Goal: Feedback & Contribution: Submit feedback/report problem

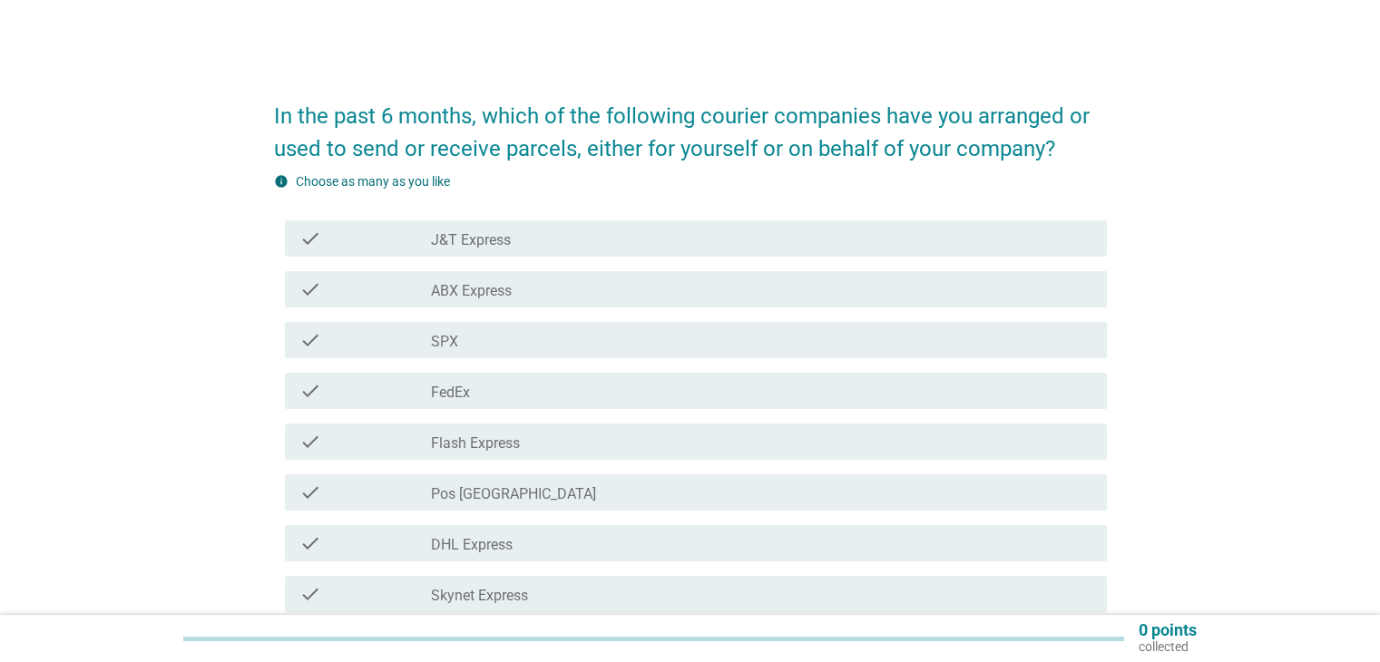
click at [494, 240] on label "J&T Express" at bounding box center [471, 240] width 80 height 18
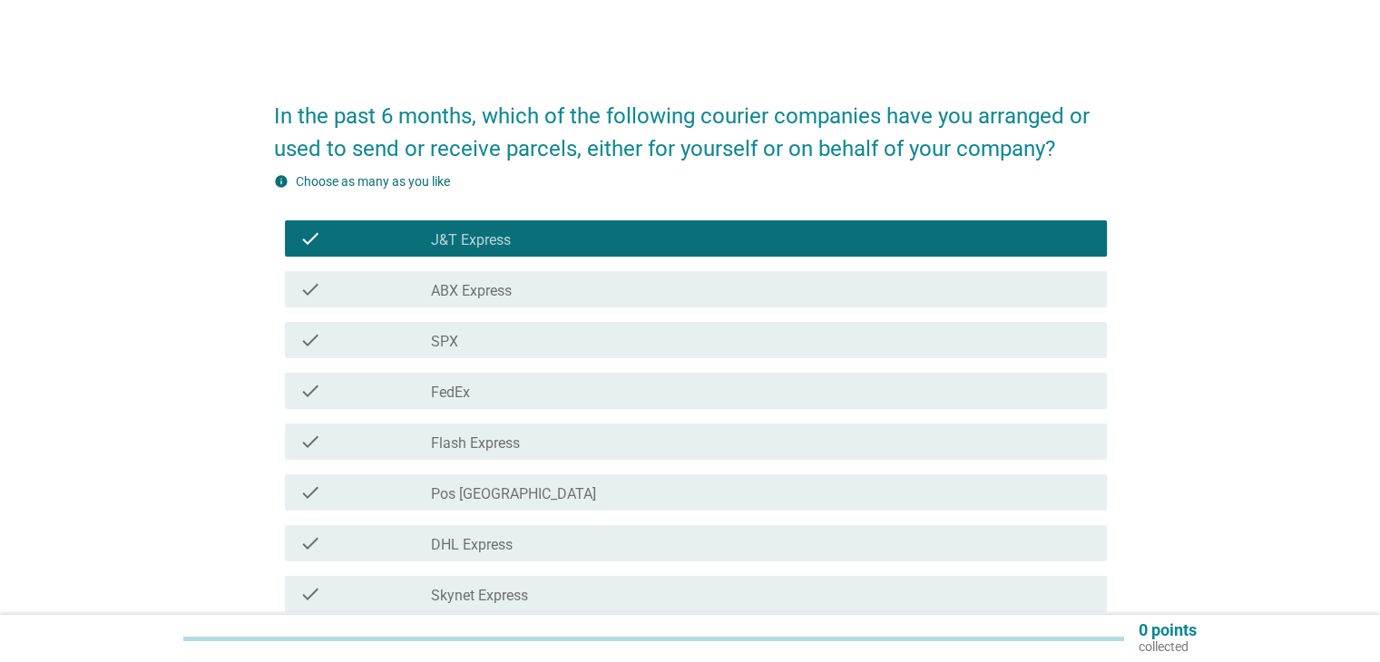
click at [502, 549] on label "DHL Express" at bounding box center [472, 545] width 82 height 18
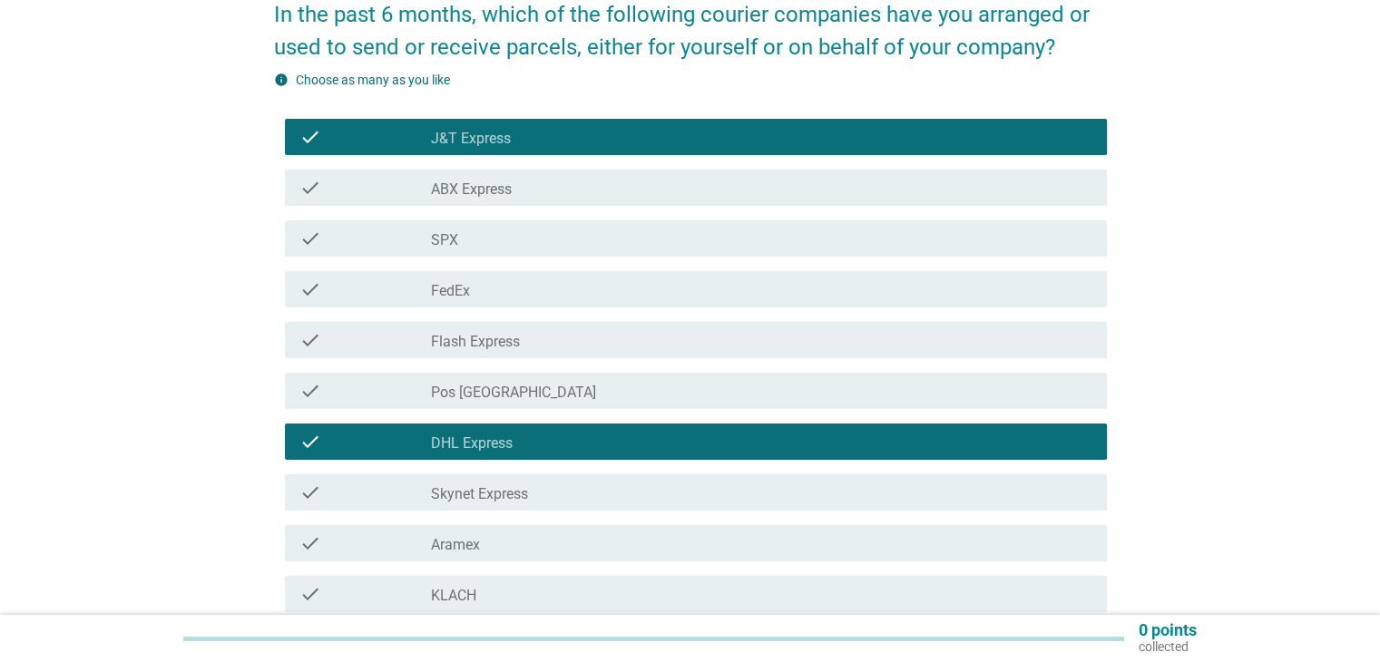
scroll to position [181, 0]
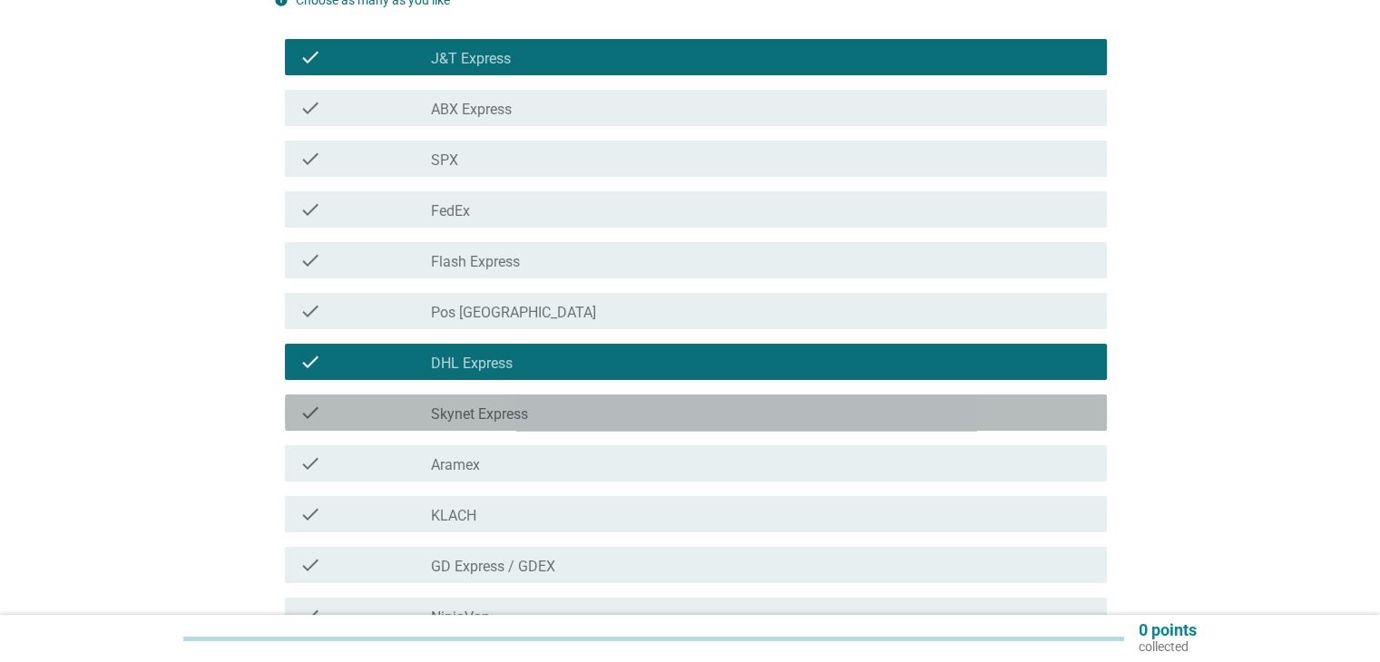
click at [506, 412] on label "Skynet Express" at bounding box center [479, 415] width 97 height 18
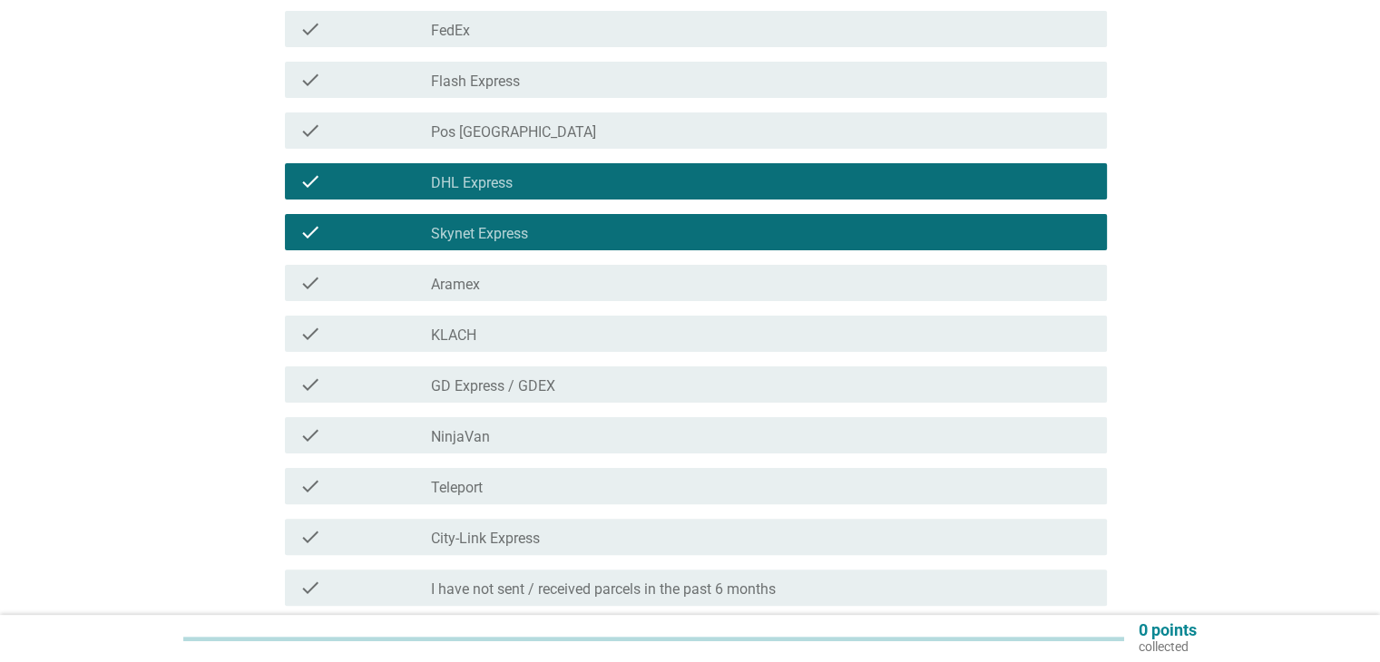
scroll to position [363, 0]
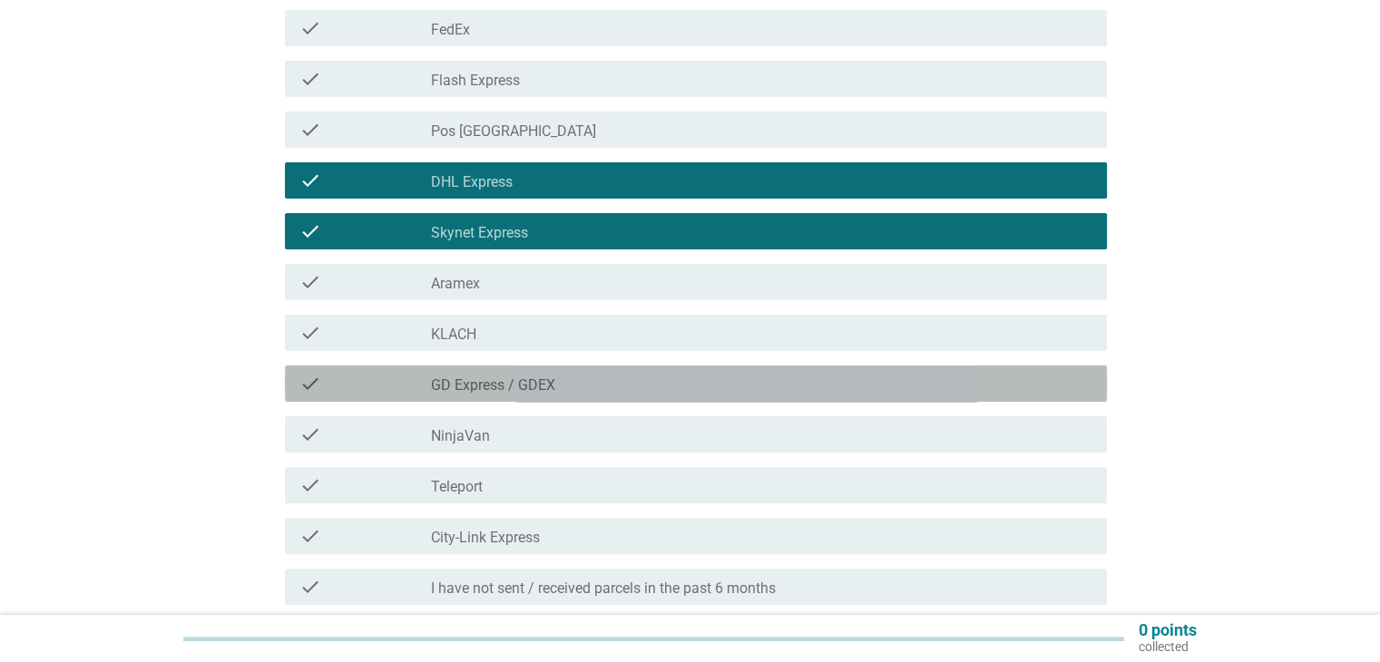
click at [492, 383] on label "GD Express / GDEX" at bounding box center [493, 386] width 124 height 18
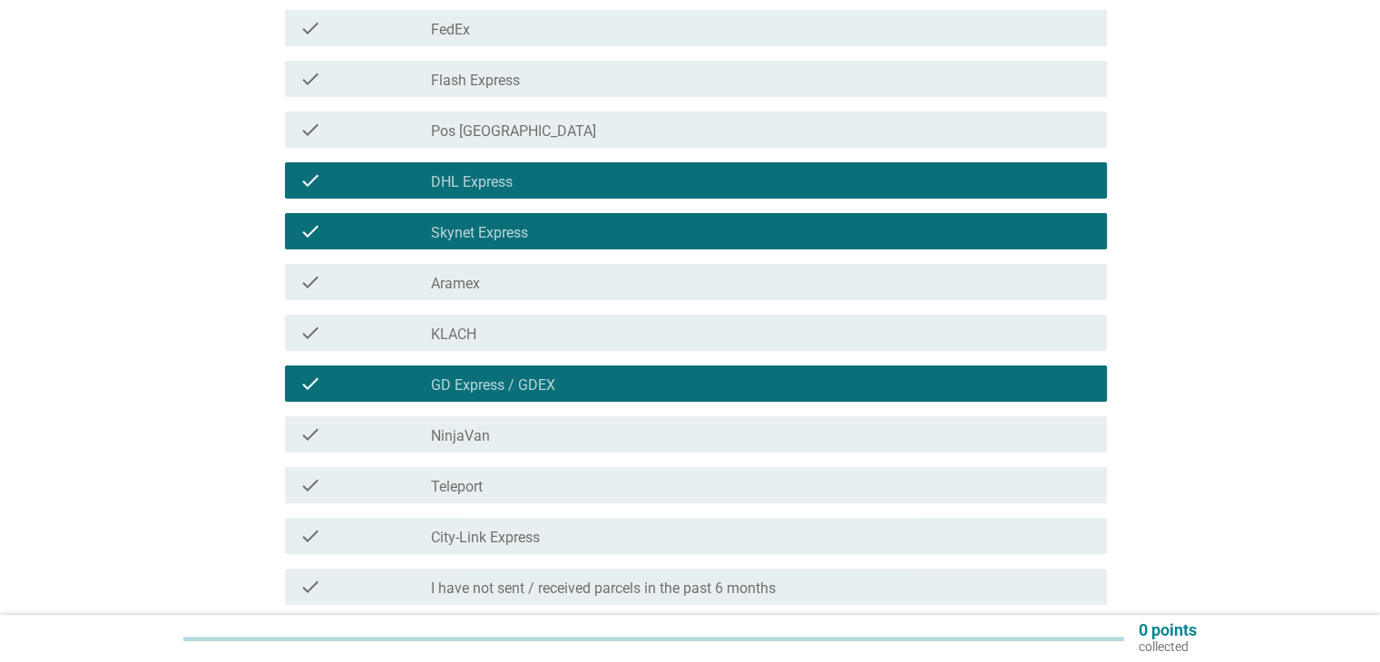
click at [477, 447] on div "check check_box_outline_blank NinjaVan" at bounding box center [696, 435] width 822 height 36
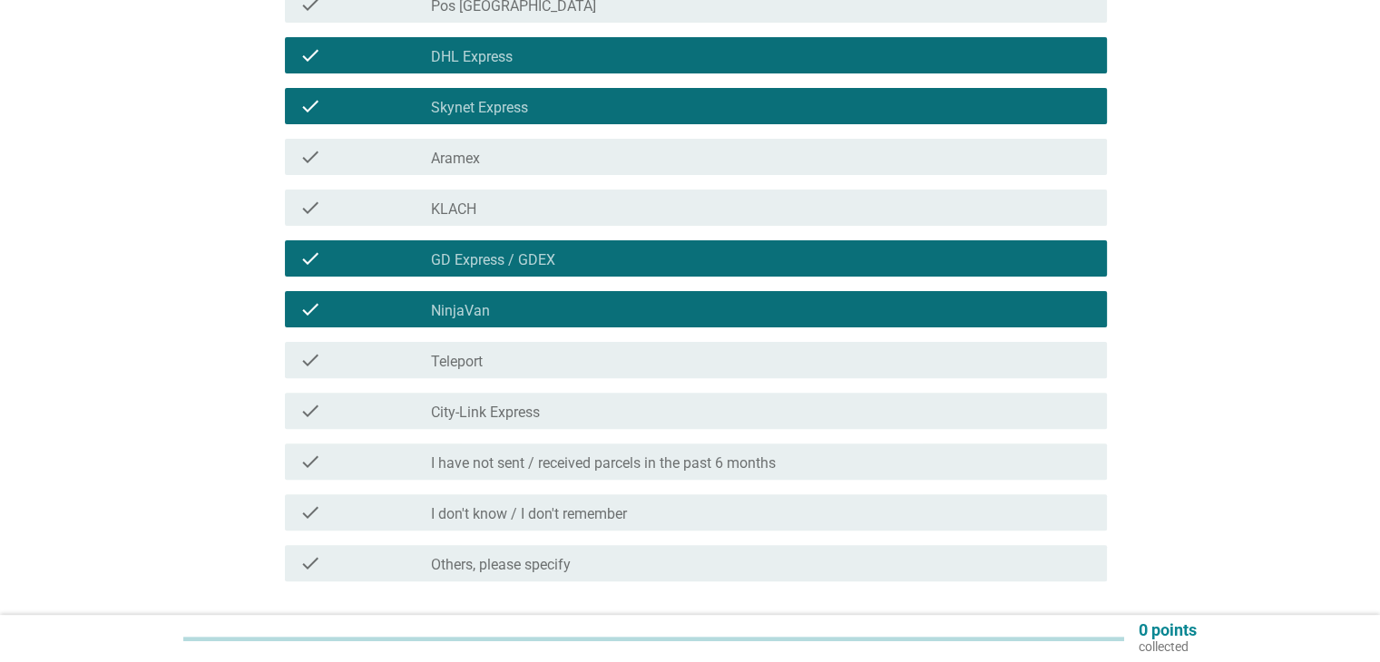
scroll to position [544, 0]
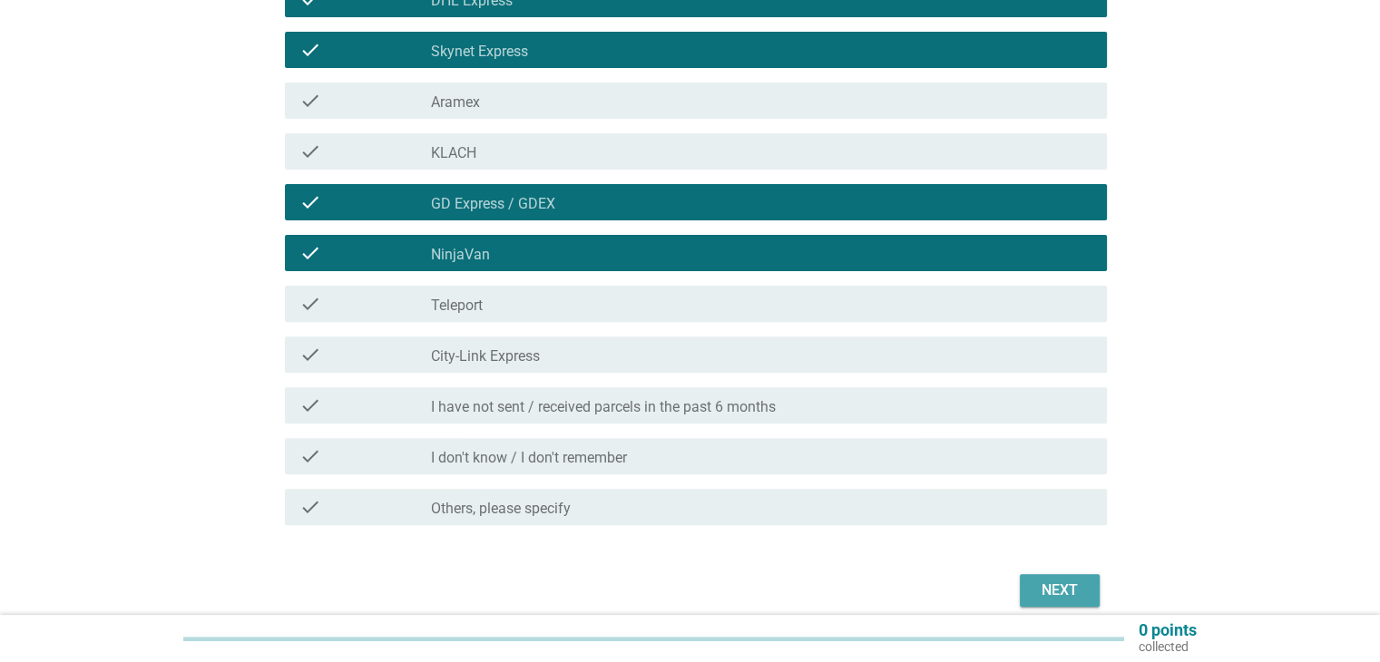
click at [1081, 593] on div "Next" at bounding box center [1059, 591] width 51 height 22
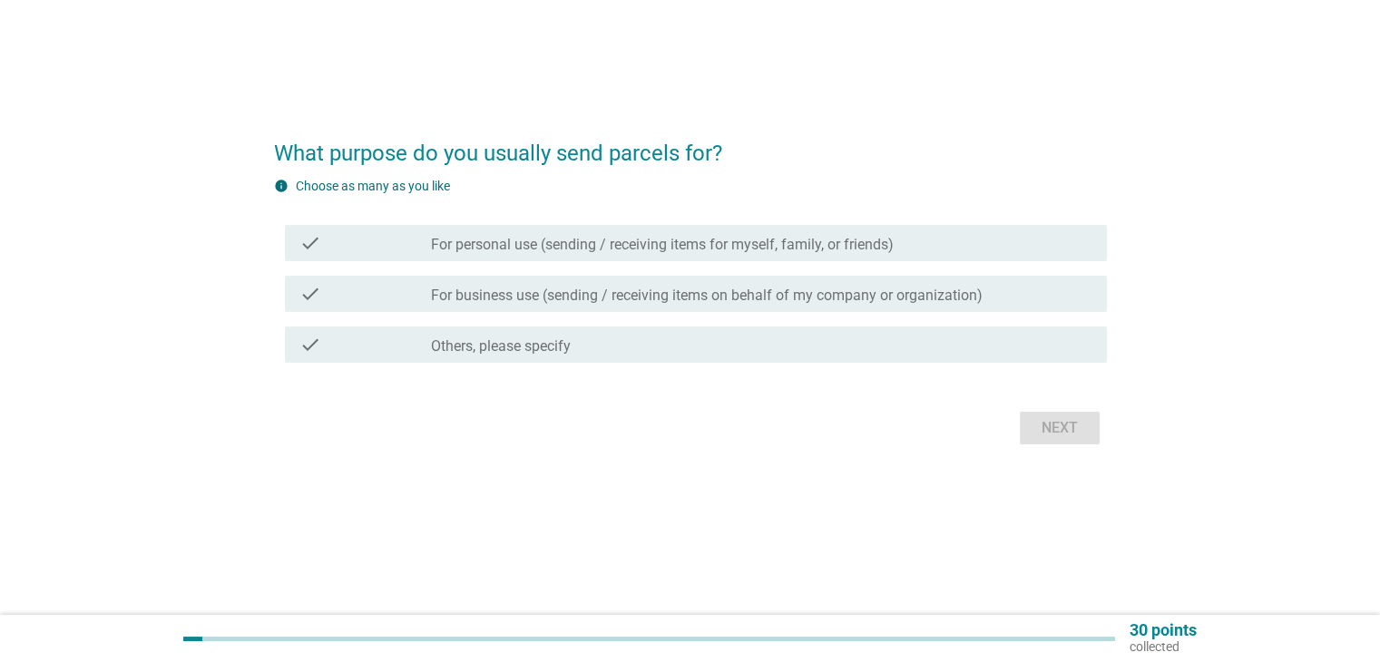
scroll to position [0, 0]
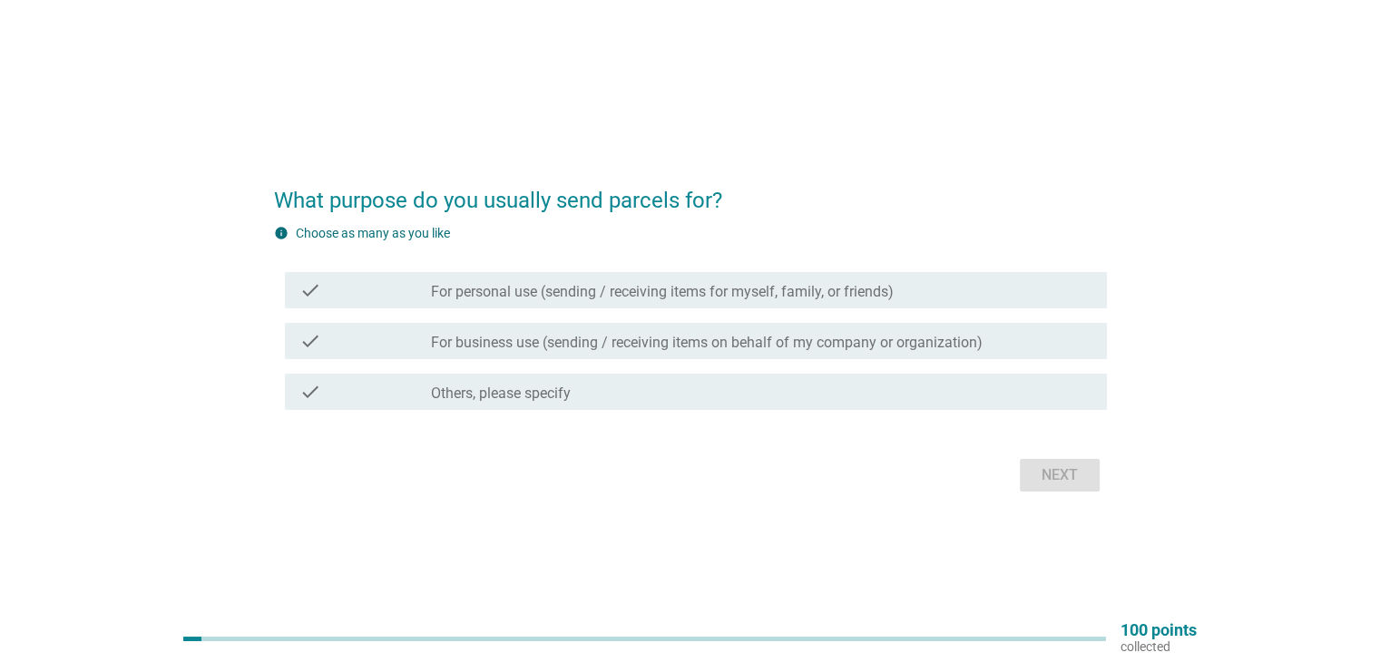
click at [534, 292] on label "For personal use (sending / receiving items for myself, family, or friends)" at bounding box center [662, 292] width 463 height 18
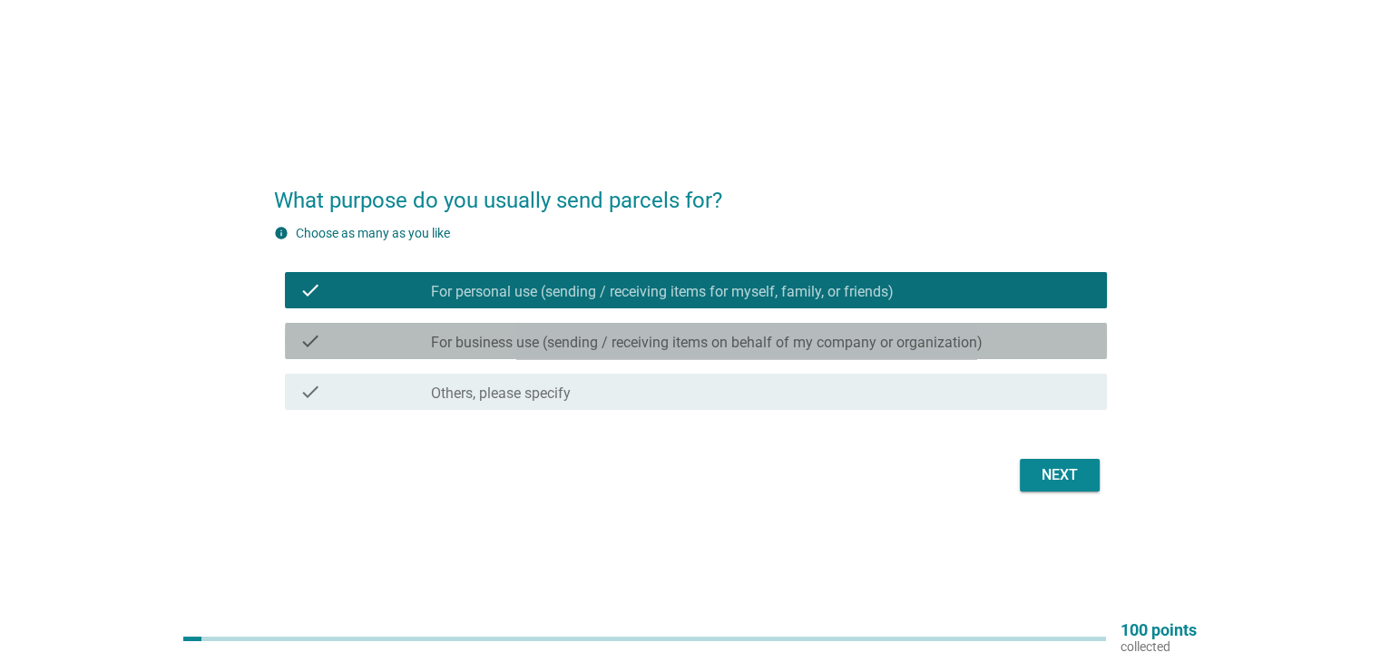
click at [546, 346] on label "For business use (sending / receiving items on behalf of my company or organiza…" at bounding box center [707, 343] width 552 height 18
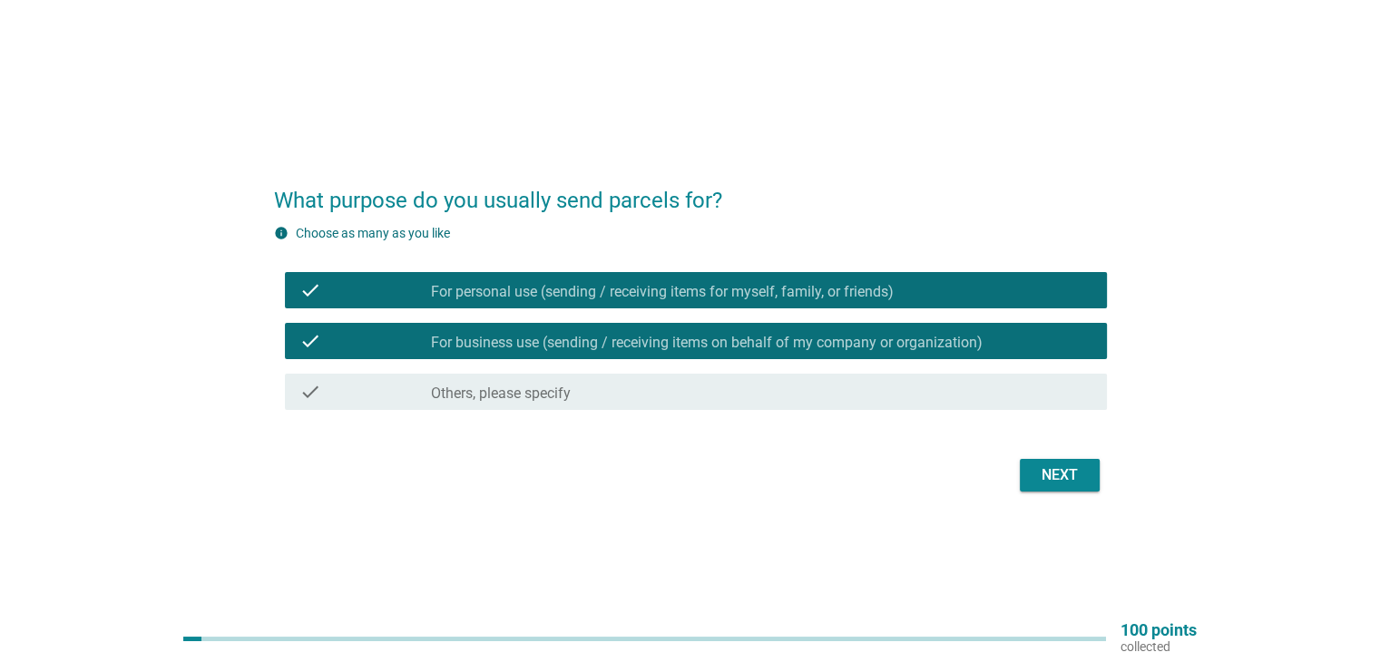
click at [1046, 477] on div "Next" at bounding box center [1059, 476] width 51 height 22
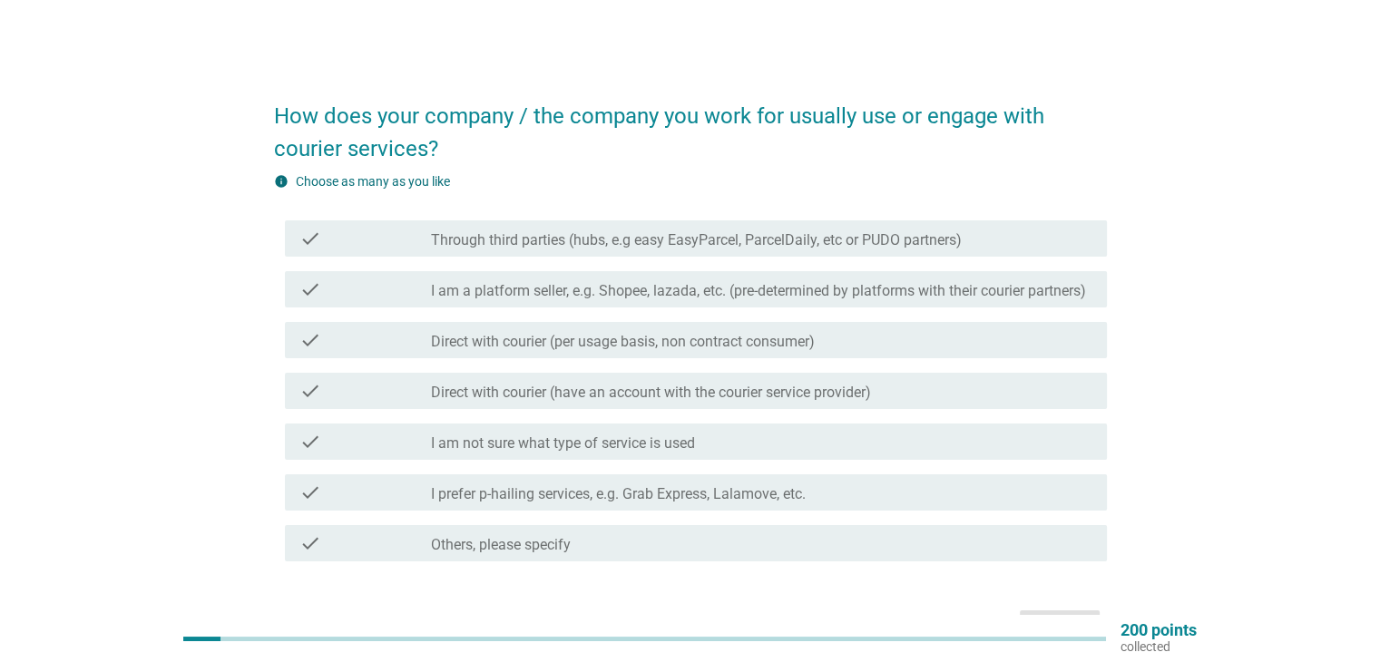
click at [522, 300] on label "I am a platform seller, e.g. Shopee, lazada, etc. (pre-determined by platforms …" at bounding box center [758, 291] width 655 height 18
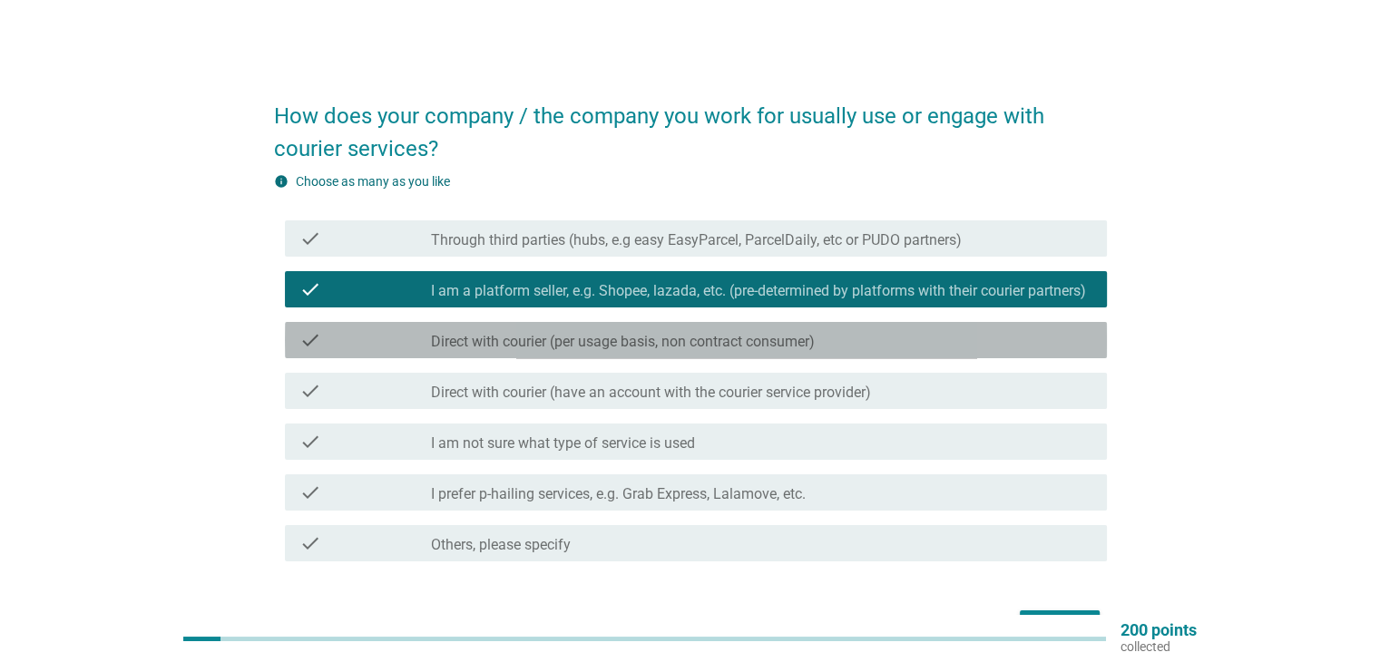
click at [514, 351] on label "Direct with courier (per usage basis, non contract consumer)" at bounding box center [623, 342] width 384 height 18
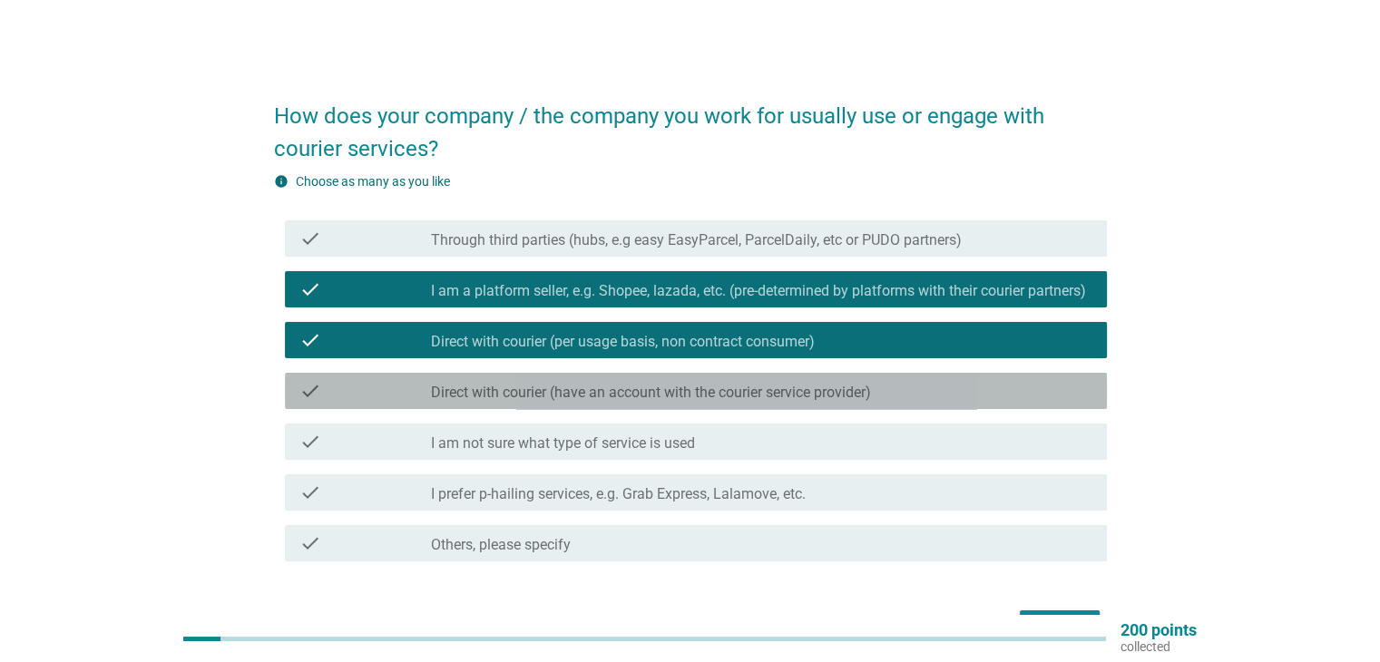
click at [519, 402] on label "Direct with courier (have an account with the courier service provider)" at bounding box center [651, 393] width 440 height 18
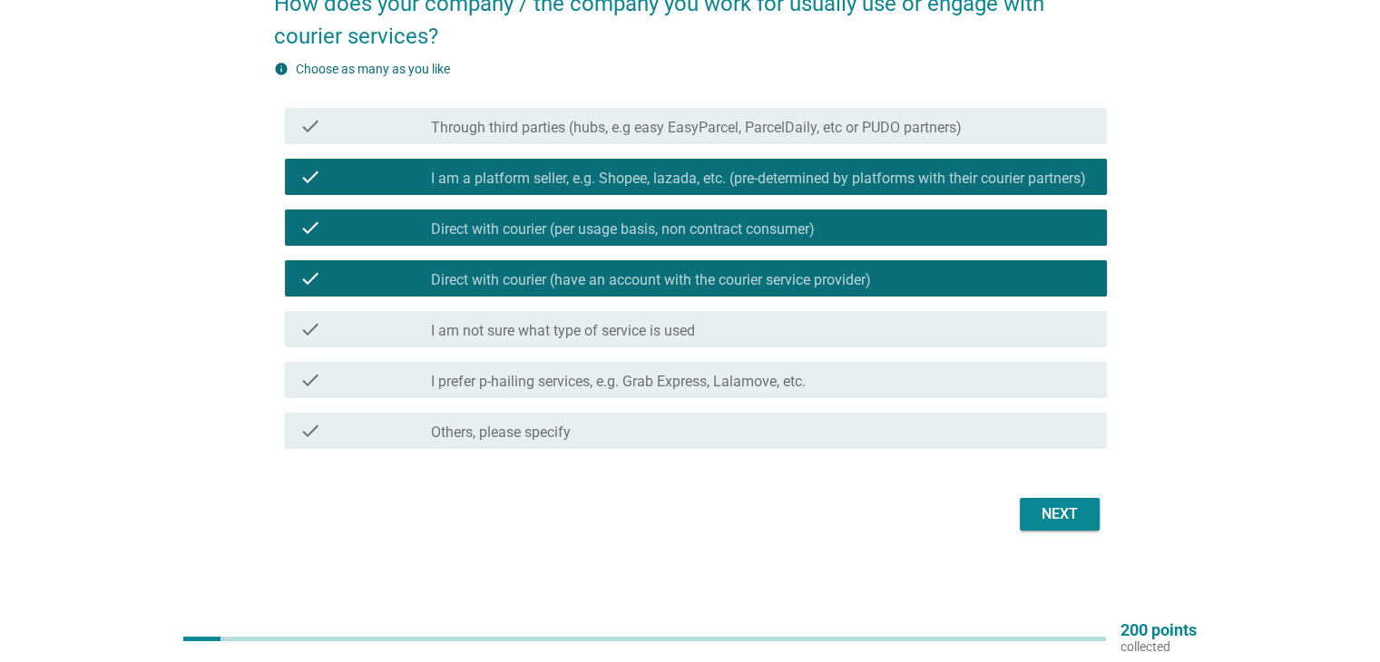
scroll to position [133, 0]
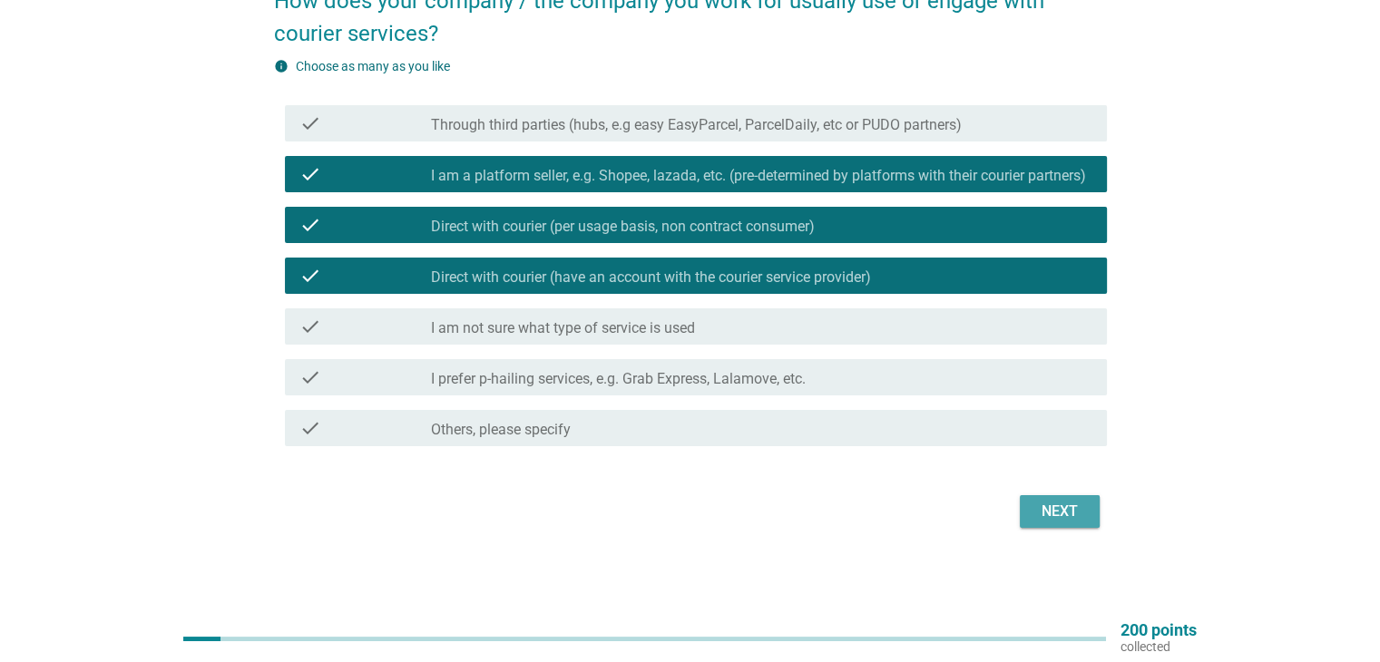
click at [1075, 520] on div "Next" at bounding box center [1059, 512] width 51 height 22
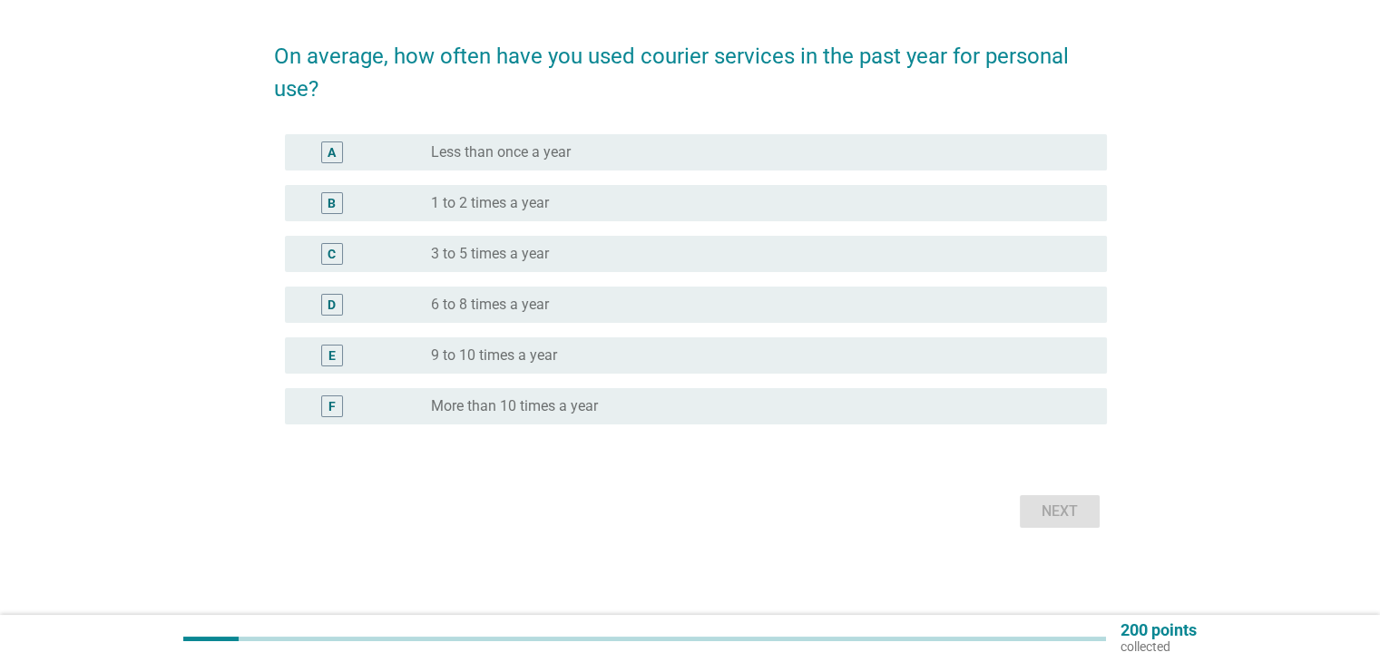
scroll to position [0, 0]
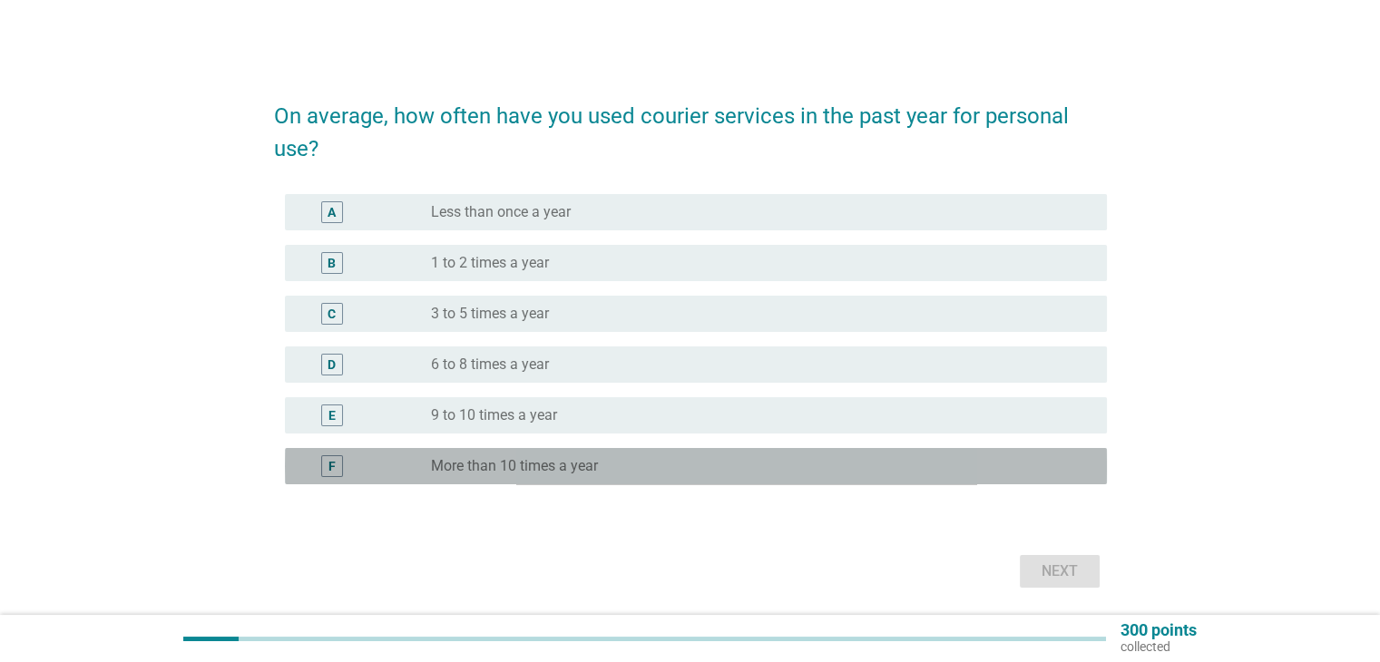
click at [530, 460] on label "More than 10 times a year" at bounding box center [514, 466] width 167 height 18
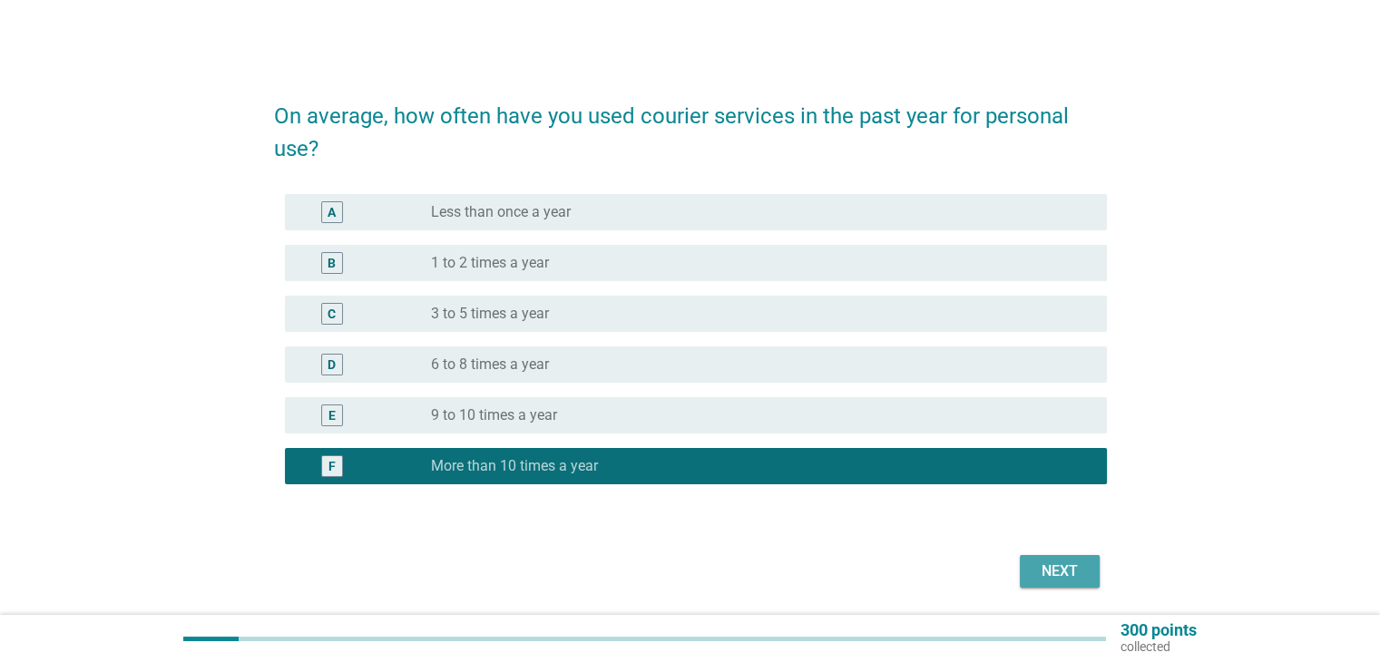
click at [1067, 578] on div "Next" at bounding box center [1059, 572] width 51 height 22
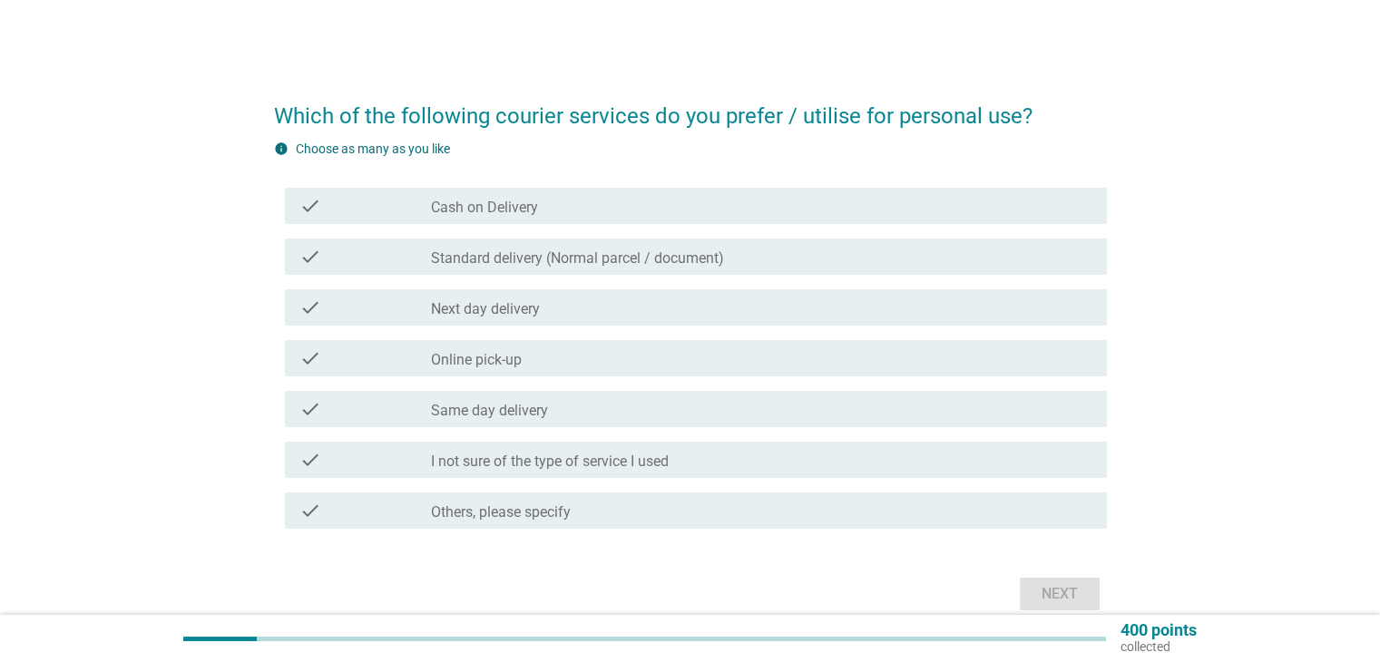
click at [501, 208] on label "Cash on Delivery" at bounding box center [484, 208] width 107 height 18
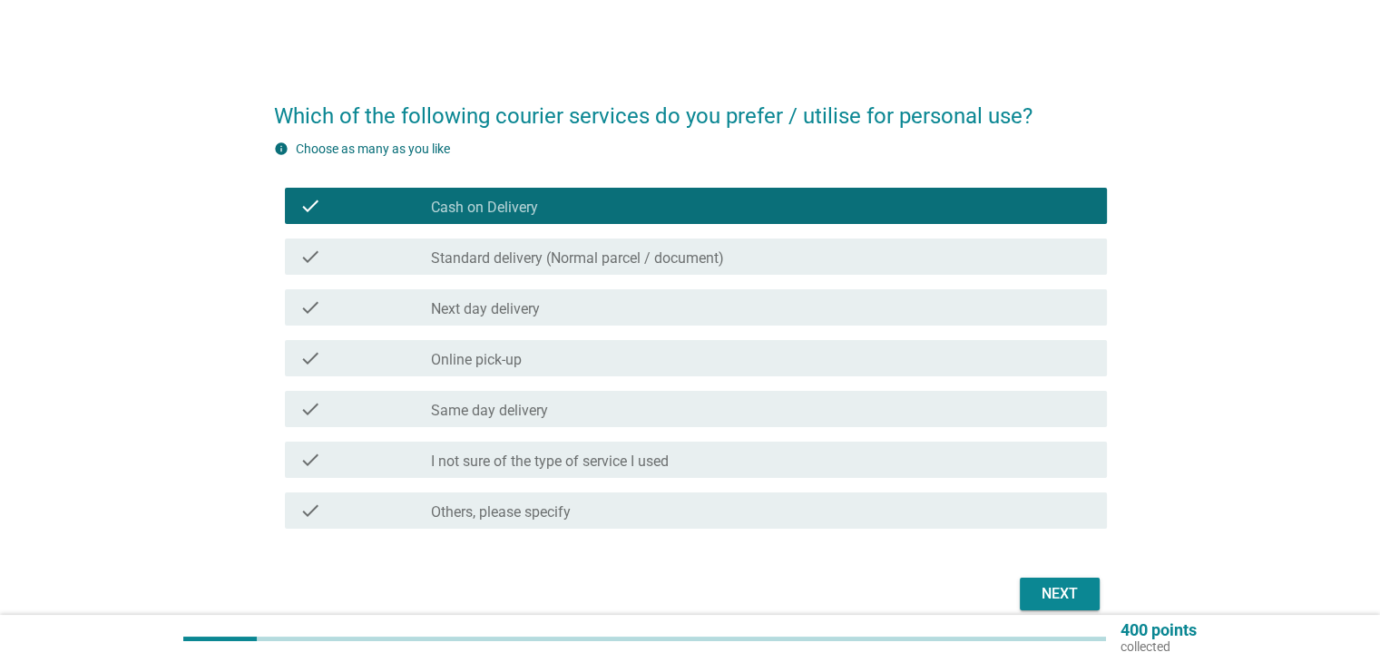
click at [505, 207] on label "Cash on Delivery" at bounding box center [484, 208] width 107 height 18
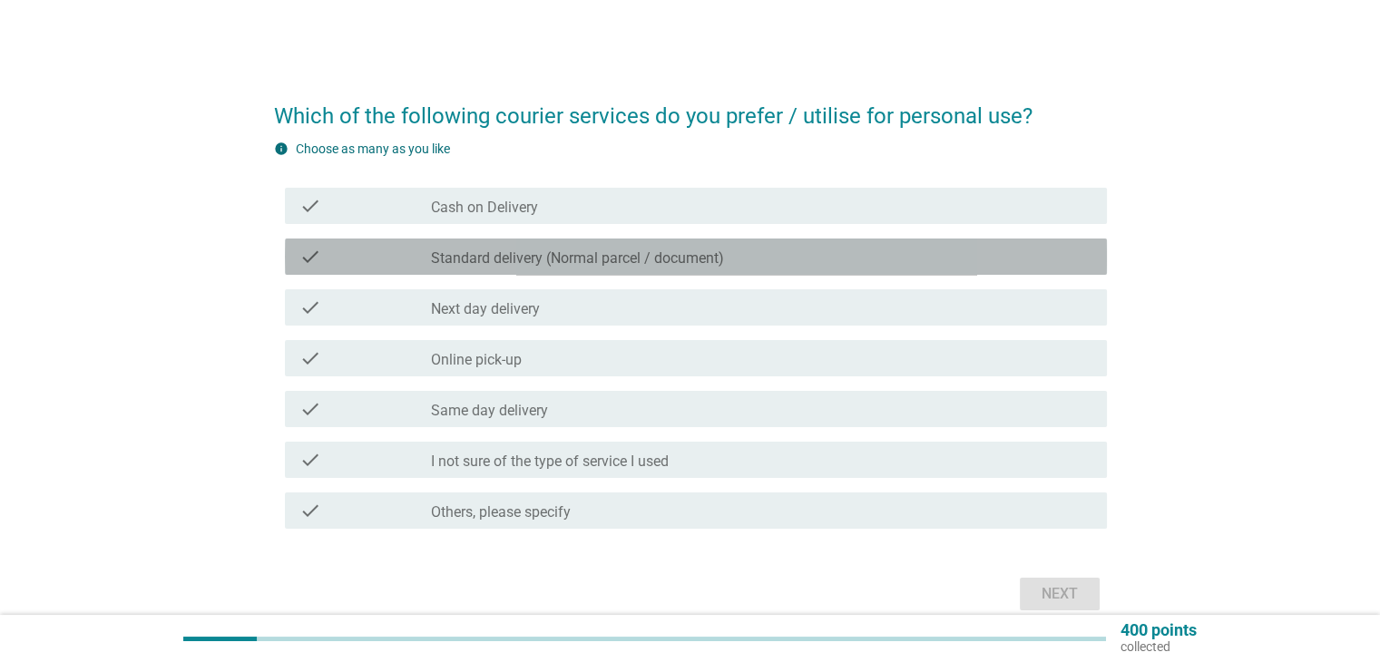
click at [505, 258] on label "Standard delivery (Normal parcel / document)" at bounding box center [577, 259] width 293 height 18
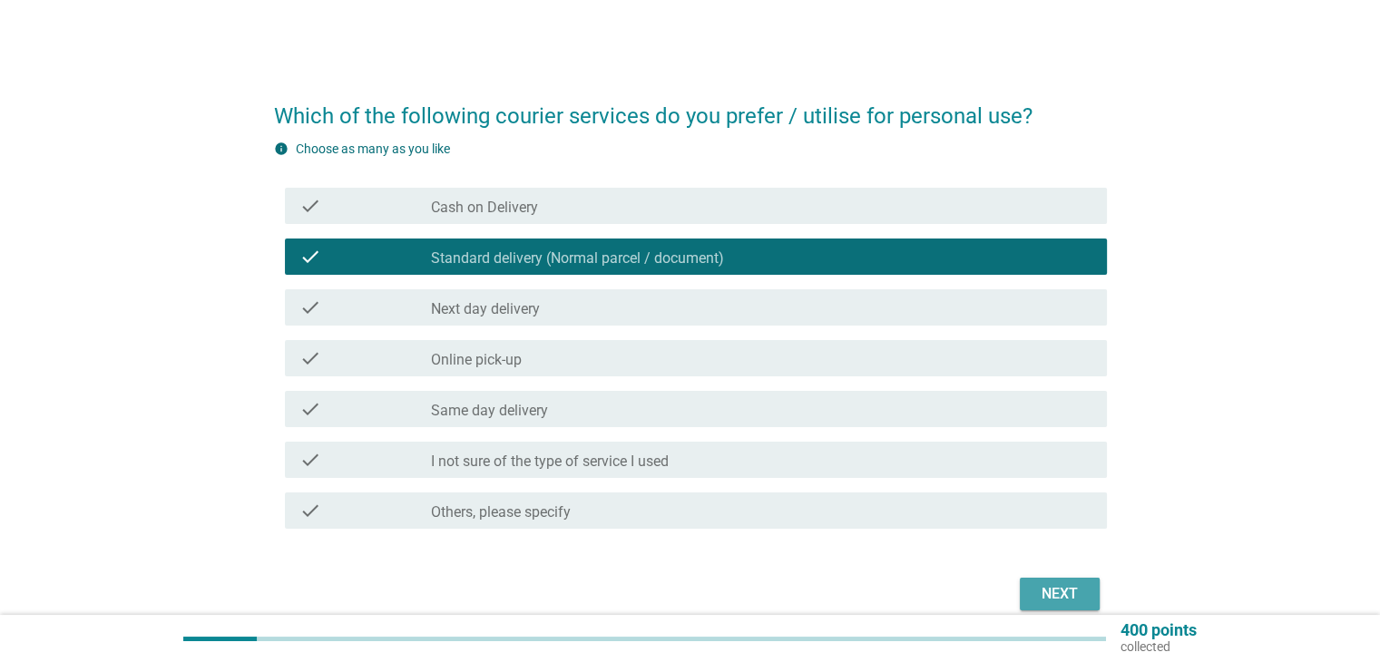
click at [1073, 592] on div "Next" at bounding box center [1059, 594] width 51 height 22
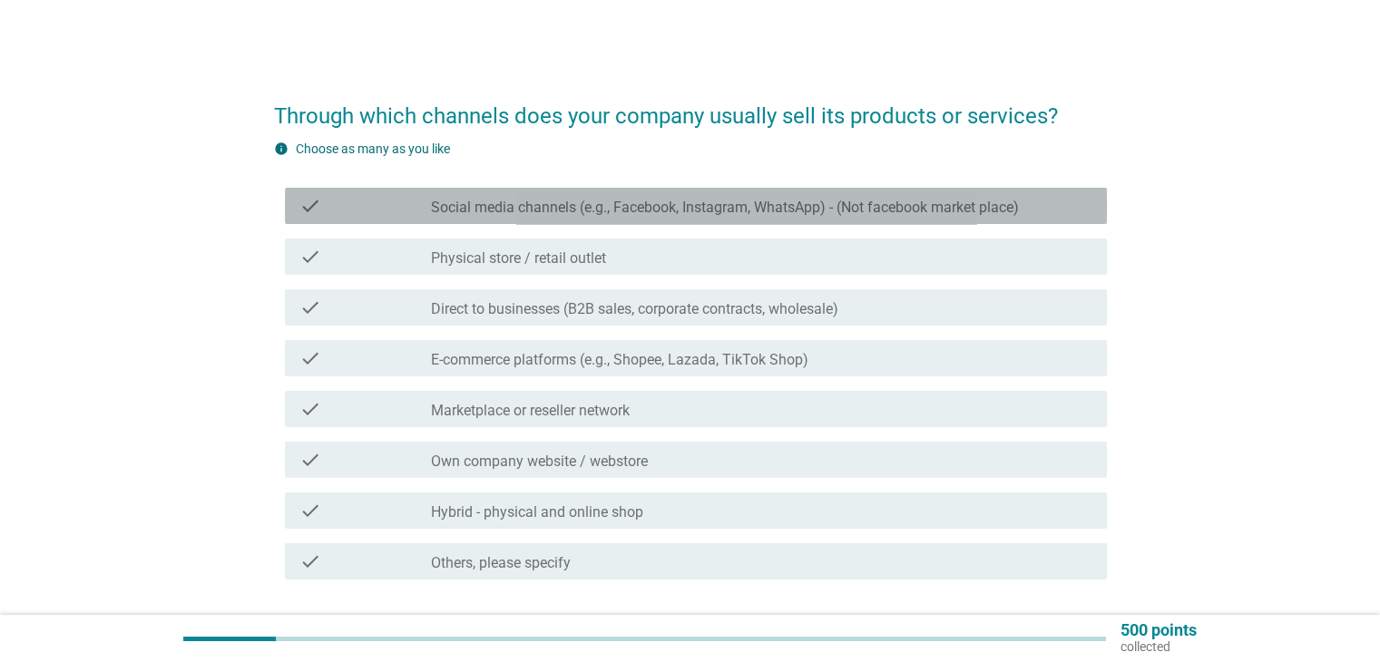
click at [534, 207] on label "Social media channels (e.g., Facebook, Instagram, WhatsApp) - (Not facebook mar…" at bounding box center [725, 208] width 588 height 18
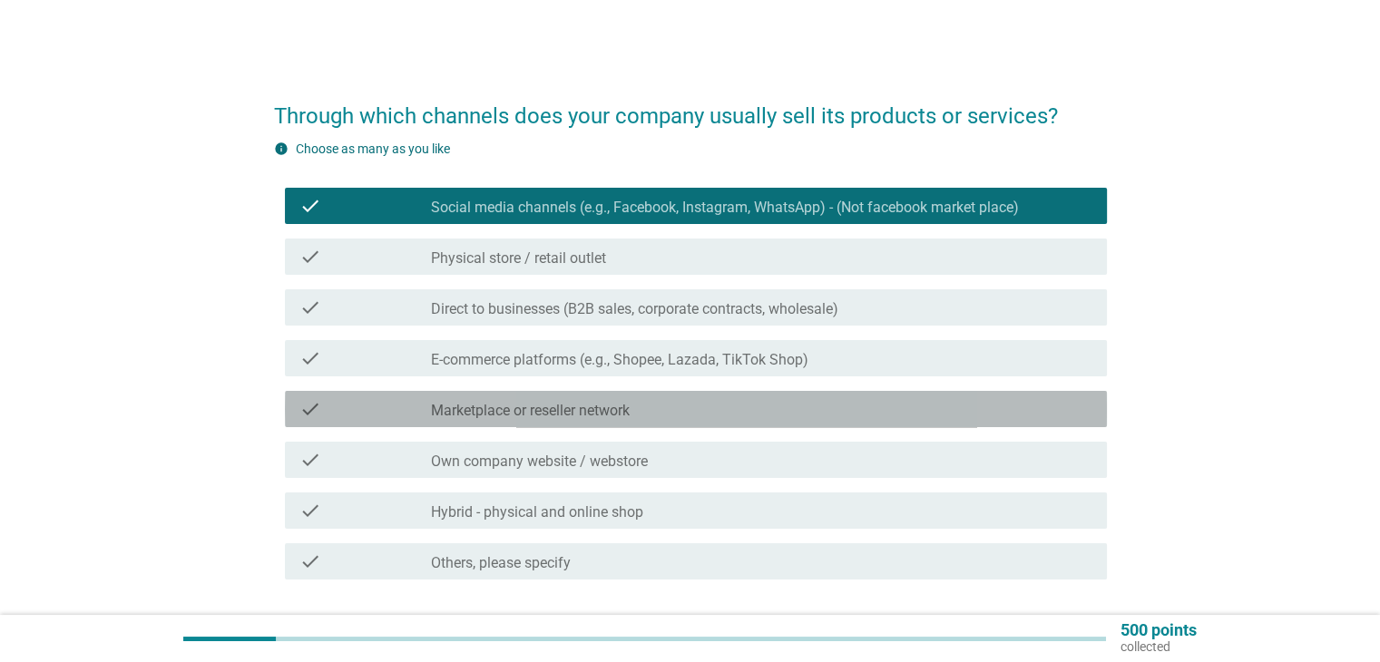
click at [531, 418] on label "Marketplace or reseller network" at bounding box center [530, 411] width 199 height 18
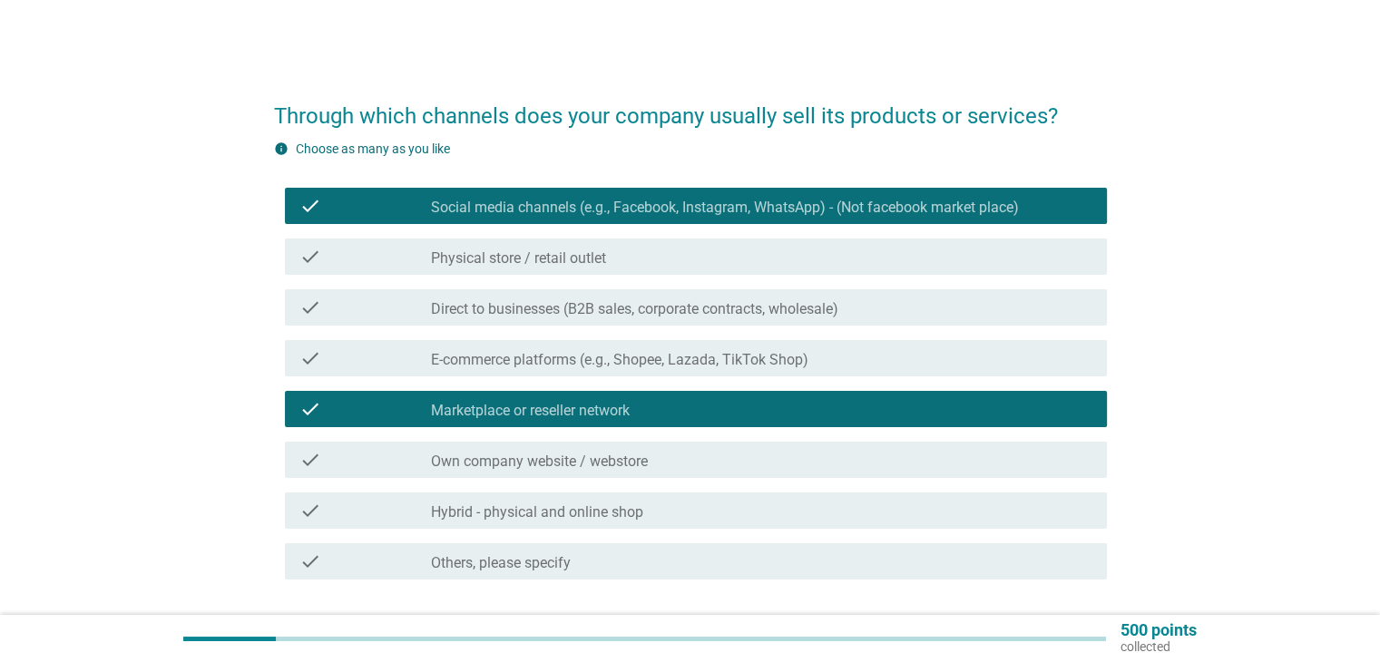
click at [561, 455] on label "Own company website / webstore" at bounding box center [539, 462] width 217 height 18
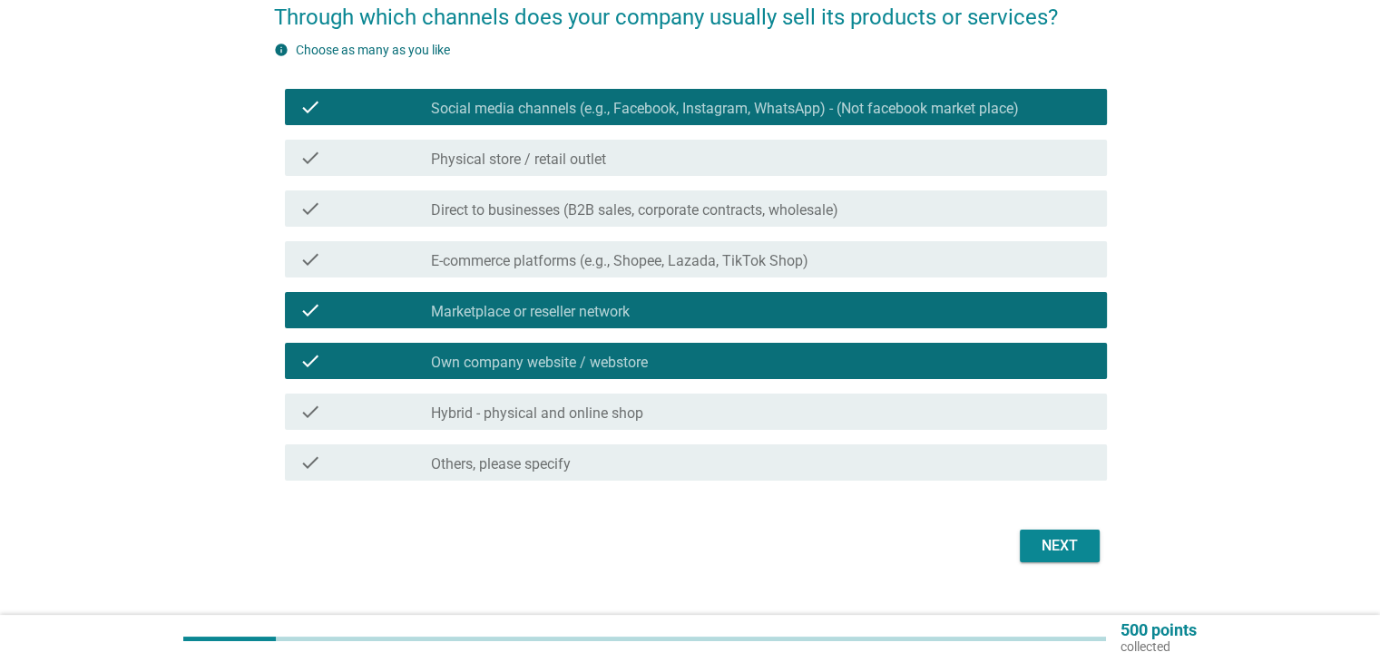
scroll to position [133, 0]
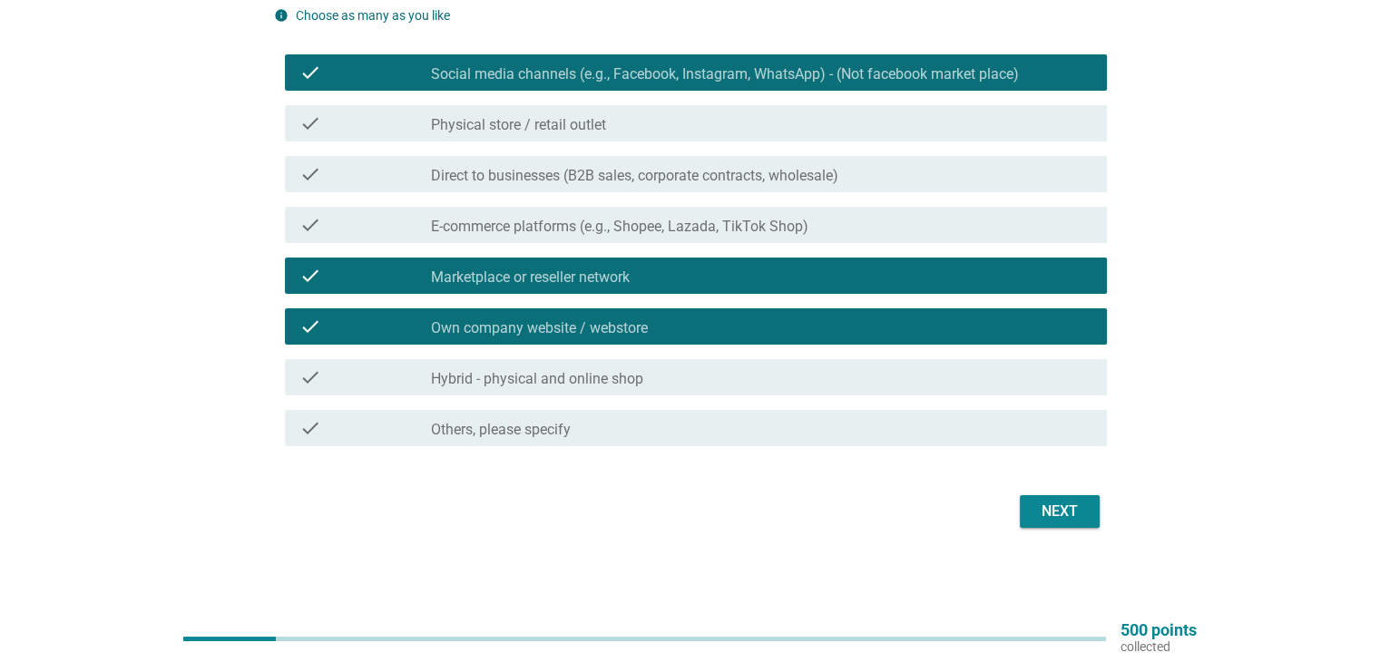
click at [1052, 514] on div "Next" at bounding box center [1059, 512] width 51 height 22
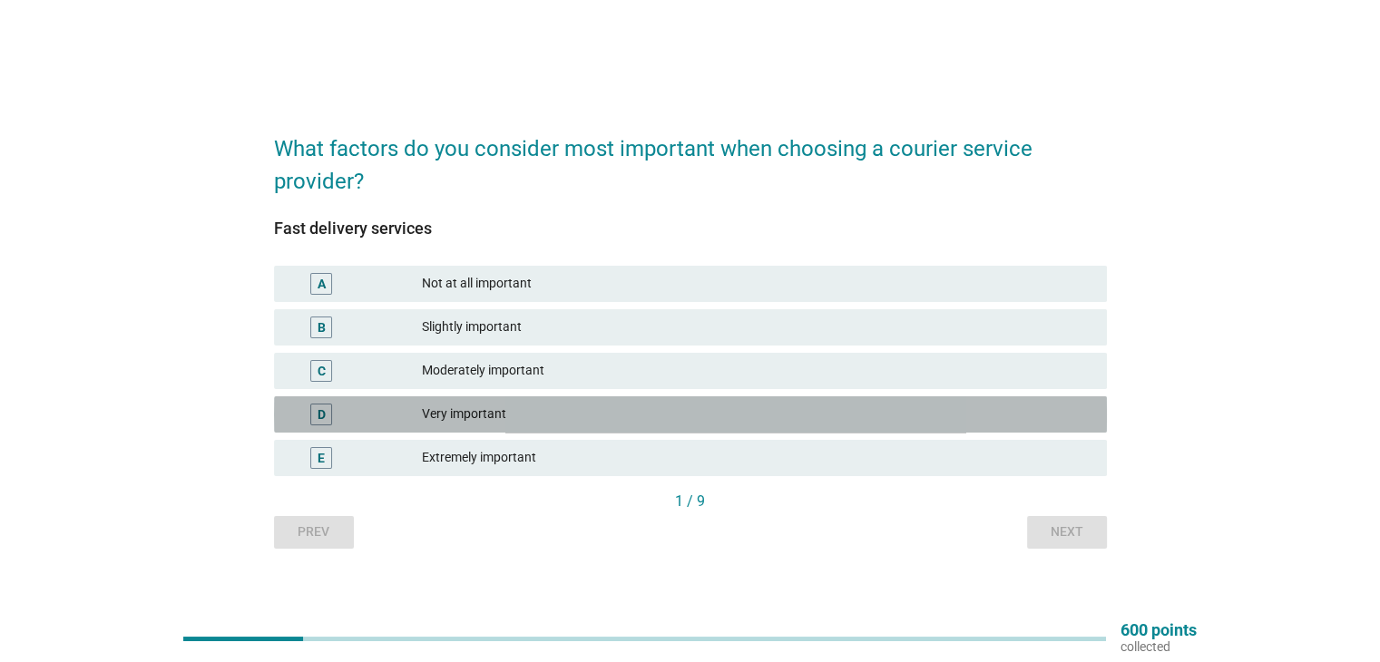
click at [478, 415] on div "Very important" at bounding box center [757, 415] width 670 height 22
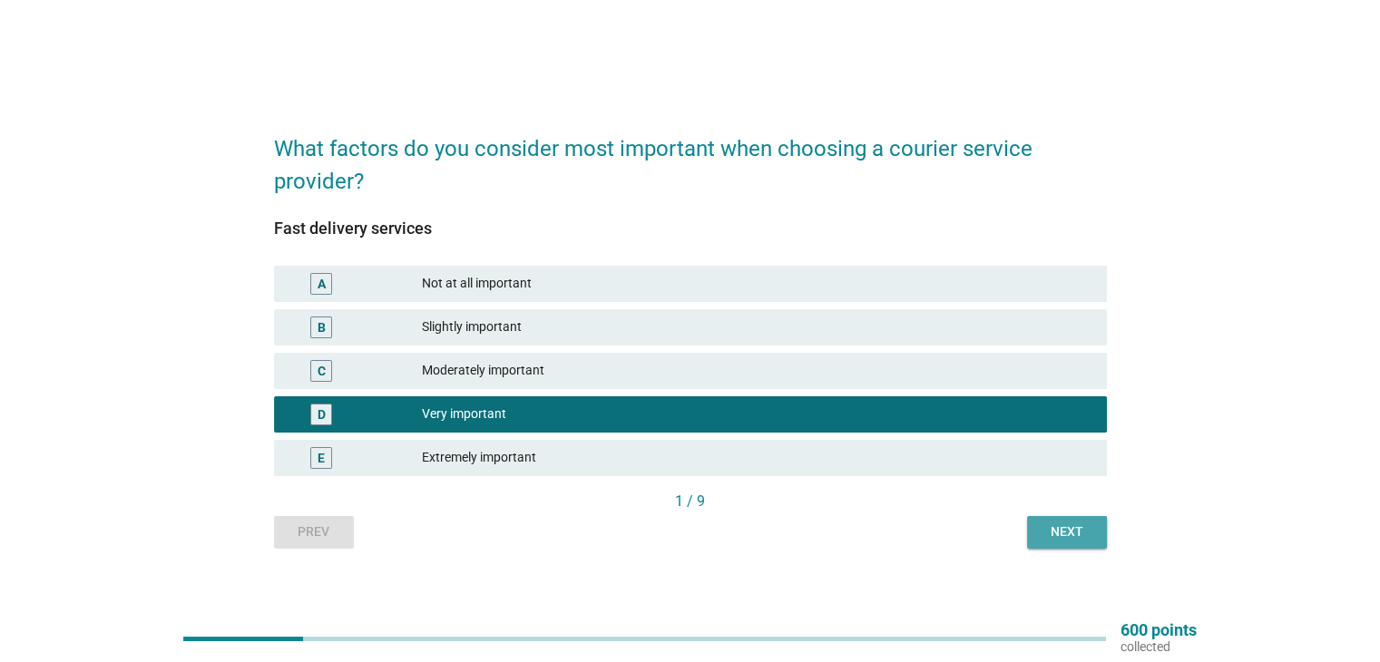
click at [1063, 531] on div "Next" at bounding box center [1067, 532] width 51 height 19
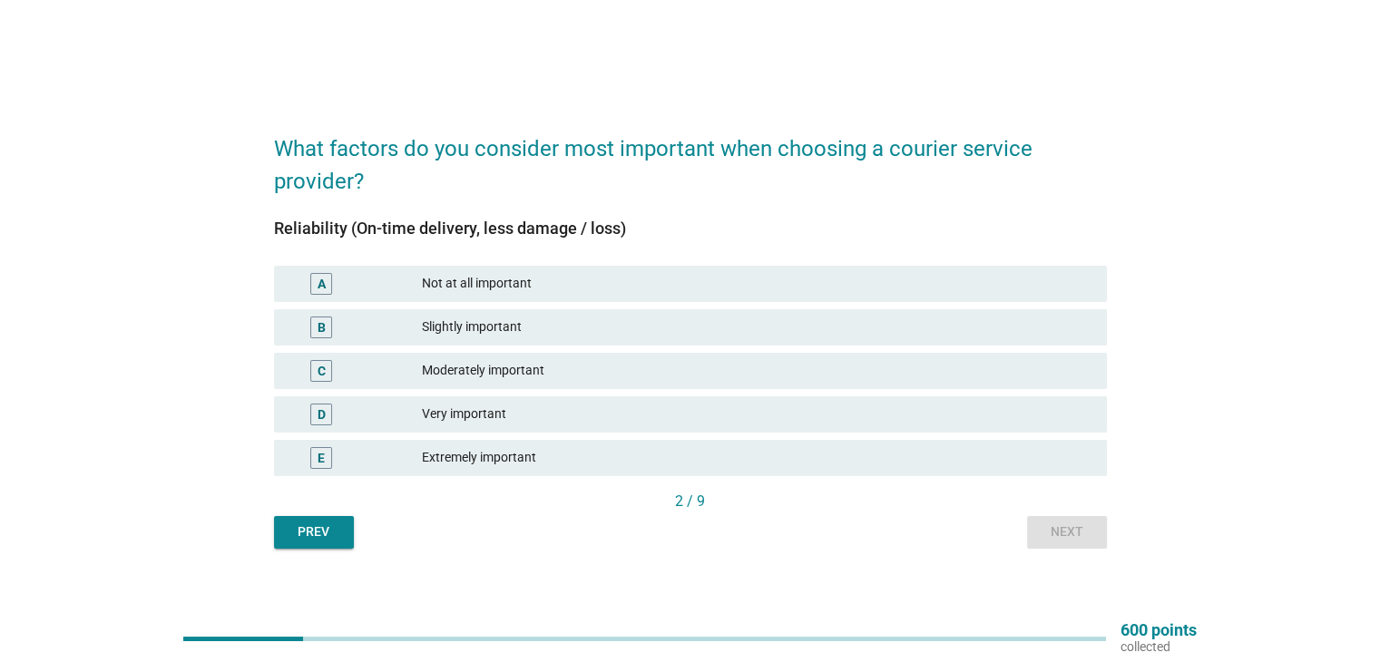
click at [500, 415] on div "Very important" at bounding box center [757, 415] width 670 height 22
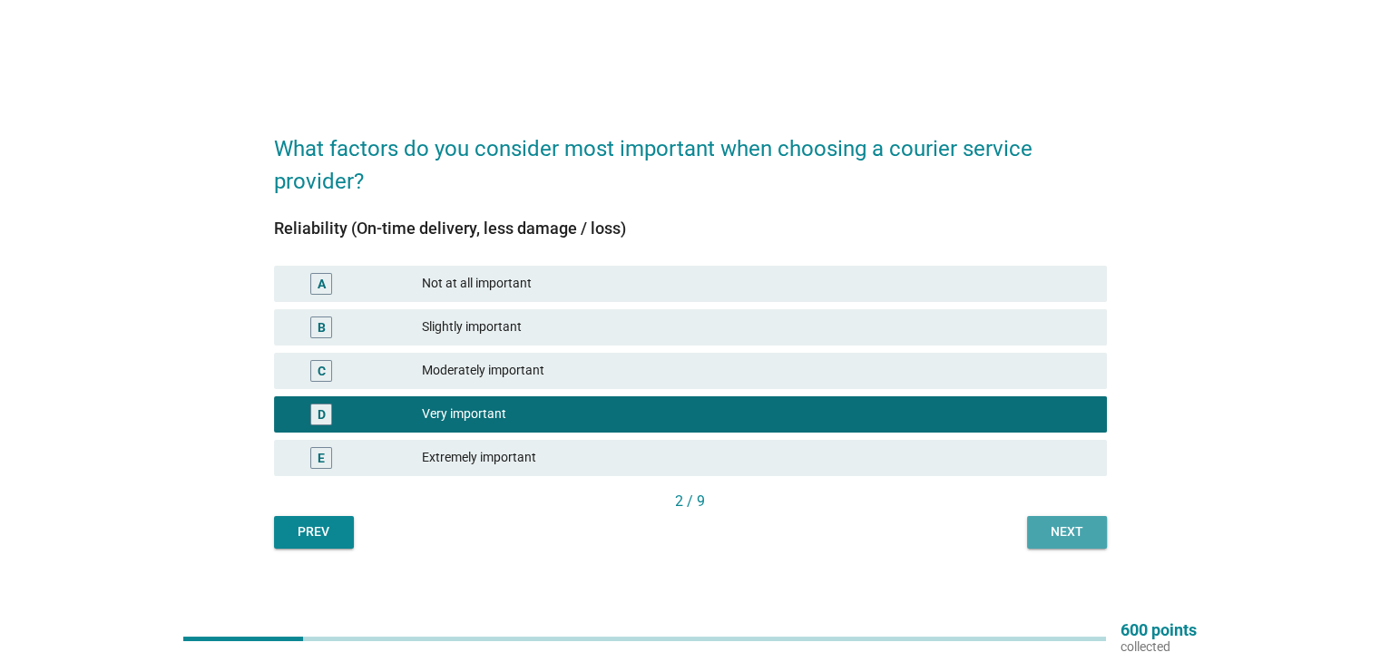
click at [1077, 532] on div "Next" at bounding box center [1067, 532] width 51 height 19
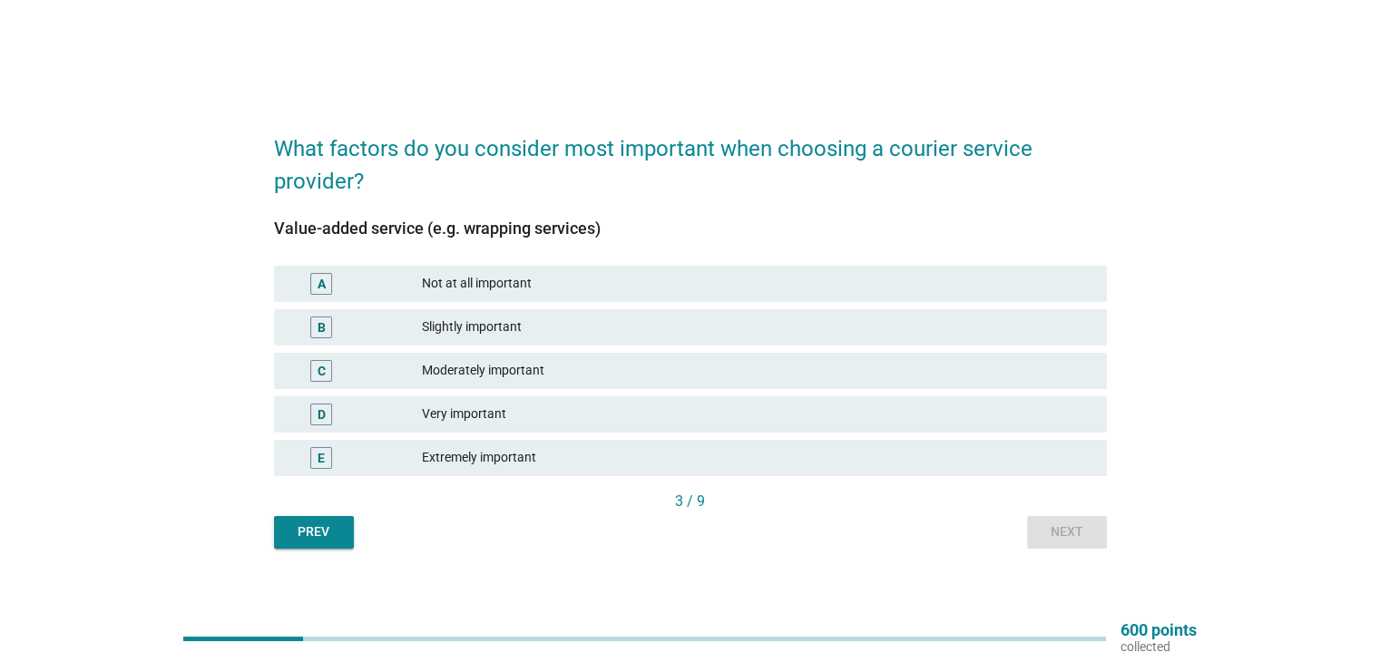
click at [495, 417] on div "Very important" at bounding box center [757, 415] width 670 height 22
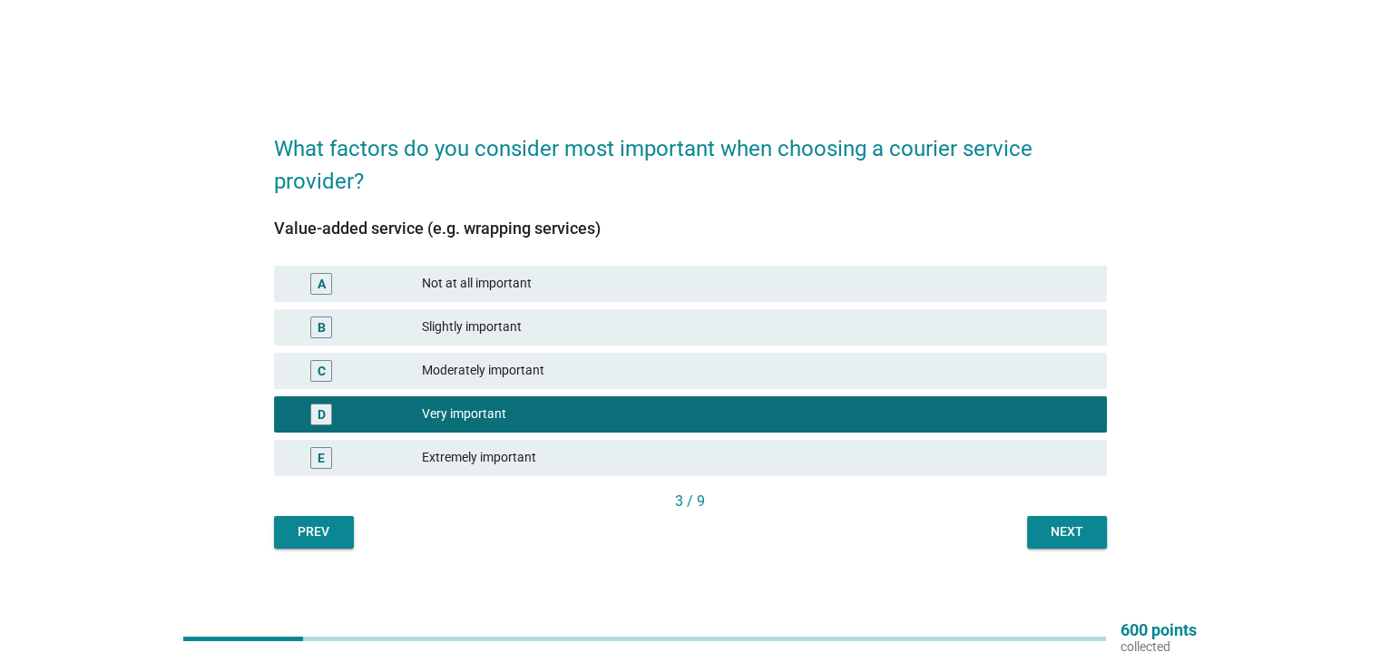
click at [1082, 526] on div "Next" at bounding box center [1067, 532] width 51 height 19
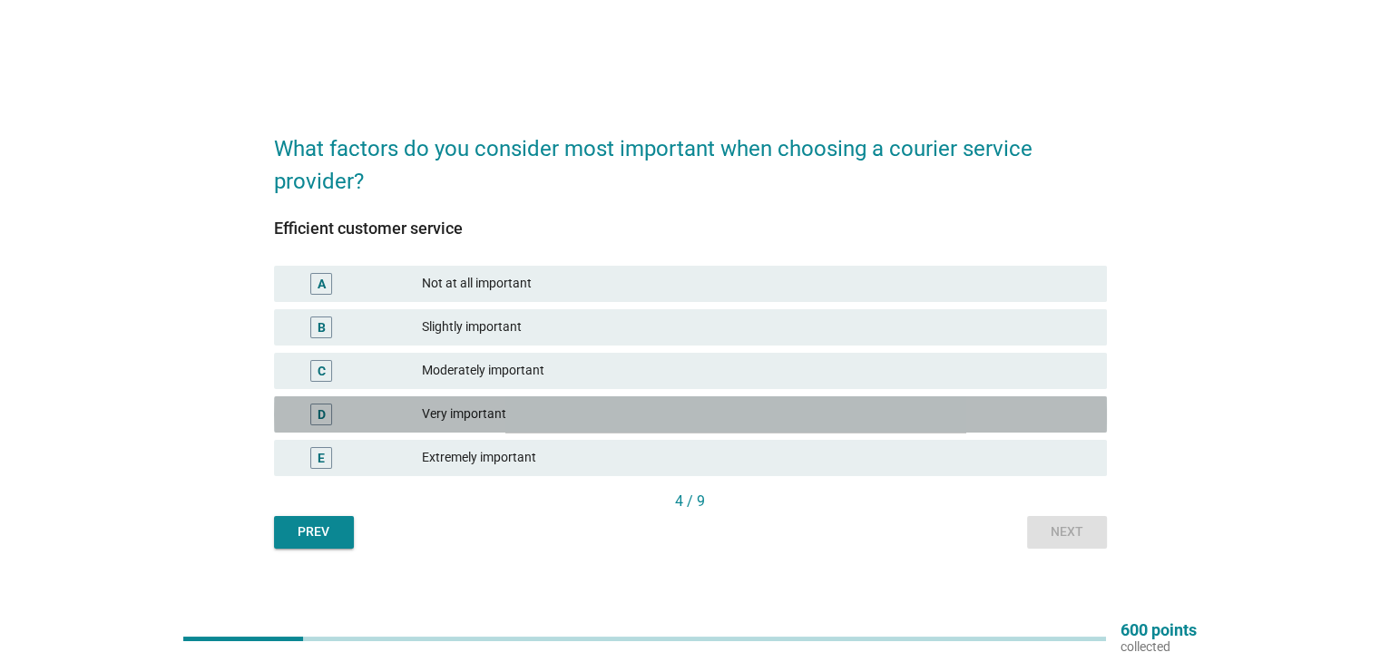
click at [453, 412] on div "Very important" at bounding box center [757, 415] width 670 height 22
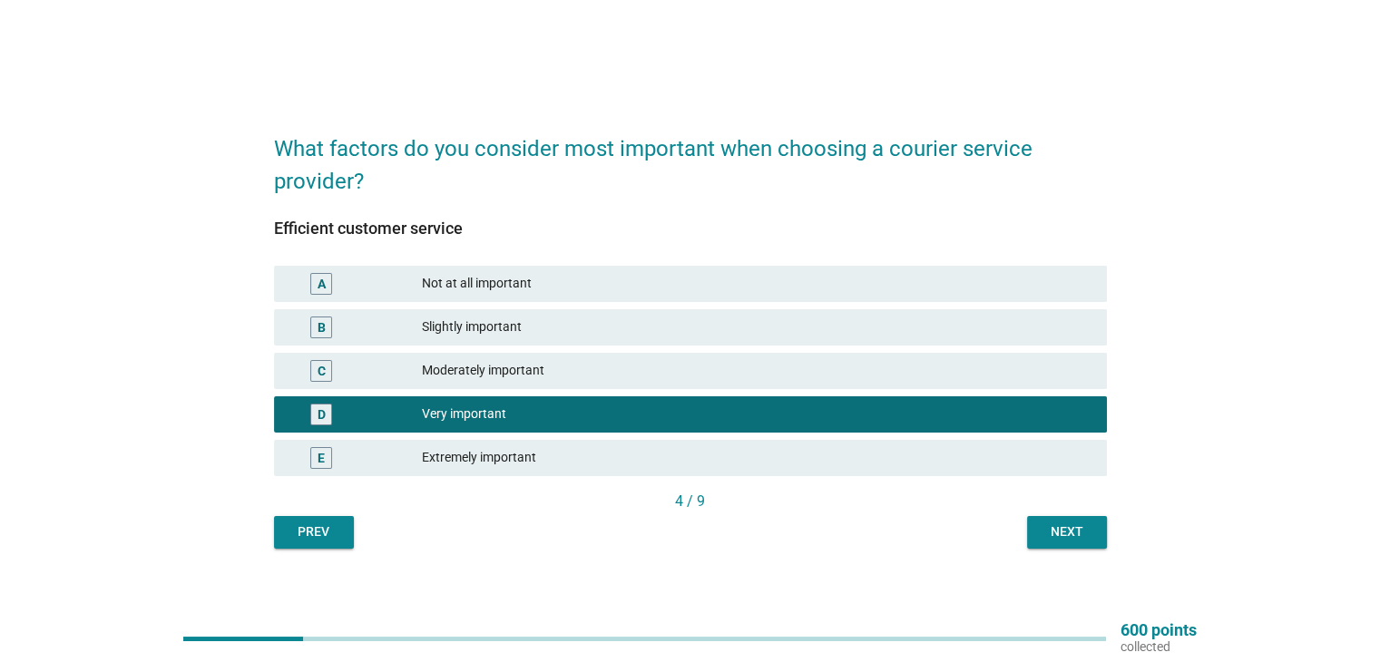
click at [1077, 534] on div "Next" at bounding box center [1067, 532] width 51 height 19
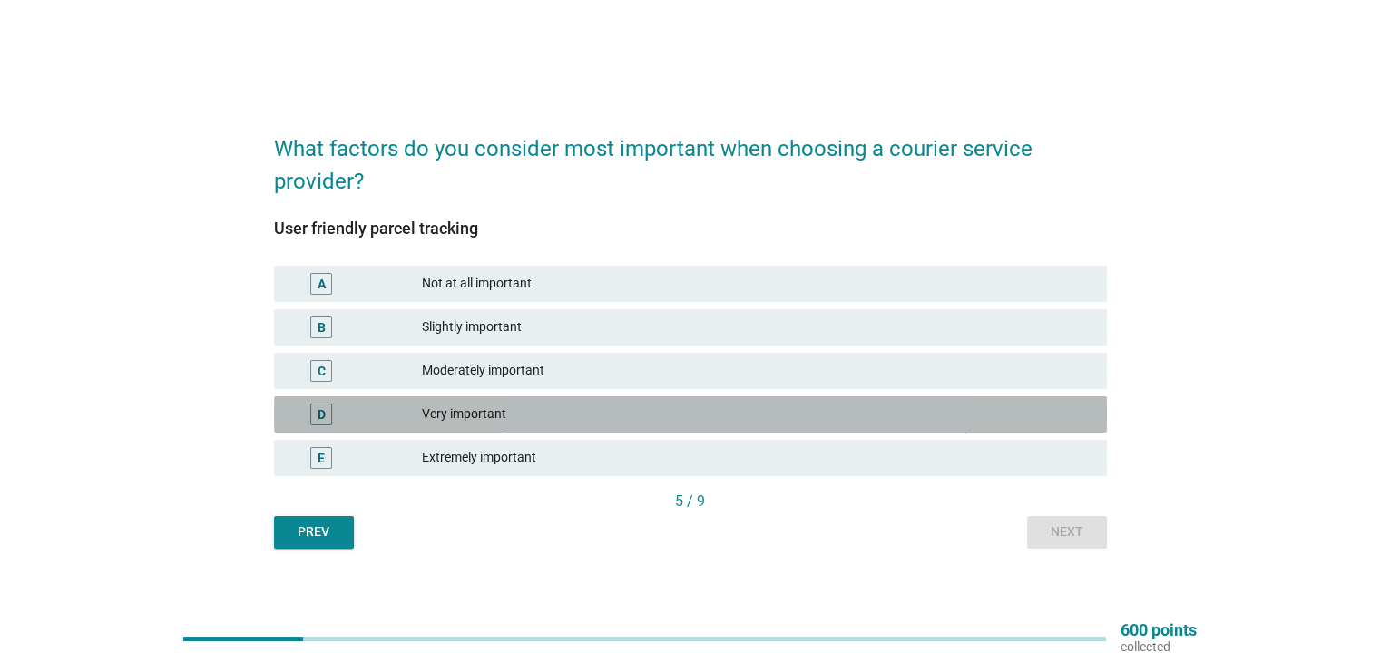
click at [497, 418] on div "Very important" at bounding box center [757, 415] width 670 height 22
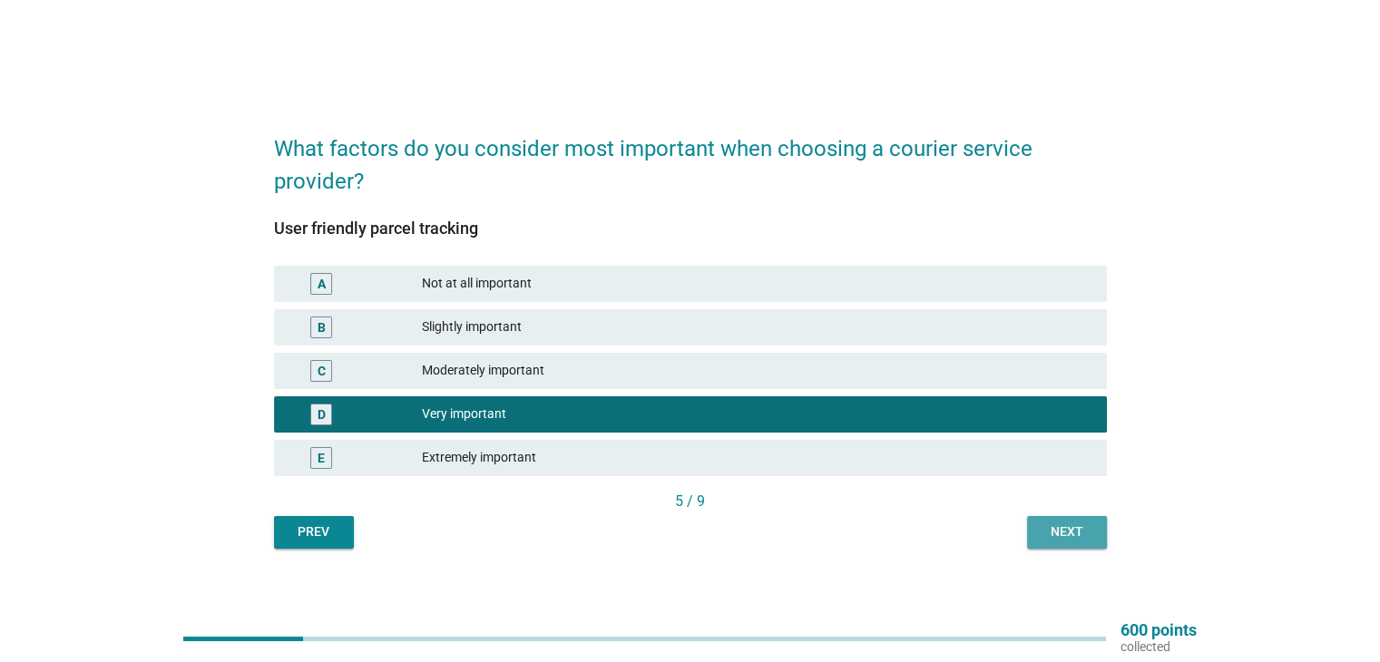
click at [1064, 538] on div "Next" at bounding box center [1067, 532] width 51 height 19
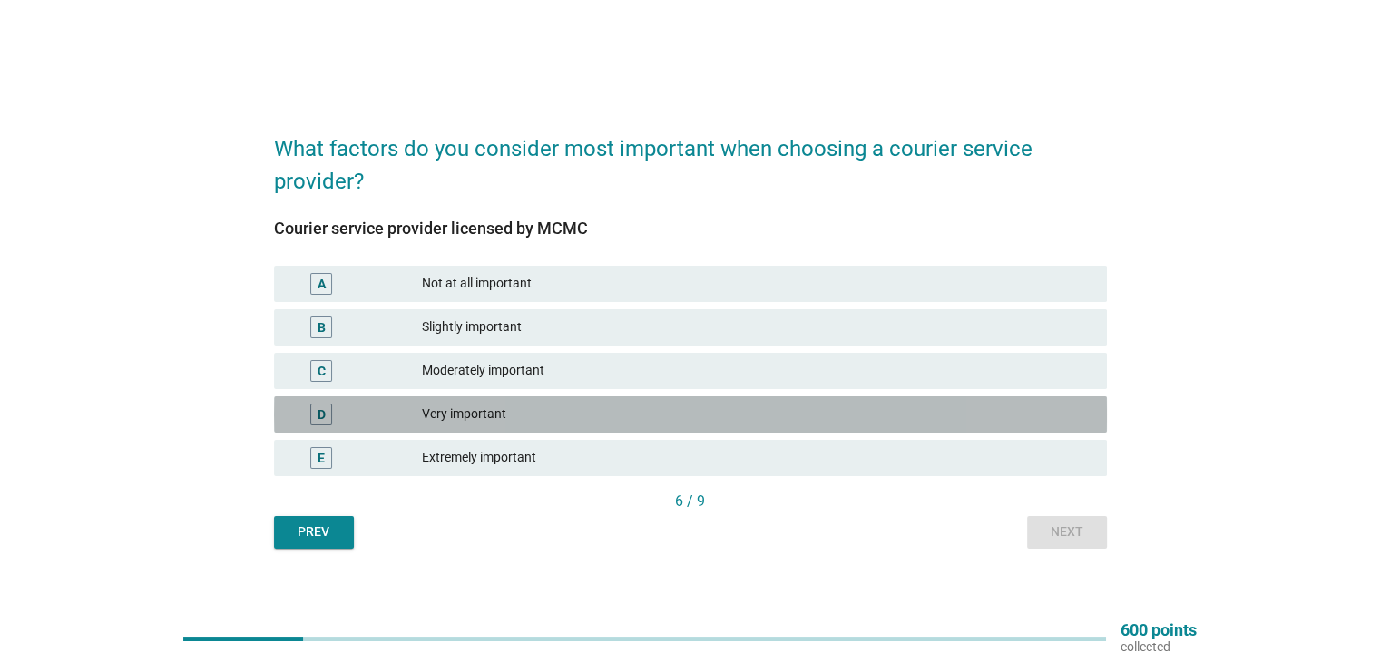
click at [468, 407] on div "Very important" at bounding box center [757, 415] width 670 height 22
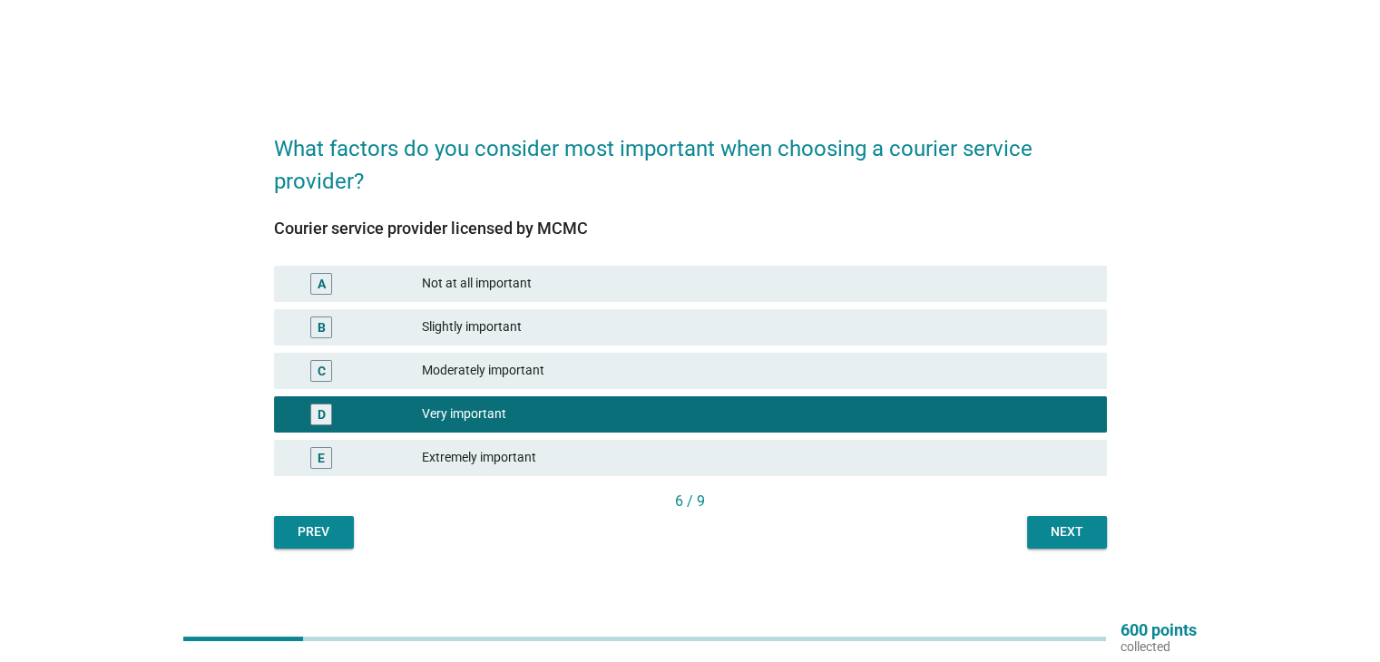
click at [1068, 527] on div "Next" at bounding box center [1067, 532] width 51 height 19
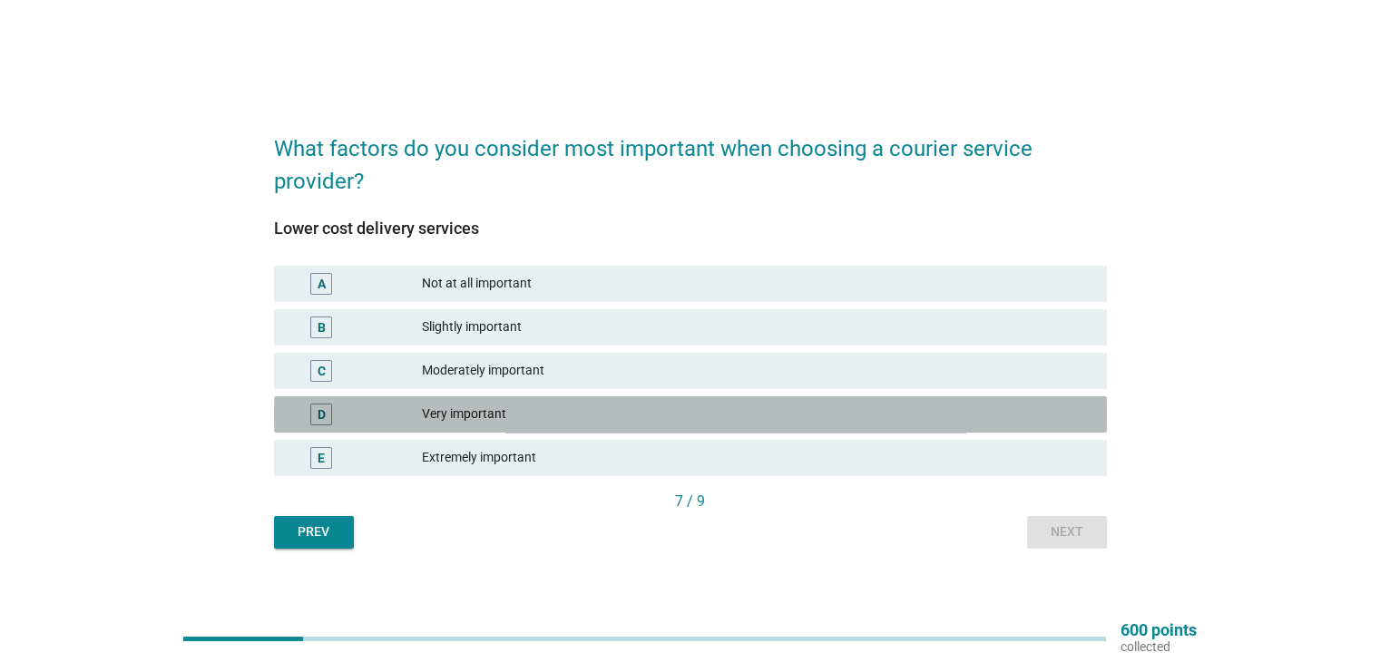
click at [468, 412] on div "Very important" at bounding box center [757, 415] width 670 height 22
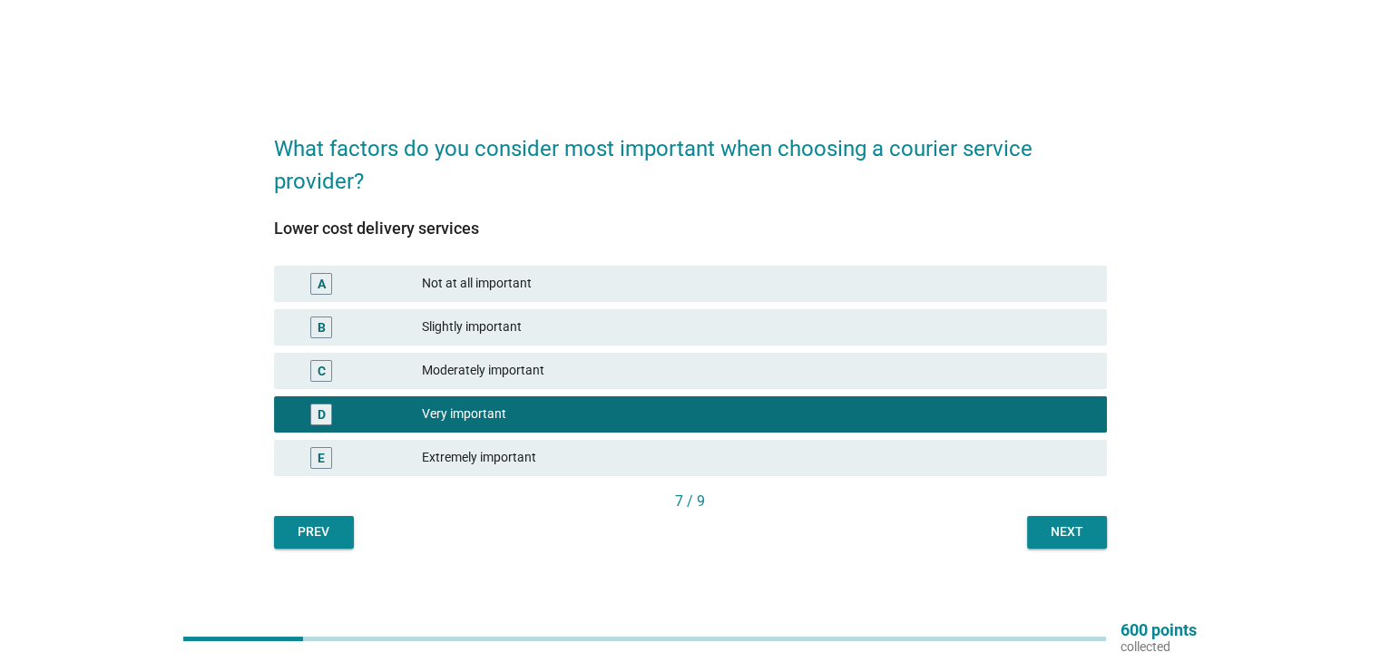
click at [1043, 524] on div "Next" at bounding box center [1067, 532] width 51 height 19
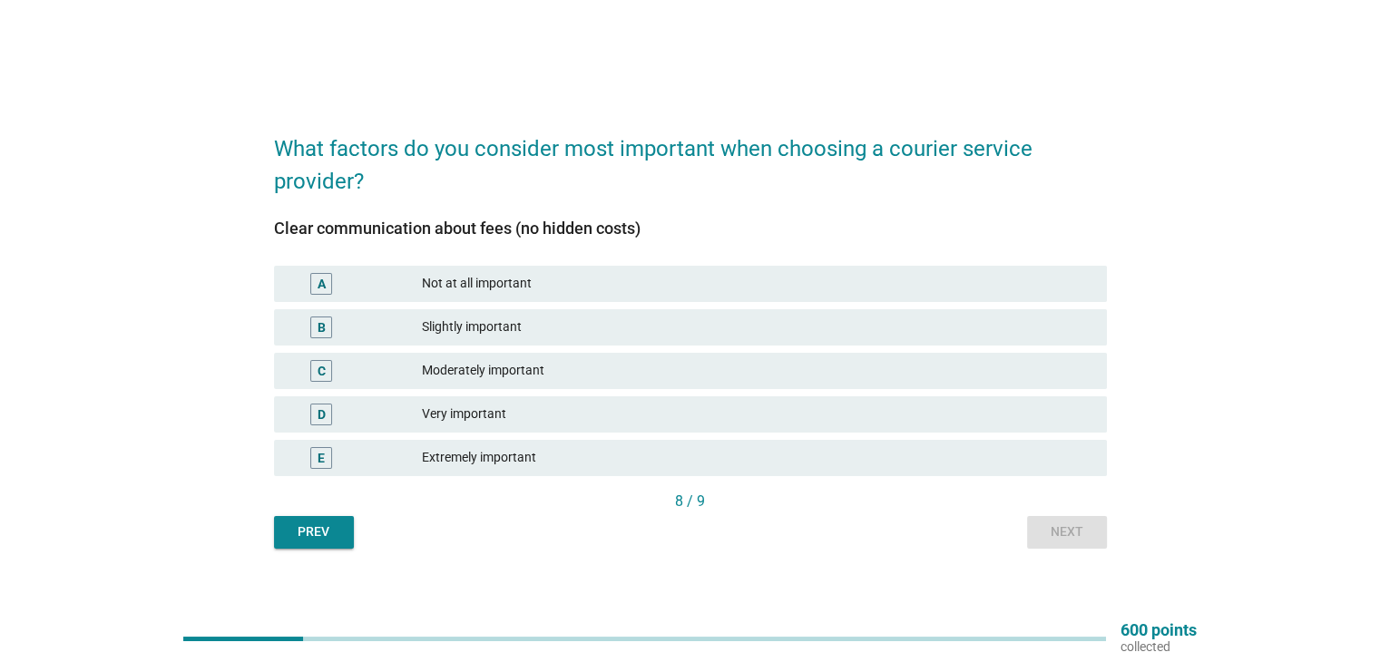
click at [465, 415] on div "Very important" at bounding box center [757, 415] width 670 height 22
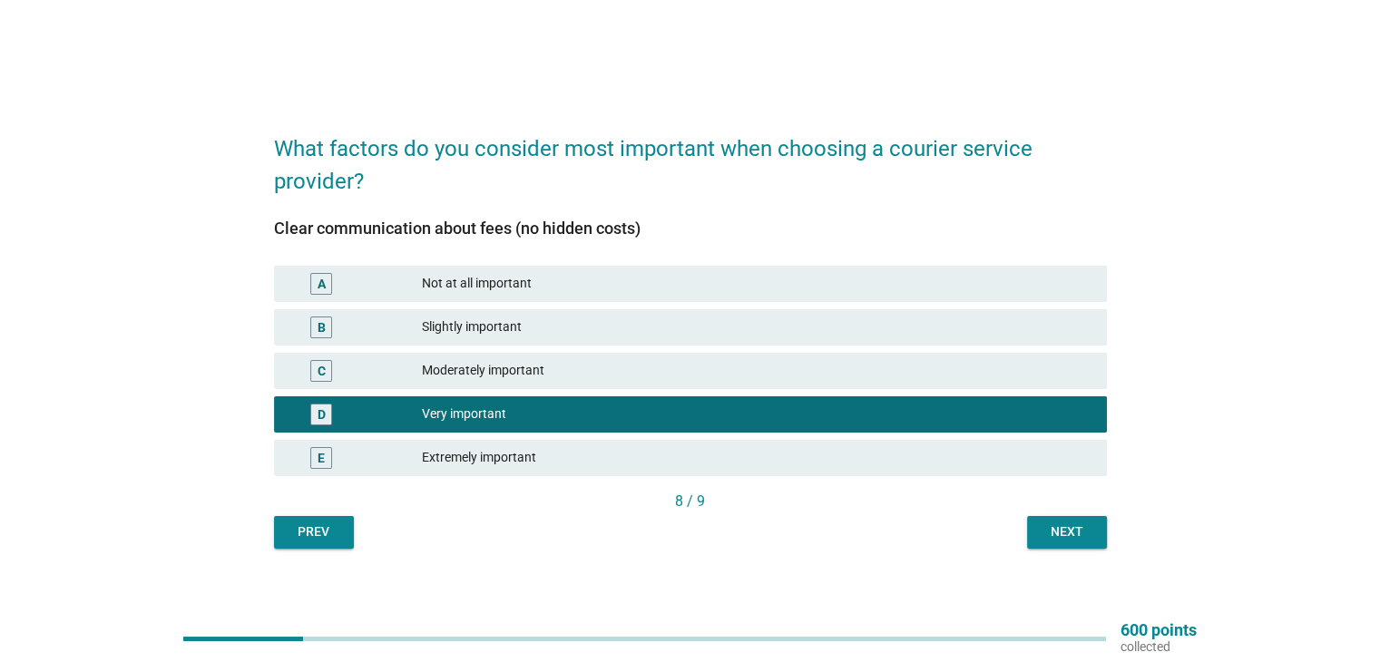
click at [1056, 535] on div "Next" at bounding box center [1067, 532] width 51 height 19
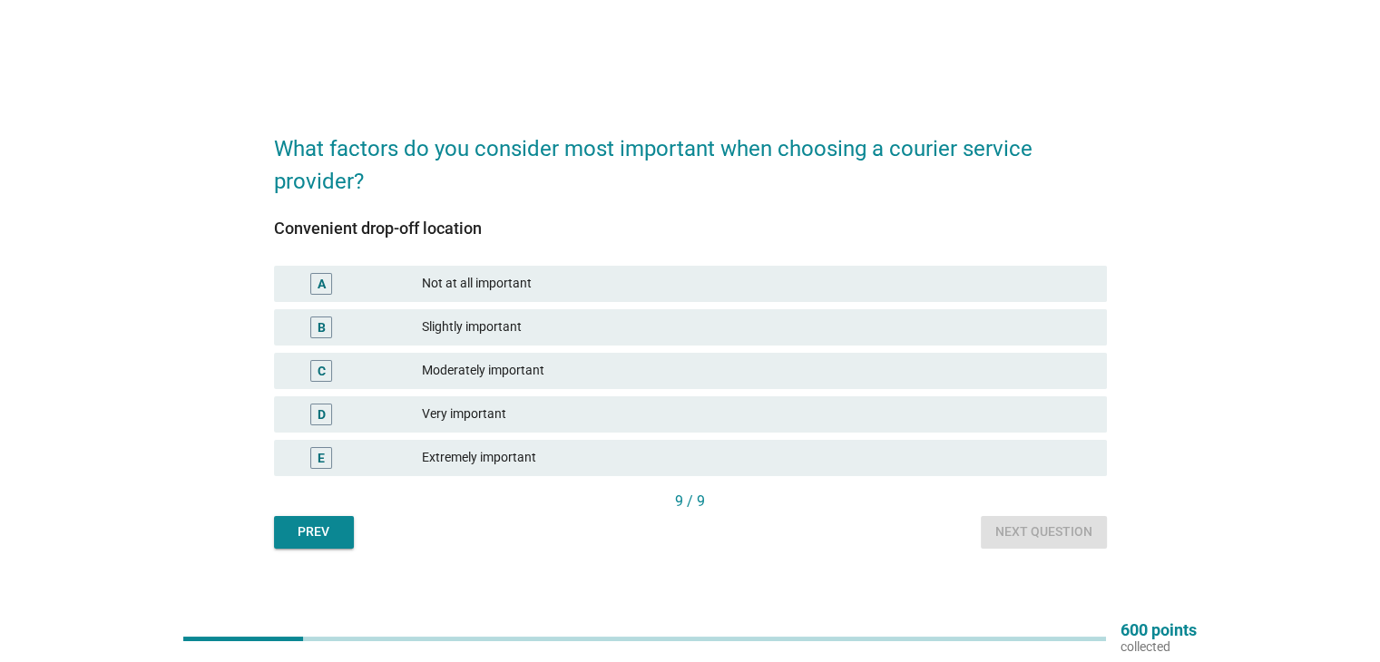
drag, startPoint x: 474, startPoint y: 410, endPoint x: 483, endPoint y: 413, distance: 9.5
click at [473, 411] on div "Very important" at bounding box center [757, 415] width 670 height 22
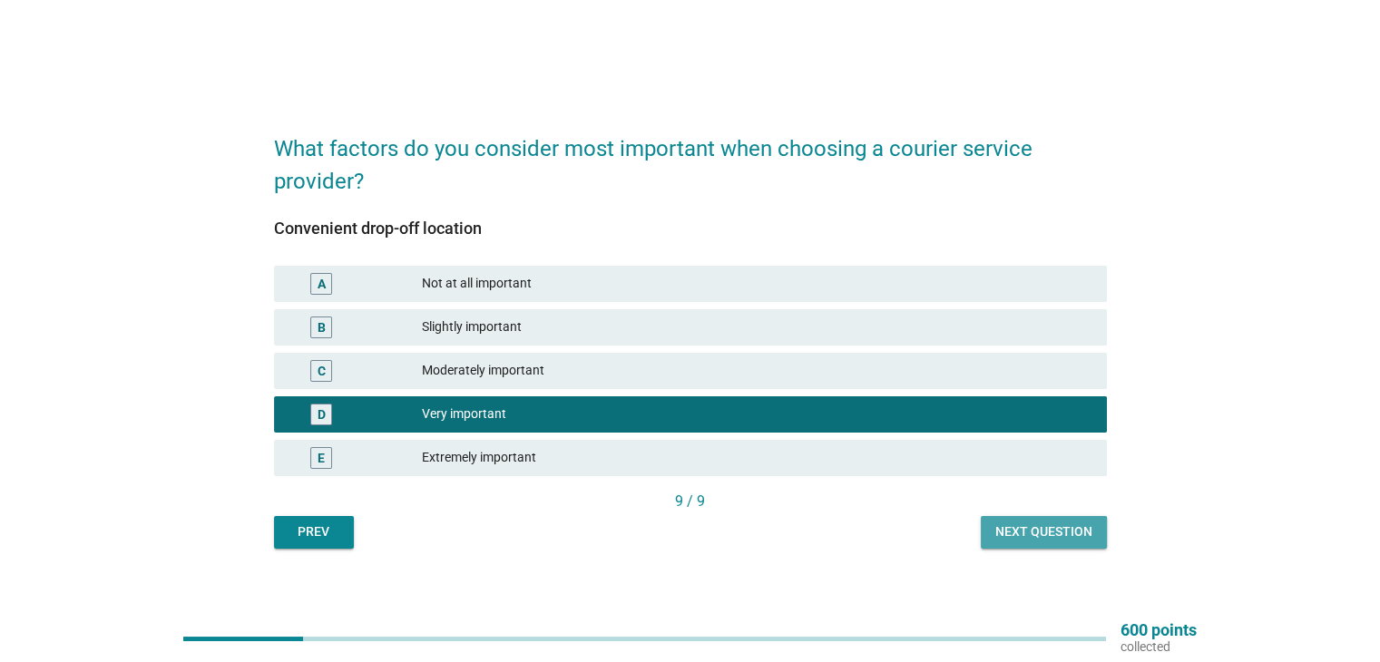
click at [1083, 534] on div "Next question" at bounding box center [1043, 532] width 97 height 19
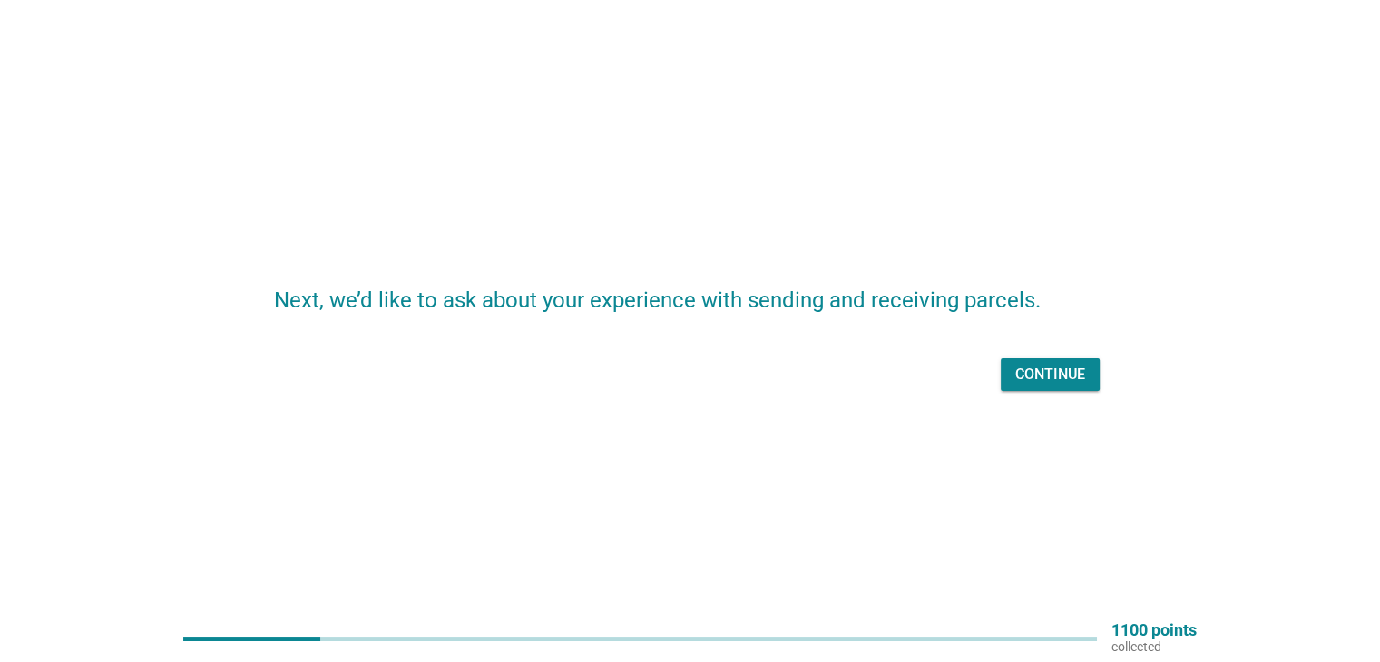
click at [1064, 368] on div "Continue" at bounding box center [1050, 375] width 70 height 22
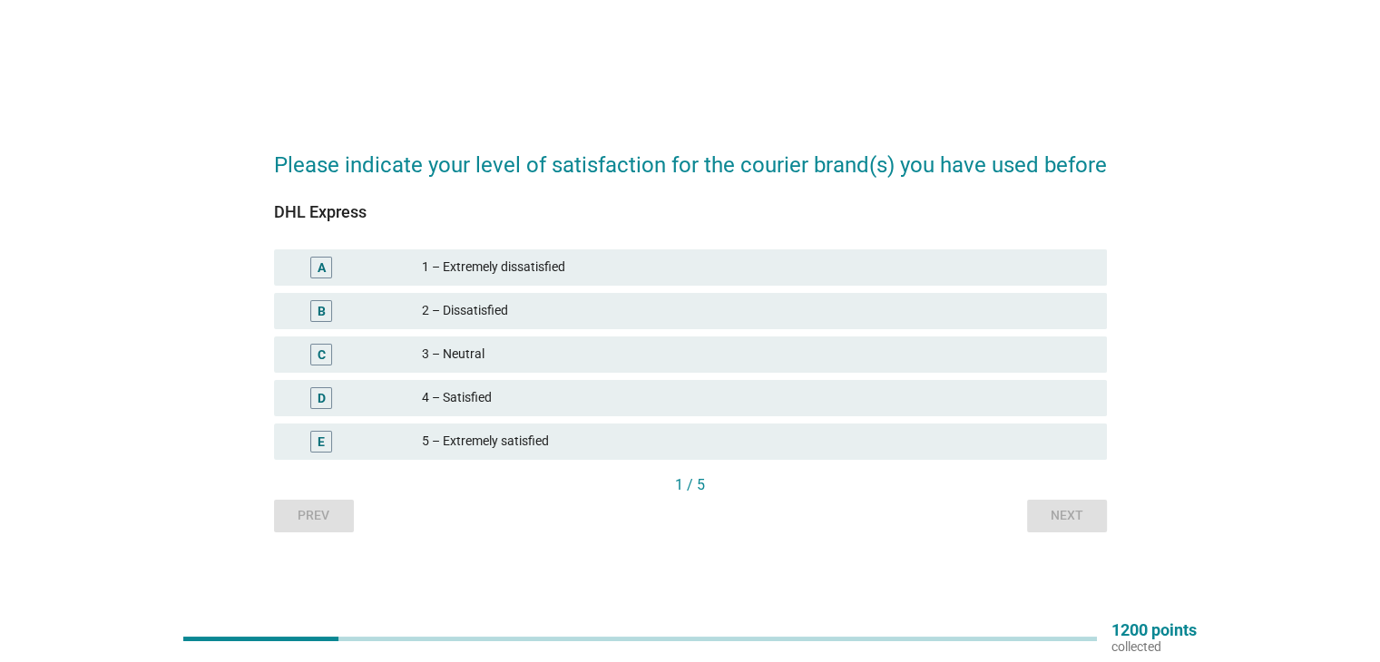
click at [486, 439] on div "5 – Extremely satisfied" at bounding box center [757, 442] width 670 height 22
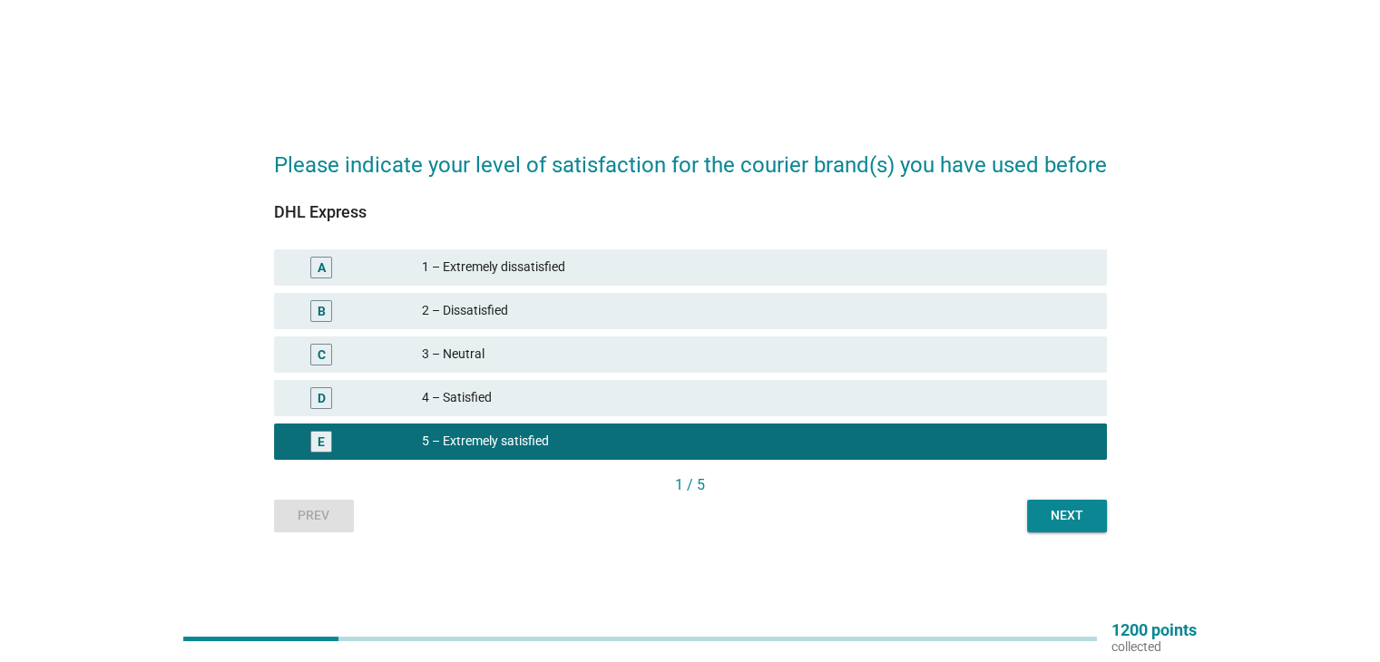
click at [1066, 518] on div "Next" at bounding box center [1067, 515] width 51 height 19
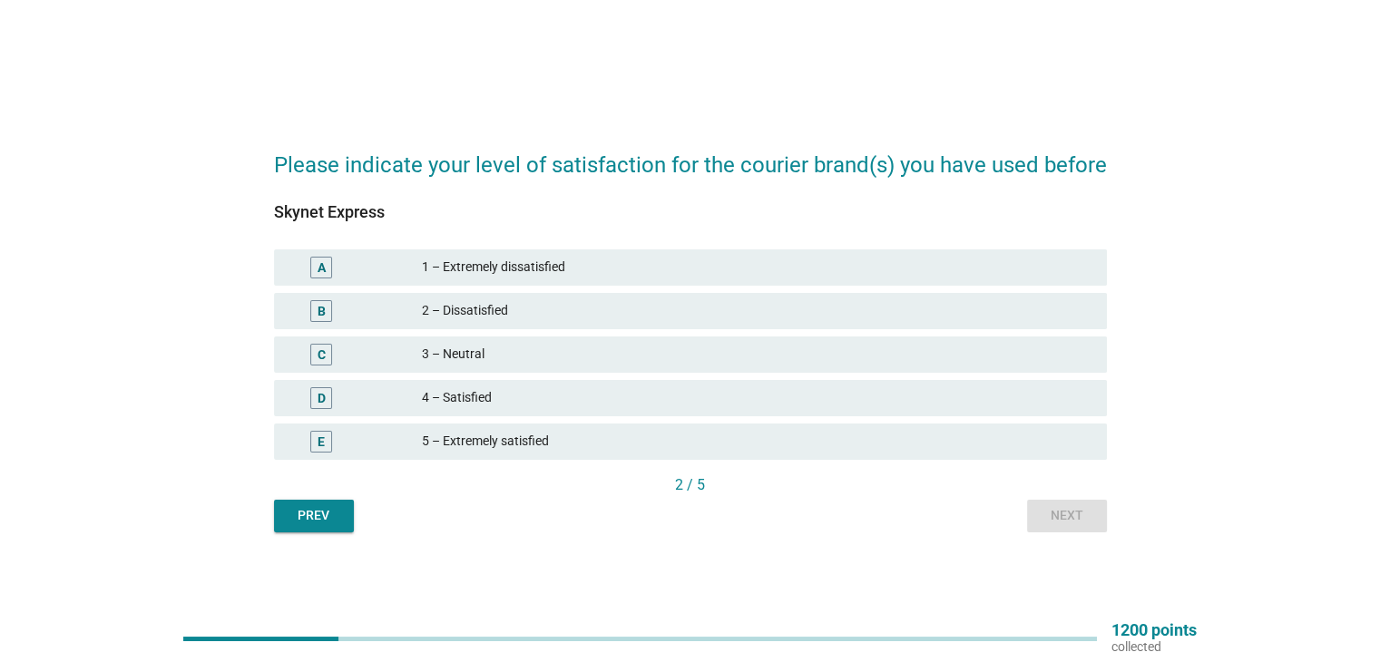
click at [511, 449] on div "5 – Extremely satisfied" at bounding box center [757, 442] width 670 height 22
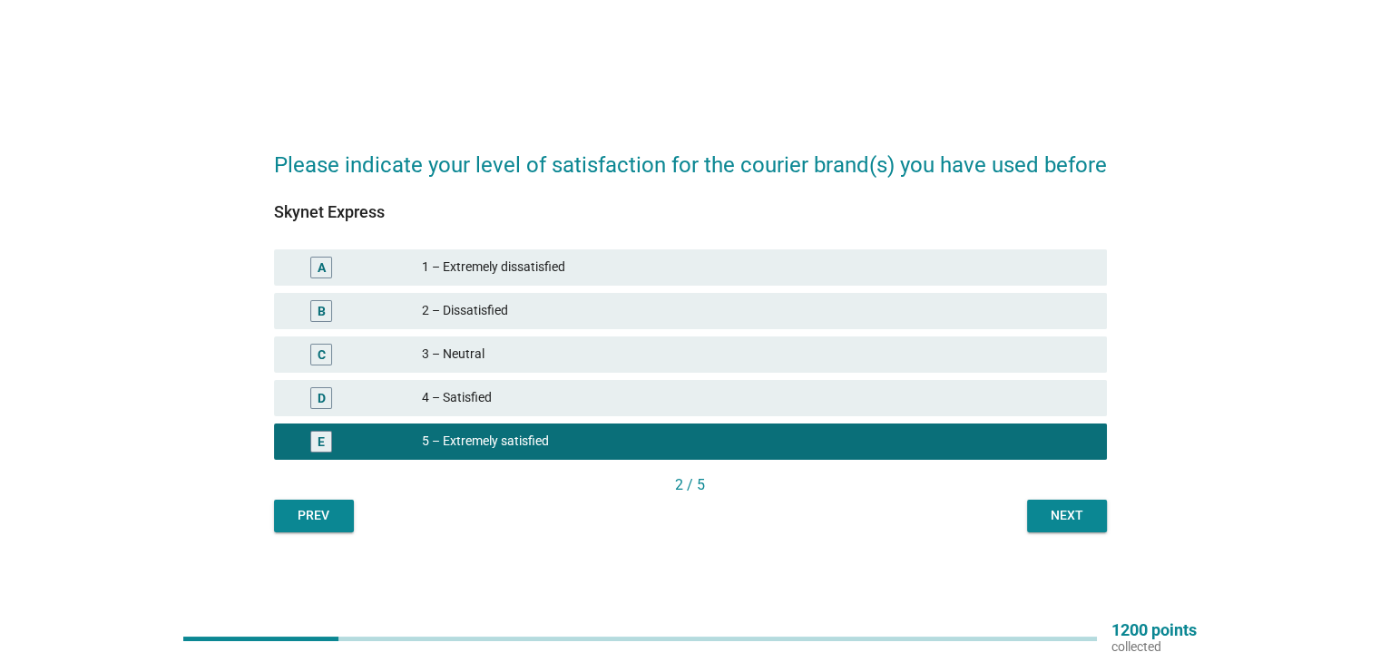
click at [1094, 524] on button "Next" at bounding box center [1067, 516] width 80 height 33
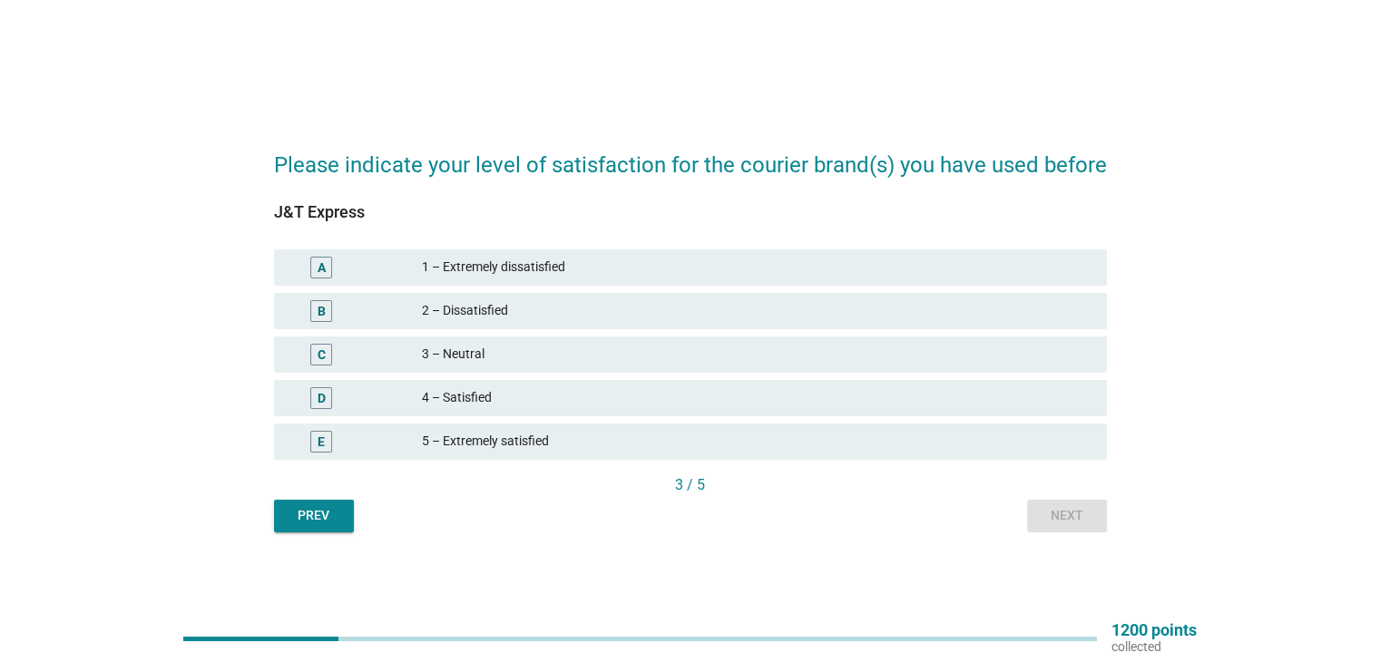
drag, startPoint x: 508, startPoint y: 437, endPoint x: 585, endPoint y: 446, distance: 77.6
click at [508, 438] on div "5 – Extremely satisfied" at bounding box center [757, 442] width 670 height 22
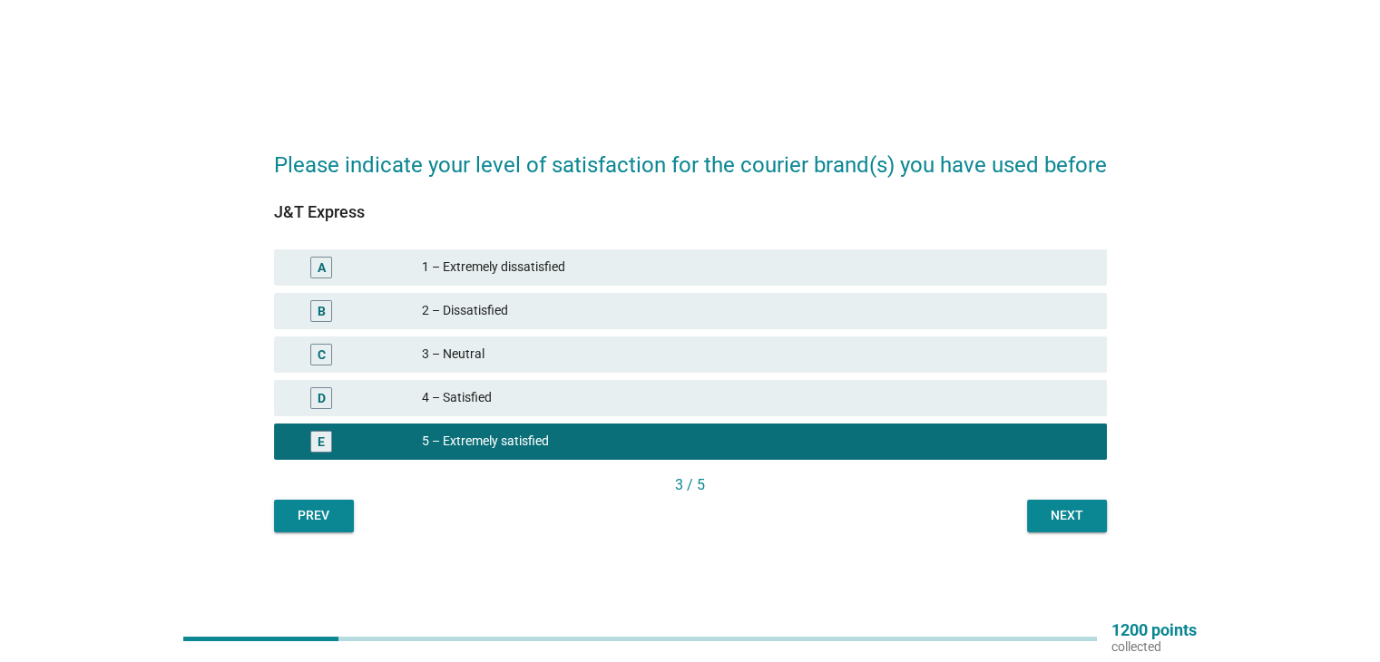
click at [1083, 520] on div "Next" at bounding box center [1067, 515] width 51 height 19
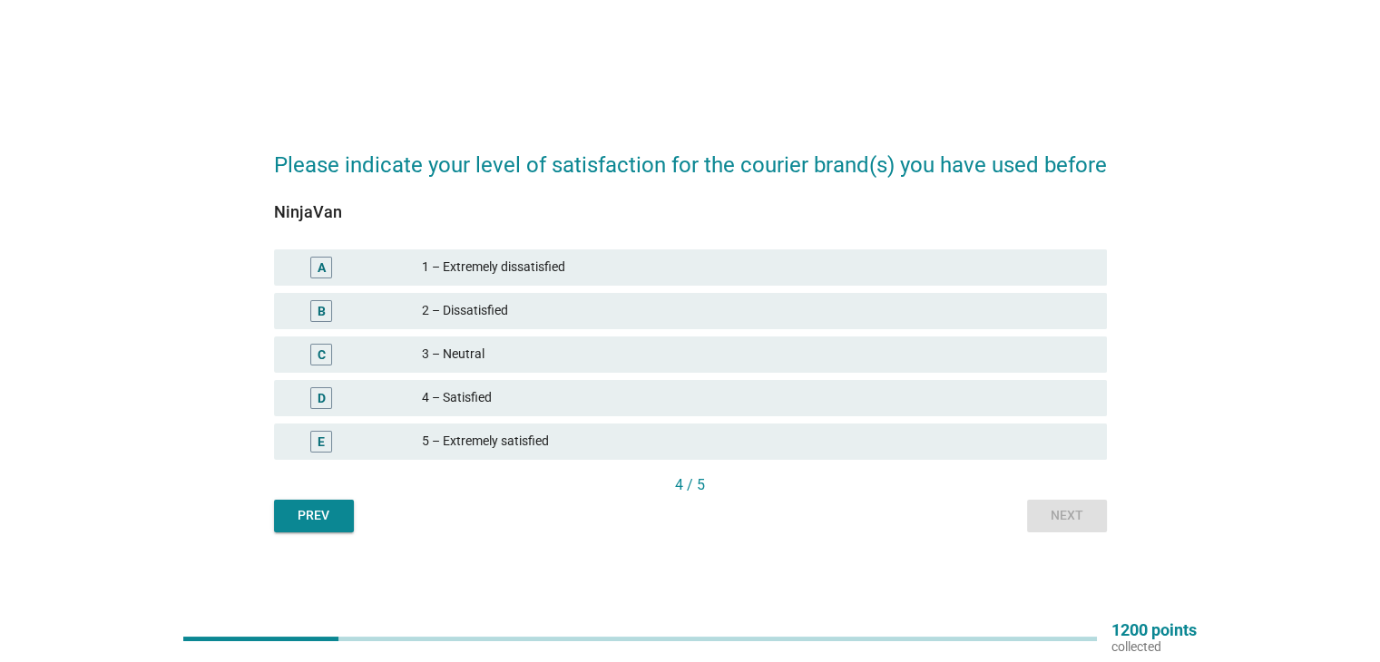
click at [473, 431] on div "5 – Extremely satisfied" at bounding box center [757, 442] width 670 height 22
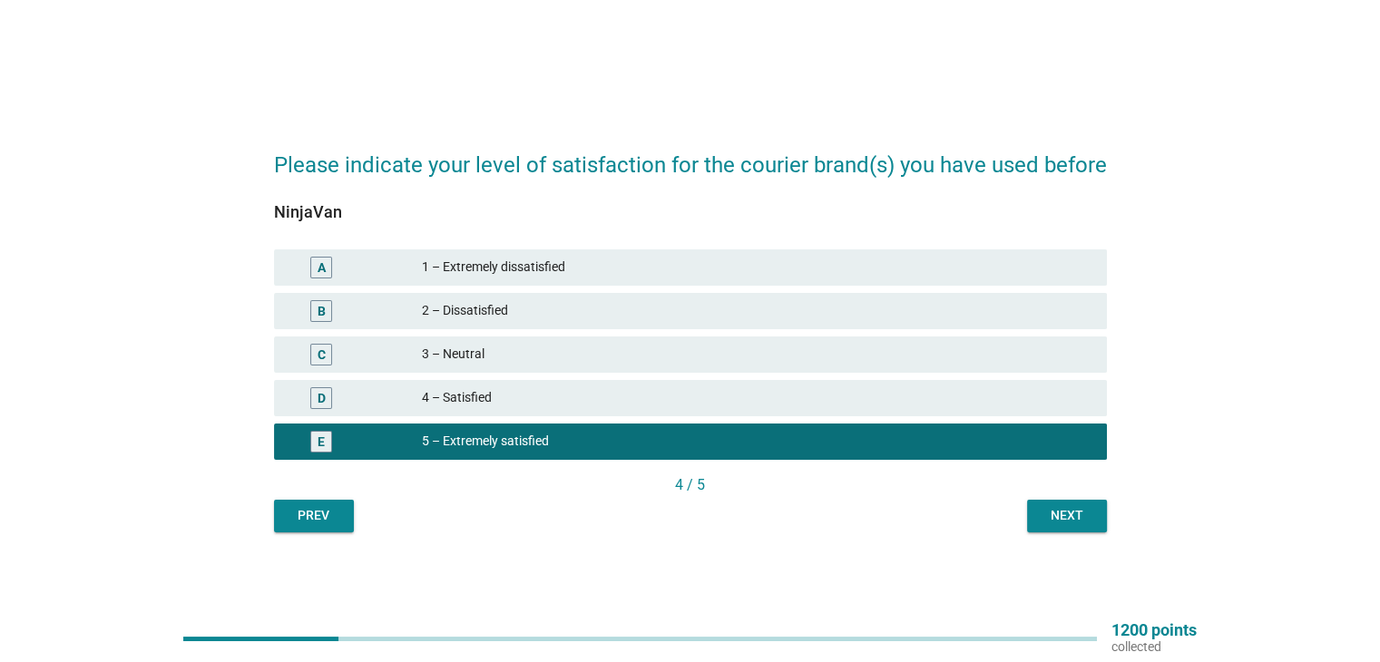
click at [1074, 523] on div "Next" at bounding box center [1067, 515] width 51 height 19
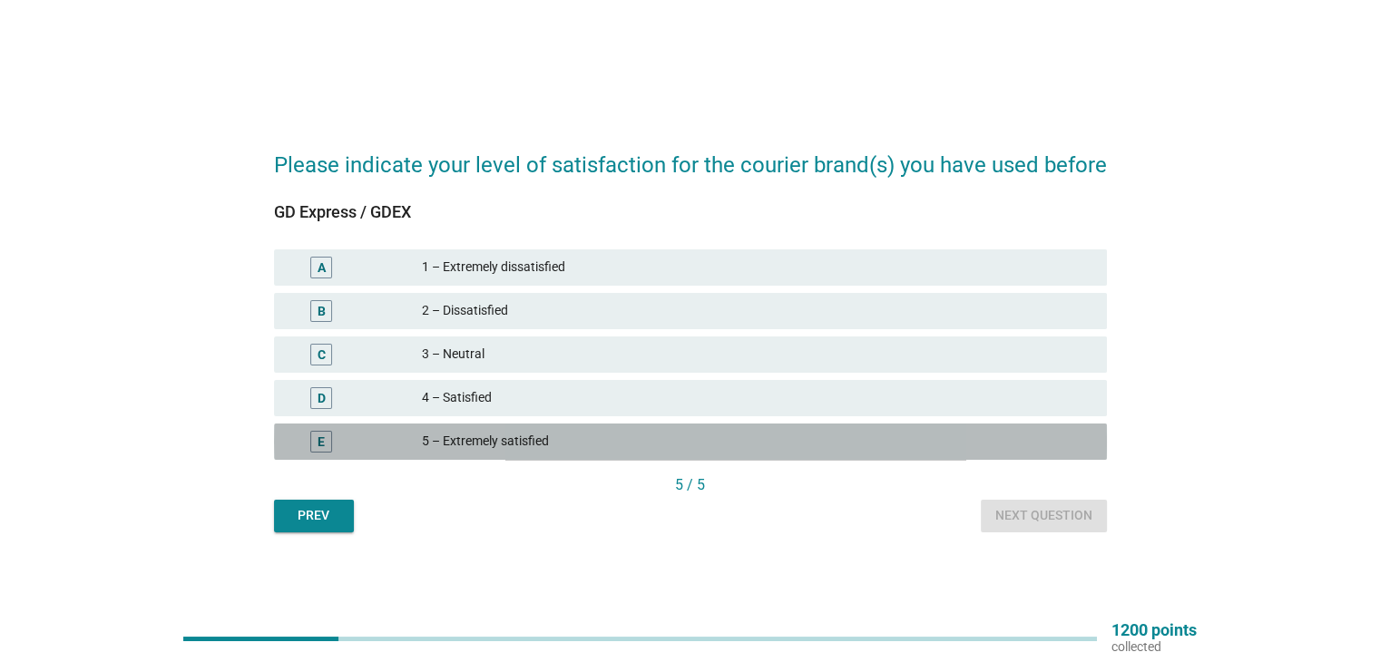
click at [485, 443] on div "5 – Extremely satisfied" at bounding box center [757, 442] width 670 height 22
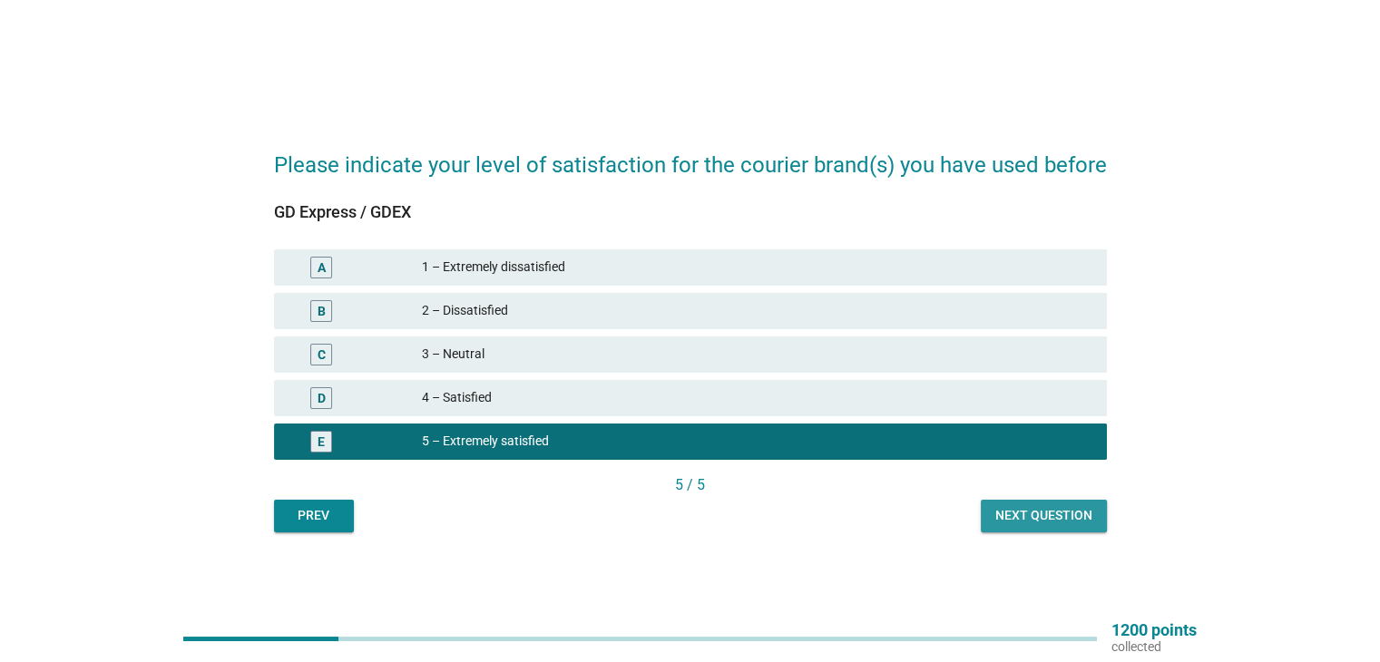
click at [1083, 518] on div "Next question" at bounding box center [1043, 515] width 97 height 19
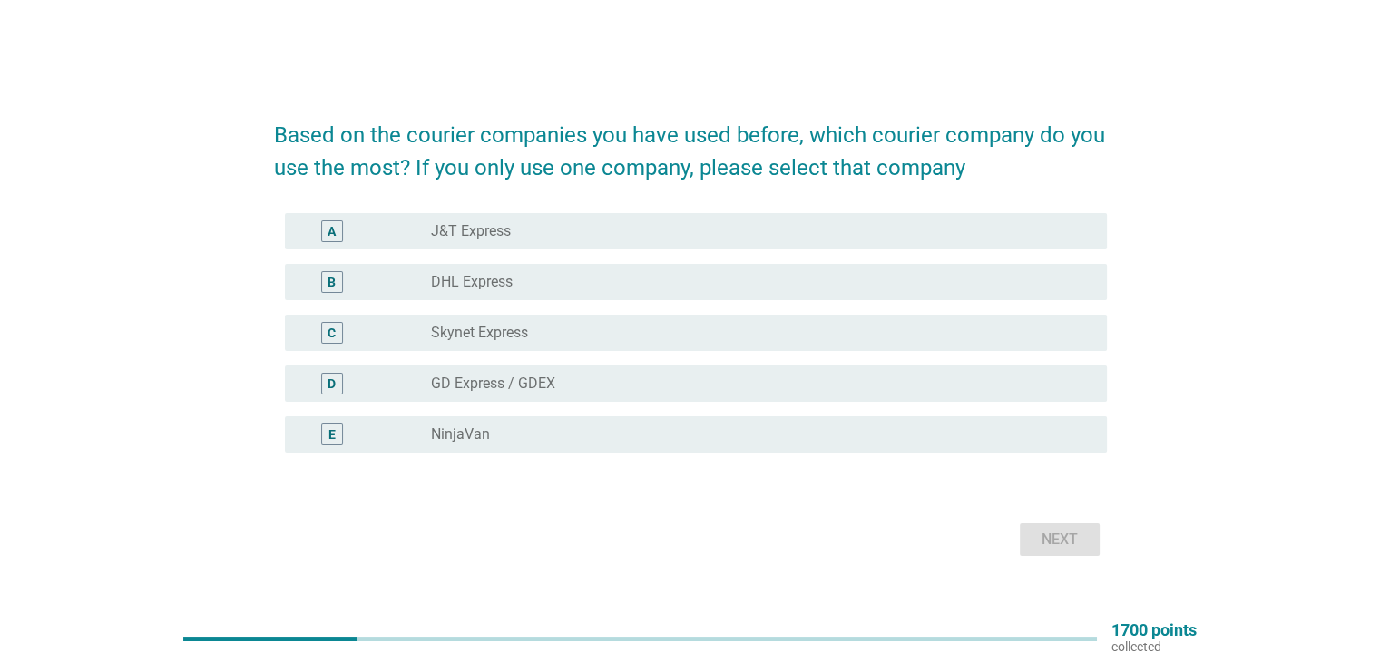
click at [478, 279] on label "DHL Express" at bounding box center [472, 282] width 82 height 18
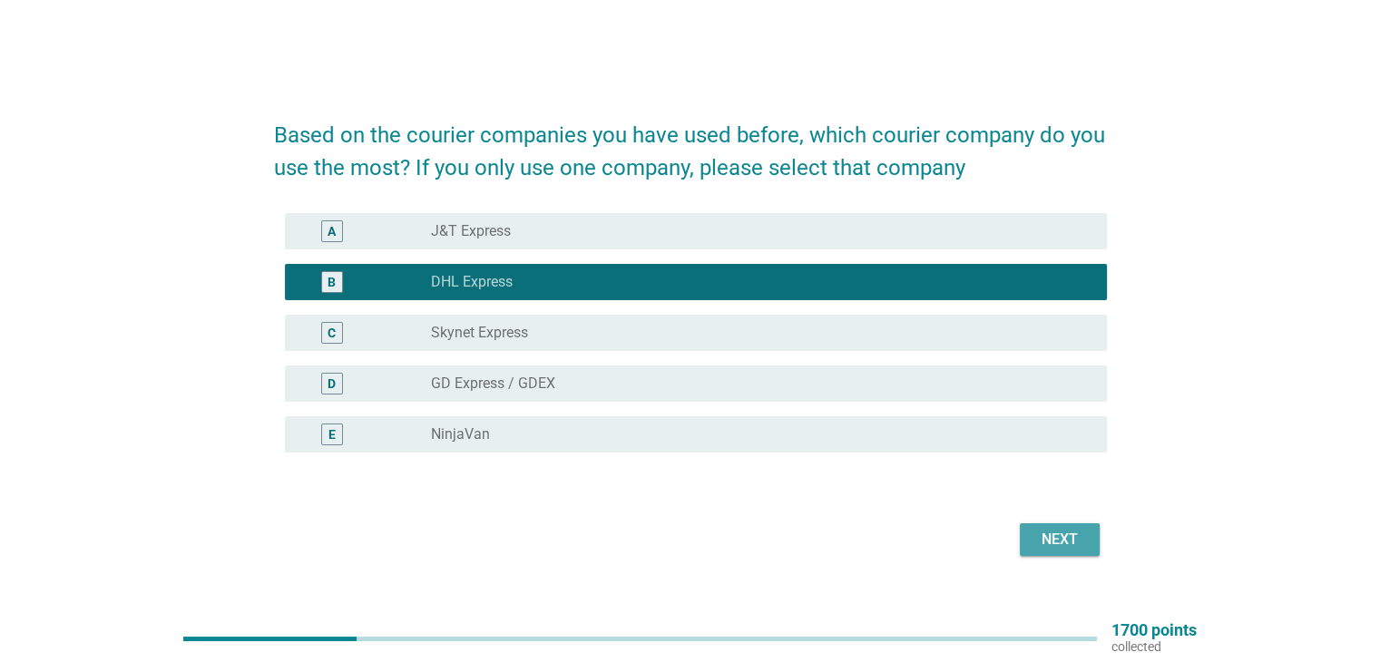
click at [1075, 538] on div "Next" at bounding box center [1059, 540] width 51 height 22
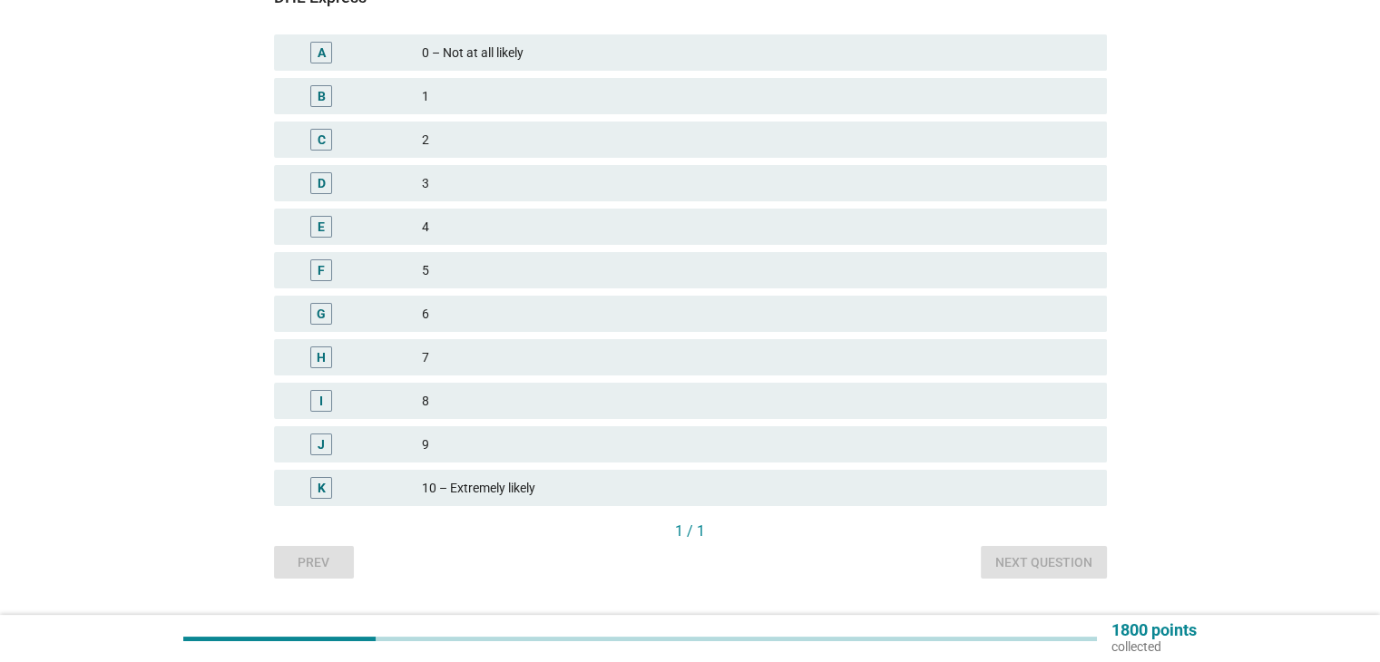
scroll to position [181, 0]
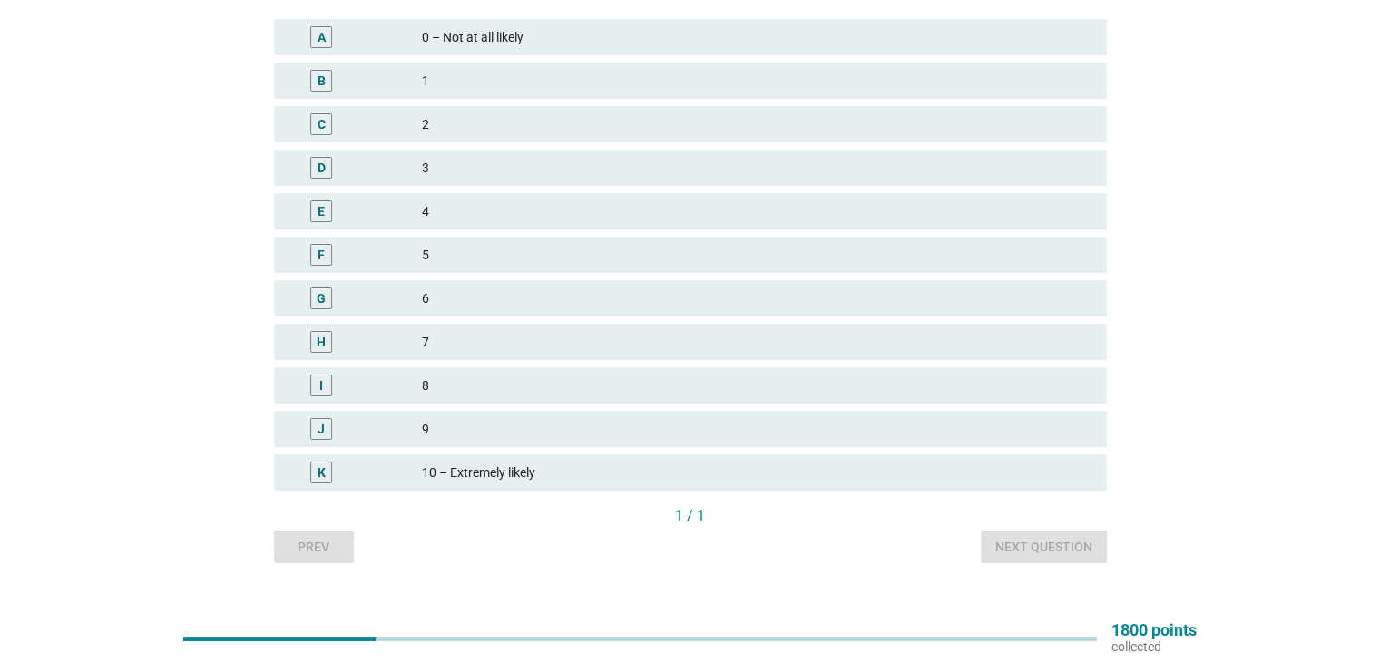
click at [517, 476] on div "10 – Extremely likely" at bounding box center [757, 473] width 670 height 22
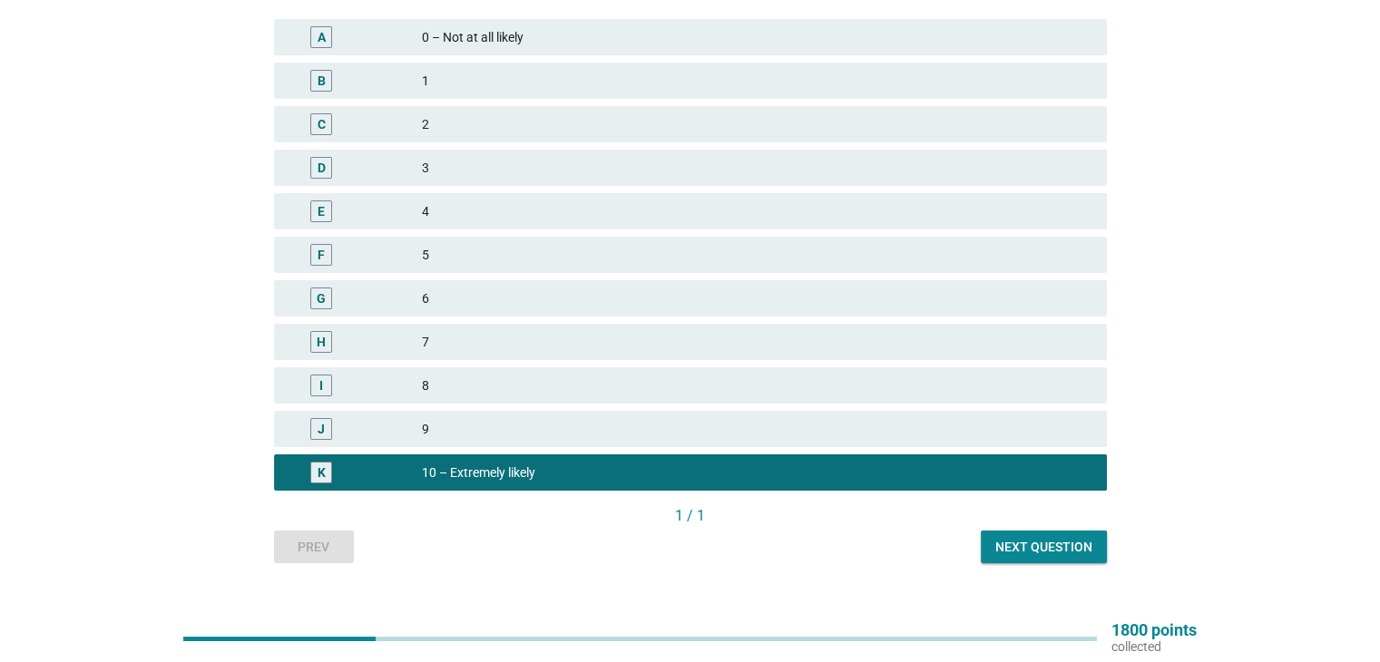
click at [1058, 551] on div "Next question" at bounding box center [1043, 547] width 97 height 19
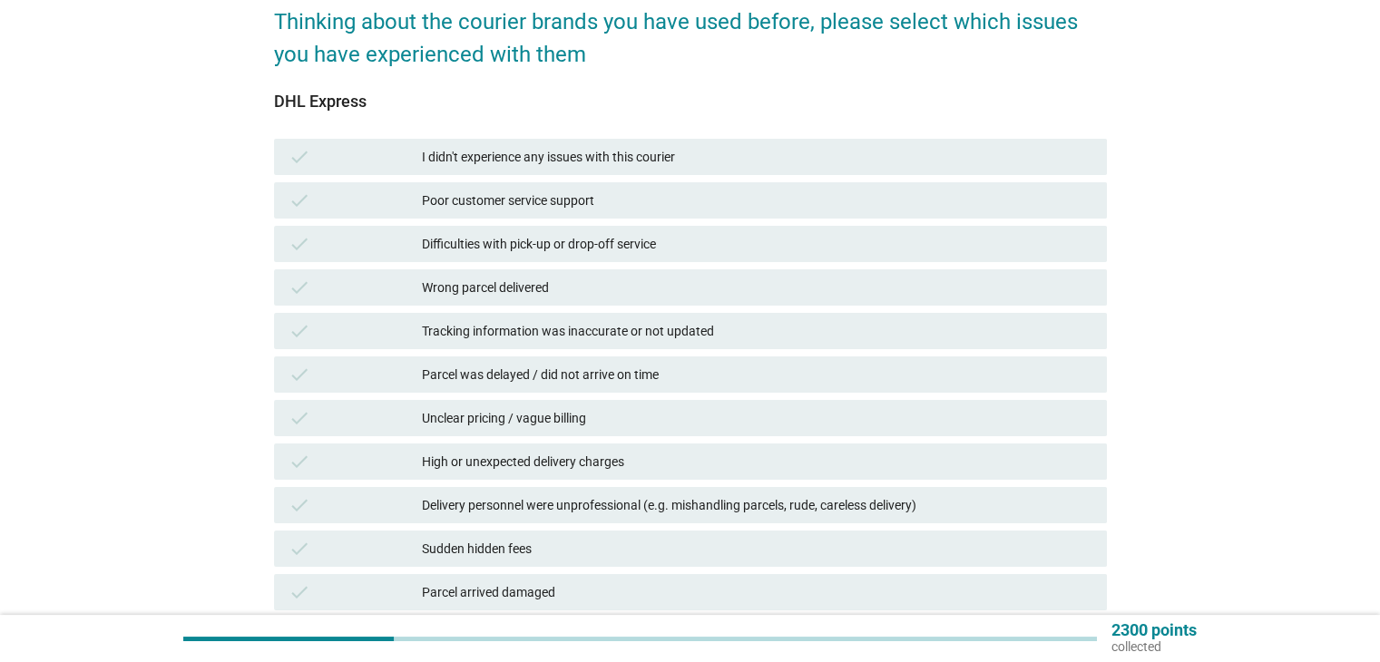
scroll to position [91, 0]
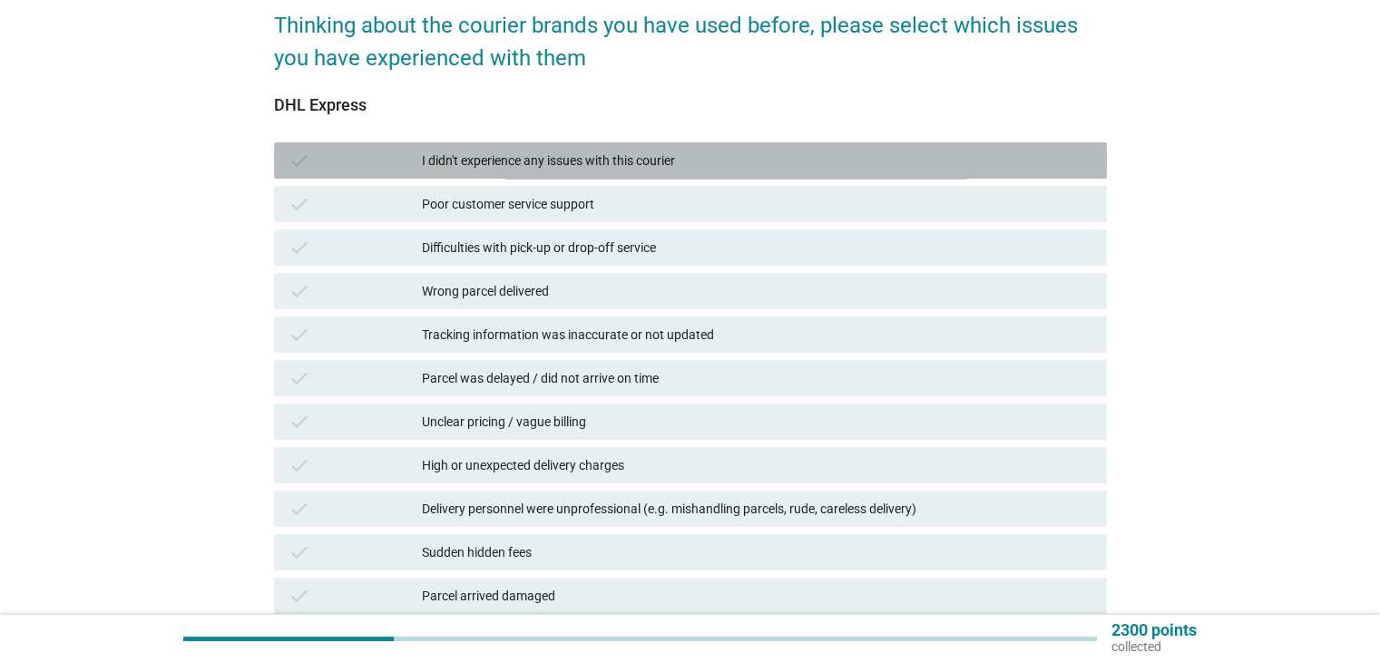
click at [513, 152] on div "I didn't experience any issues with this courier" at bounding box center [757, 161] width 670 height 22
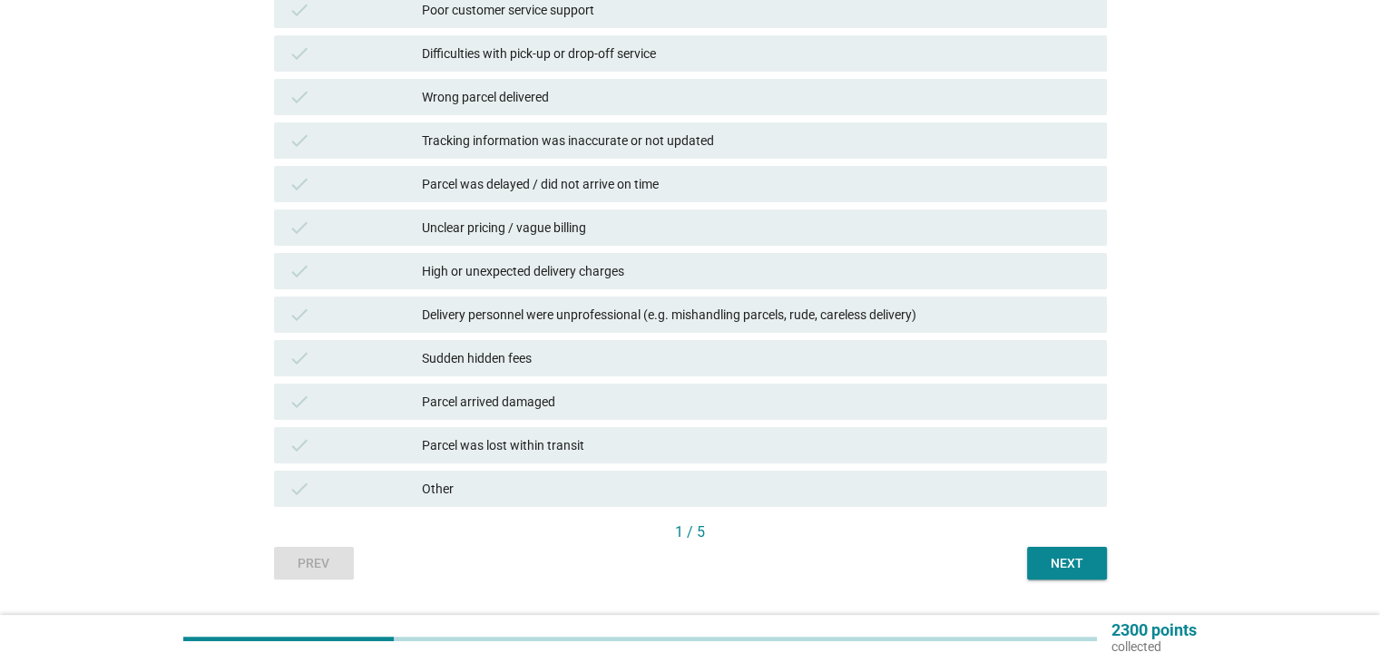
scroll to position [331, 0]
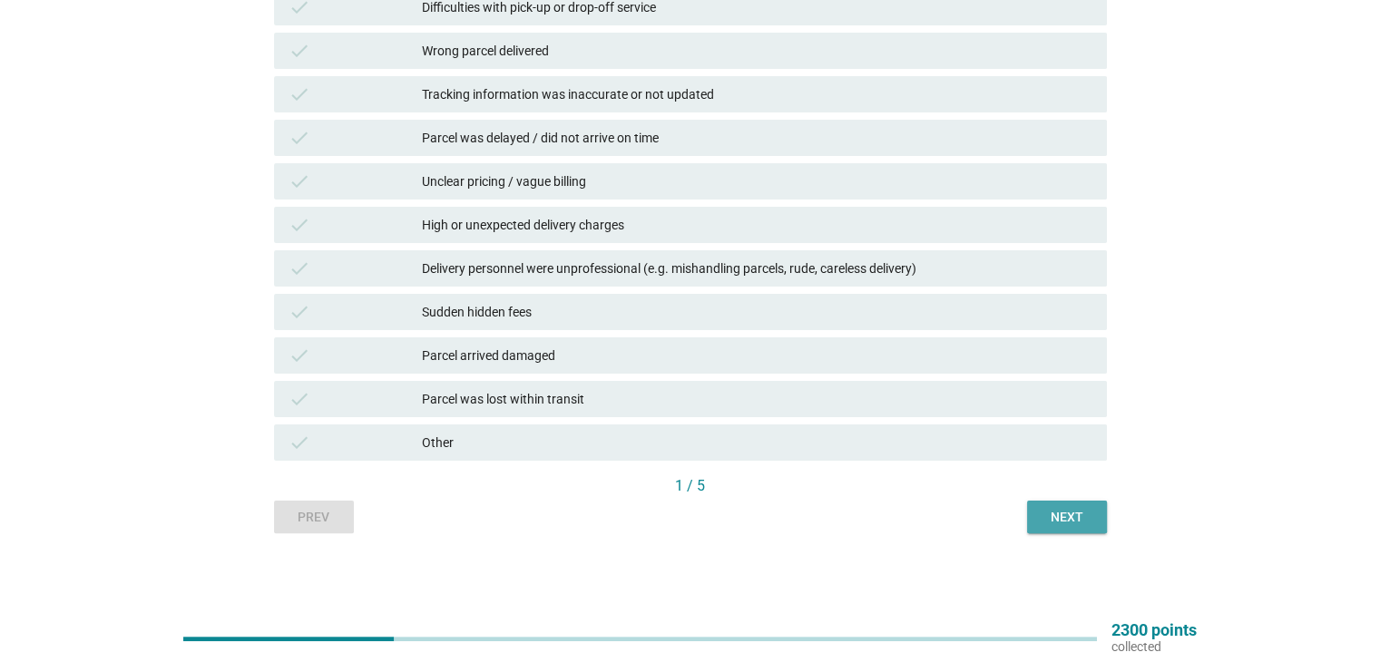
click at [1069, 511] on div "Next" at bounding box center [1067, 517] width 51 height 19
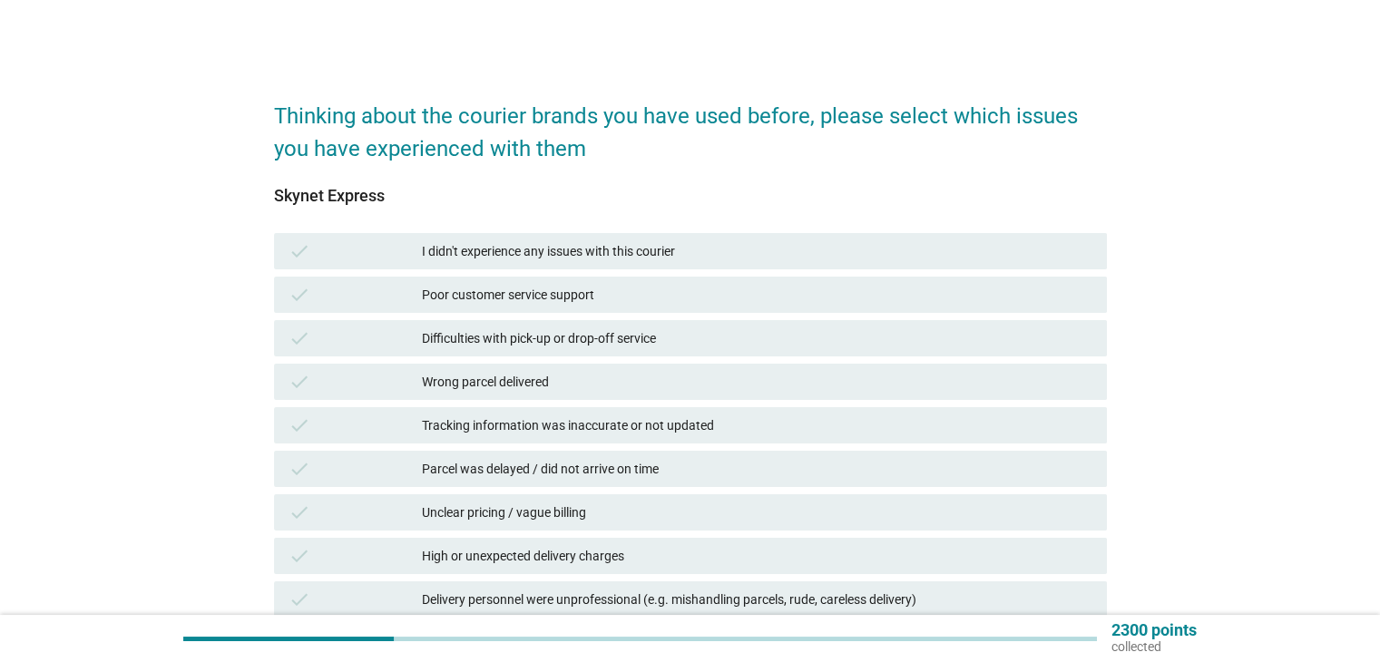
click at [621, 244] on div "I didn't experience any issues with this courier" at bounding box center [757, 251] width 670 height 22
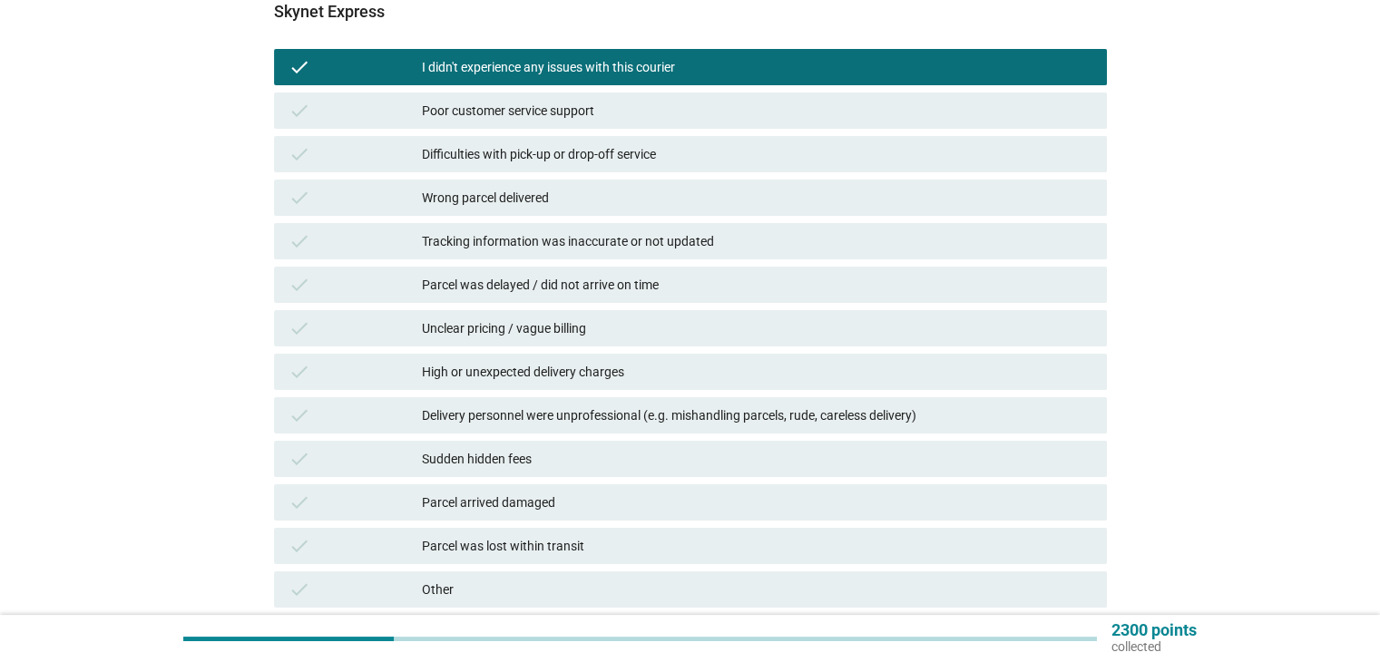
scroll to position [331, 0]
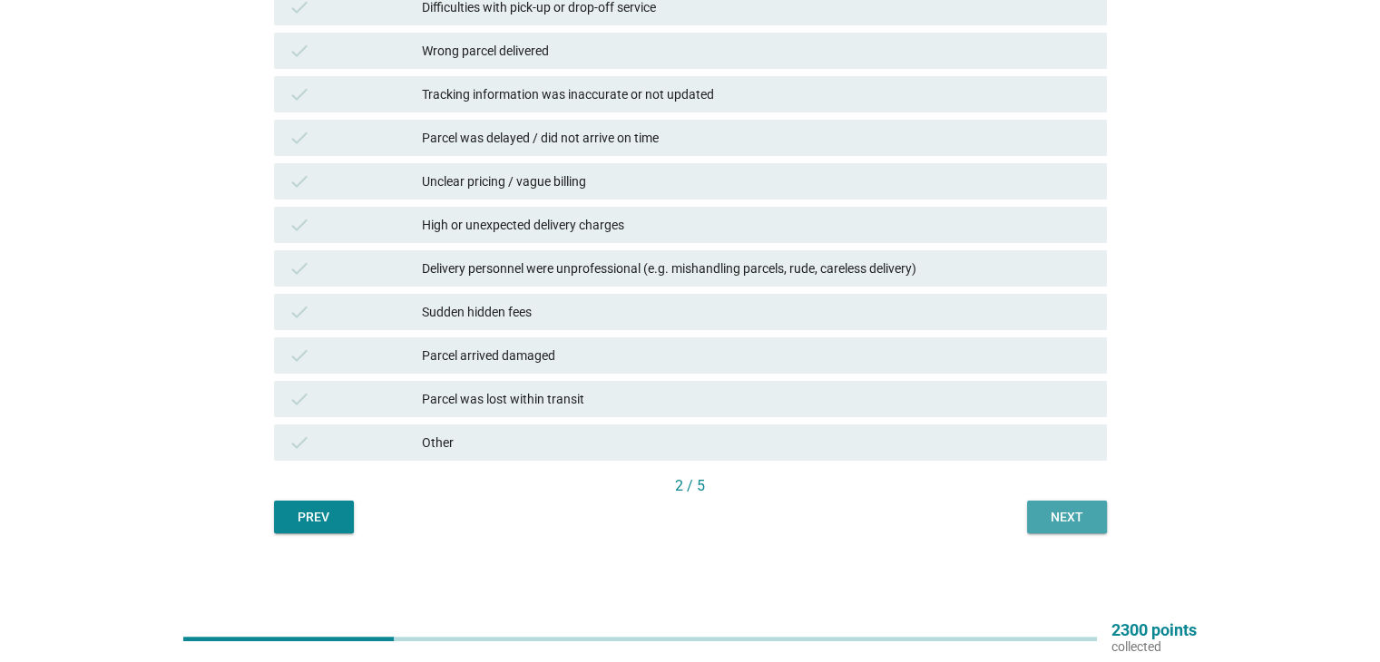
click at [1057, 516] on div "Next" at bounding box center [1067, 517] width 51 height 19
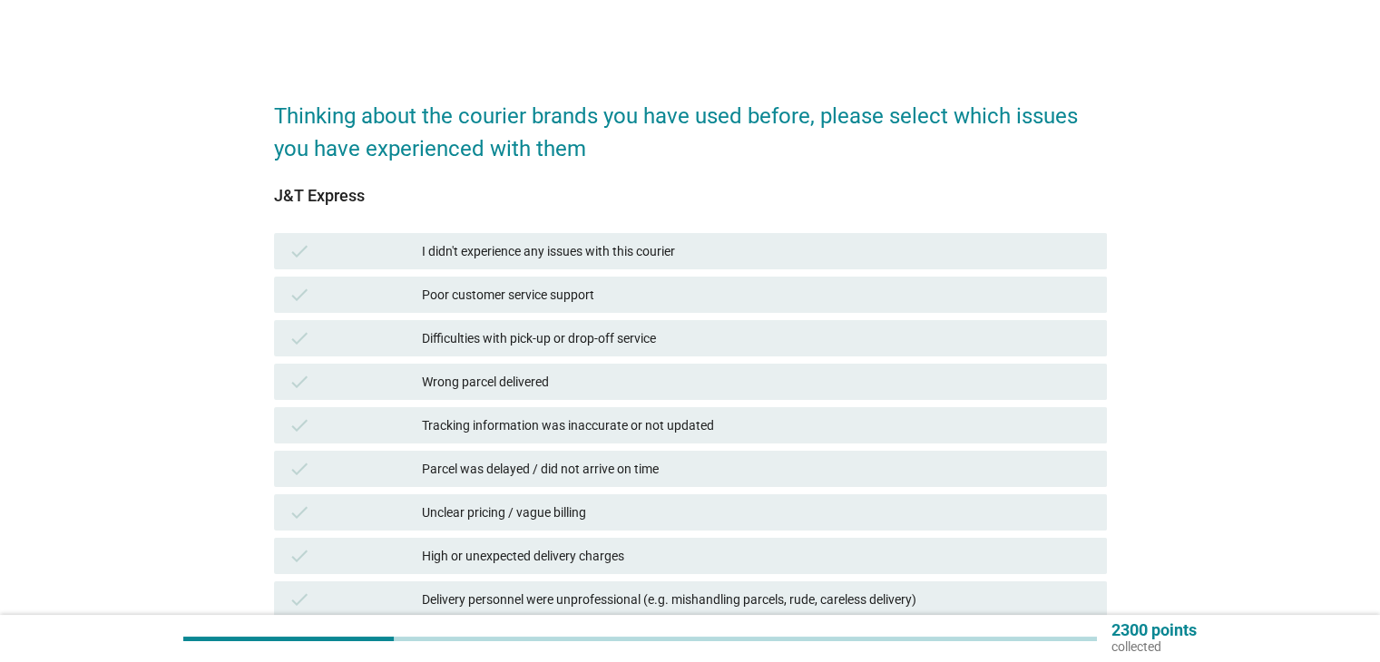
click at [496, 249] on div "I didn't experience any issues with this courier" at bounding box center [757, 251] width 670 height 22
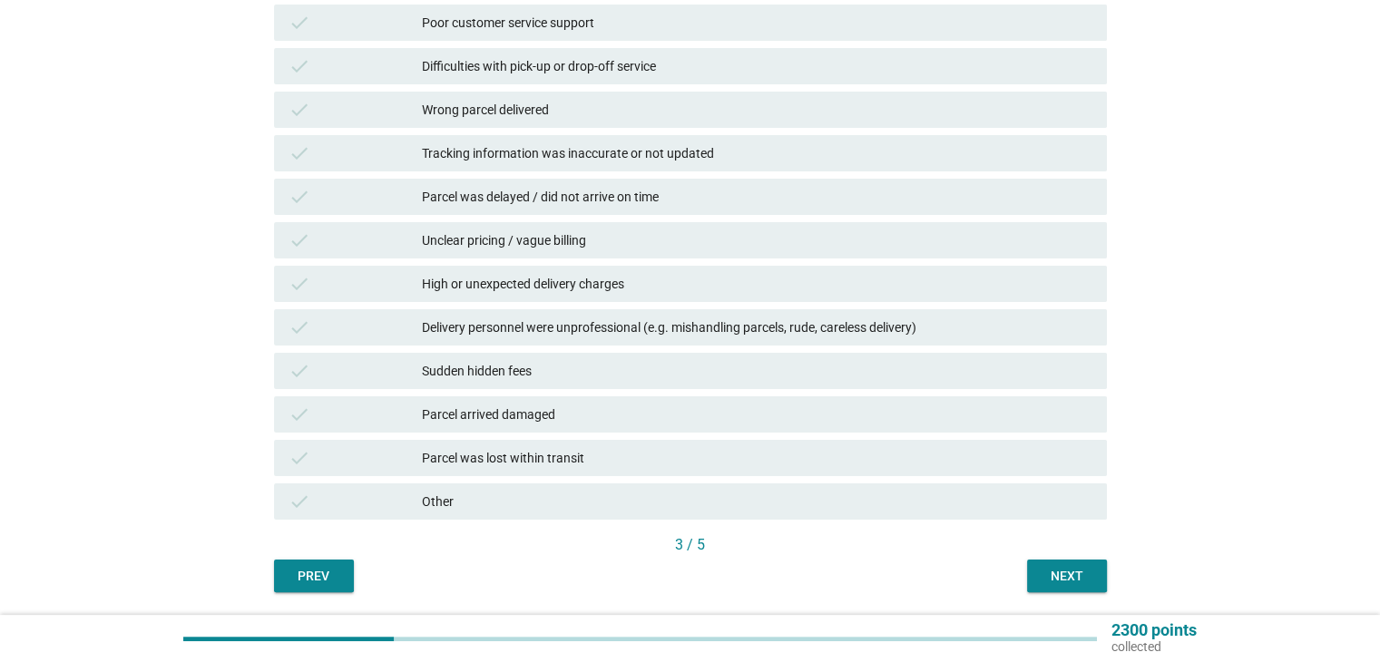
scroll to position [331, 0]
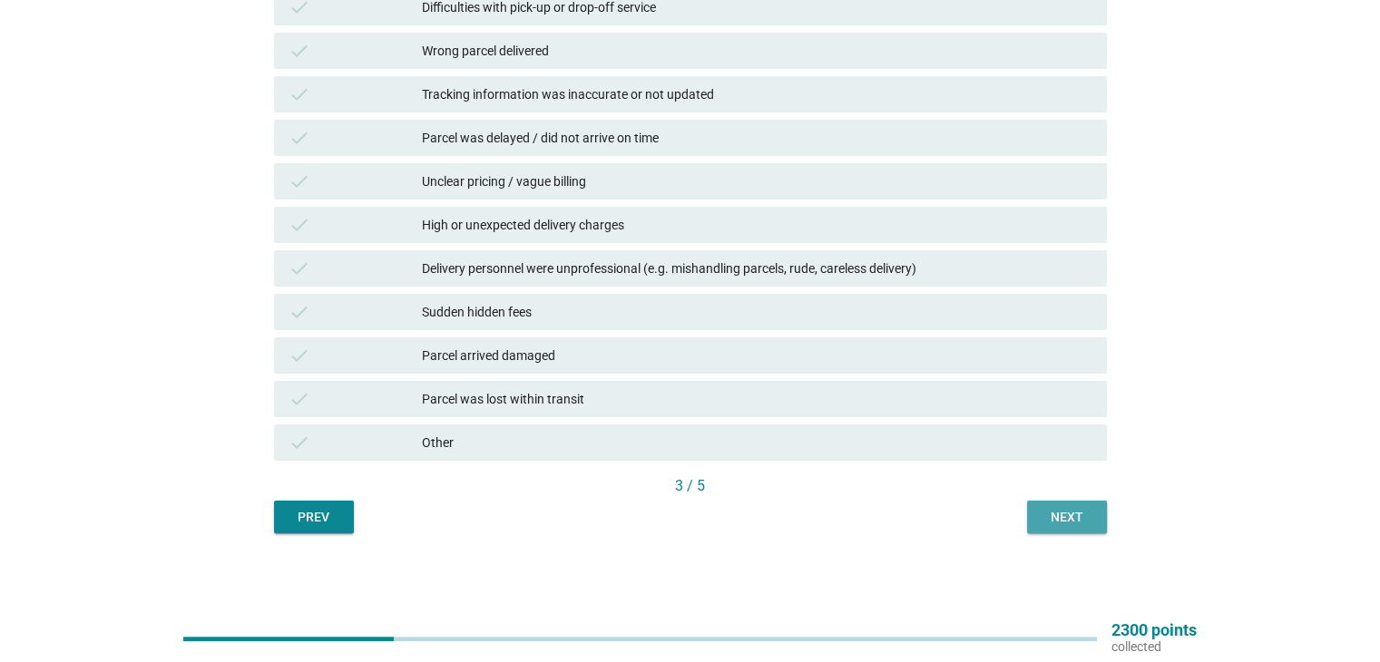
click at [1067, 508] on div "Next" at bounding box center [1067, 517] width 51 height 19
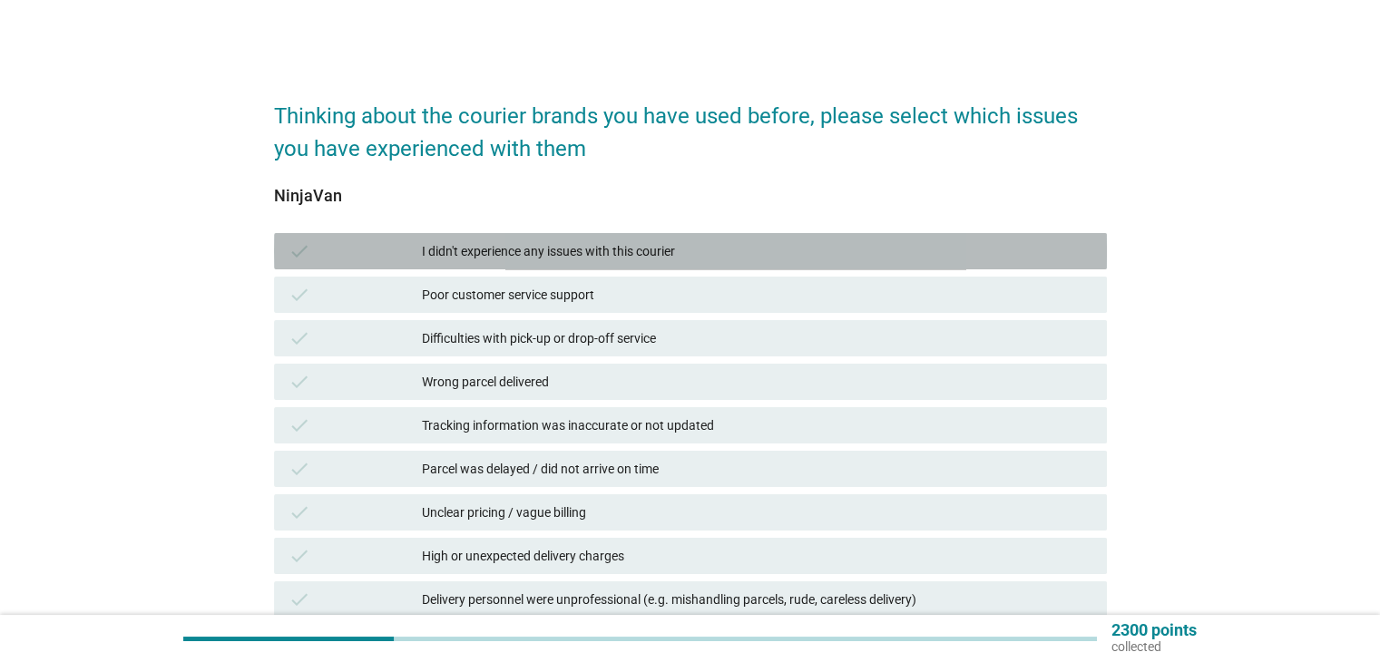
click at [602, 255] on div "I didn't experience any issues with this courier" at bounding box center [757, 251] width 670 height 22
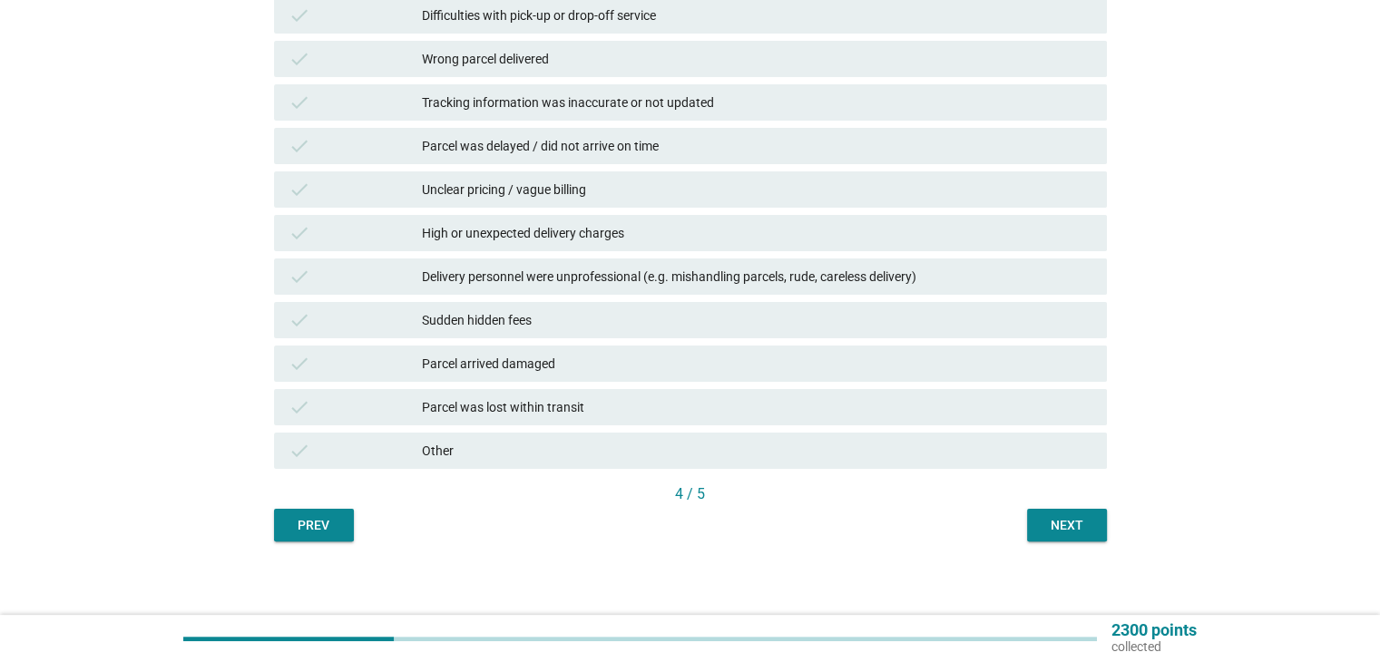
scroll to position [331, 0]
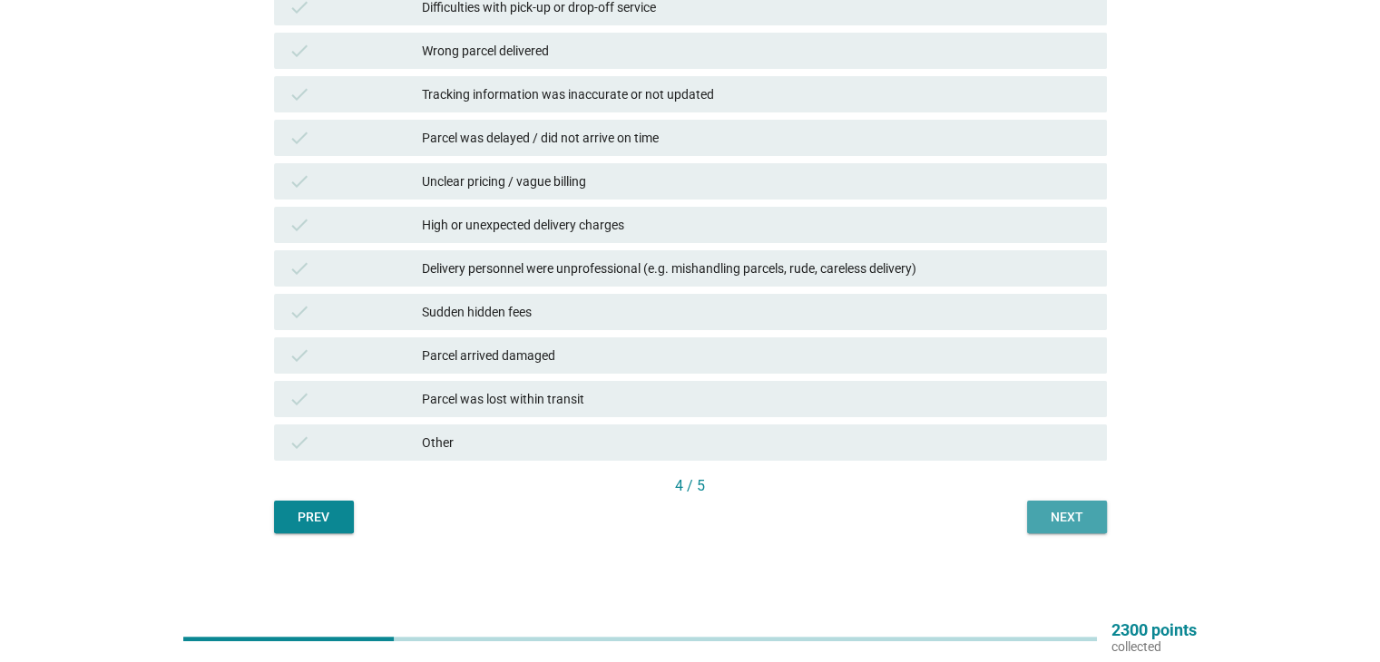
click at [1058, 515] on div "Next" at bounding box center [1067, 517] width 51 height 19
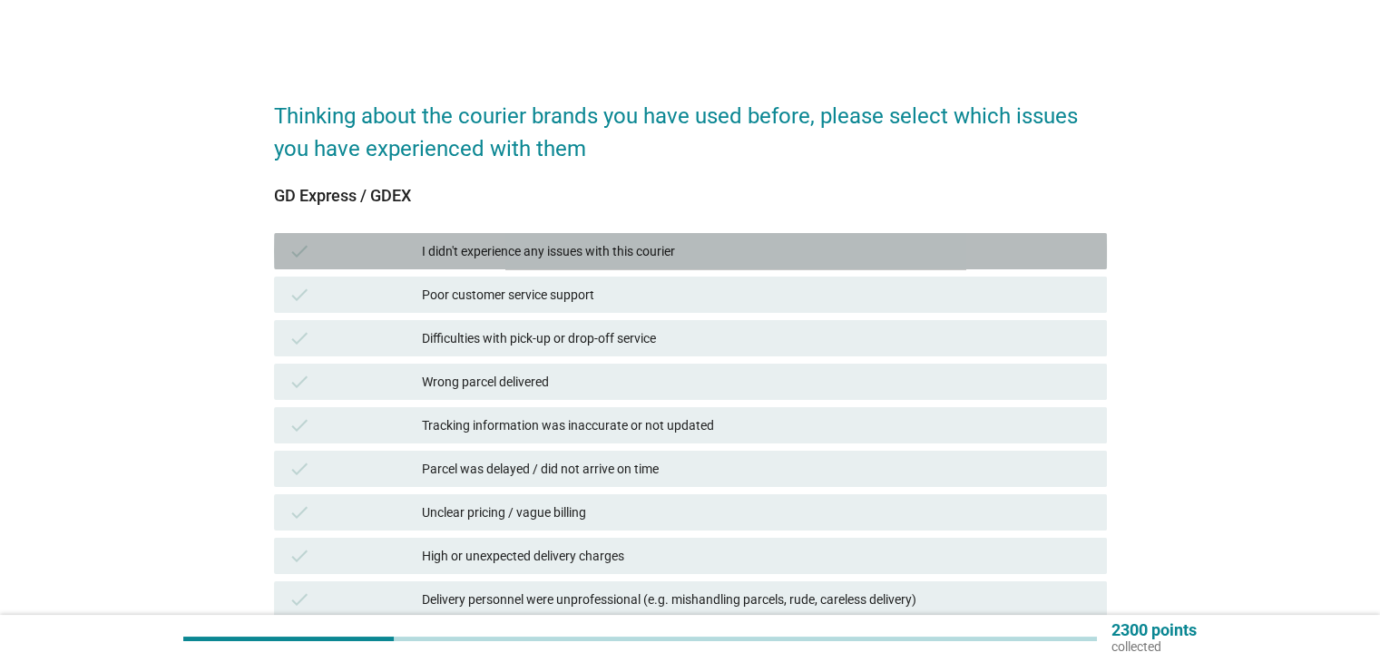
click at [533, 251] on div "I didn't experience any issues with this courier" at bounding box center [757, 251] width 670 height 22
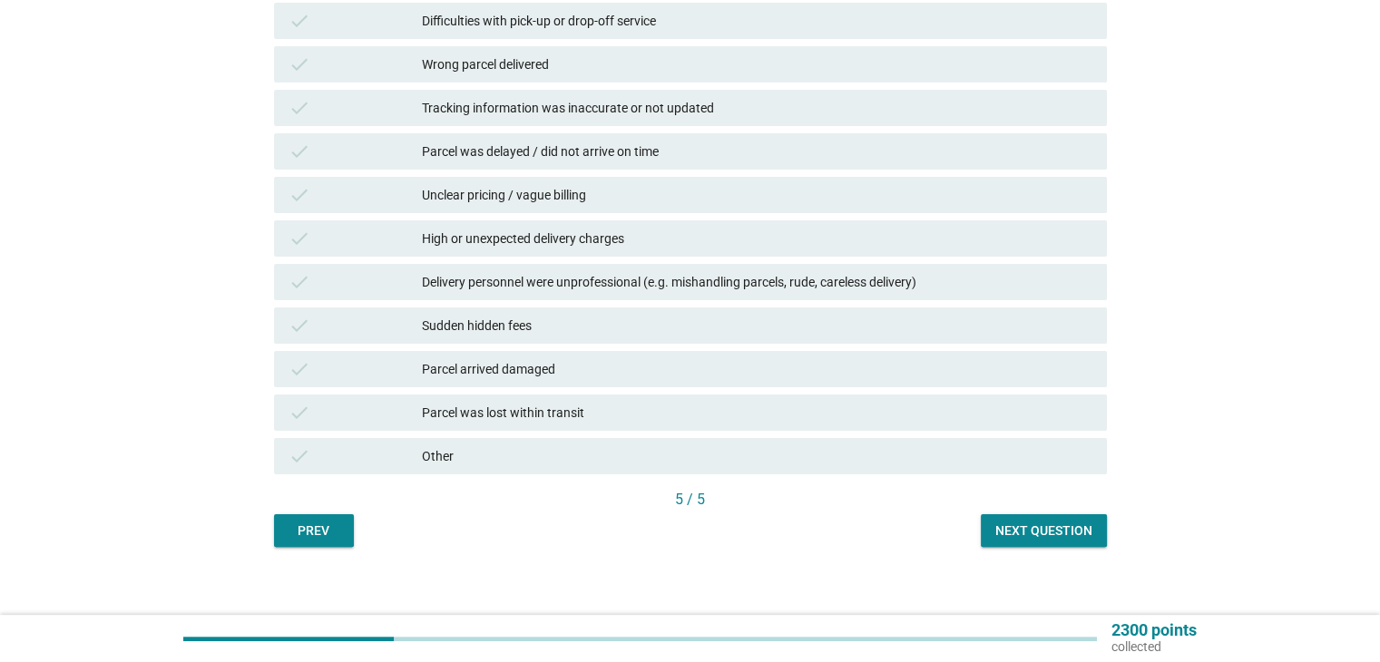
scroll to position [331, 0]
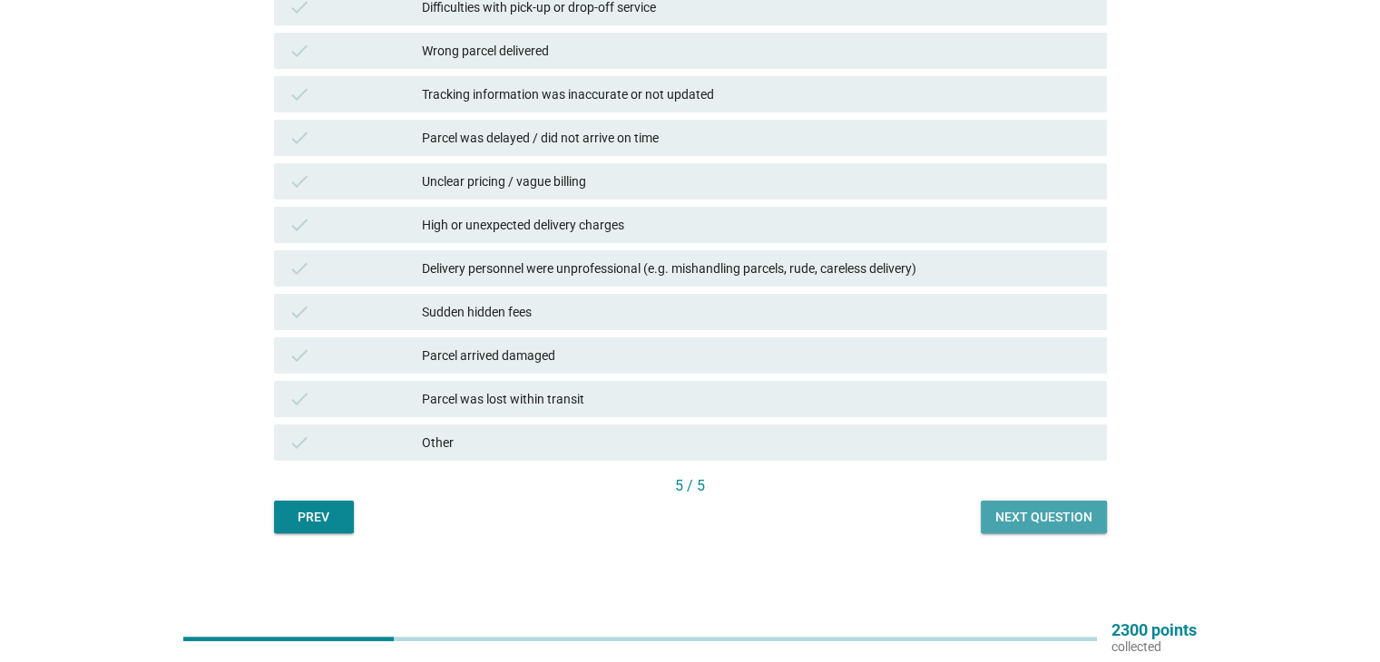
click at [1026, 516] on div "Next question" at bounding box center [1043, 517] width 97 height 19
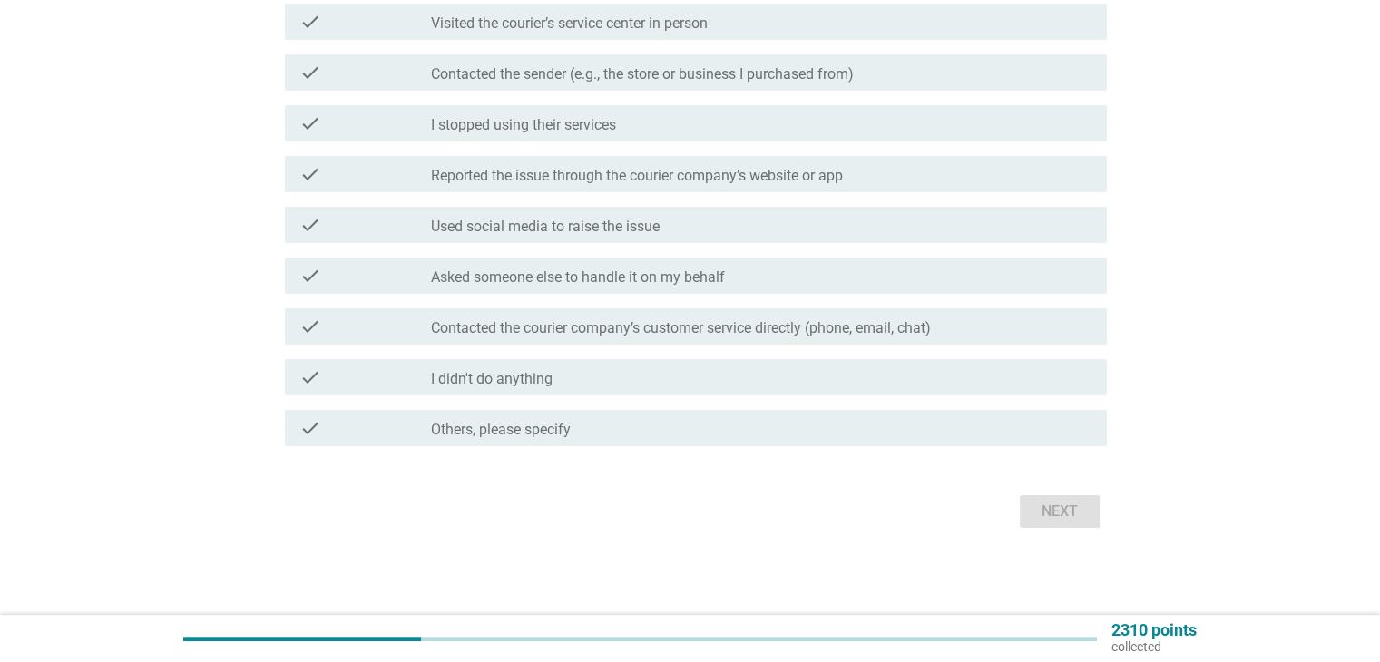
scroll to position [0, 0]
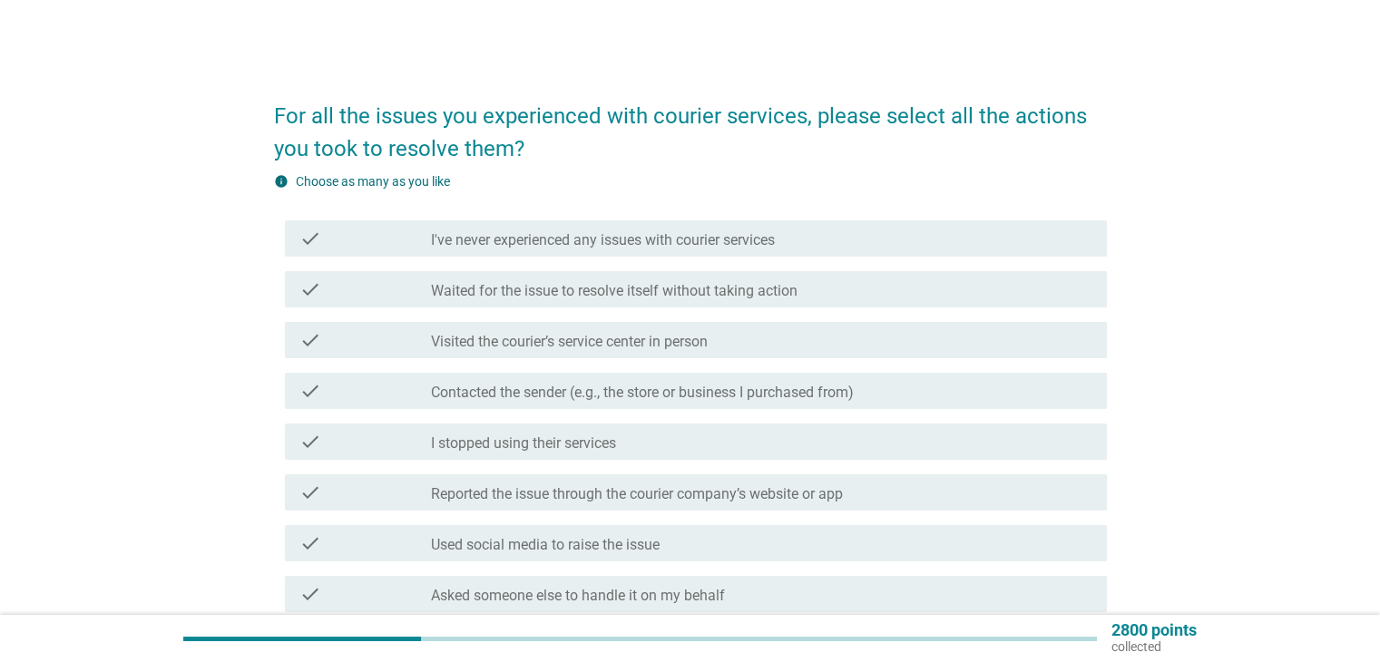
click at [787, 240] on div "check_box_outline_blank I've never experienced any issues with courier services" at bounding box center [761, 239] width 661 height 22
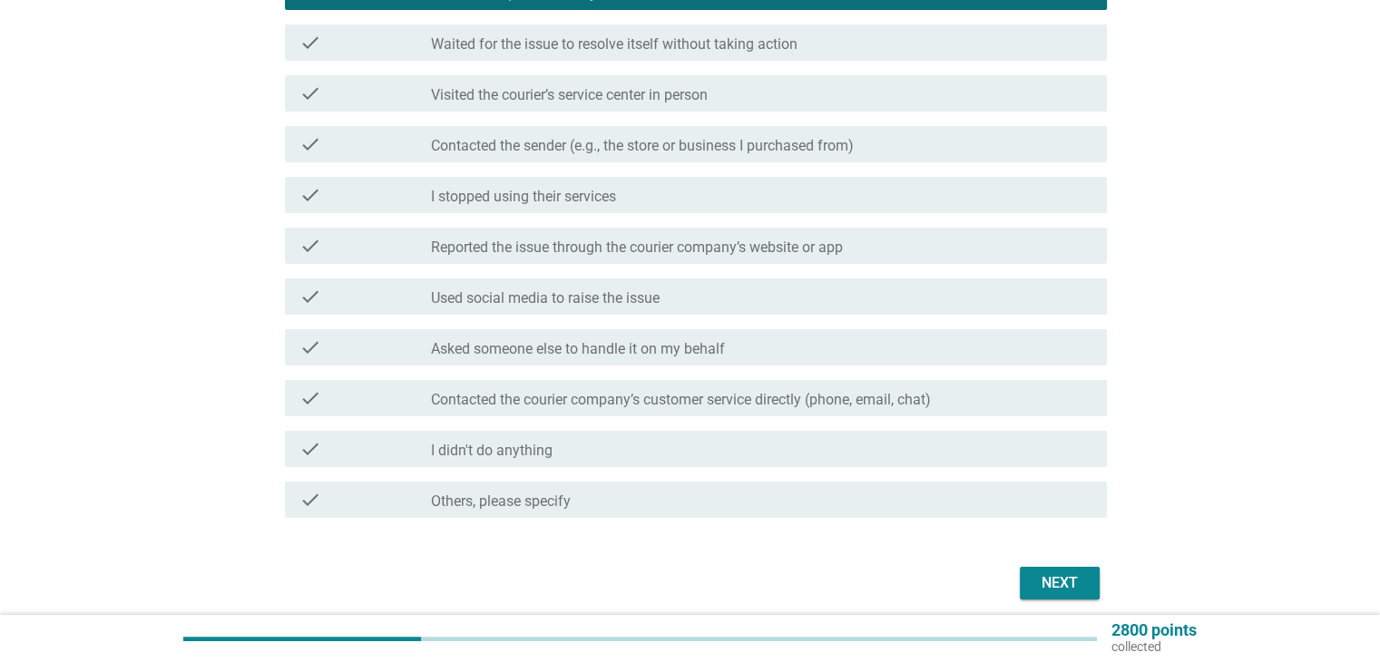
scroll to position [272, 0]
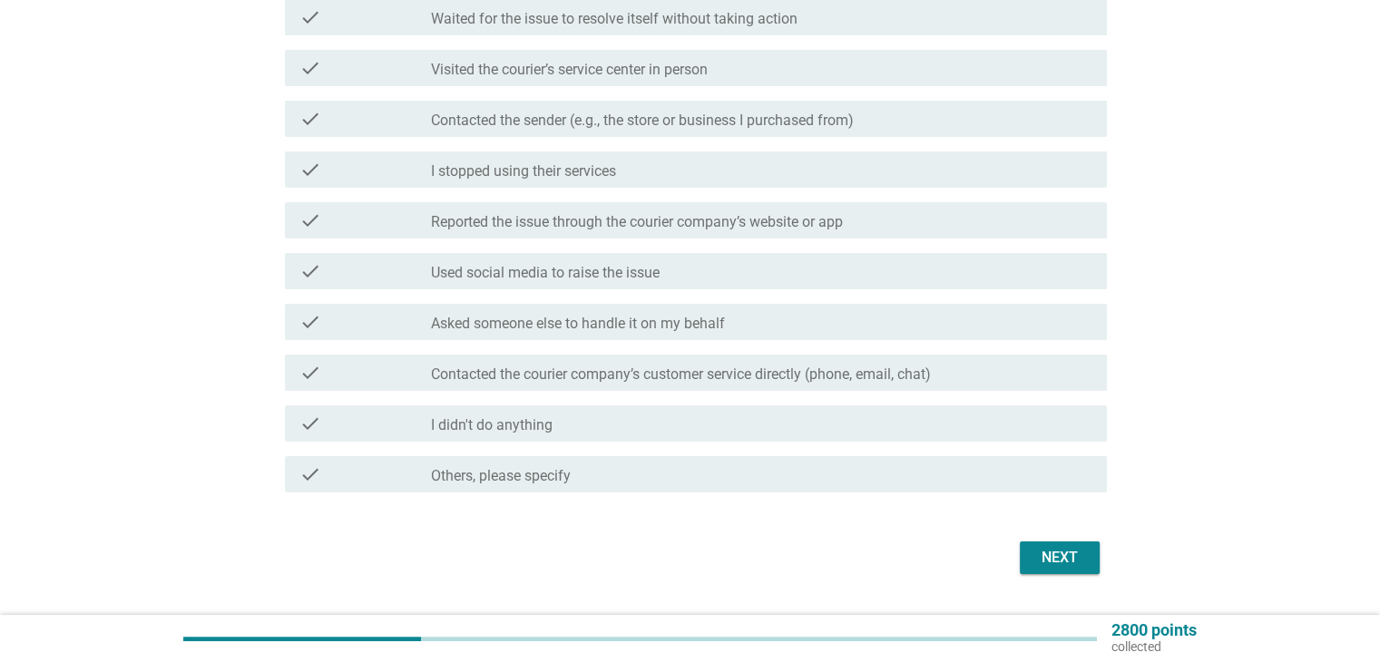
click at [1066, 555] on div "Next" at bounding box center [1059, 558] width 51 height 22
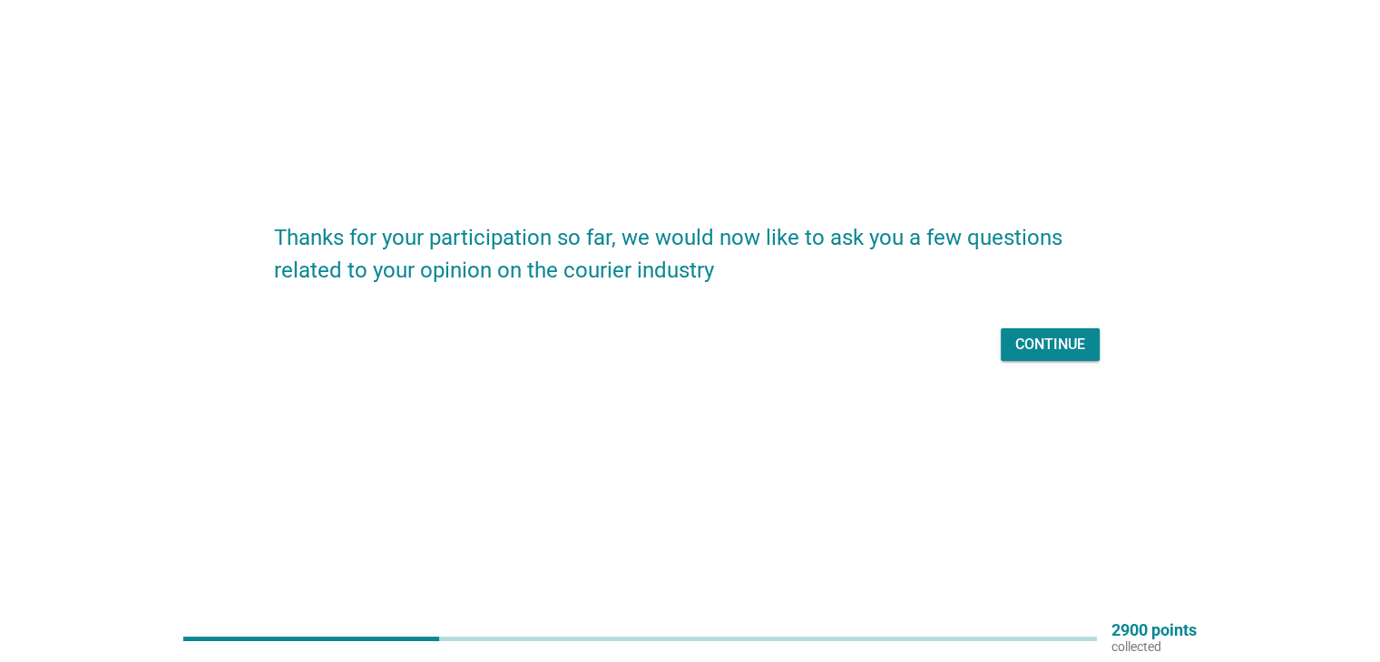
scroll to position [47, 0]
click at [1056, 351] on div "Continue" at bounding box center [1050, 344] width 70 height 22
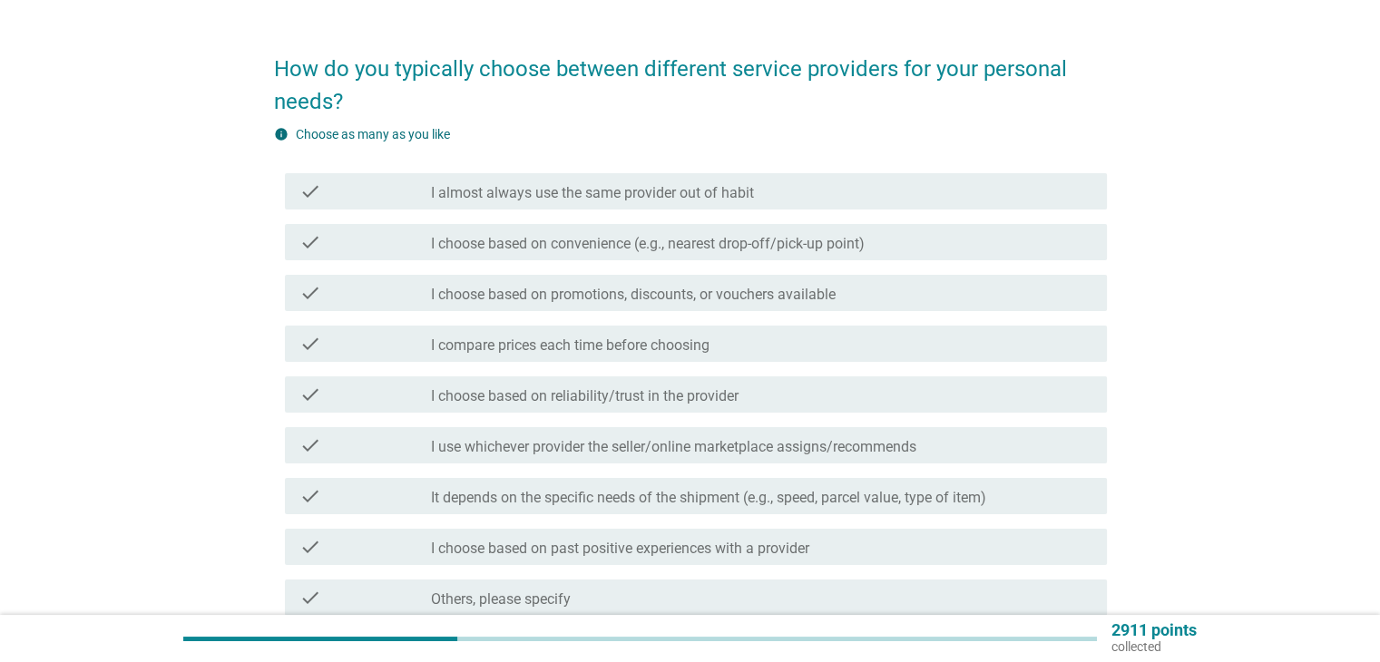
scroll to position [0, 0]
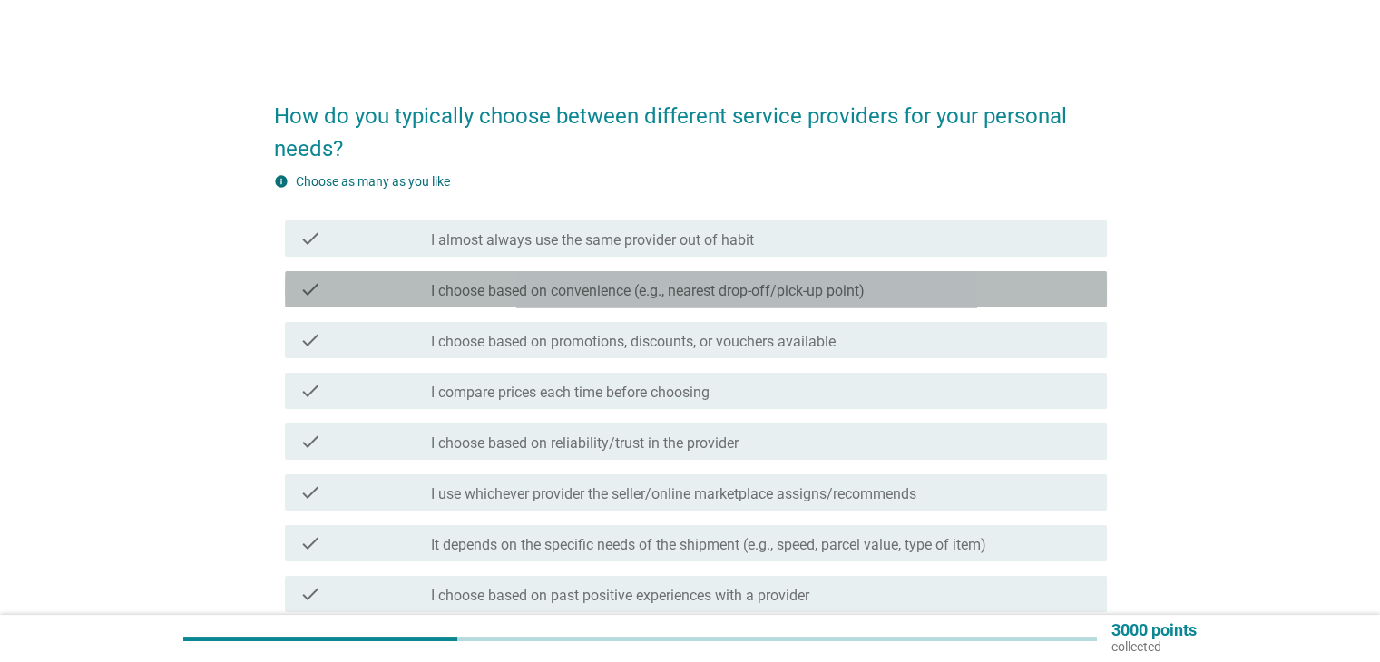
click at [586, 292] on label "I choose based on convenience (e.g., nearest drop-off/pick-up point)" at bounding box center [648, 291] width 434 height 18
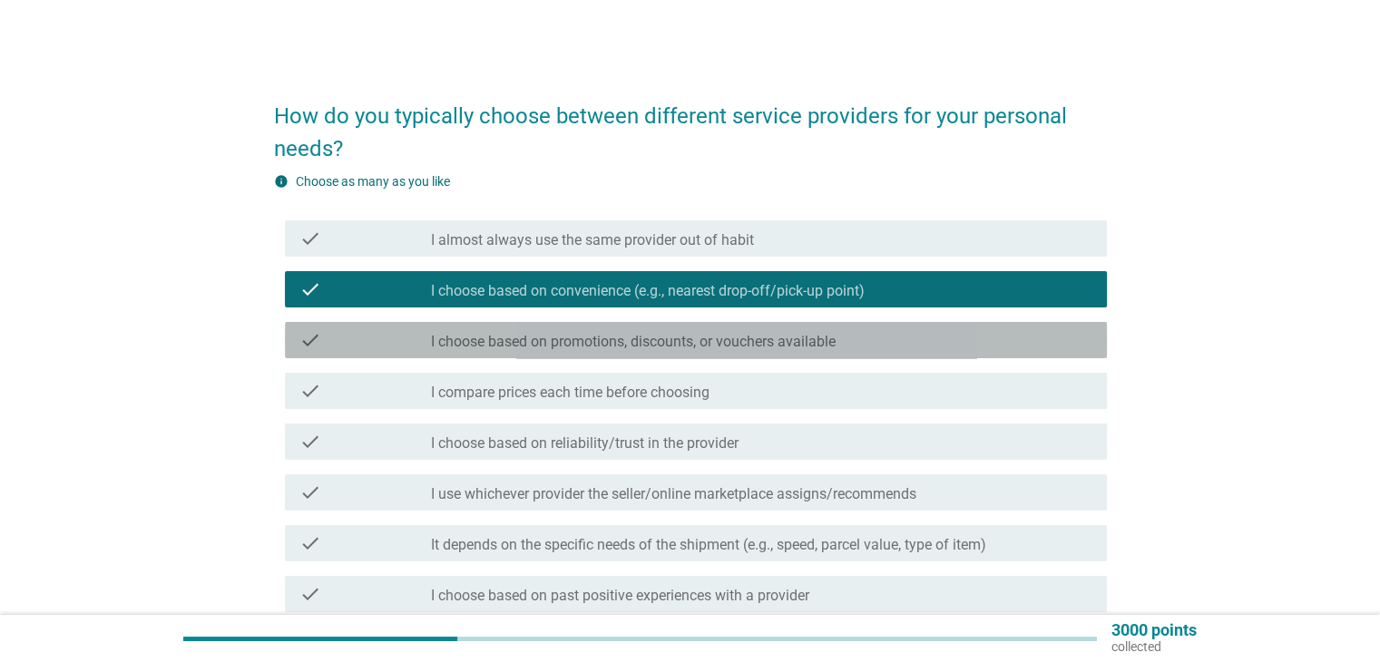
click at [579, 347] on label "I choose based on promotions, discounts, or vouchers available" at bounding box center [633, 342] width 405 height 18
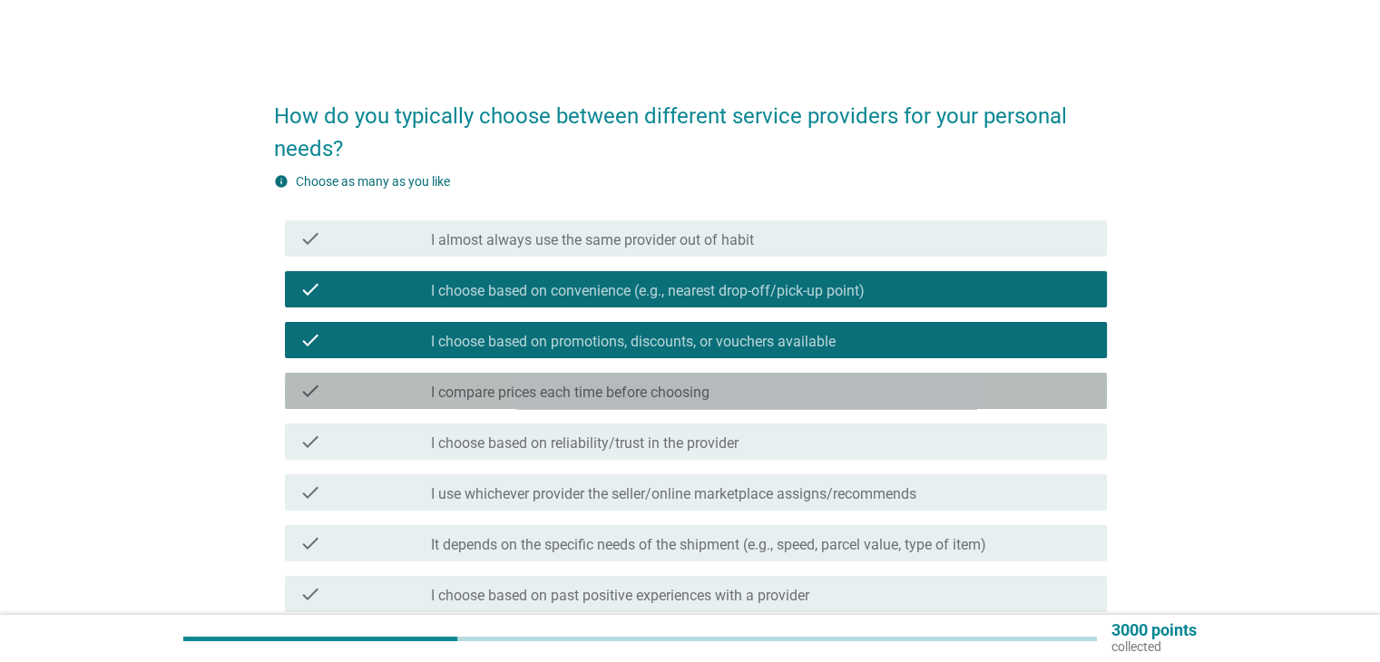
click at [591, 400] on label "I compare prices each time before choosing" at bounding box center [570, 393] width 279 height 18
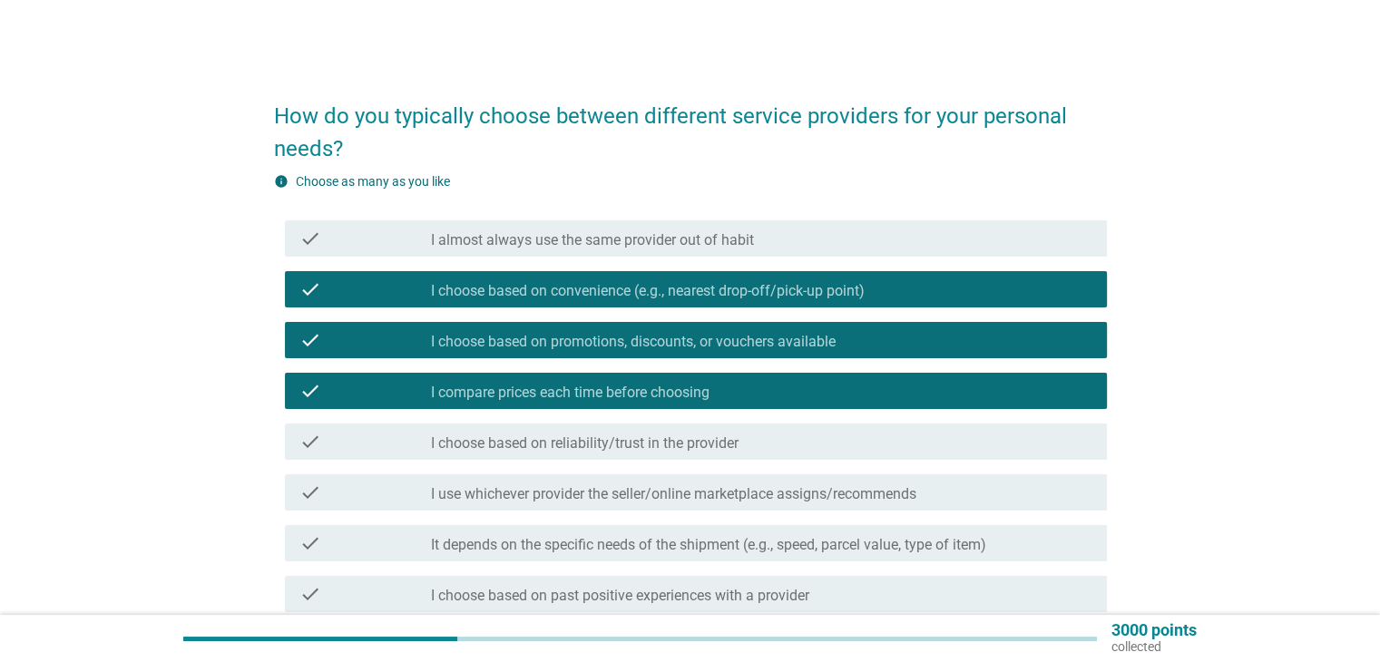
click at [601, 451] on label "I choose based on reliability/trust in the provider" at bounding box center [585, 444] width 308 height 18
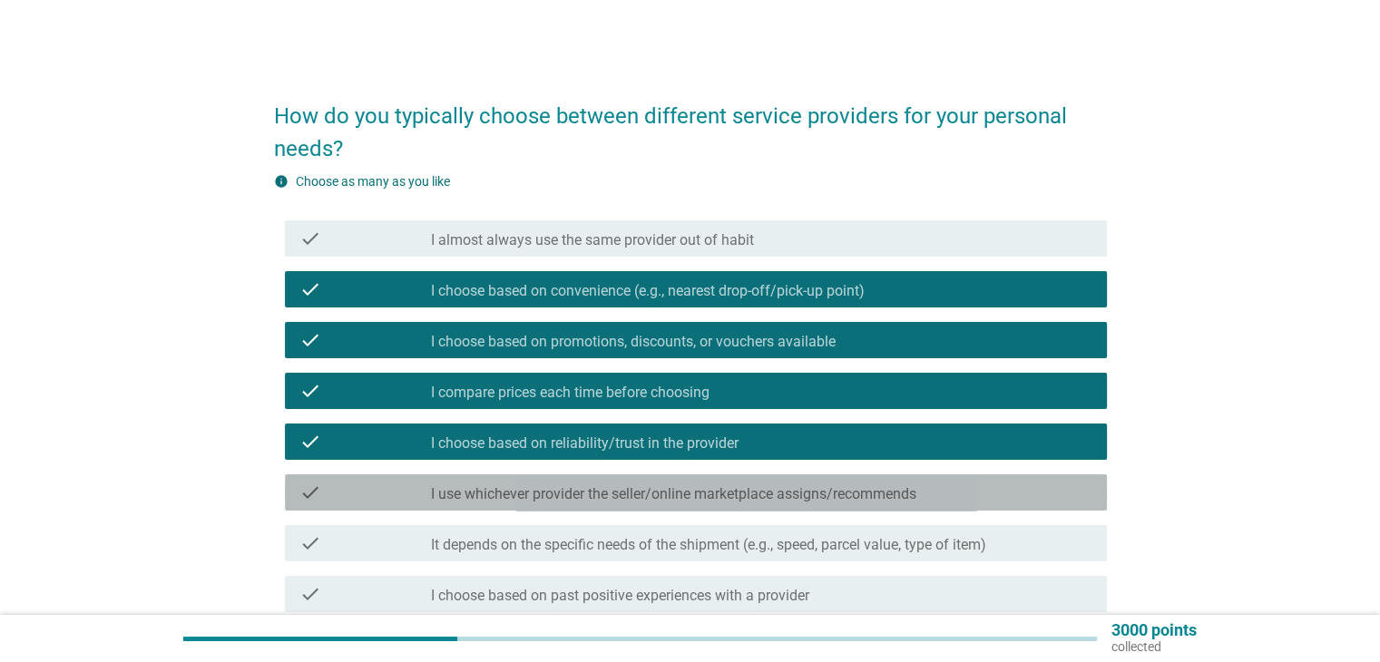
click at [603, 494] on label "I use whichever provider the seller/online marketplace assigns/recommends" at bounding box center [673, 494] width 485 height 18
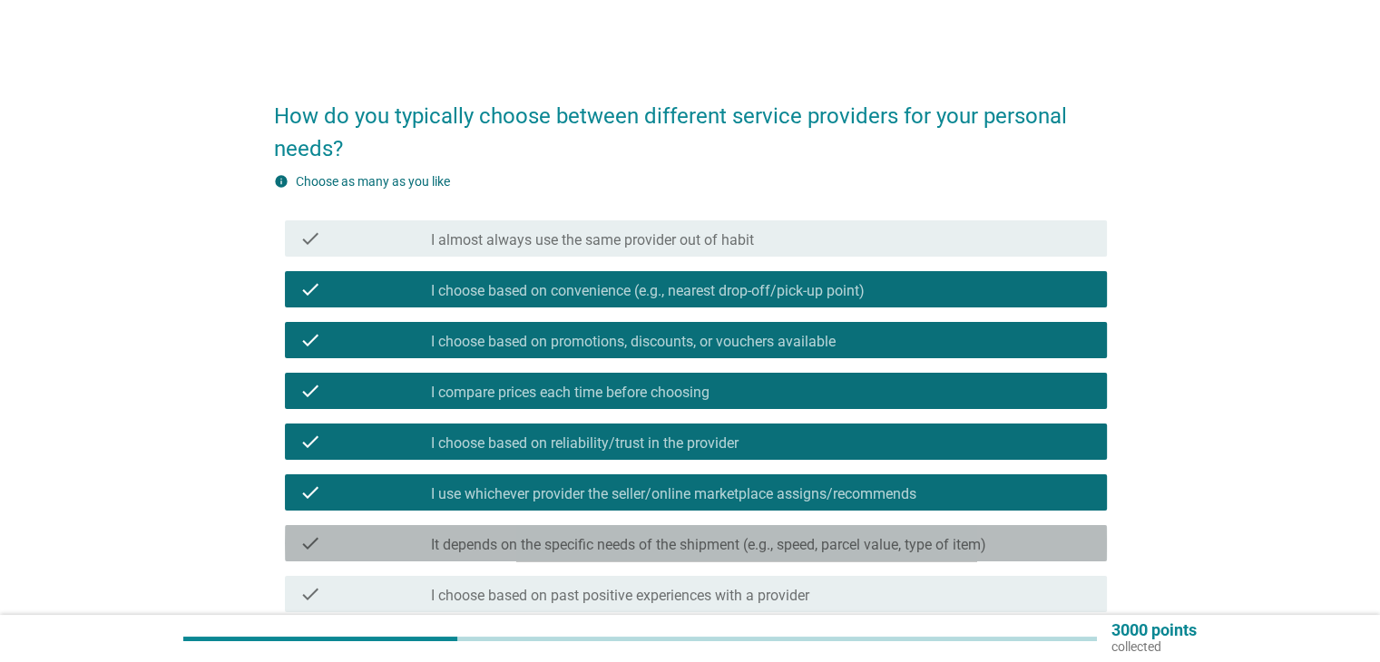
click at [614, 553] on label "It depends on the specific needs of the shipment (e.g., speed, parcel value, ty…" at bounding box center [708, 545] width 555 height 18
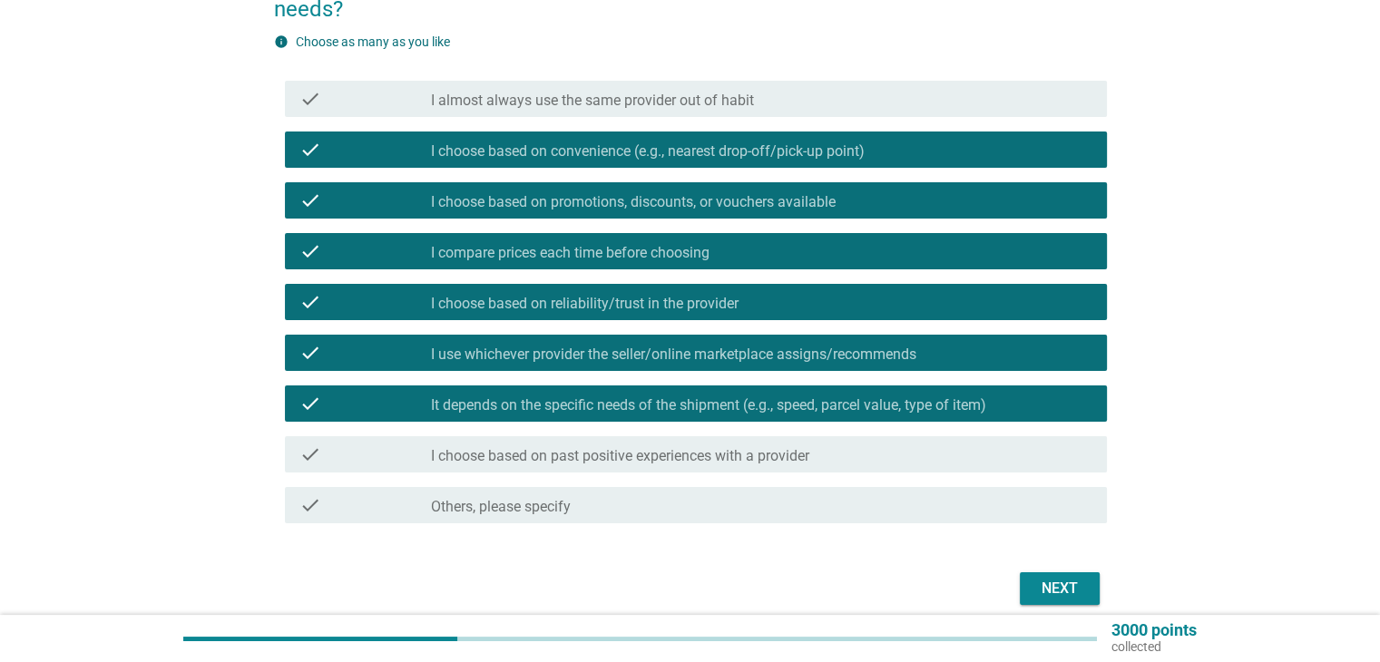
scroll to position [181, 0]
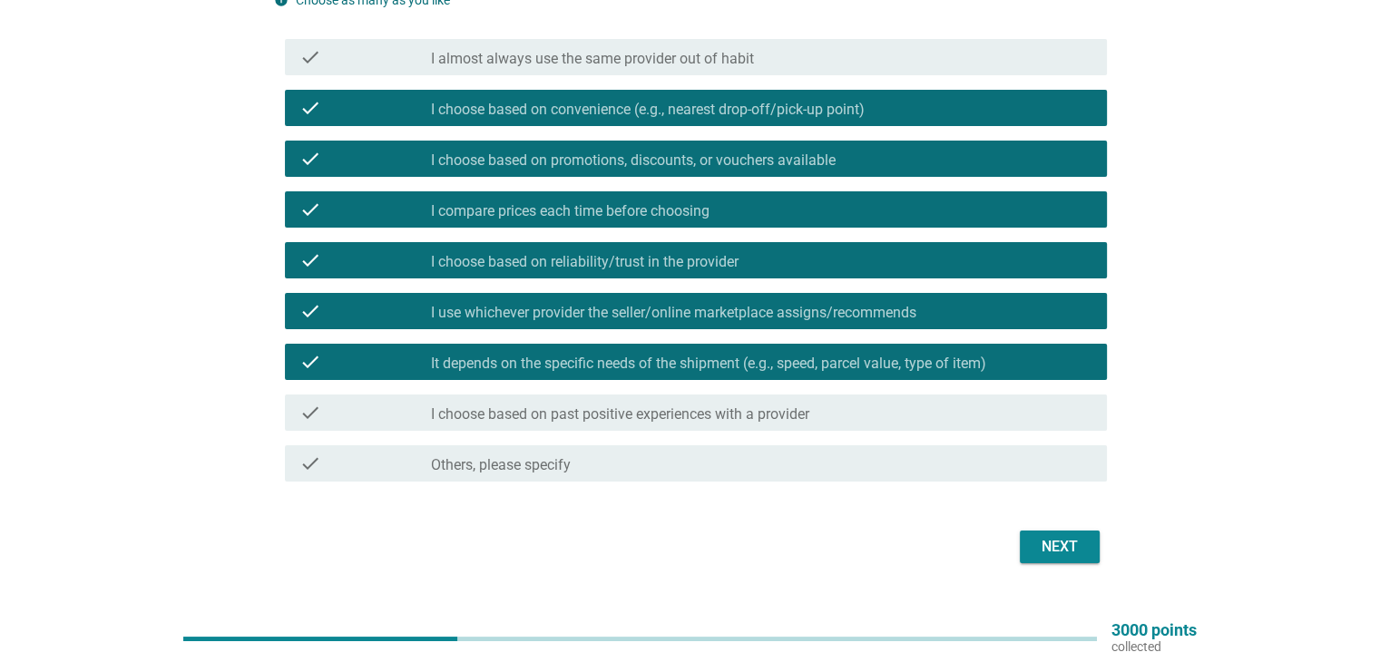
click at [693, 416] on label "I choose based on past positive experiences with a provider" at bounding box center [620, 415] width 378 height 18
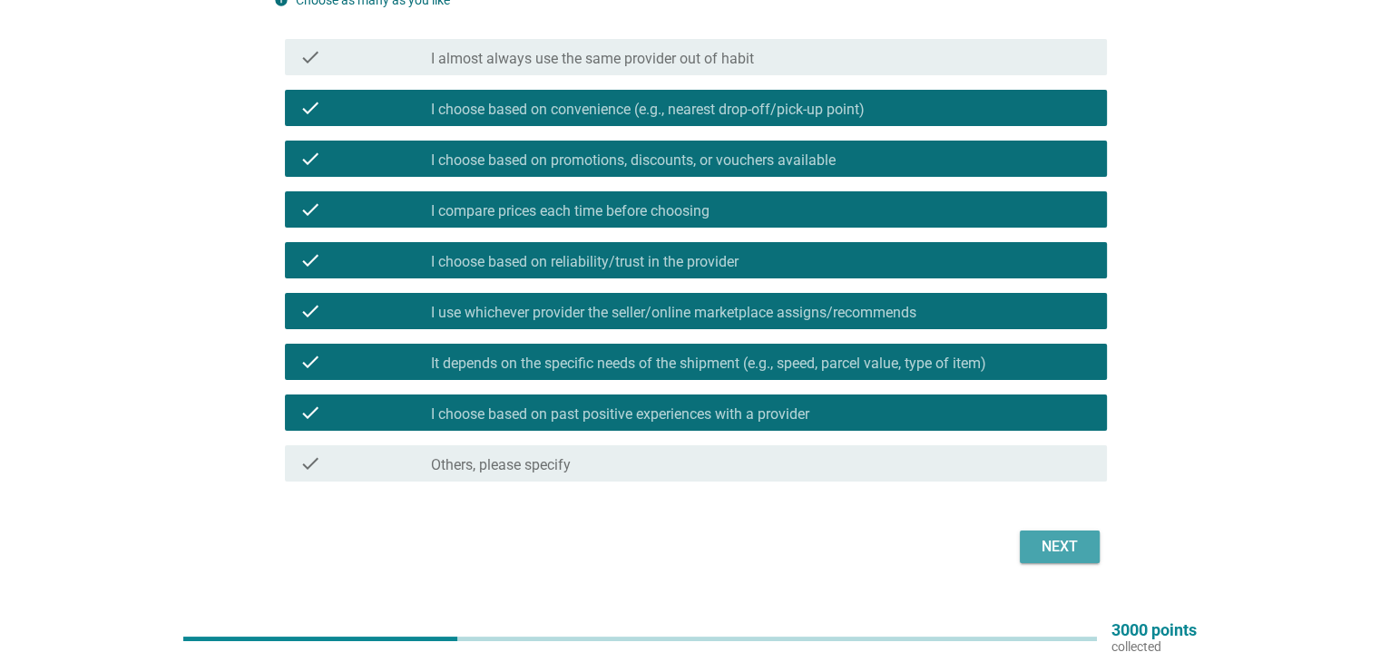
click at [1063, 542] on div "Next" at bounding box center [1059, 547] width 51 height 22
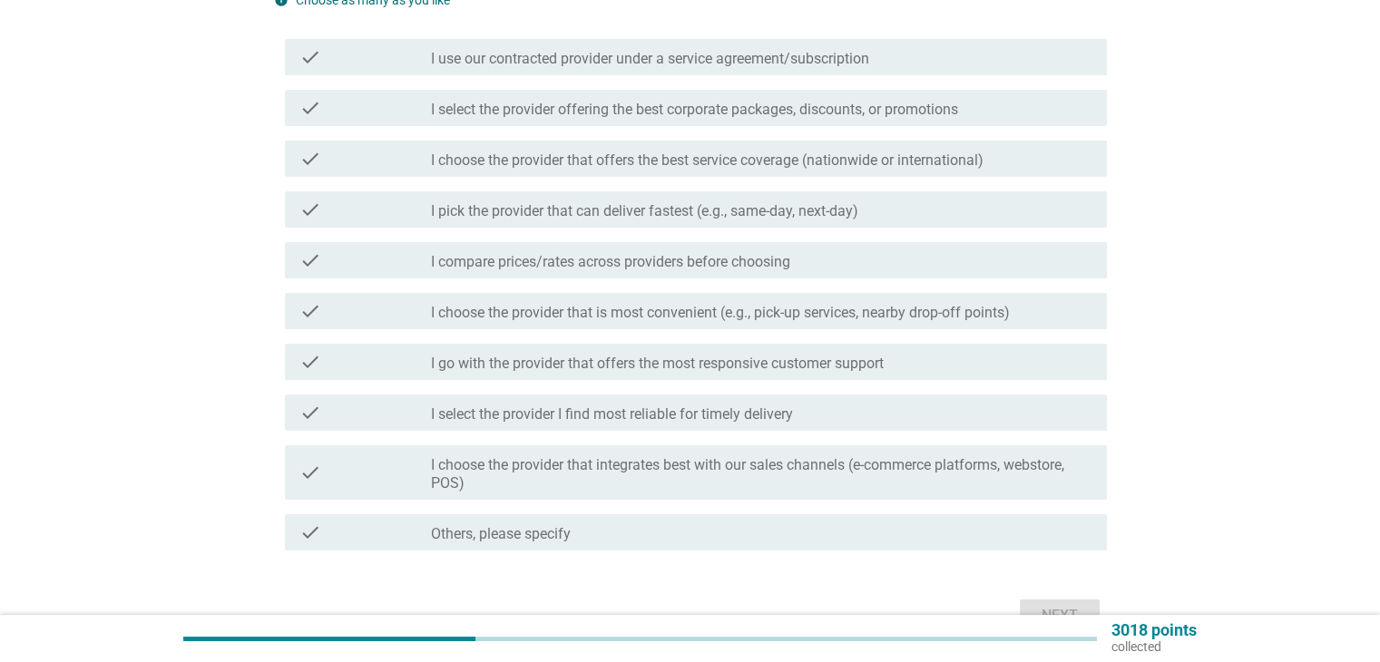
scroll to position [0, 0]
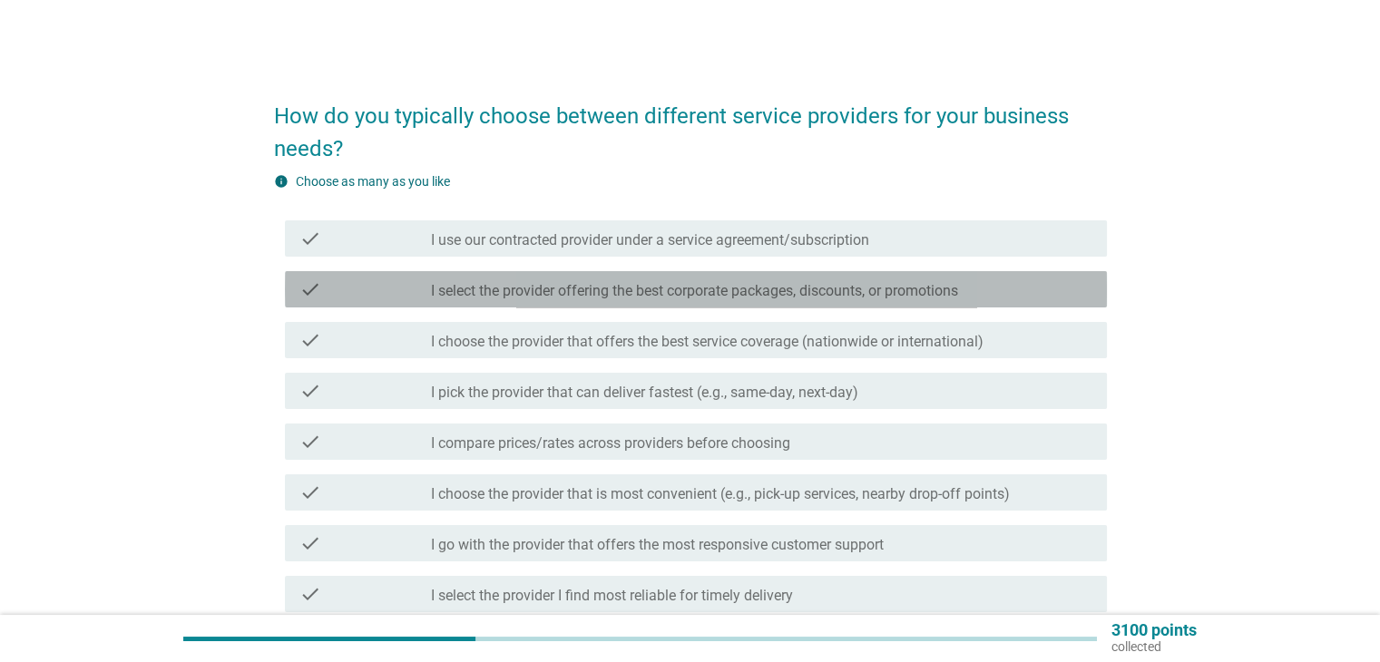
click at [537, 296] on label "I select the provider offering the best corporate packages, discounts, or promo…" at bounding box center [694, 291] width 527 height 18
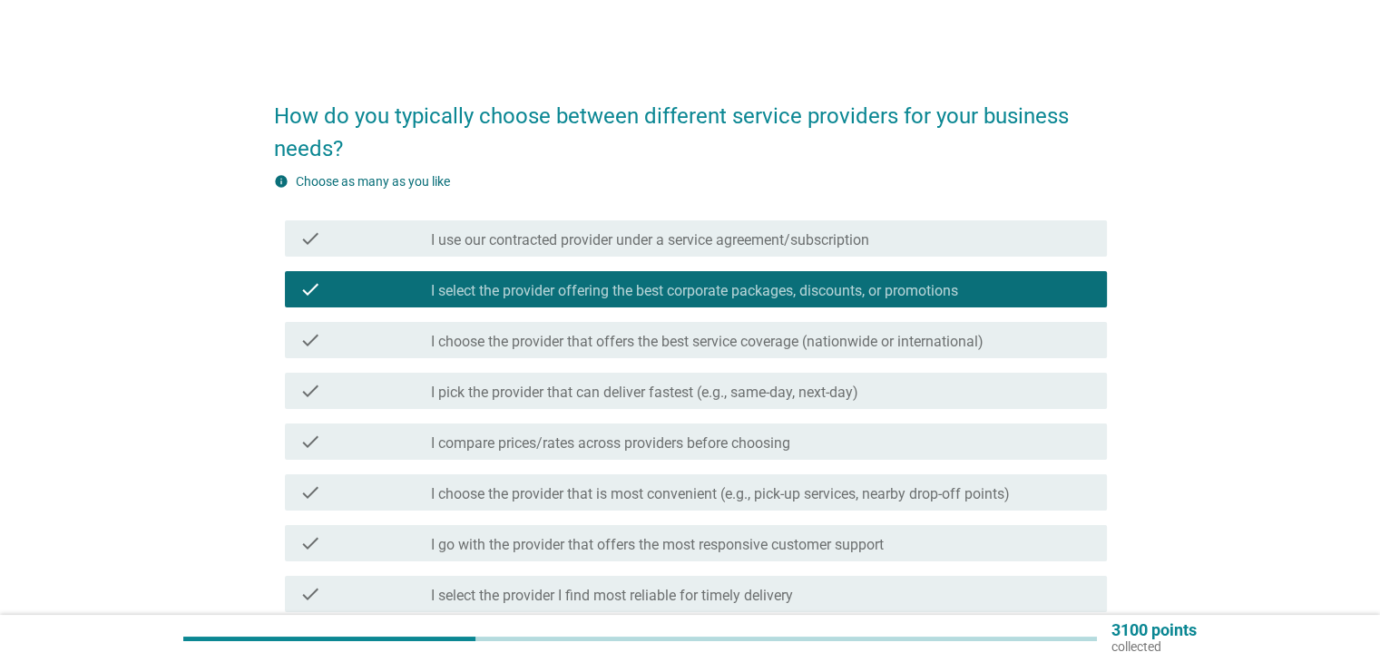
click at [548, 346] on label "I choose the provider that offers the best service coverage (nationwide or inte…" at bounding box center [707, 342] width 553 height 18
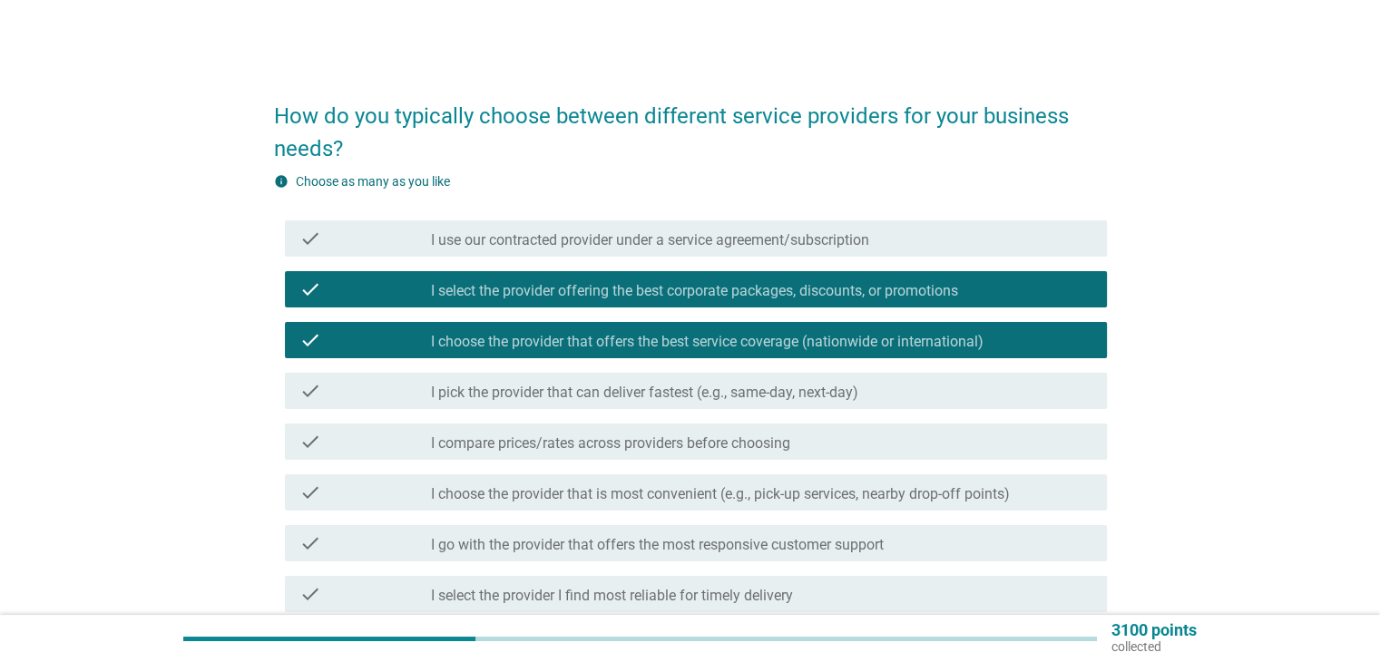
click at [578, 399] on label "I pick the provider that can deliver fastest (e.g., same-day, next-day)" at bounding box center [644, 393] width 427 height 18
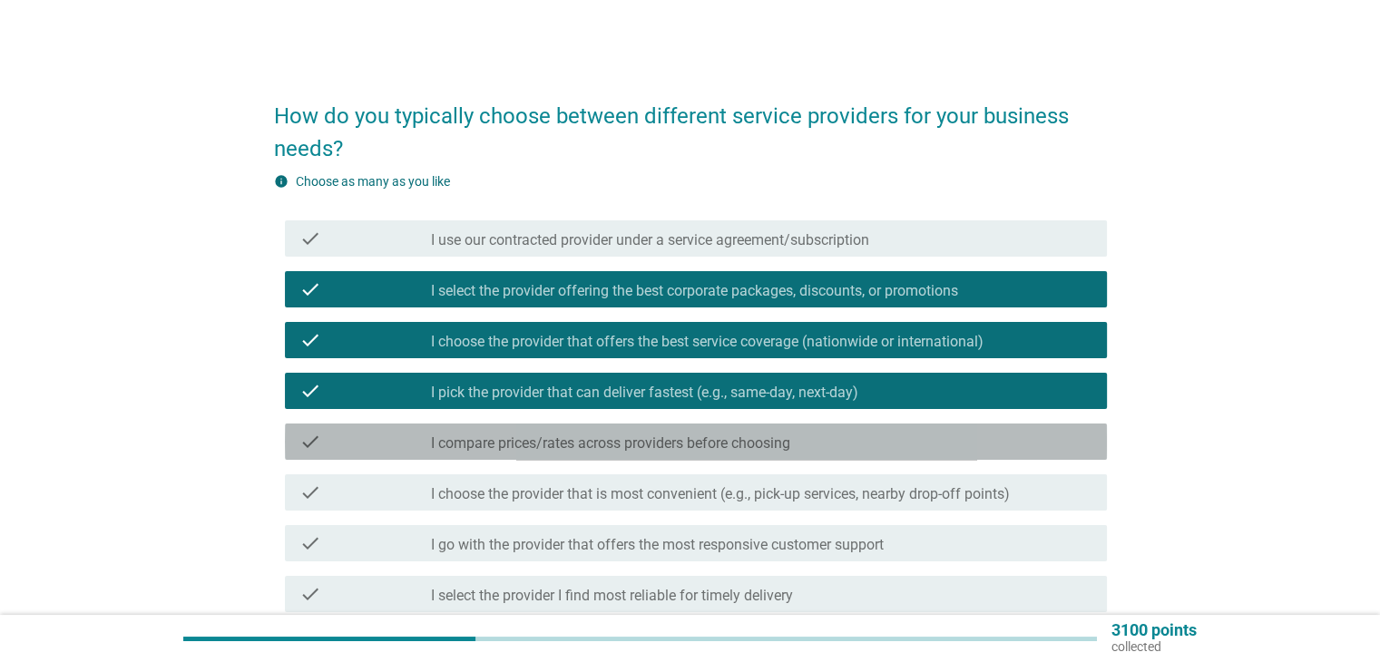
click at [562, 446] on label "I compare prices/rates across providers before choosing" at bounding box center [610, 444] width 359 height 18
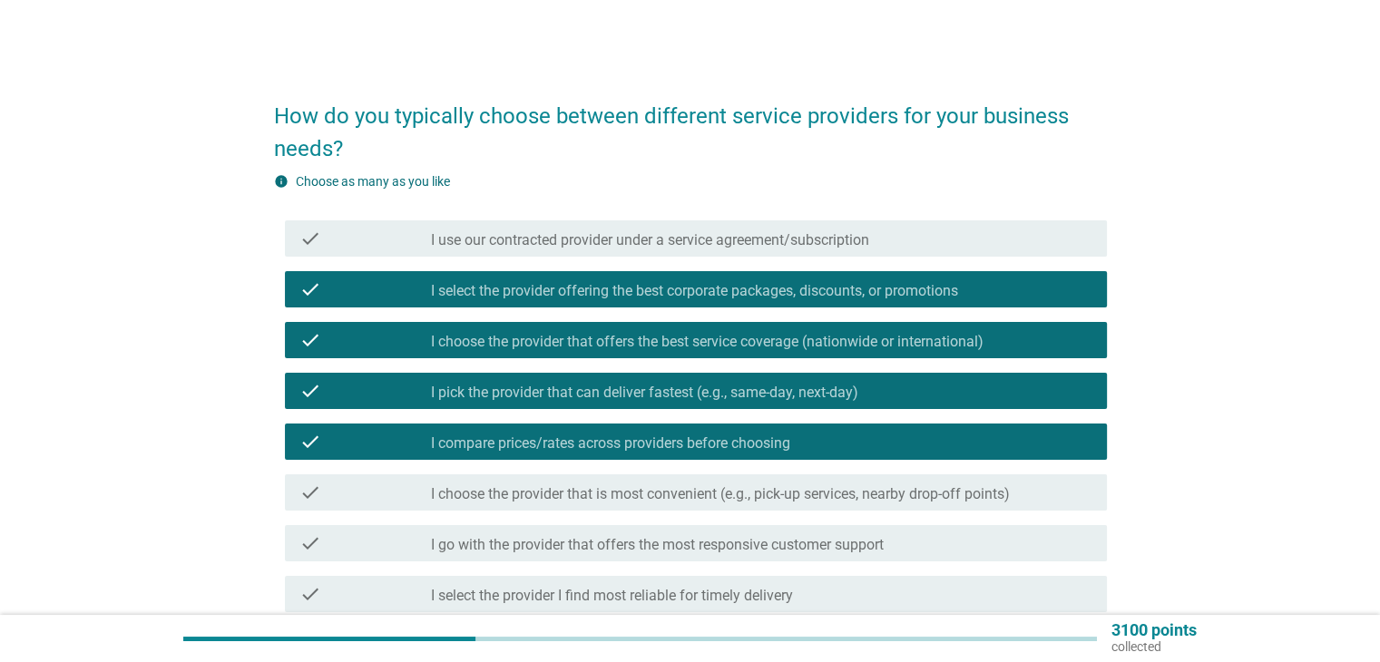
click at [554, 502] on label "I choose the provider that is most convenient (e.g., pick-up services, nearby d…" at bounding box center [720, 494] width 579 height 18
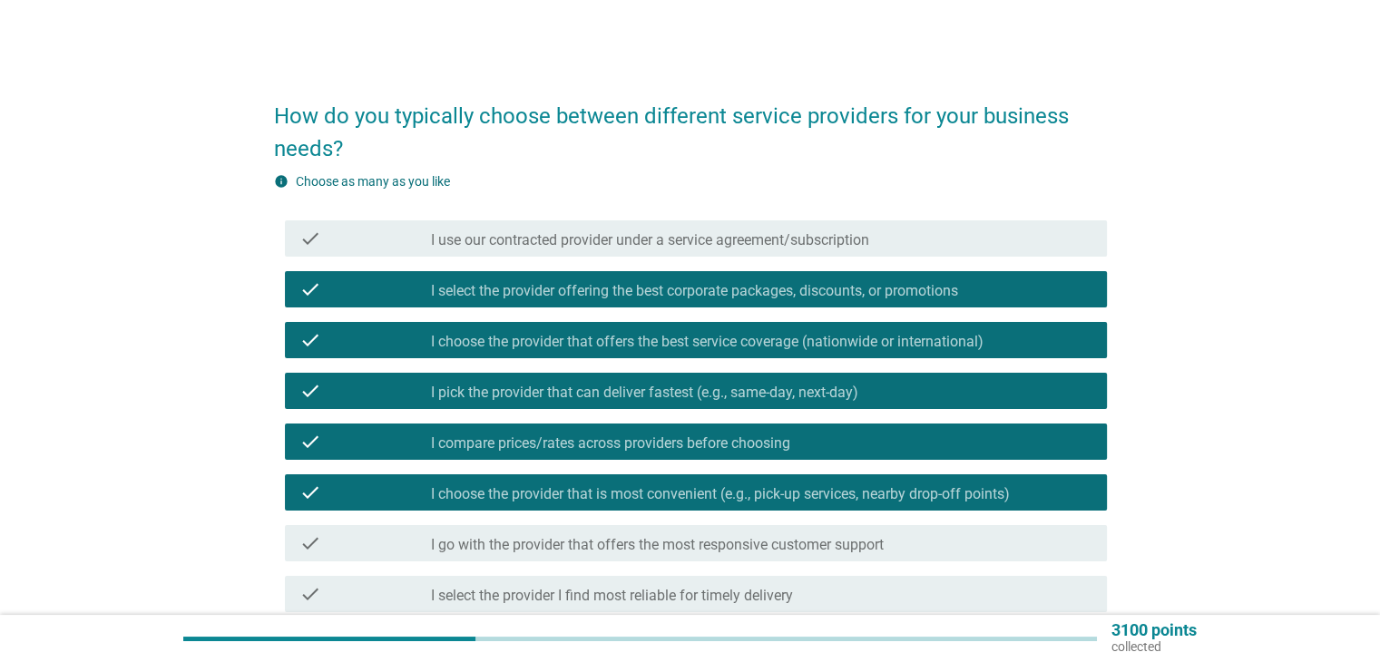
click at [551, 549] on label "I go with the provider that offers the most responsive customer support" at bounding box center [657, 545] width 453 height 18
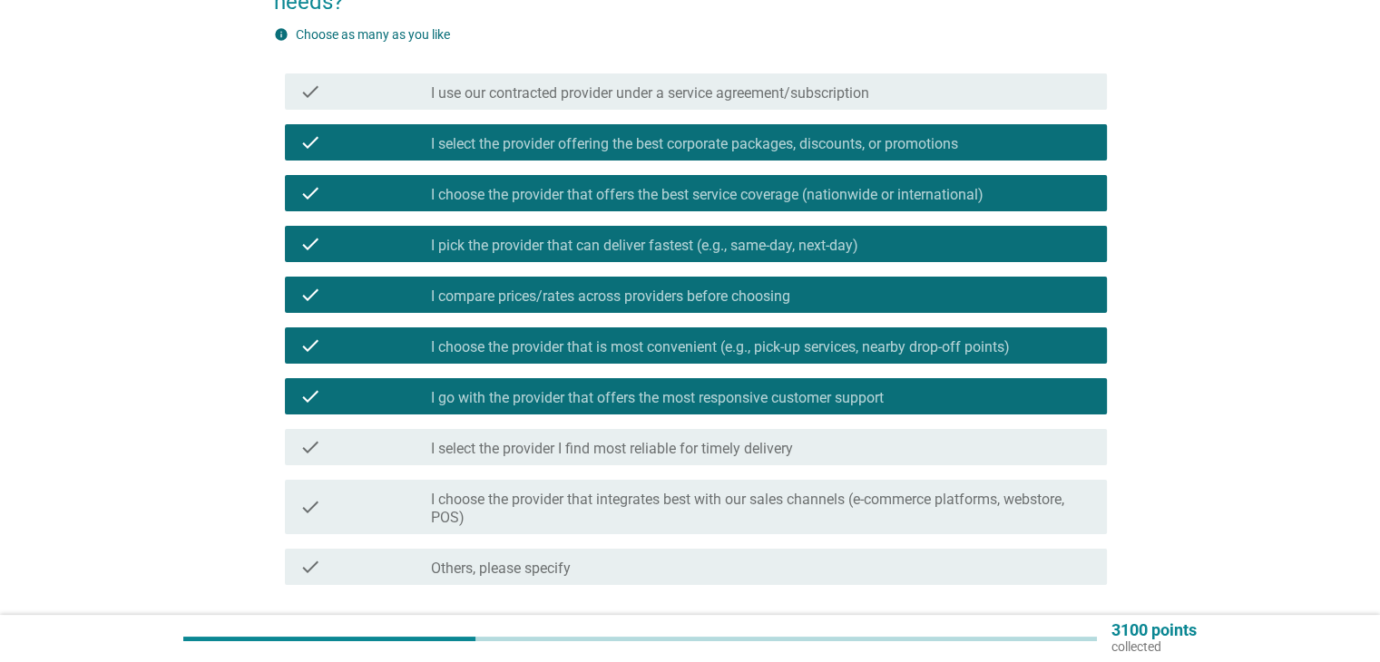
scroll to position [181, 0]
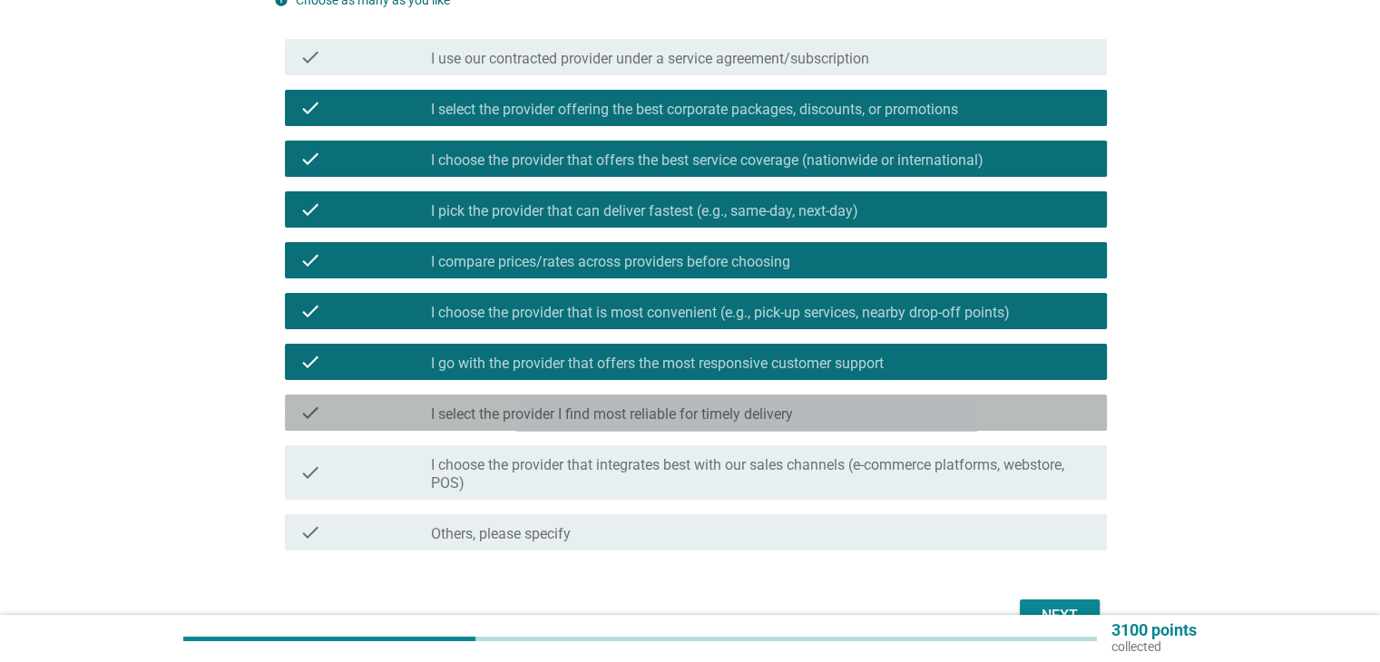
click at [566, 413] on label "I select the provider I find most reliable for timely delivery" at bounding box center [612, 415] width 362 height 18
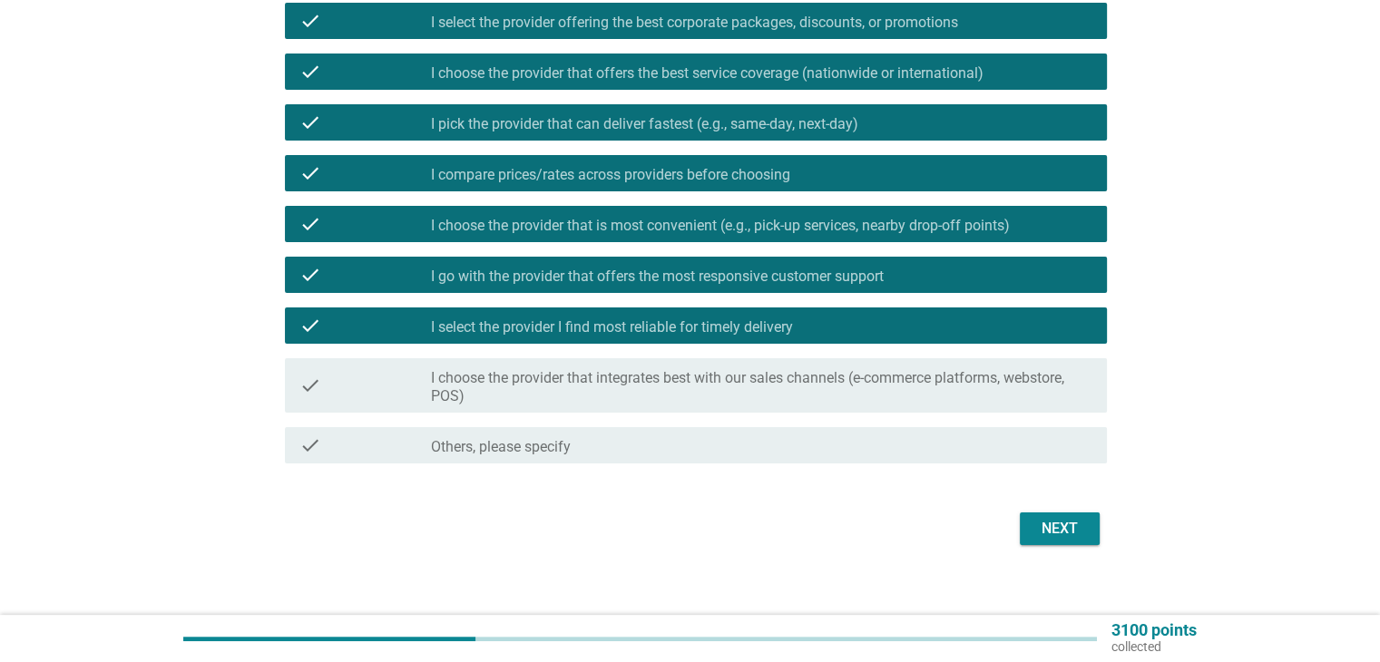
scroll to position [286, 0]
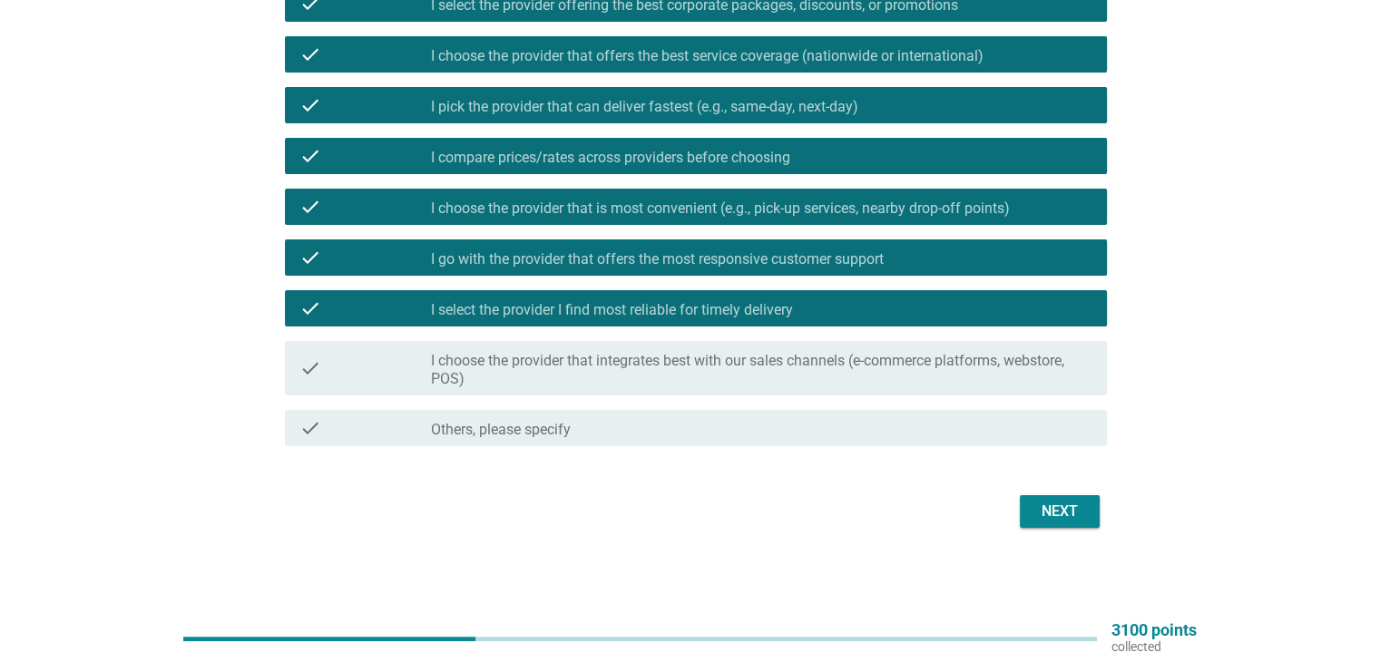
click at [1077, 515] on div "Next" at bounding box center [1059, 512] width 51 height 22
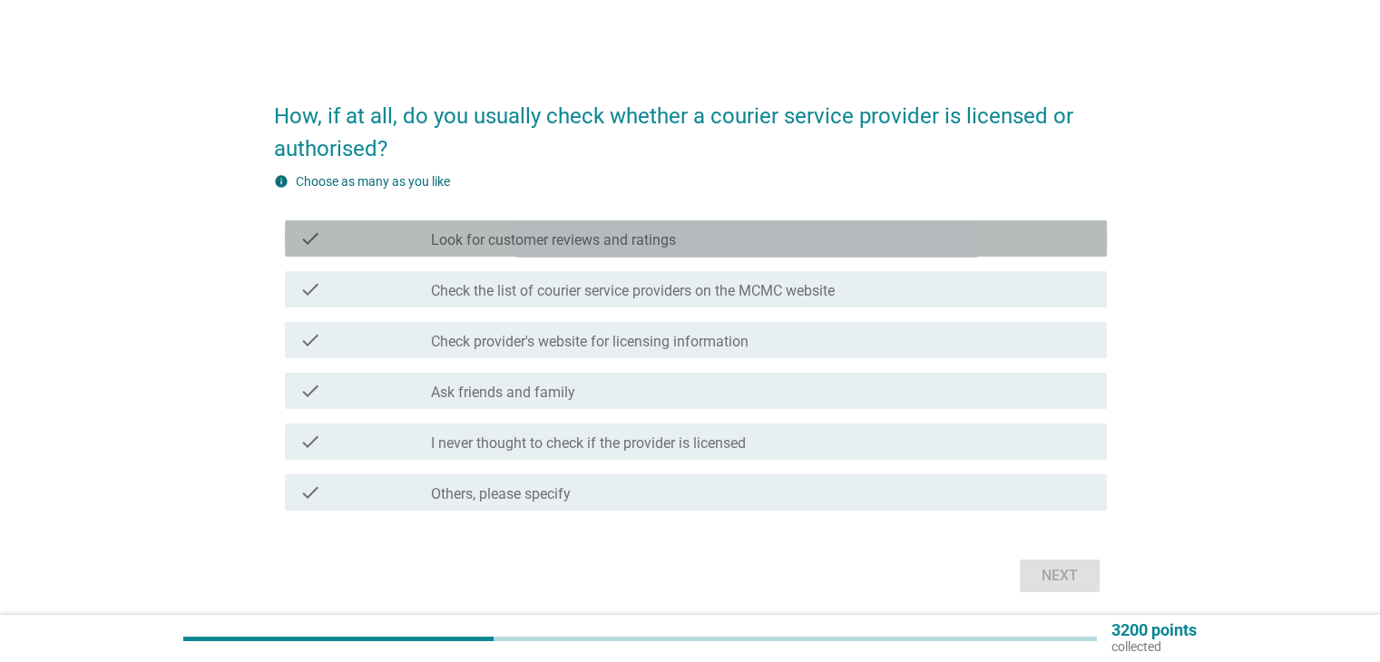
click at [568, 244] on label "Look for customer reviews and ratings" at bounding box center [553, 240] width 245 height 18
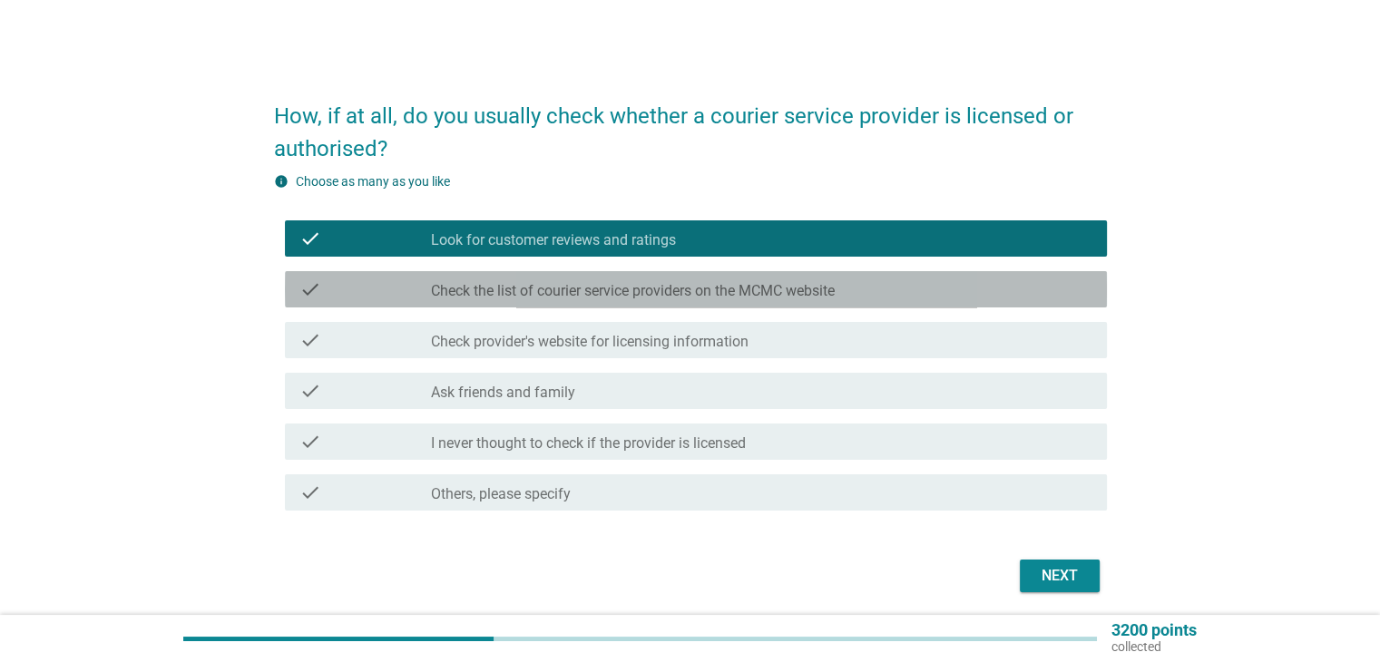
click at [558, 297] on label "Check the list of courier service providers on the MCMC website" at bounding box center [633, 291] width 404 height 18
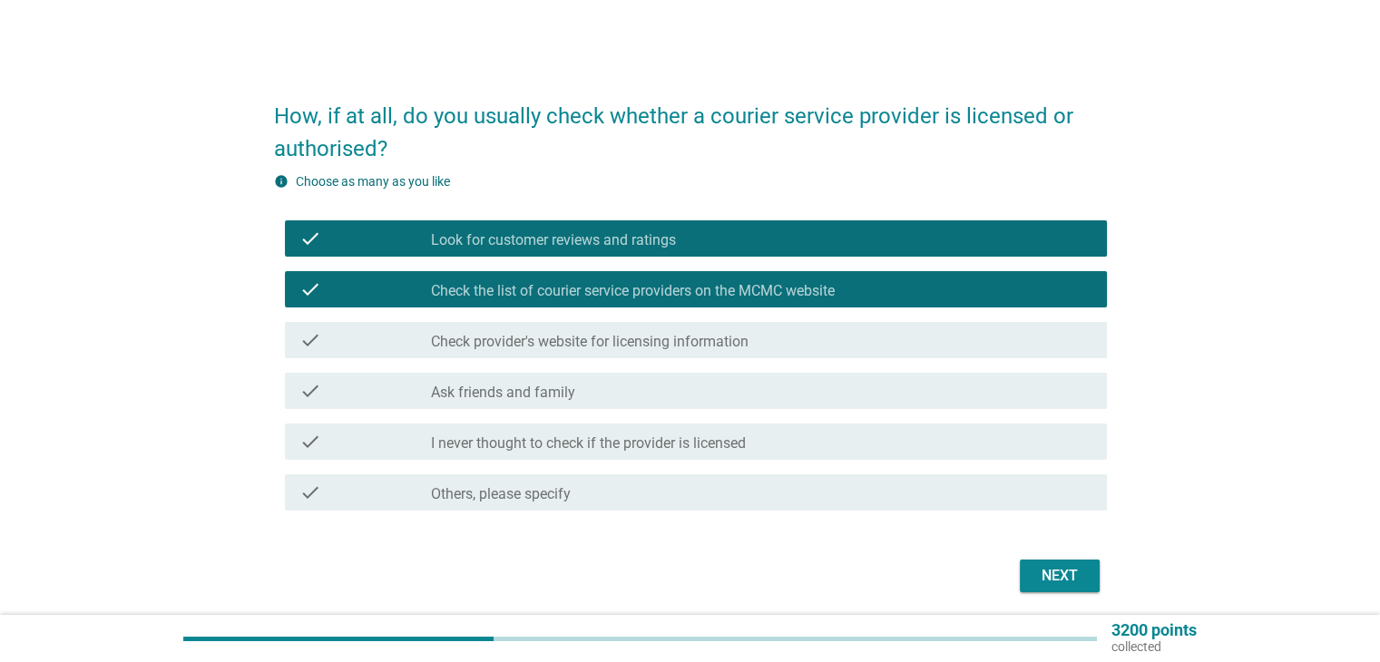
click at [546, 342] on label "Check provider's website for licensing information" at bounding box center [590, 342] width 318 height 18
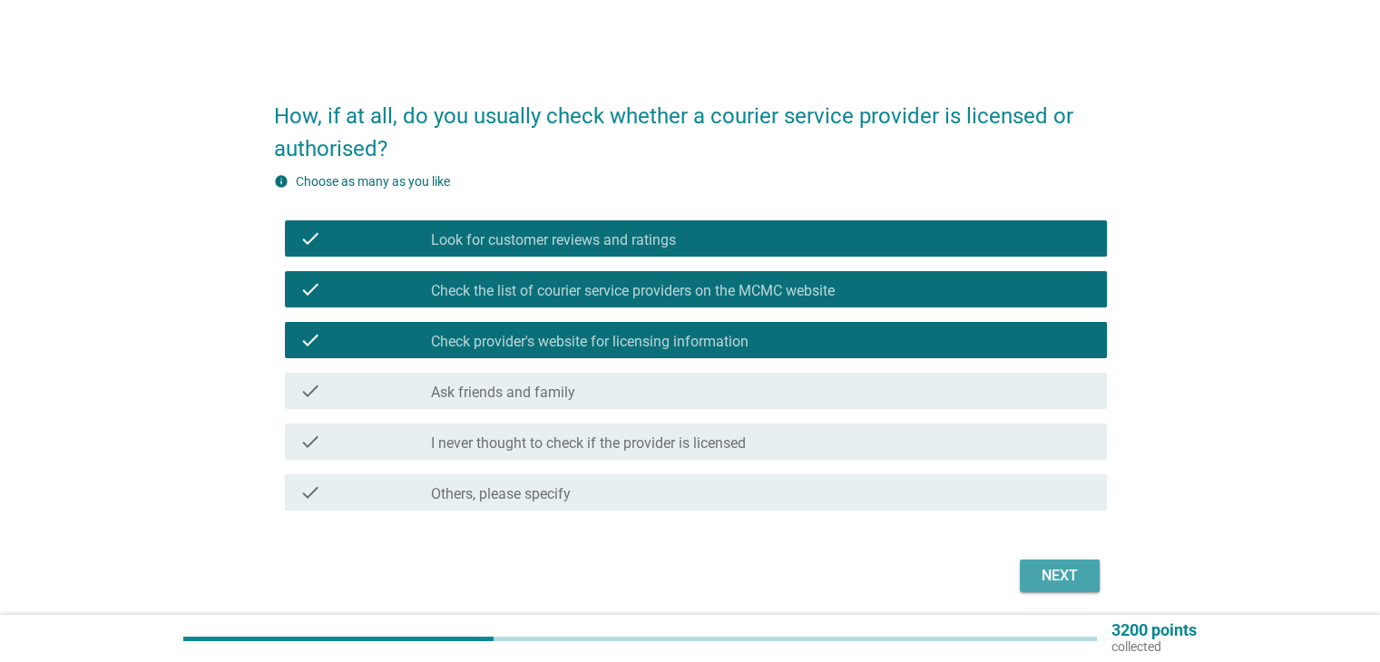
click at [1067, 573] on div "Next" at bounding box center [1059, 576] width 51 height 22
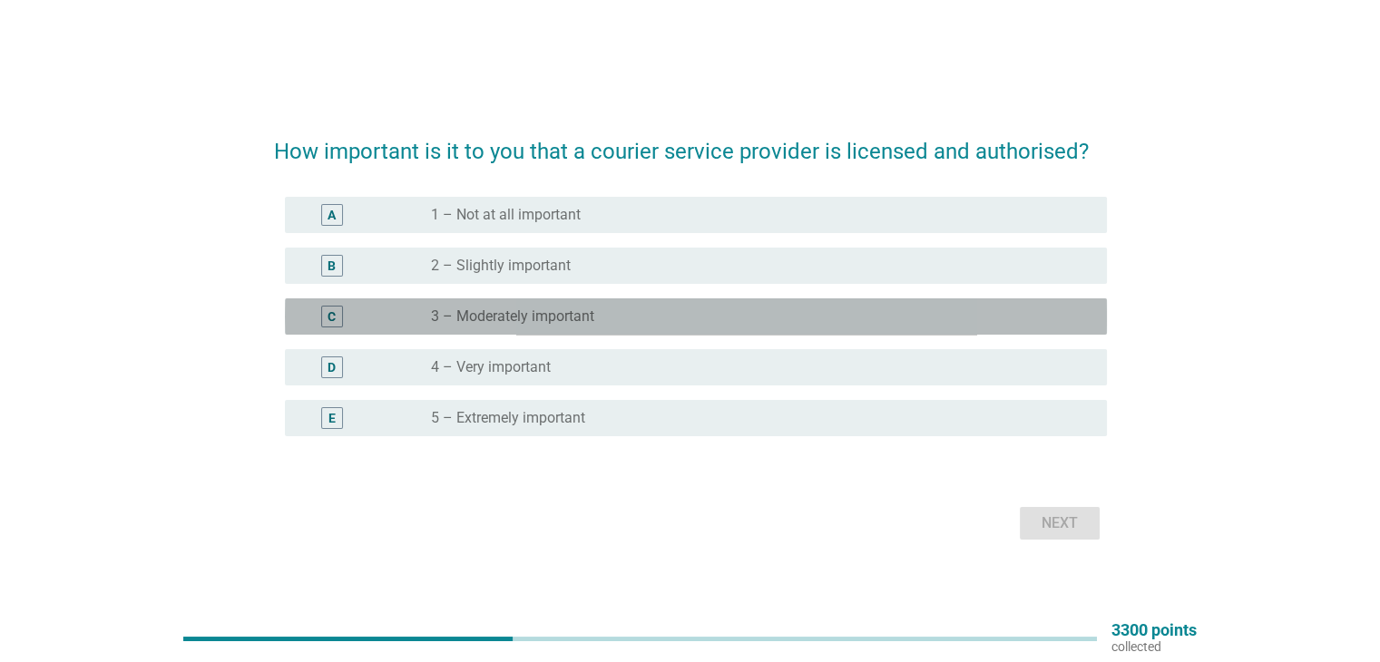
click at [524, 315] on label "3 – Moderately important" at bounding box center [512, 317] width 163 height 18
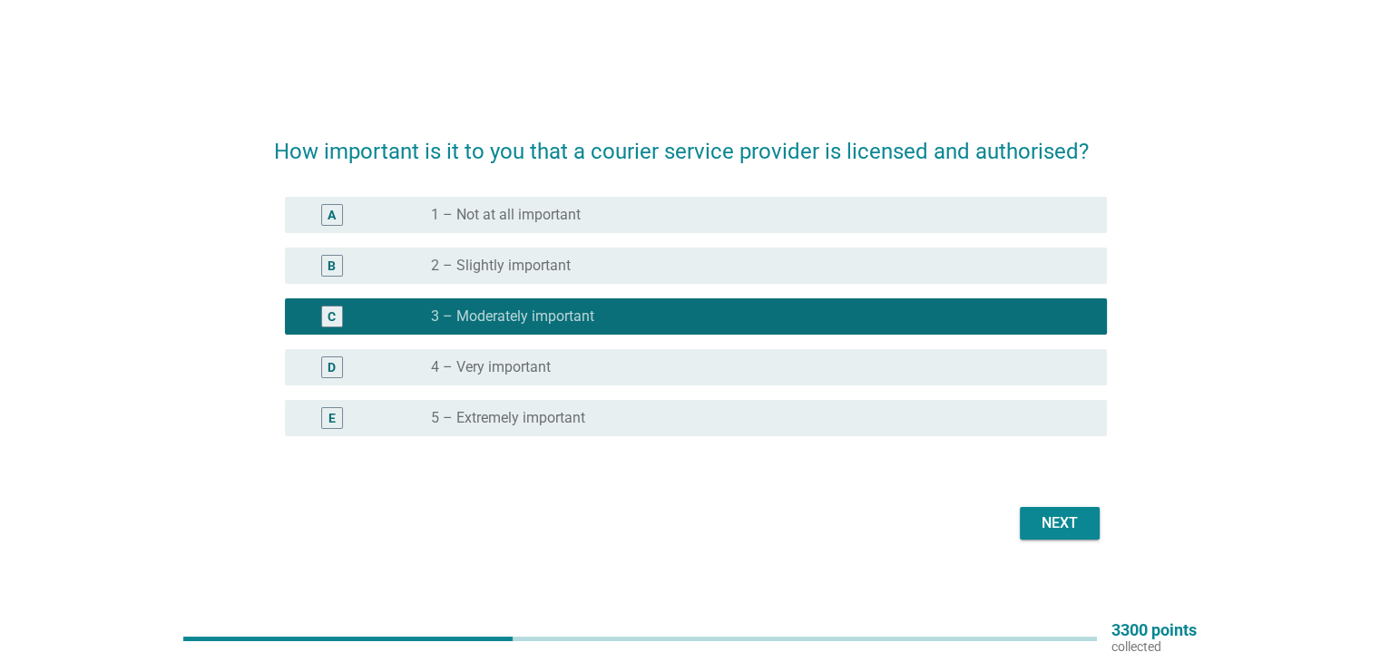
click at [1087, 529] on button "Next" at bounding box center [1060, 523] width 80 height 33
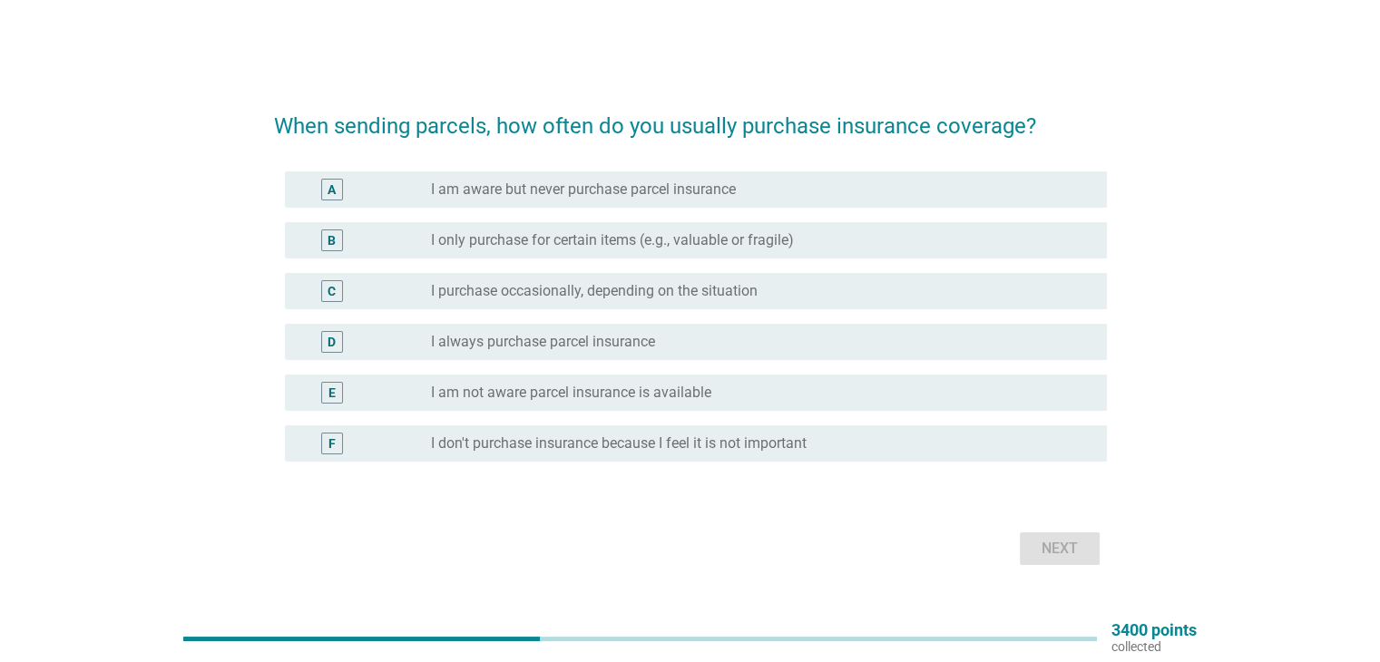
click at [513, 240] on label "I only purchase for certain items (e.g., valuable or fragile)" at bounding box center [612, 240] width 363 height 18
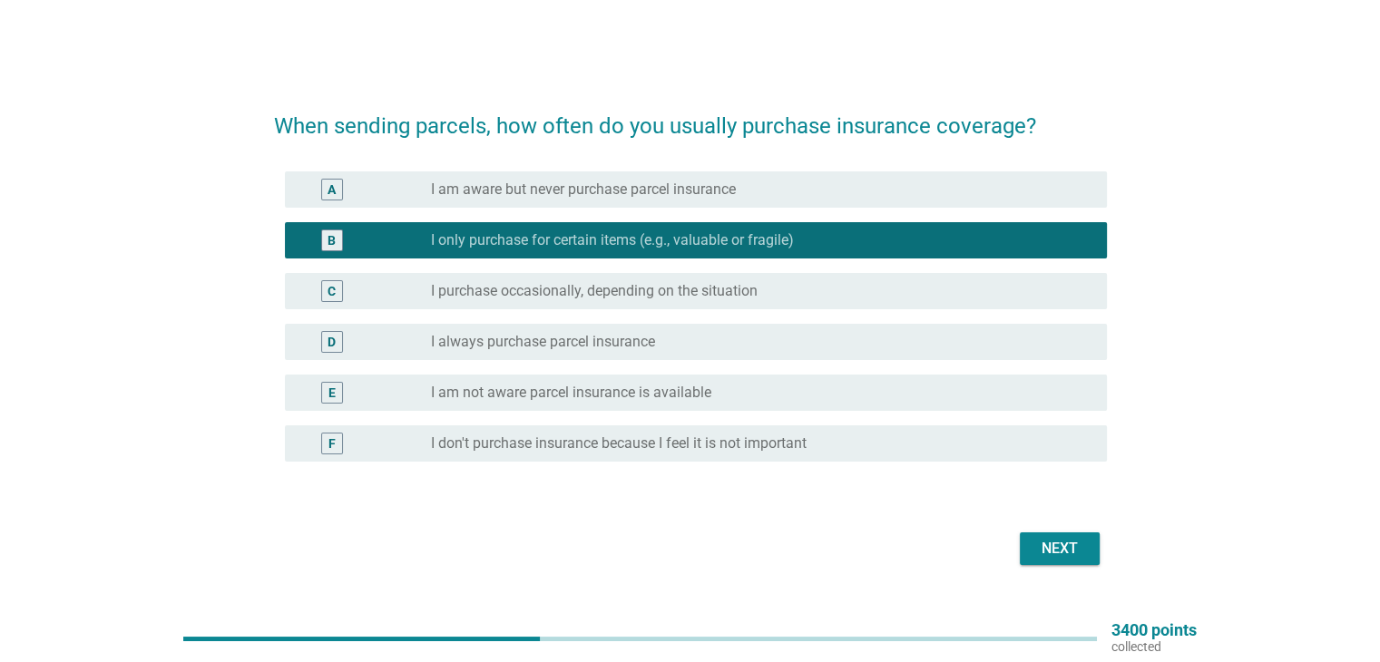
click at [1063, 542] on div "Next" at bounding box center [1059, 549] width 51 height 22
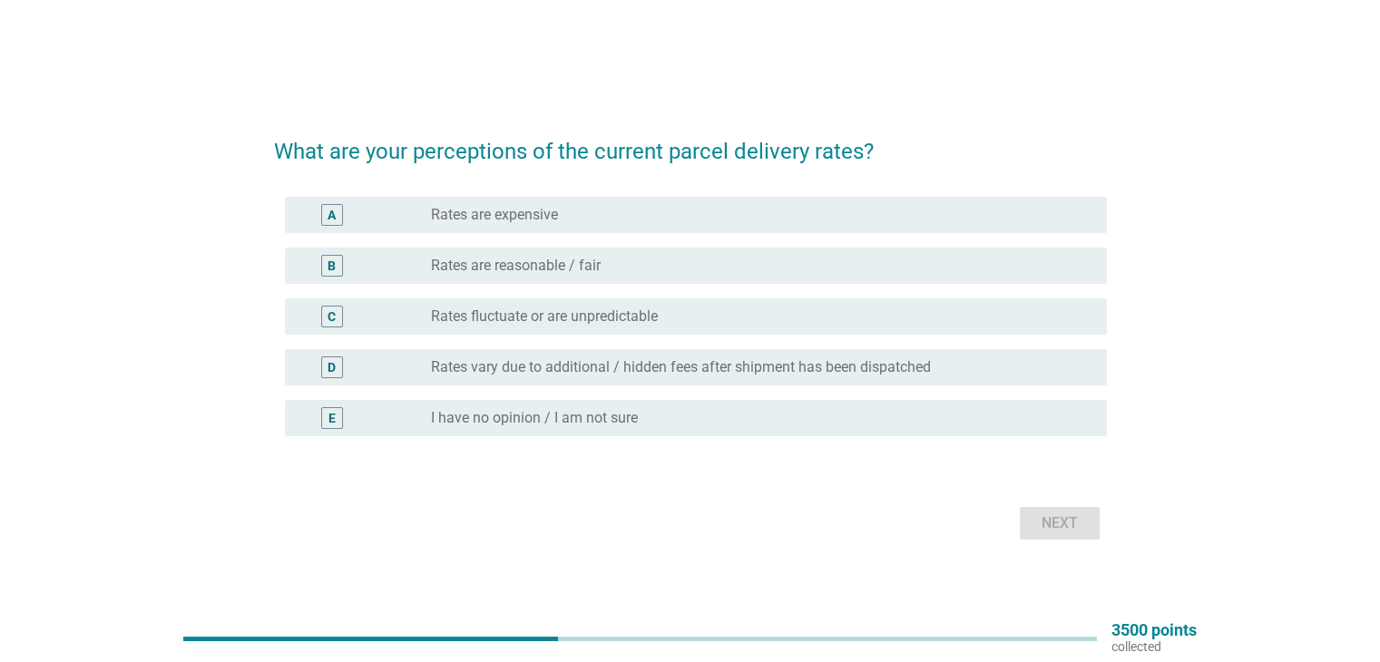
click at [528, 267] on label "Rates are reasonable / fair" at bounding box center [516, 266] width 170 height 18
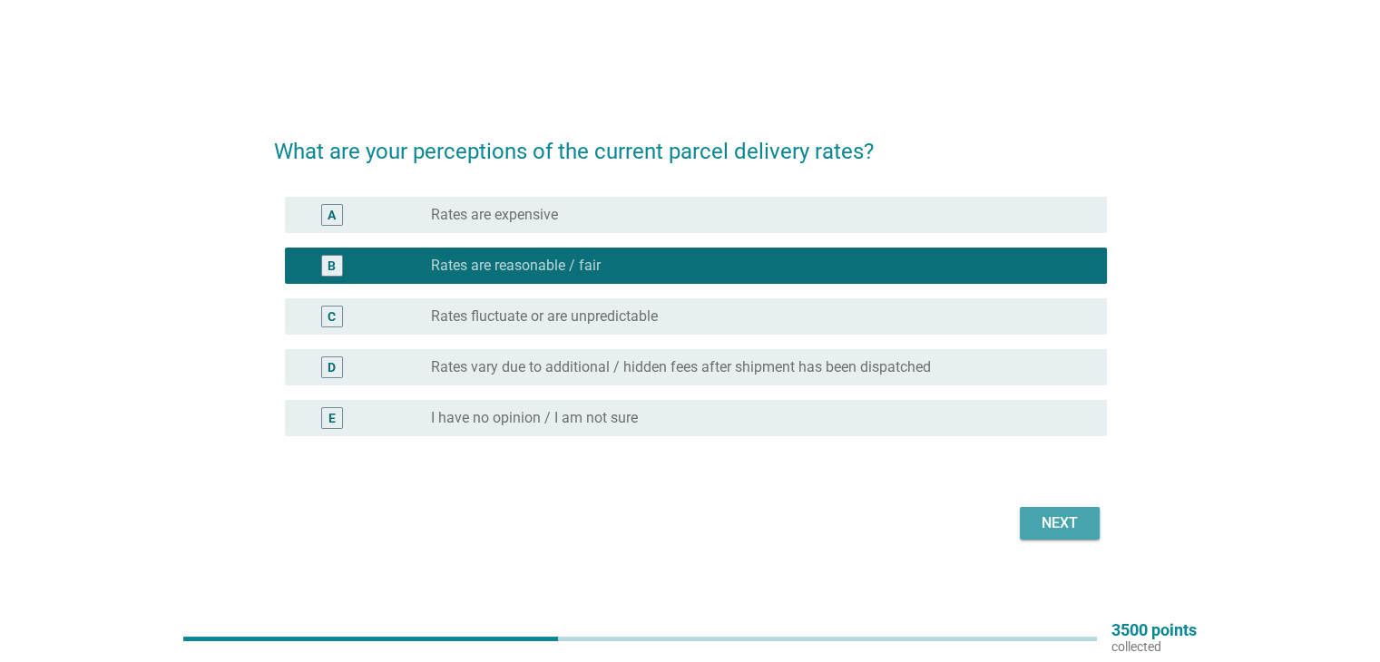
click at [1062, 522] on div "Next" at bounding box center [1059, 524] width 51 height 22
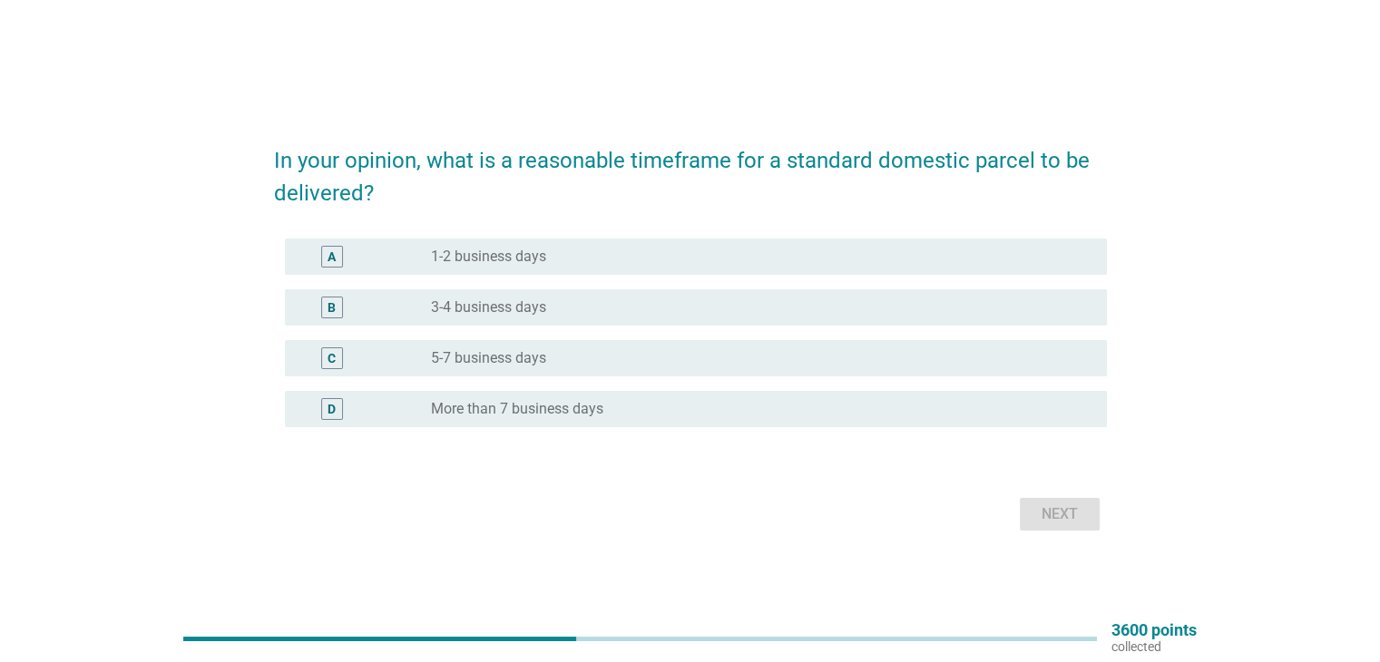
click at [530, 252] on label "1-2 business days" at bounding box center [488, 257] width 115 height 18
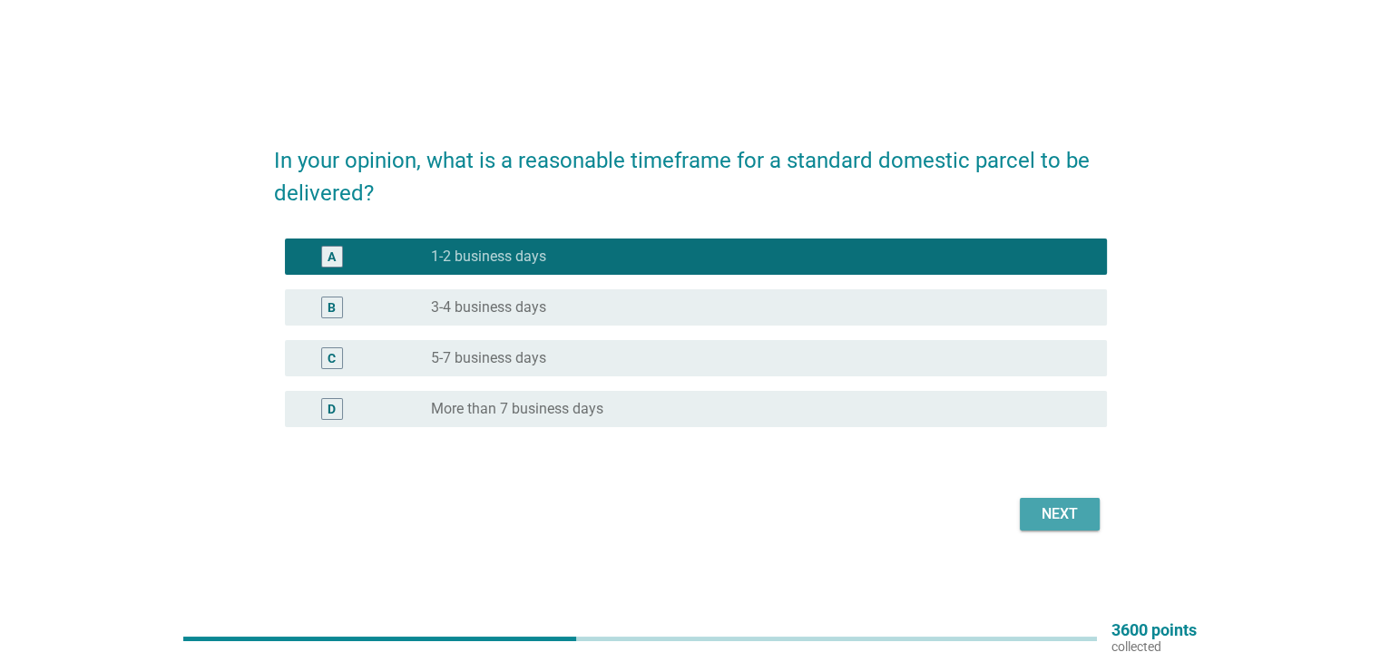
click at [1075, 509] on div "Next" at bounding box center [1059, 515] width 51 height 22
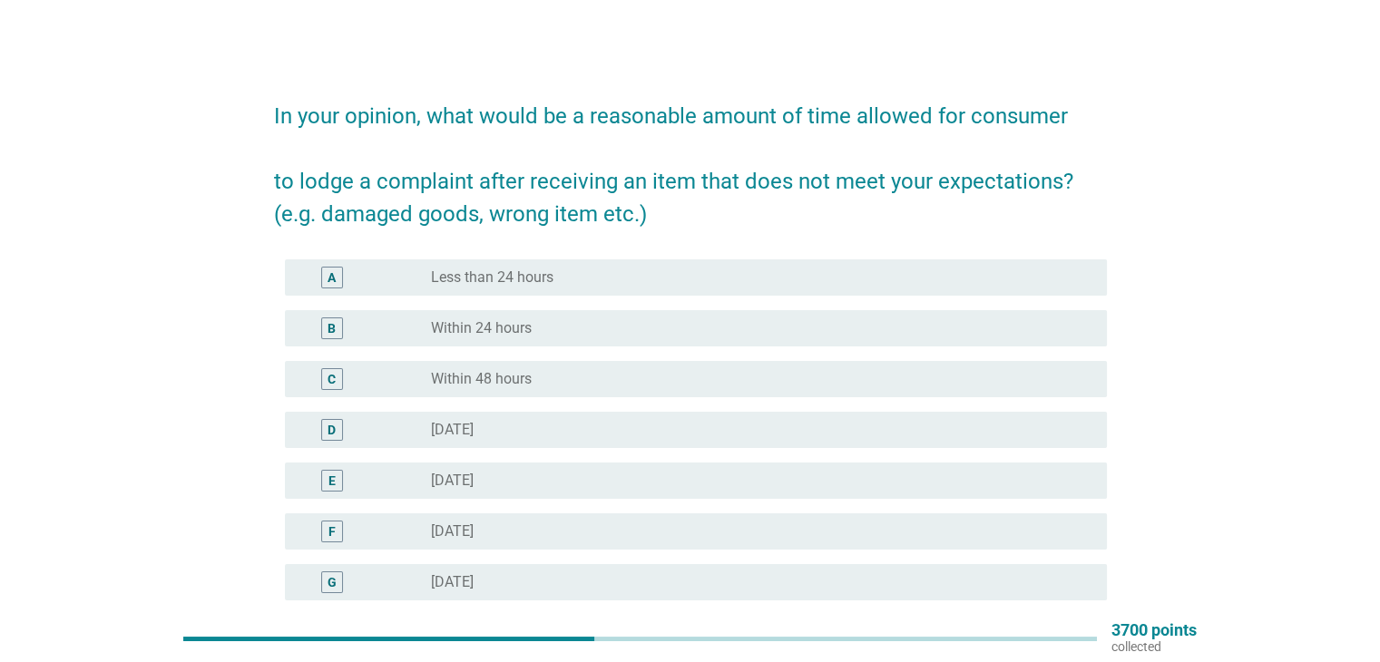
click at [598, 279] on div "radio_button_unchecked Less than 24 hours" at bounding box center [754, 278] width 646 height 18
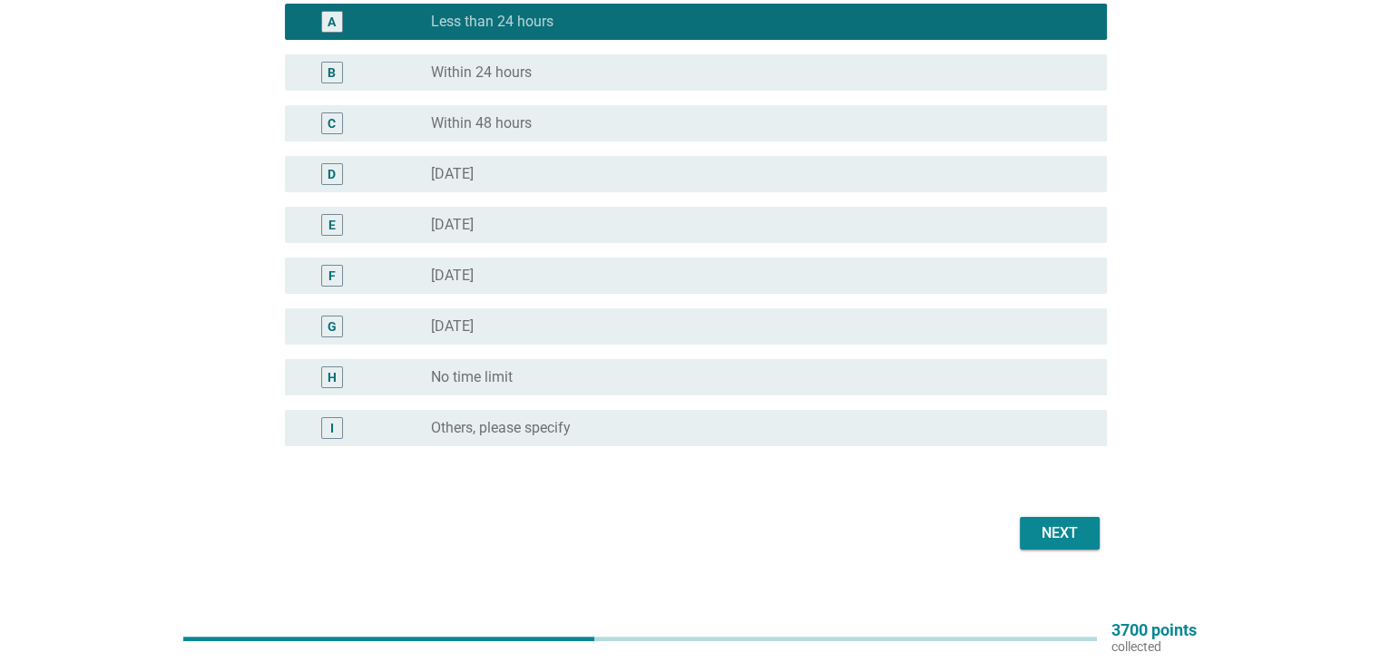
scroll to position [272, 0]
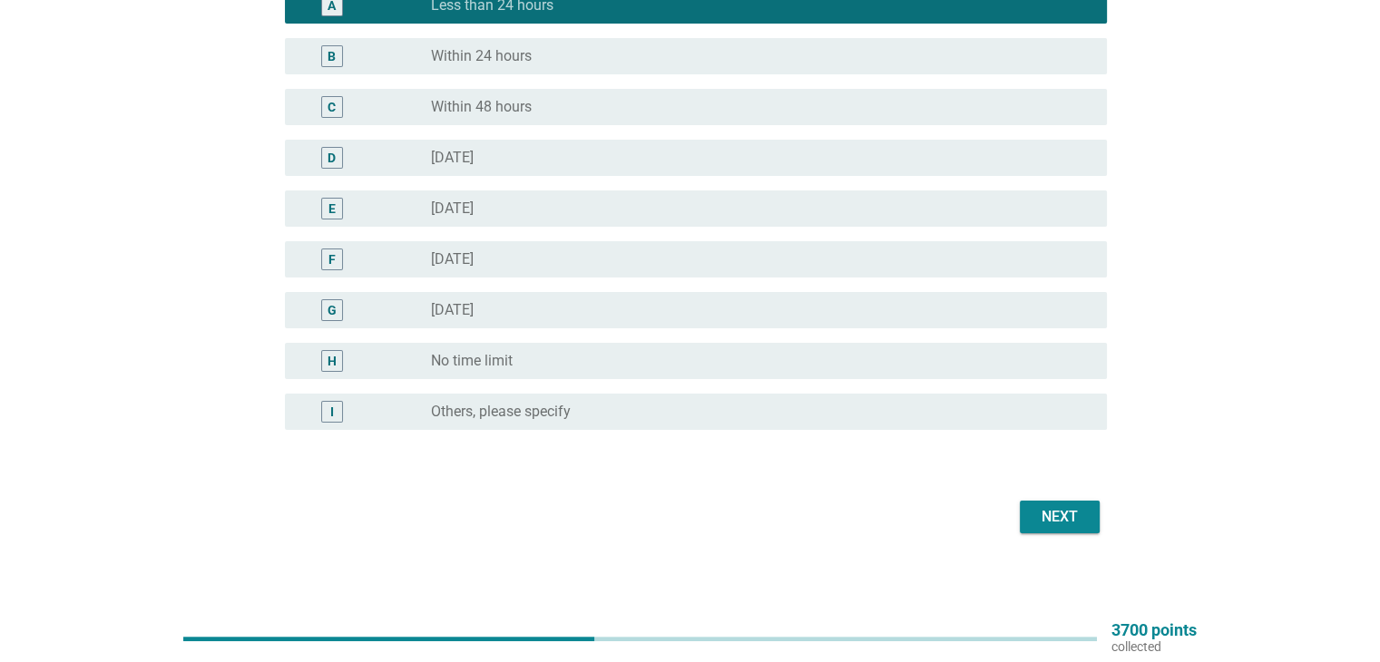
click at [1051, 524] on div "Next" at bounding box center [1059, 517] width 51 height 22
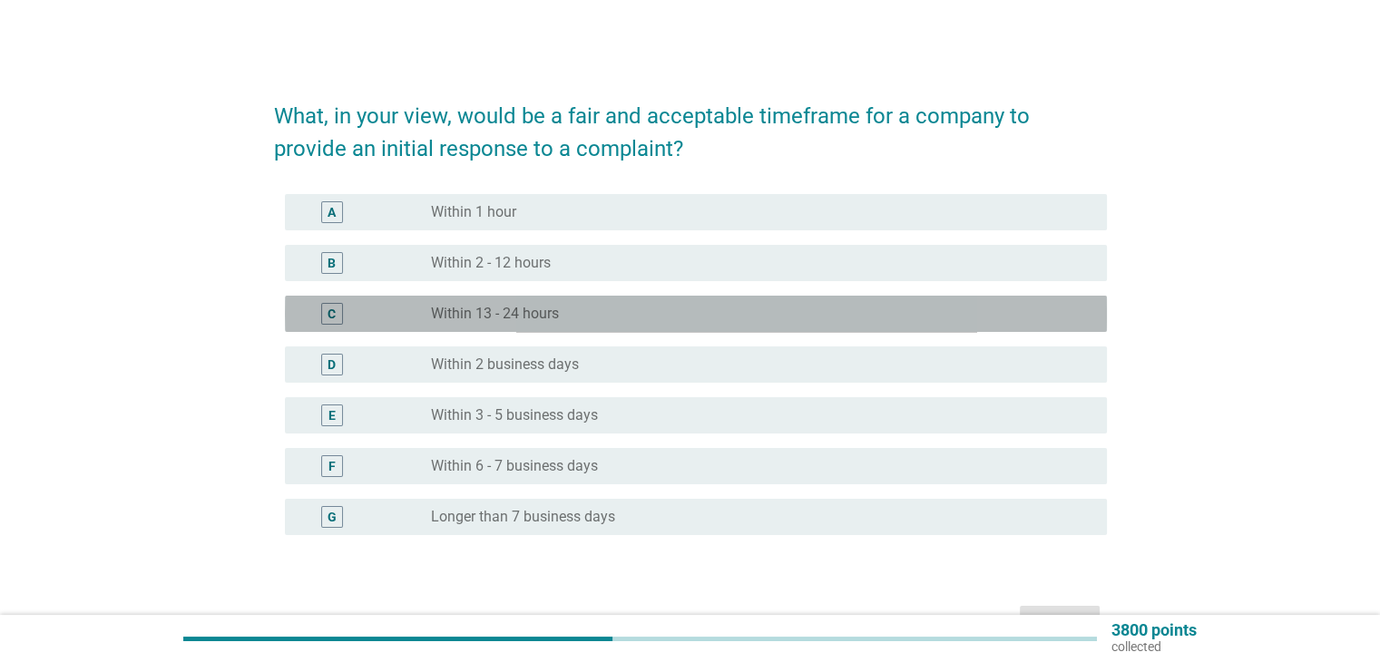
click at [517, 319] on label "Within 13 - 24 hours" at bounding box center [495, 314] width 128 height 18
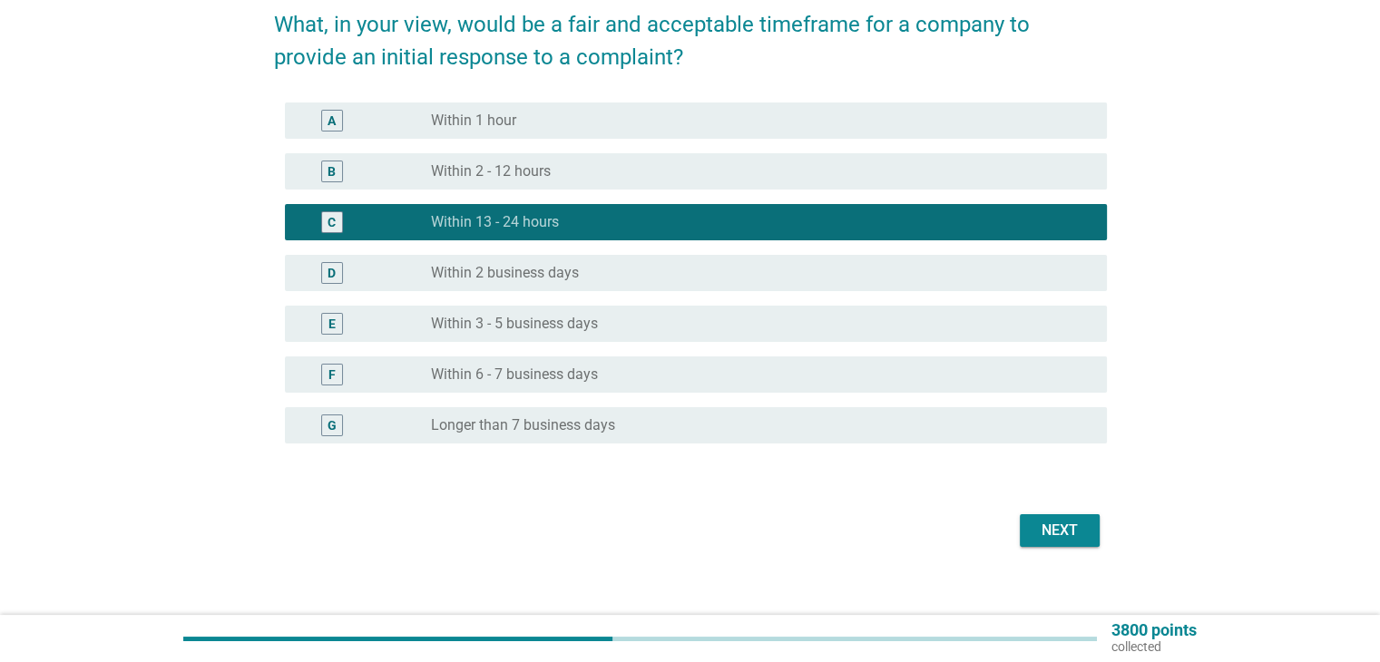
scroll to position [111, 0]
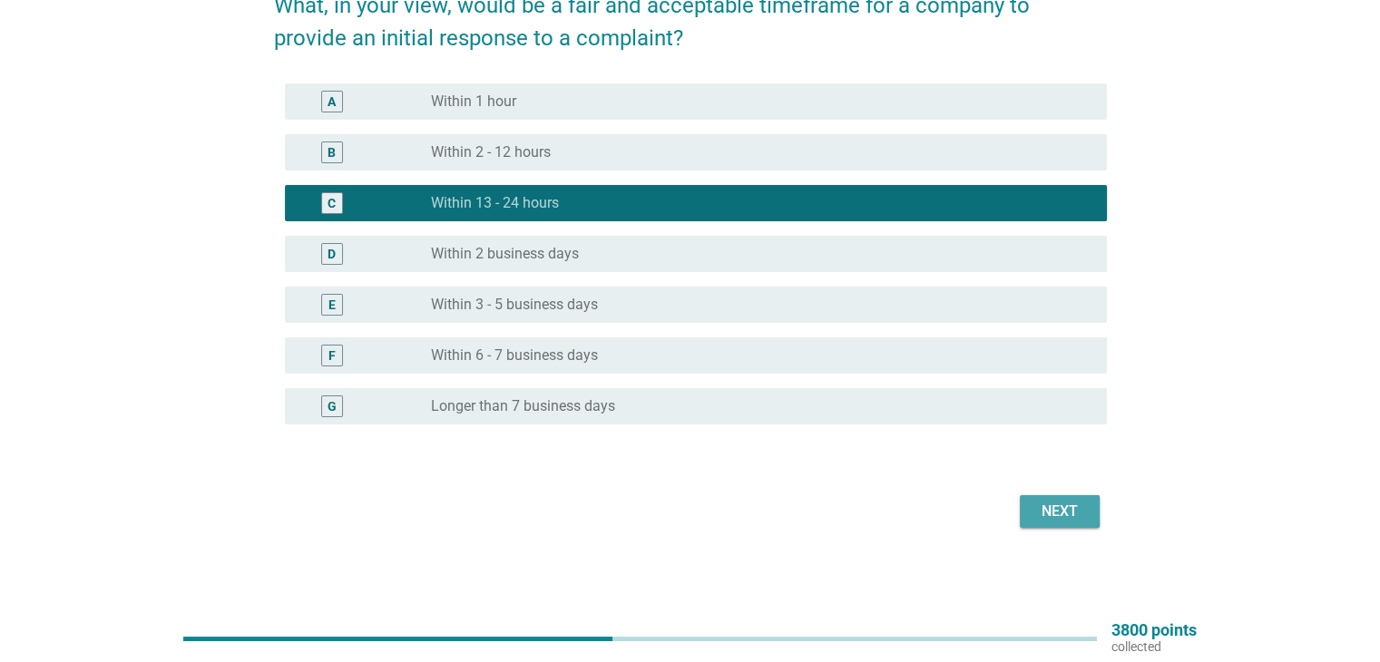
click at [1064, 516] on div "Next" at bounding box center [1059, 512] width 51 height 22
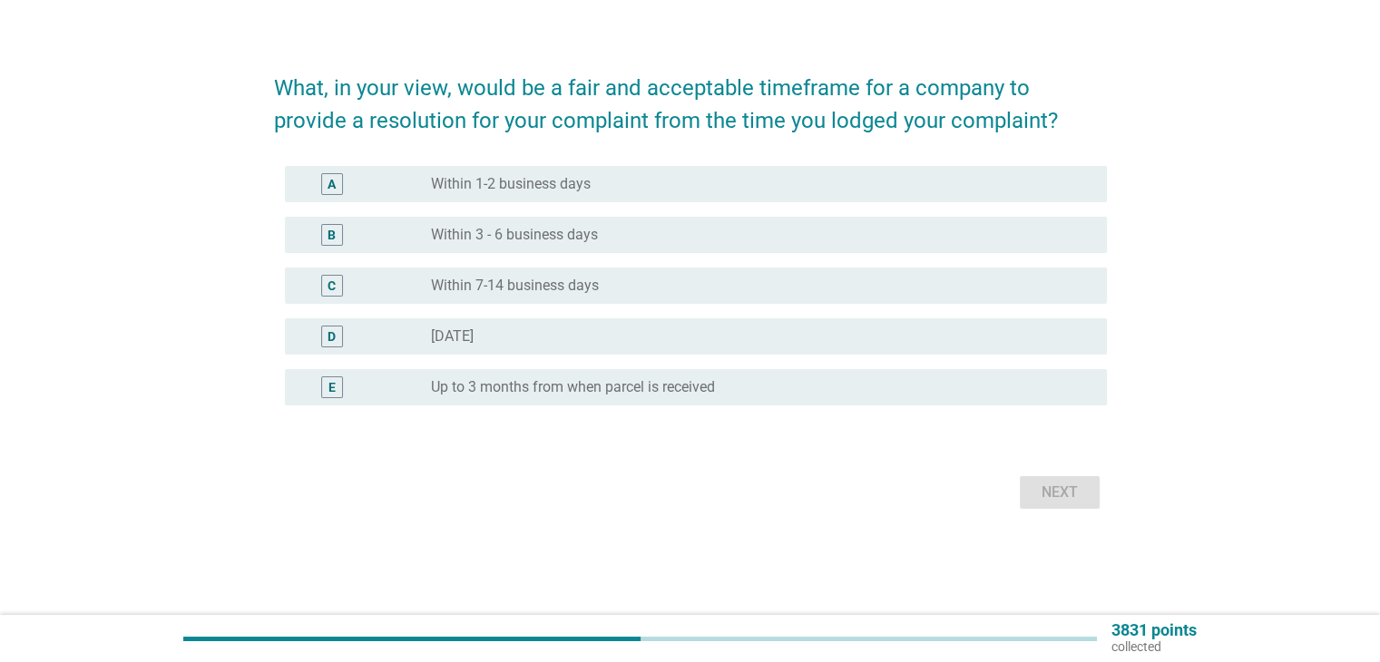
scroll to position [0, 0]
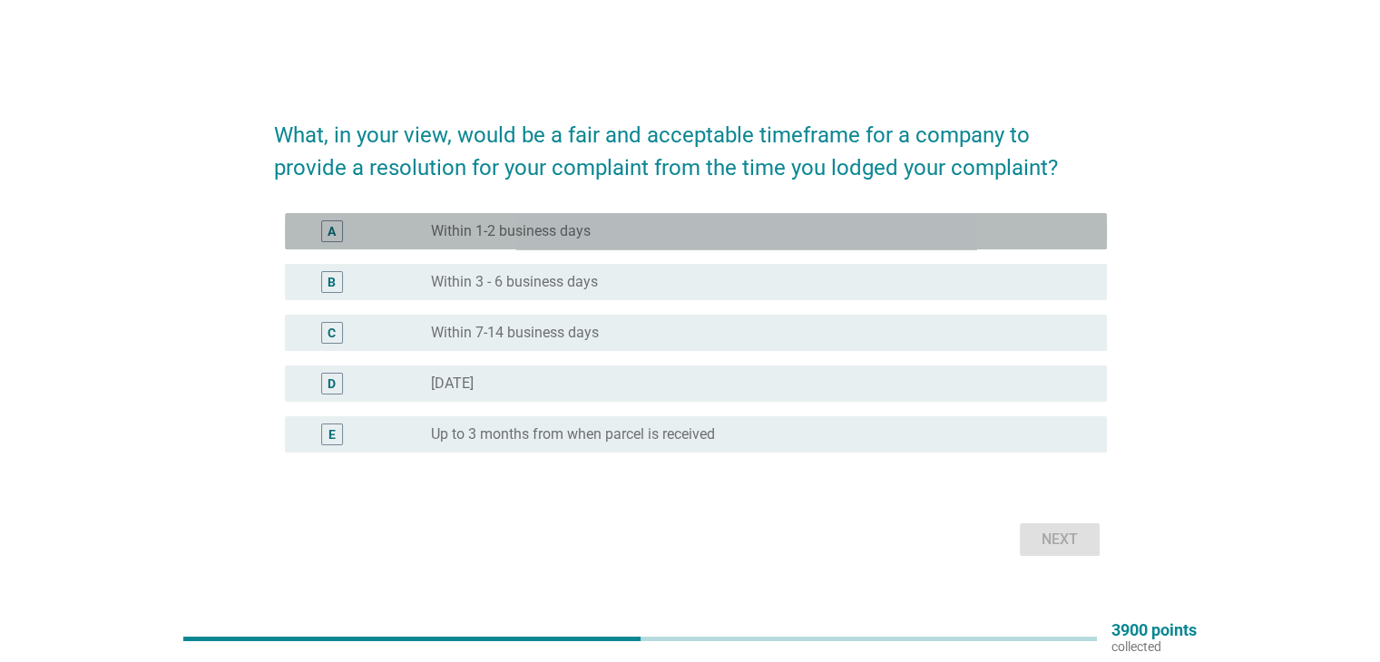
click at [545, 234] on label "Within 1-2 business days" at bounding box center [511, 231] width 160 height 18
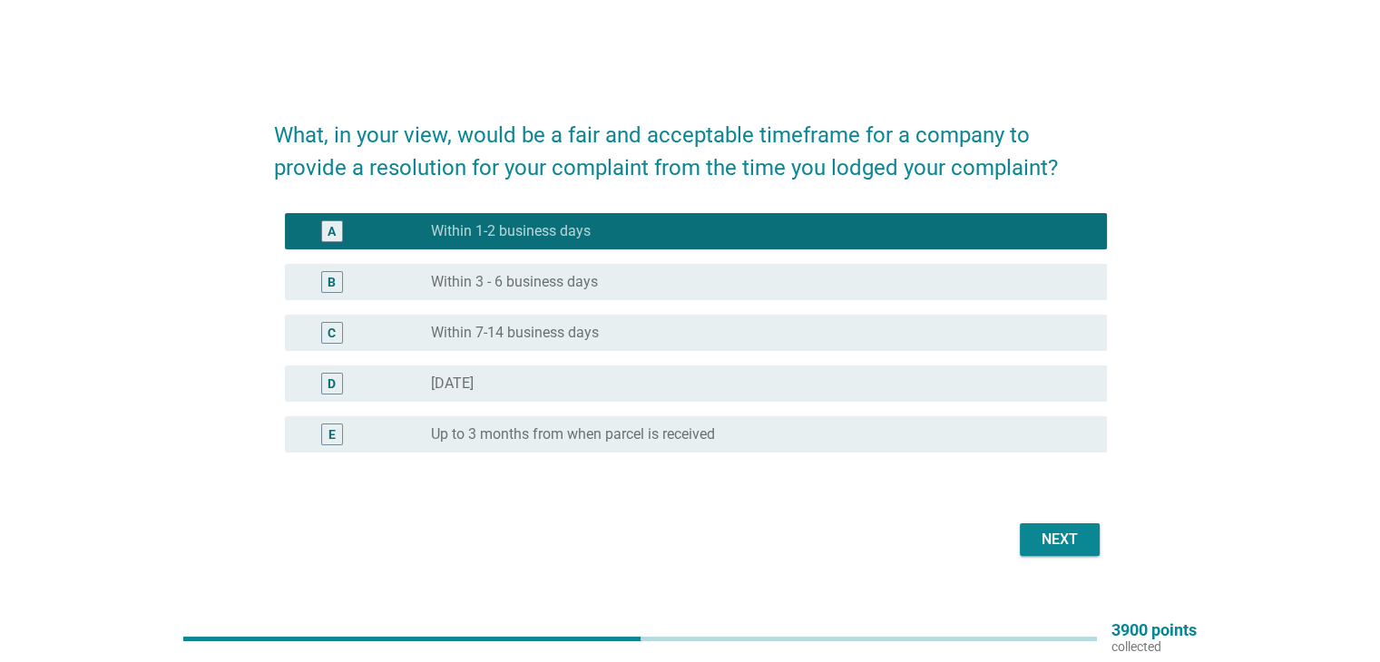
click at [1057, 534] on div "Next" at bounding box center [1059, 540] width 51 height 22
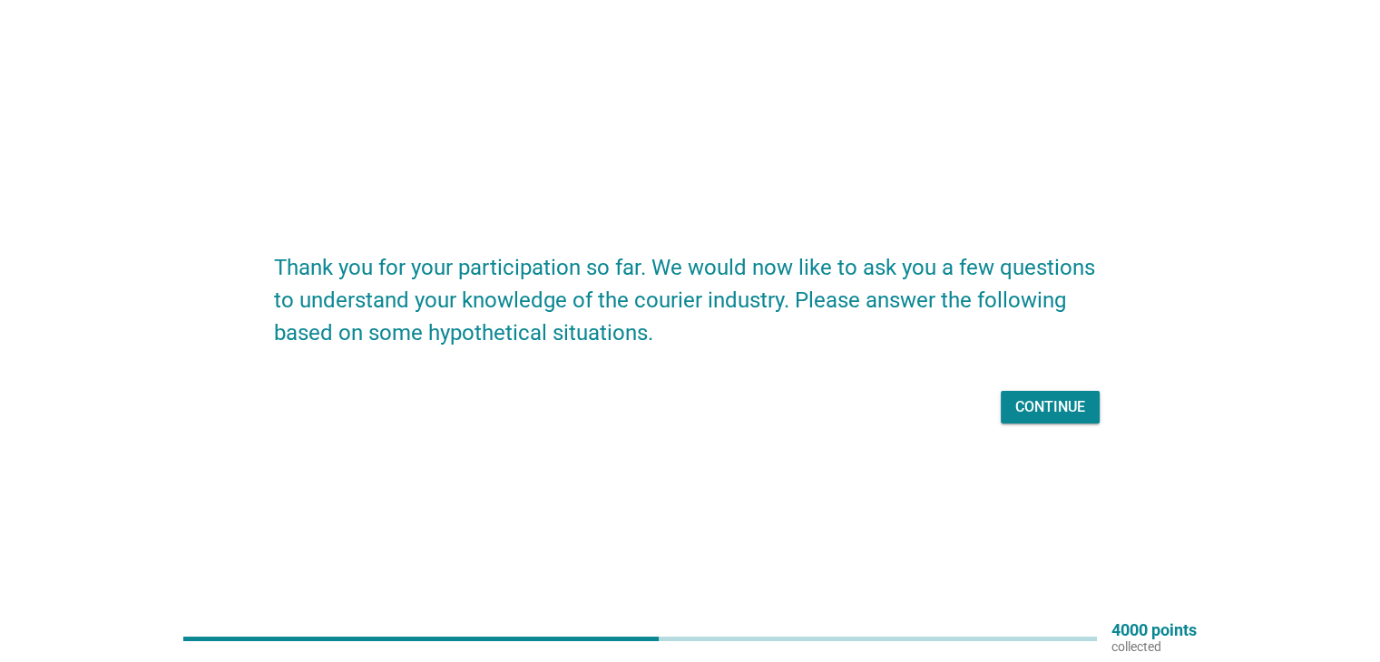
click at [1045, 401] on div "Continue" at bounding box center [1050, 408] width 70 height 22
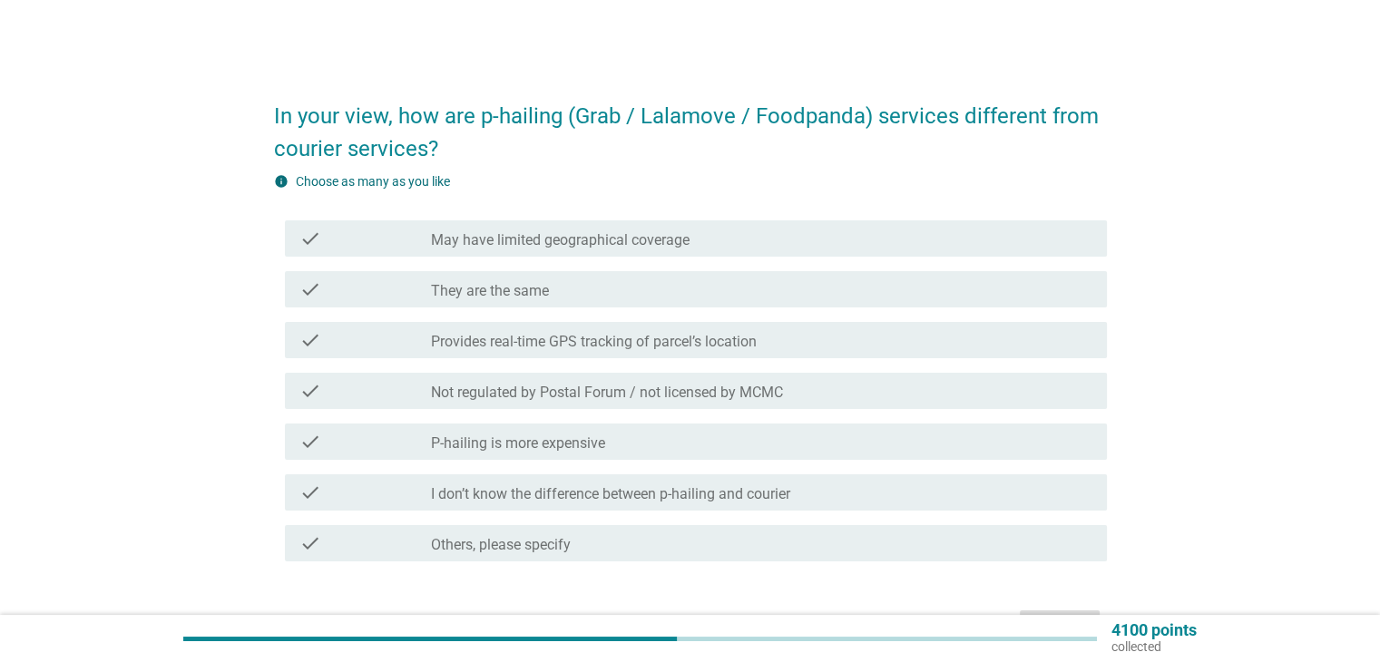
click at [526, 447] on label "P-hailing is more expensive" at bounding box center [518, 444] width 174 height 18
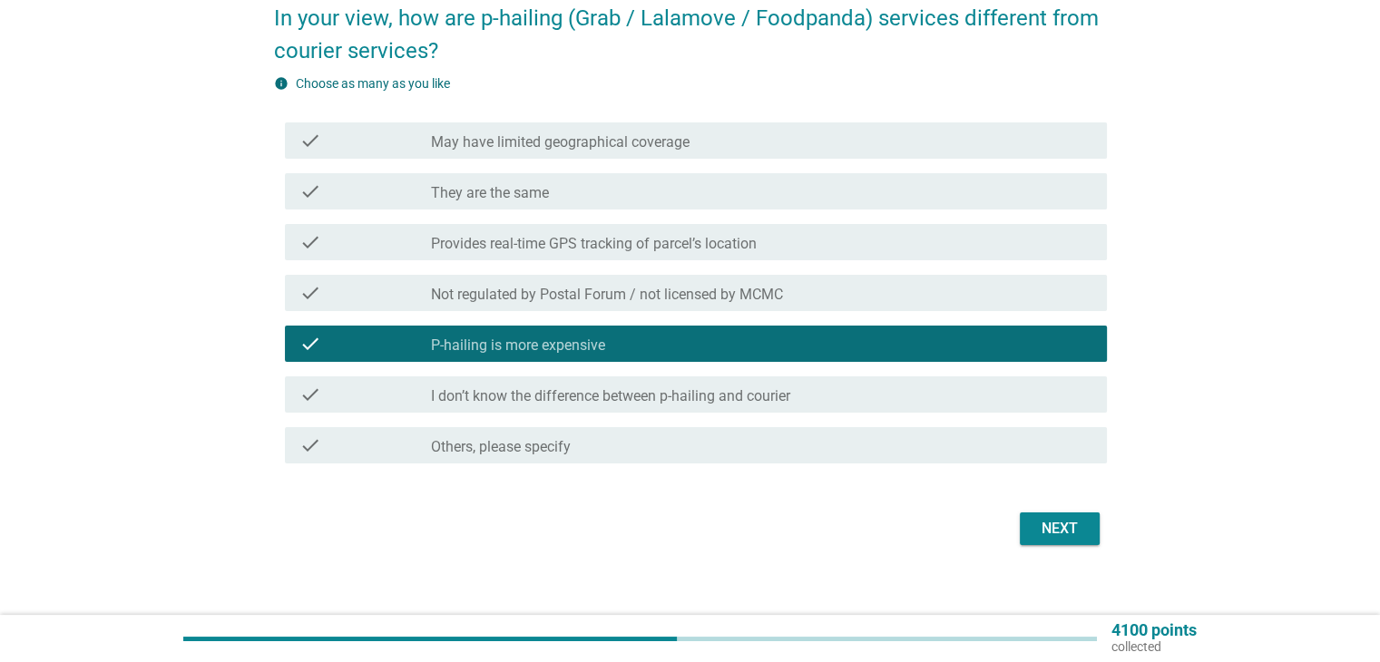
scroll to position [115, 0]
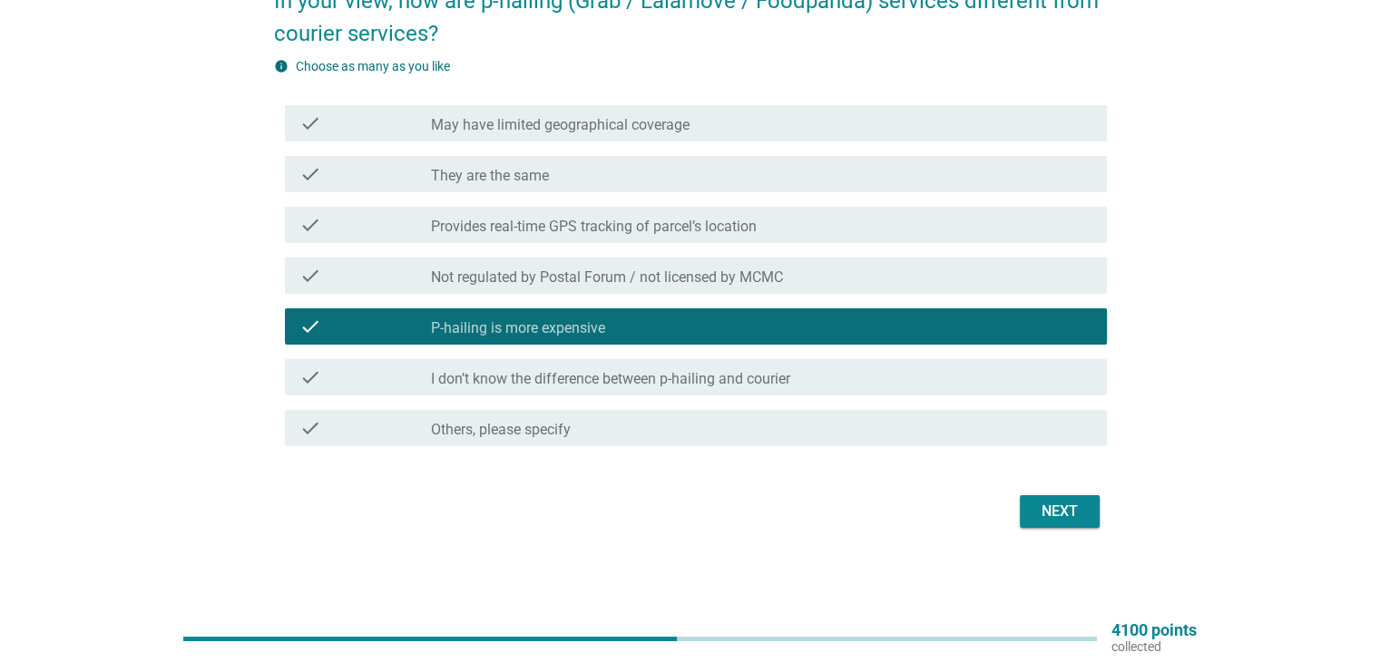
click at [1074, 514] on div "Next" at bounding box center [1059, 512] width 51 height 22
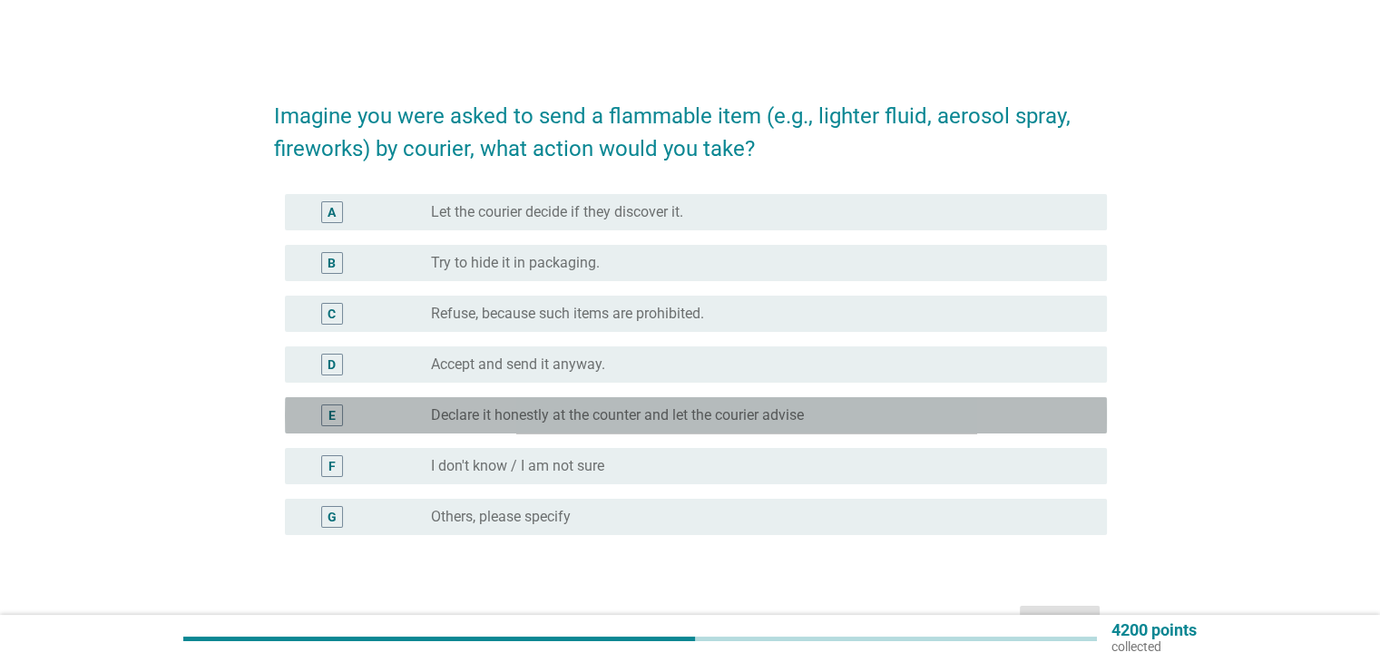
click at [578, 421] on label "Declare it honestly at the counter and let the courier advise" at bounding box center [617, 416] width 373 height 18
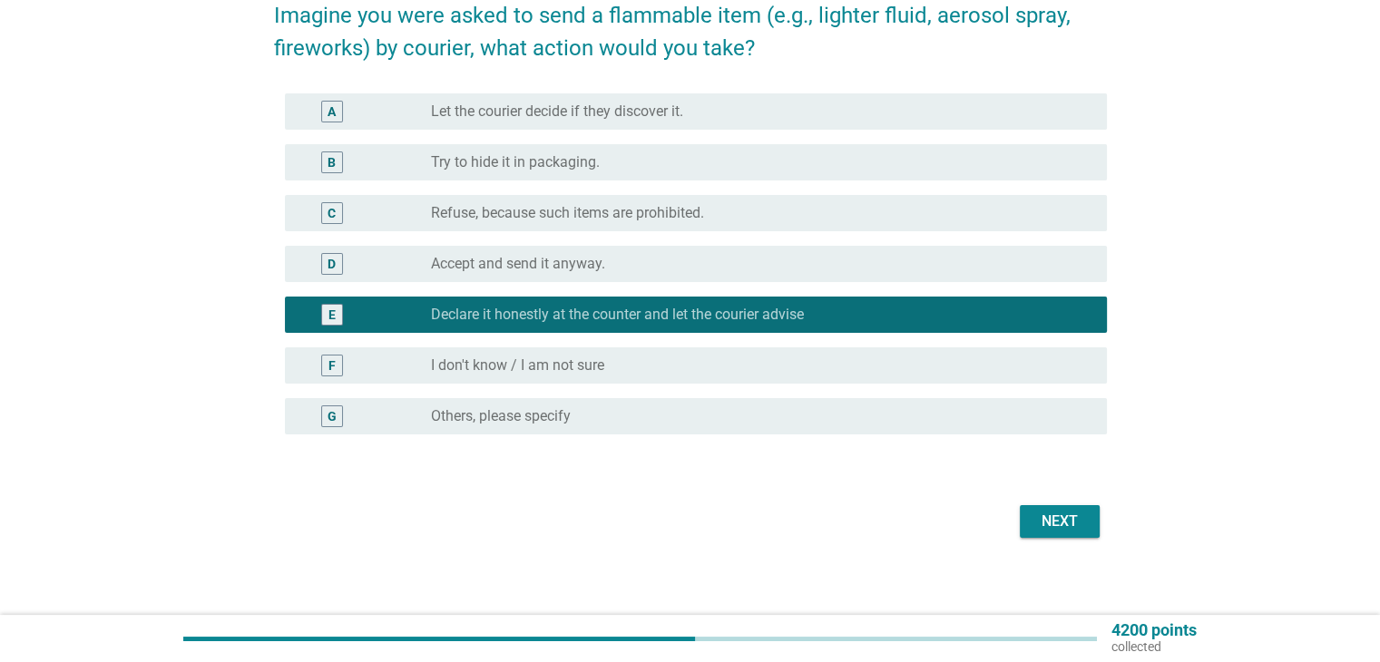
scroll to position [111, 0]
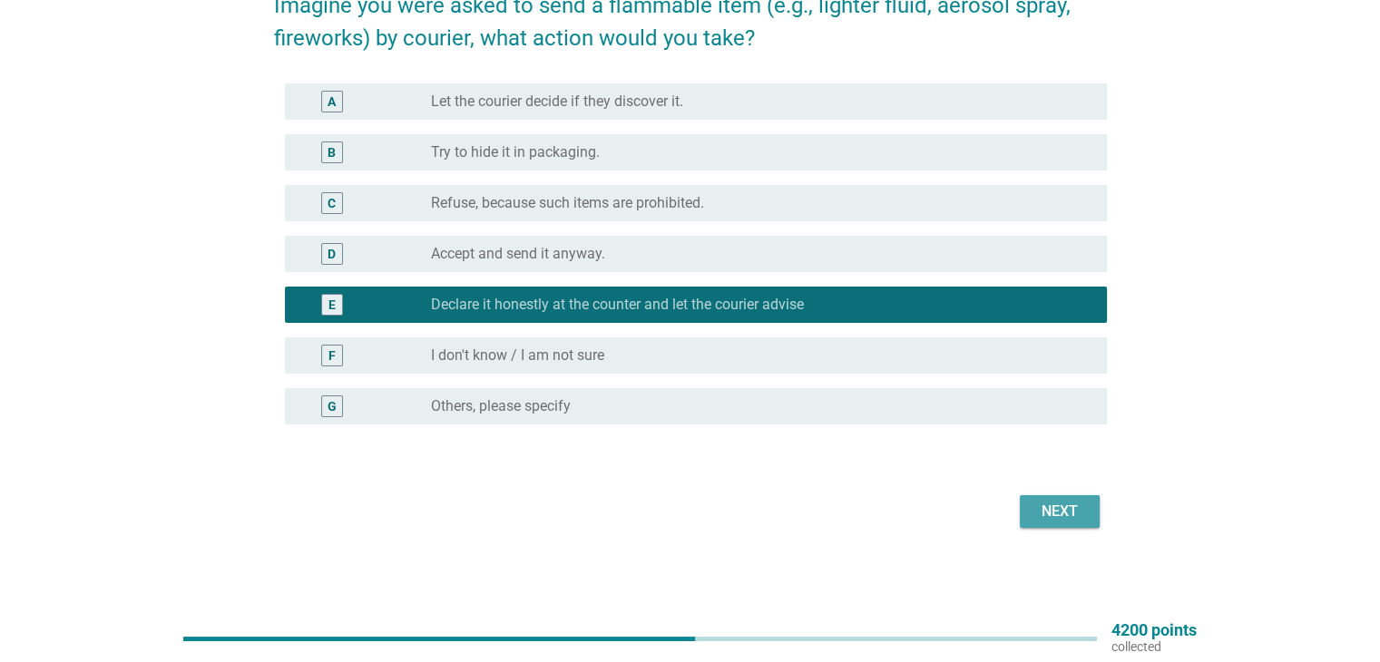
click at [1068, 505] on div "Next" at bounding box center [1059, 512] width 51 height 22
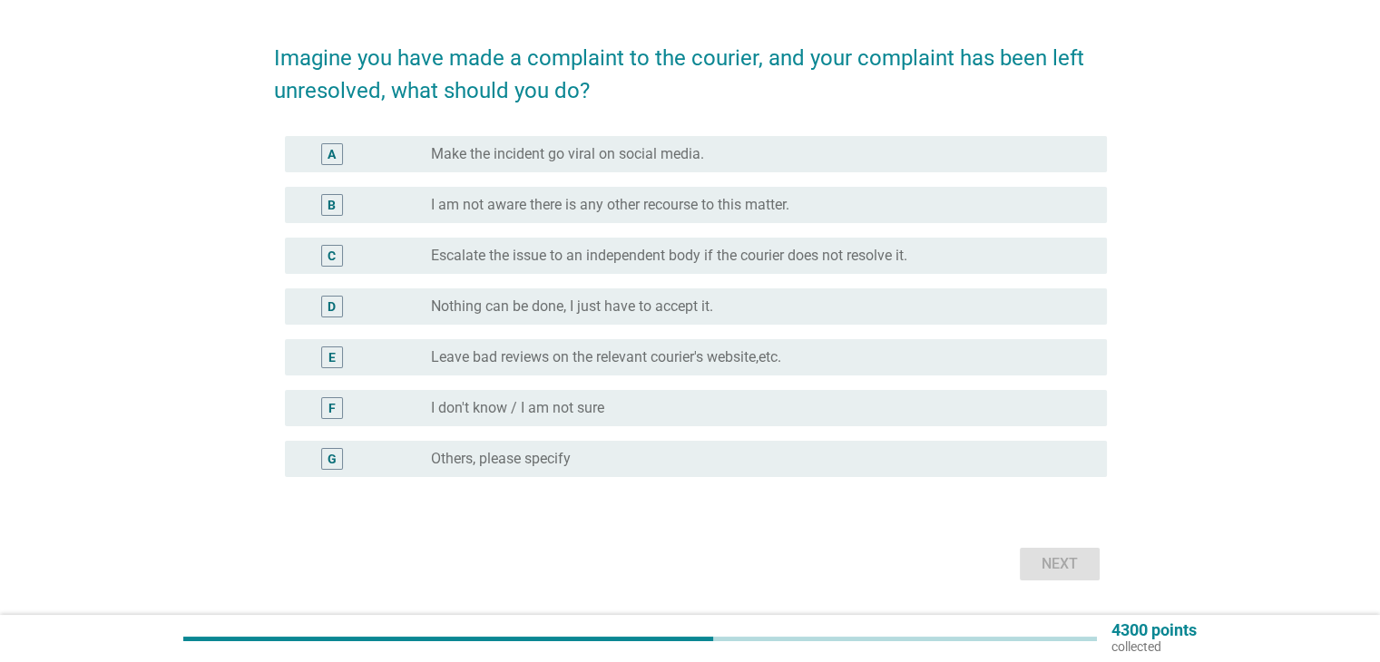
scroll to position [20, 0]
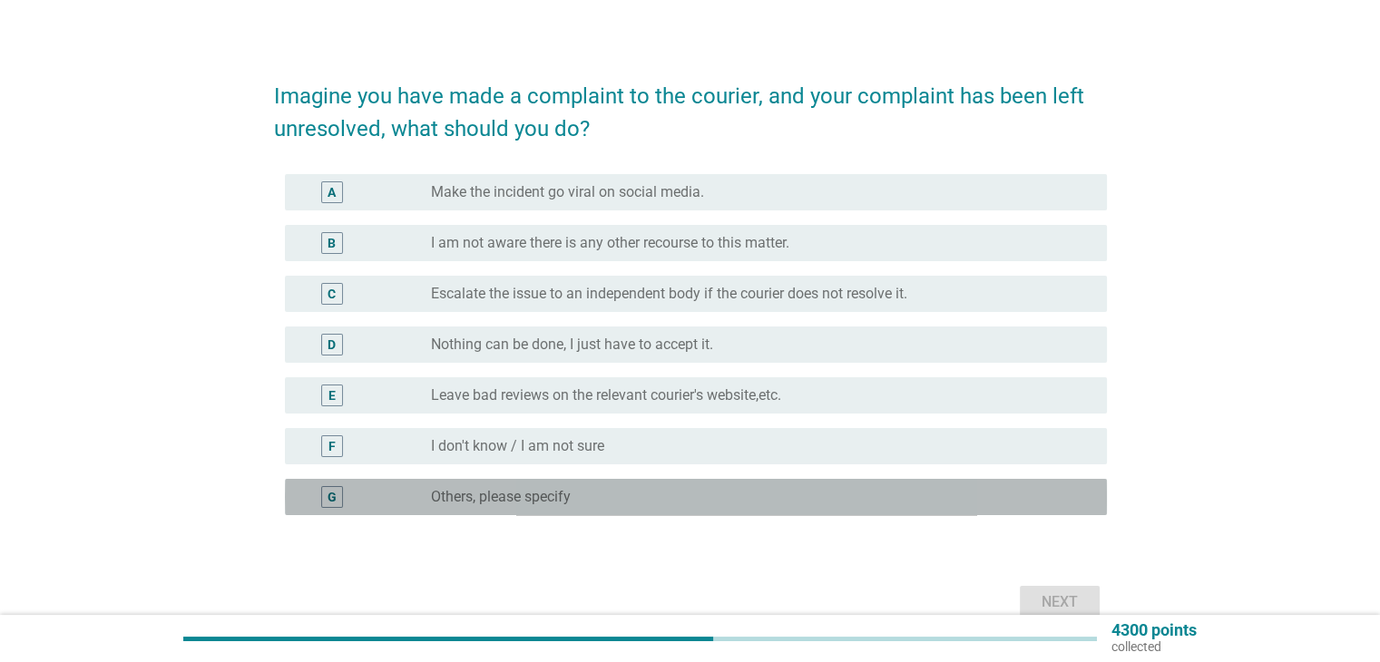
click at [539, 498] on label "Others, please specify" at bounding box center [501, 497] width 140 height 18
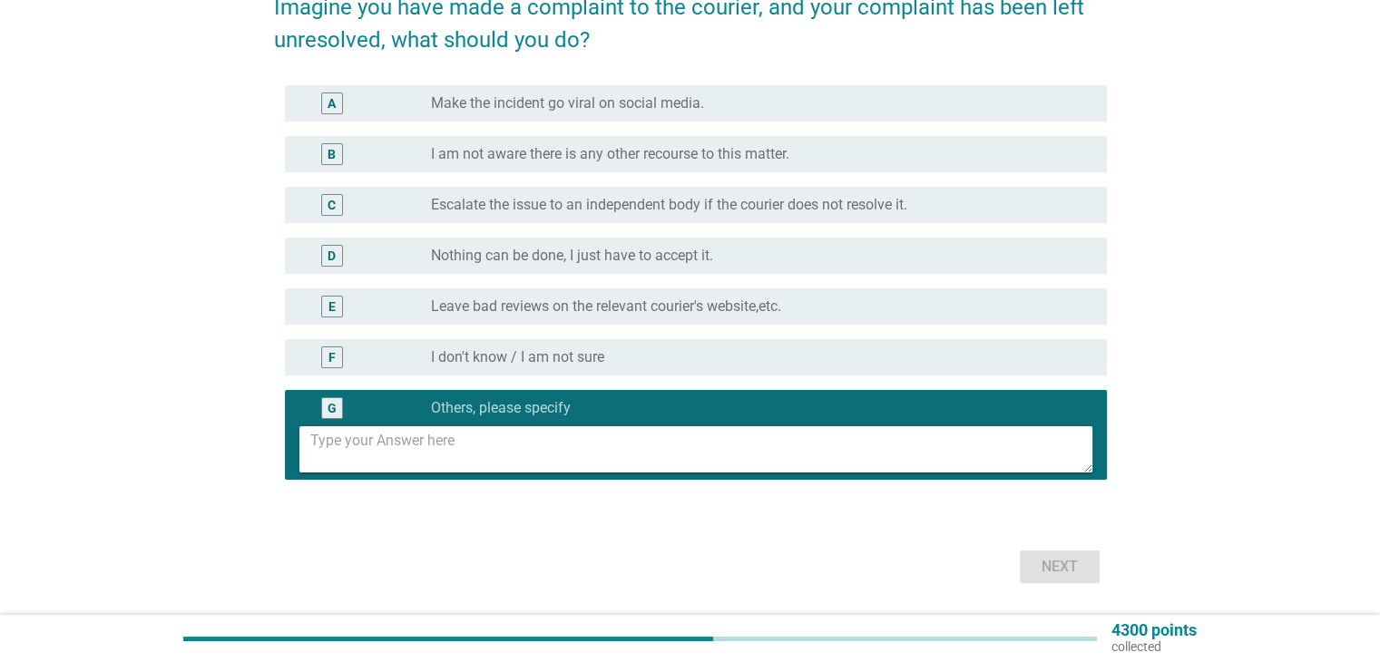
scroll to position [111, 0]
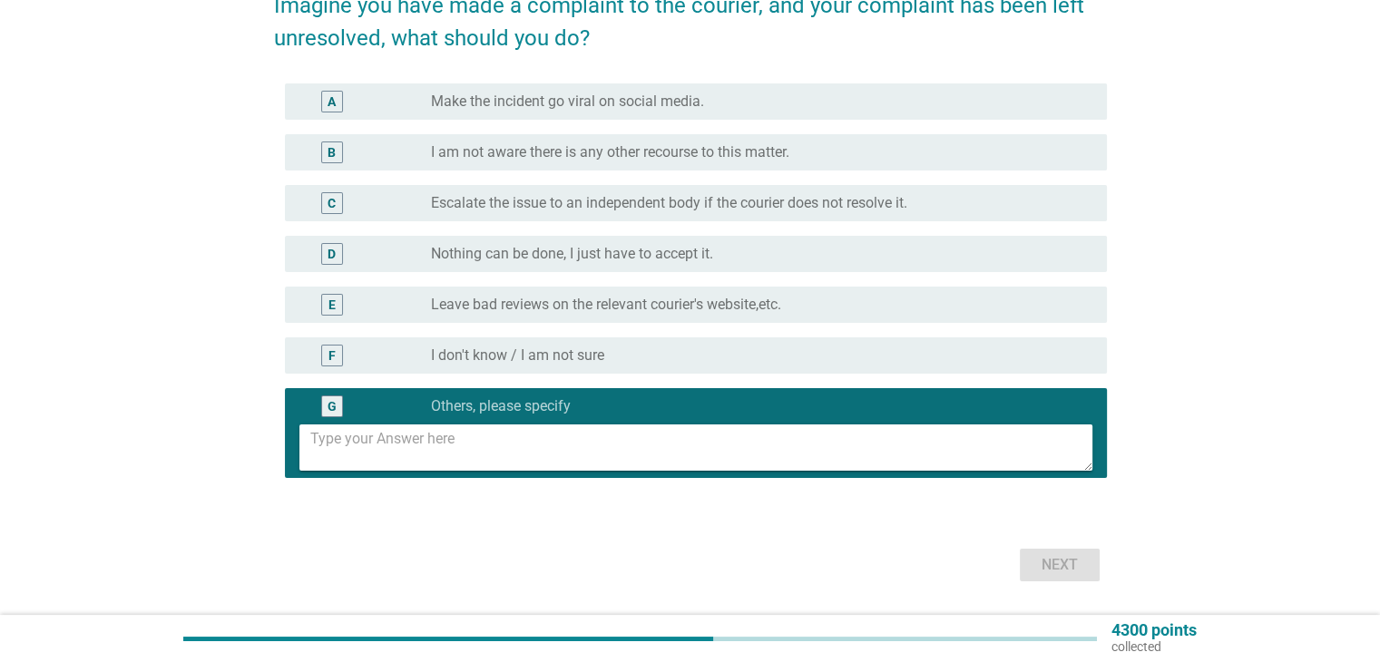
click at [593, 457] on textarea at bounding box center [701, 448] width 782 height 46
type textarea "Escalate to higher personal of the company"
click at [1075, 569] on div "Next" at bounding box center [1059, 565] width 51 height 22
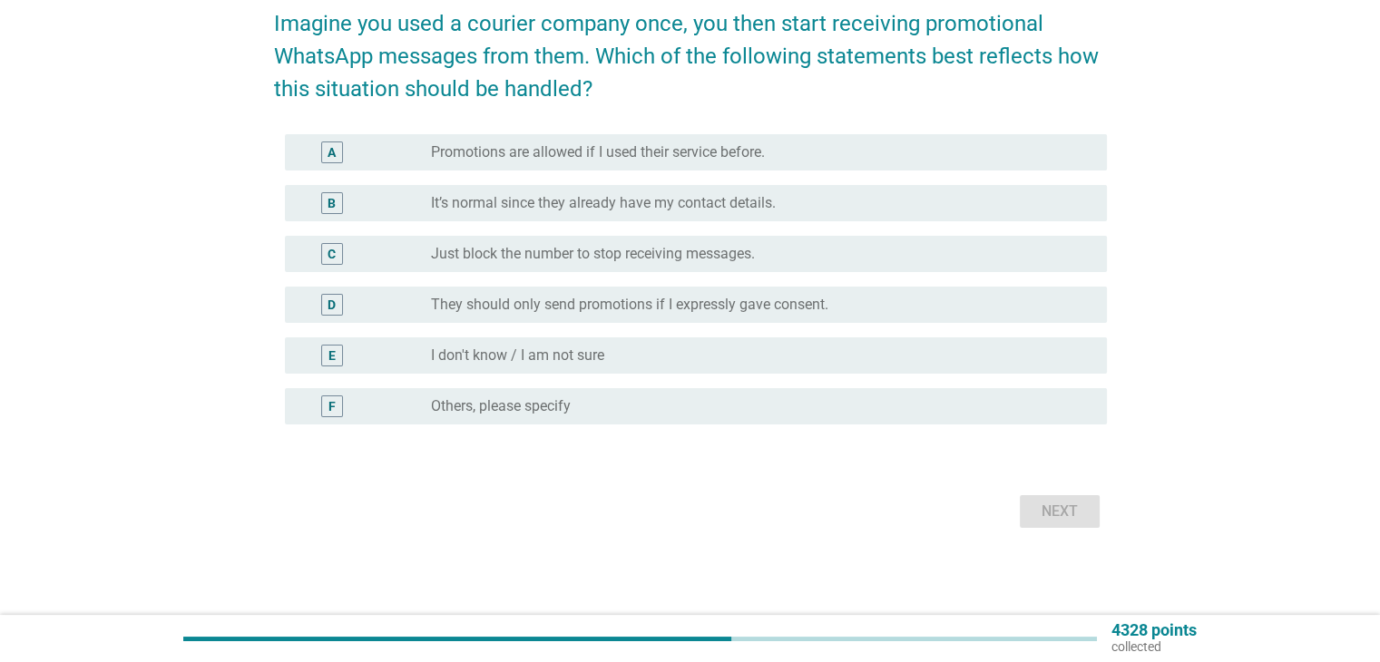
scroll to position [0, 0]
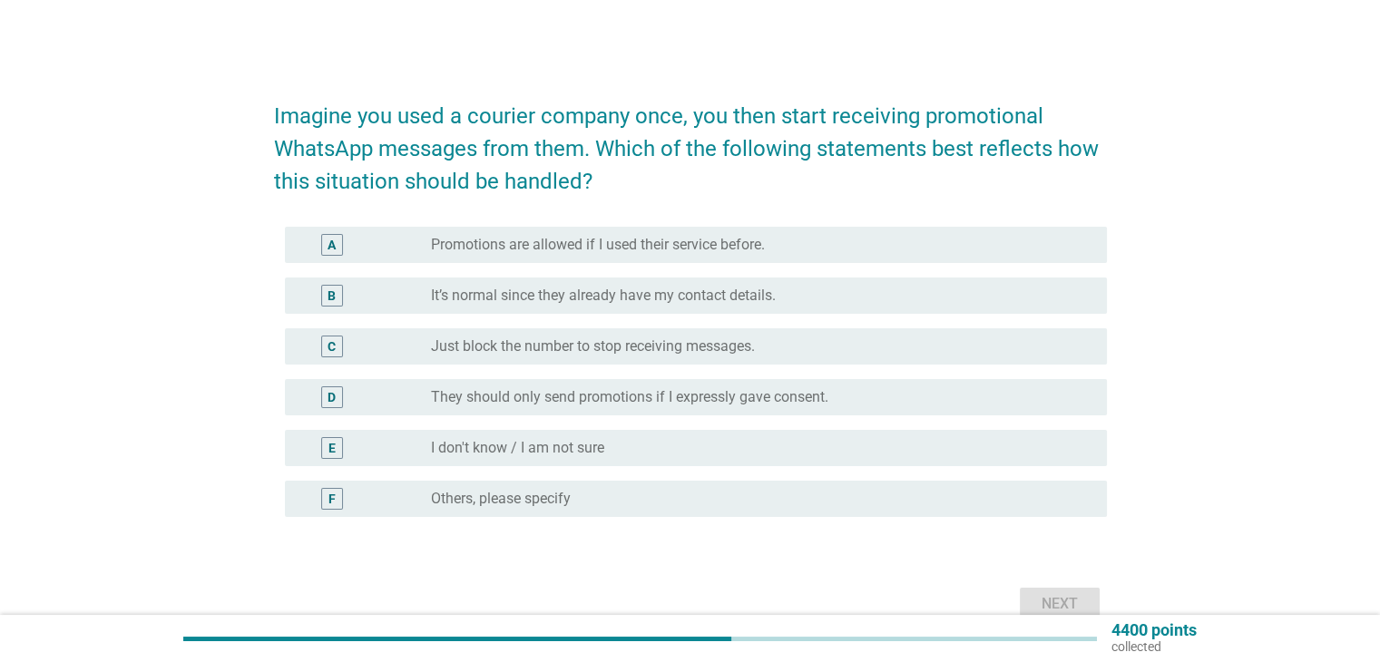
click at [370, 402] on div "D" at bounding box center [365, 398] width 132 height 22
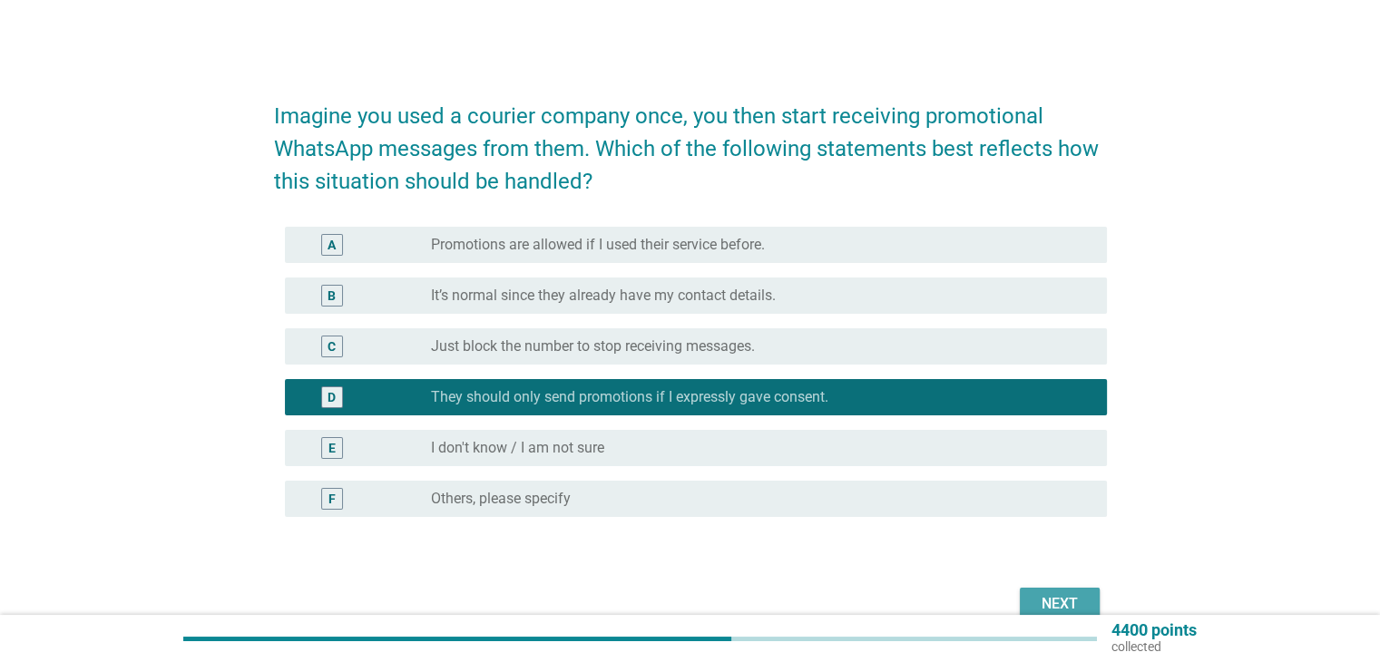
click at [1082, 600] on div "Next" at bounding box center [1059, 604] width 51 height 22
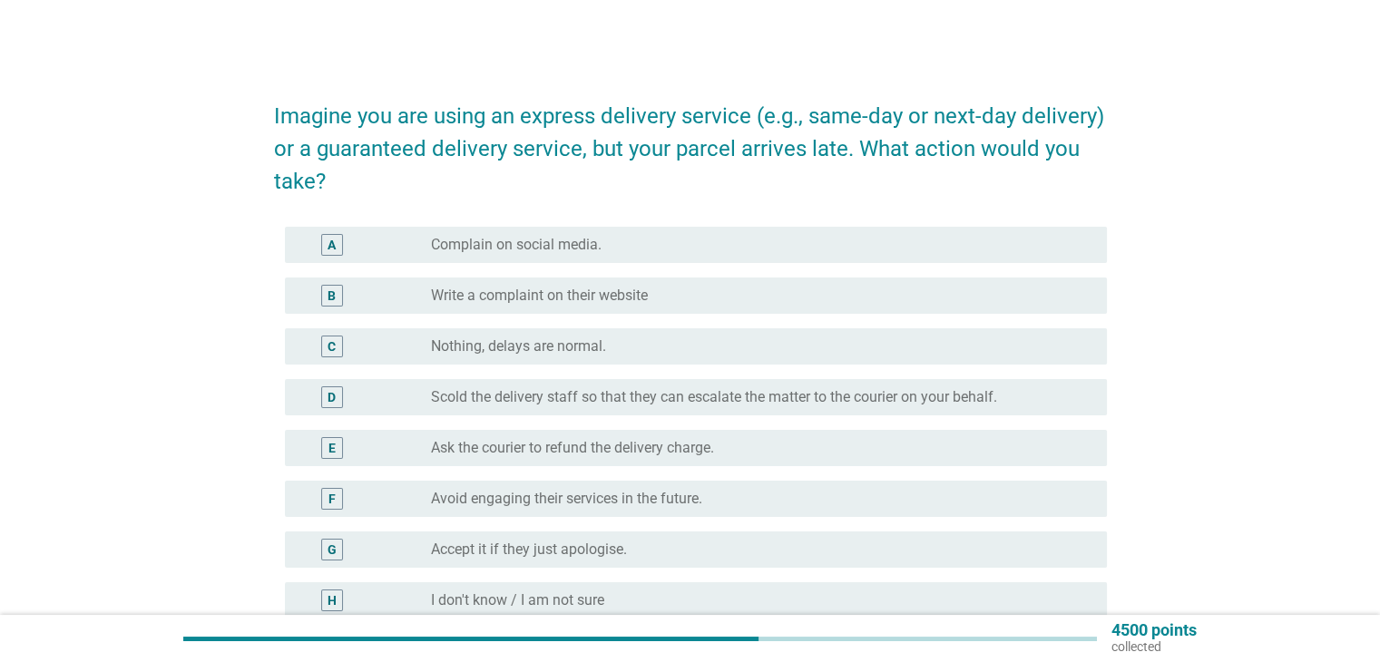
click at [562, 302] on label "Write a complaint on their website" at bounding box center [539, 296] width 217 height 18
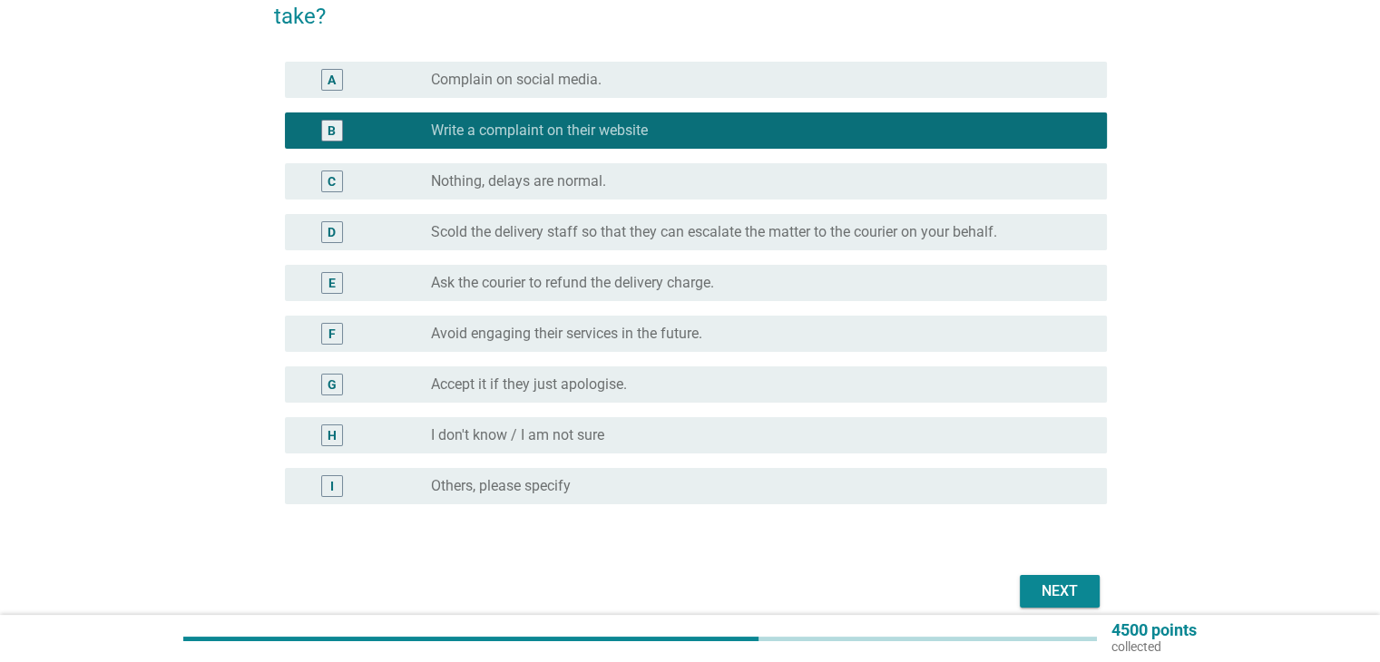
scroll to position [181, 0]
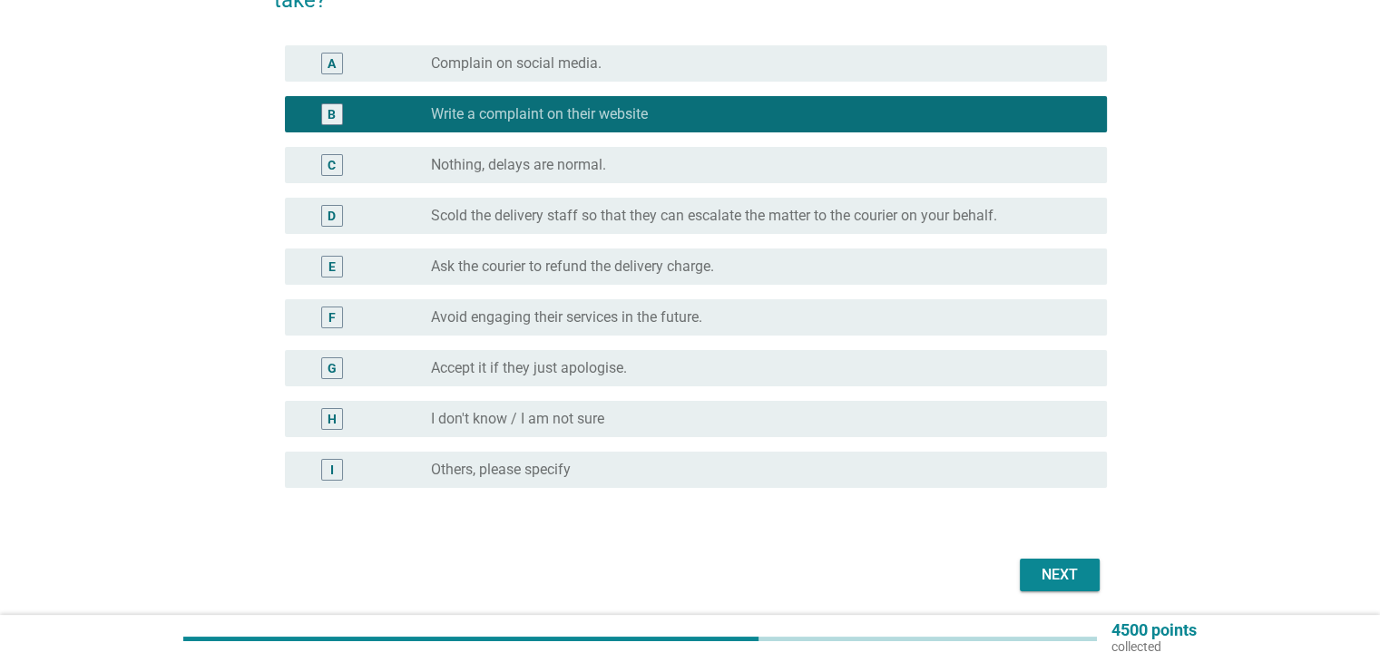
click at [1073, 578] on div "Next" at bounding box center [1059, 575] width 51 height 22
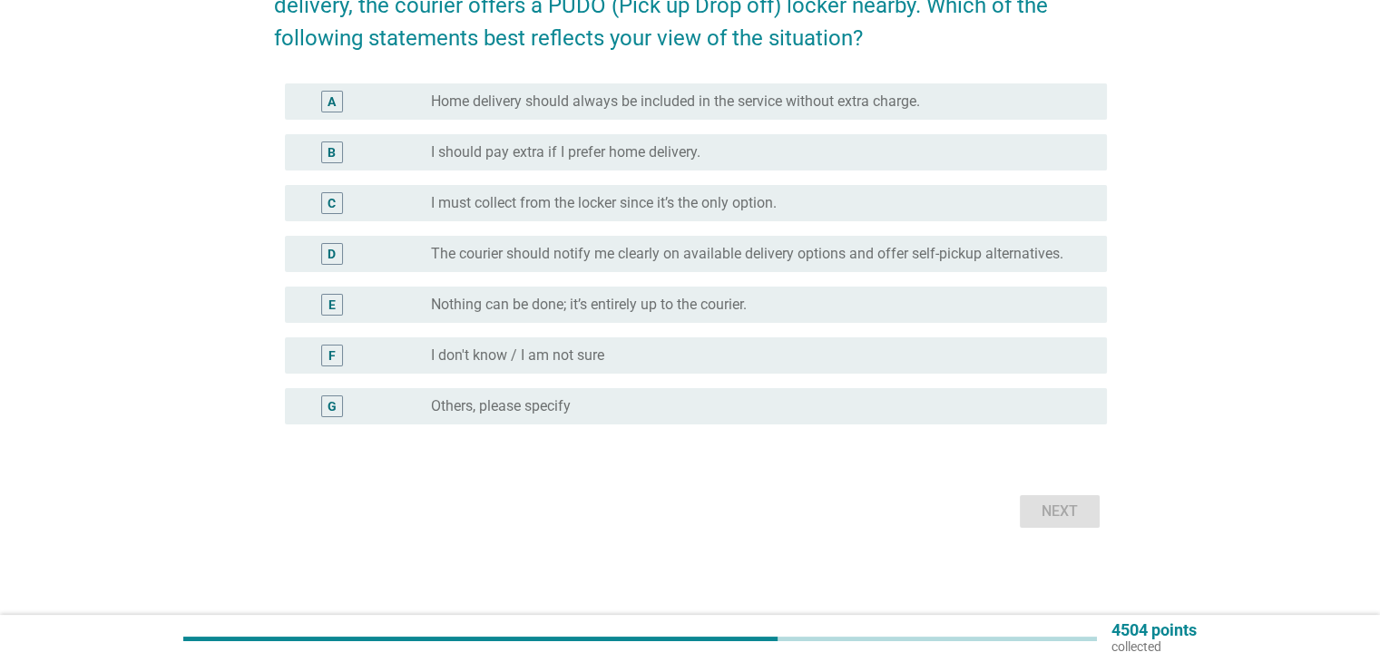
scroll to position [0, 0]
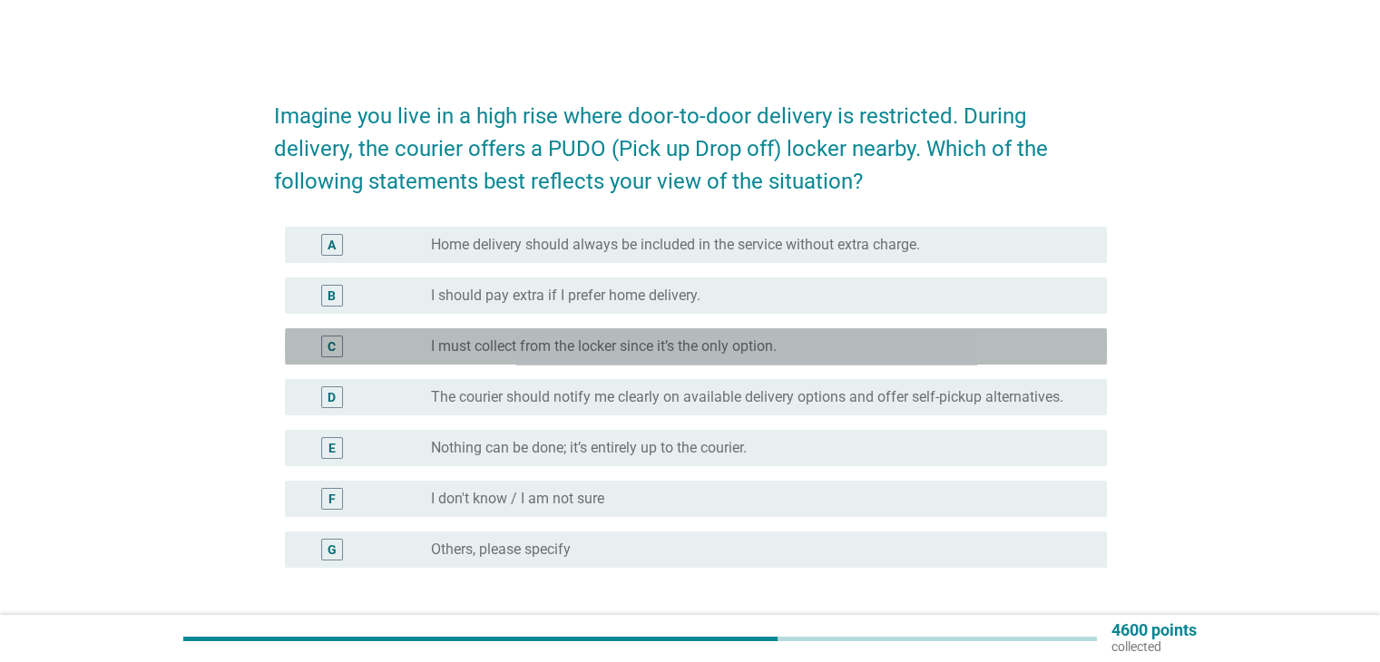
click at [573, 350] on label "I must collect from the locker since it’s the only option." at bounding box center [604, 347] width 346 height 18
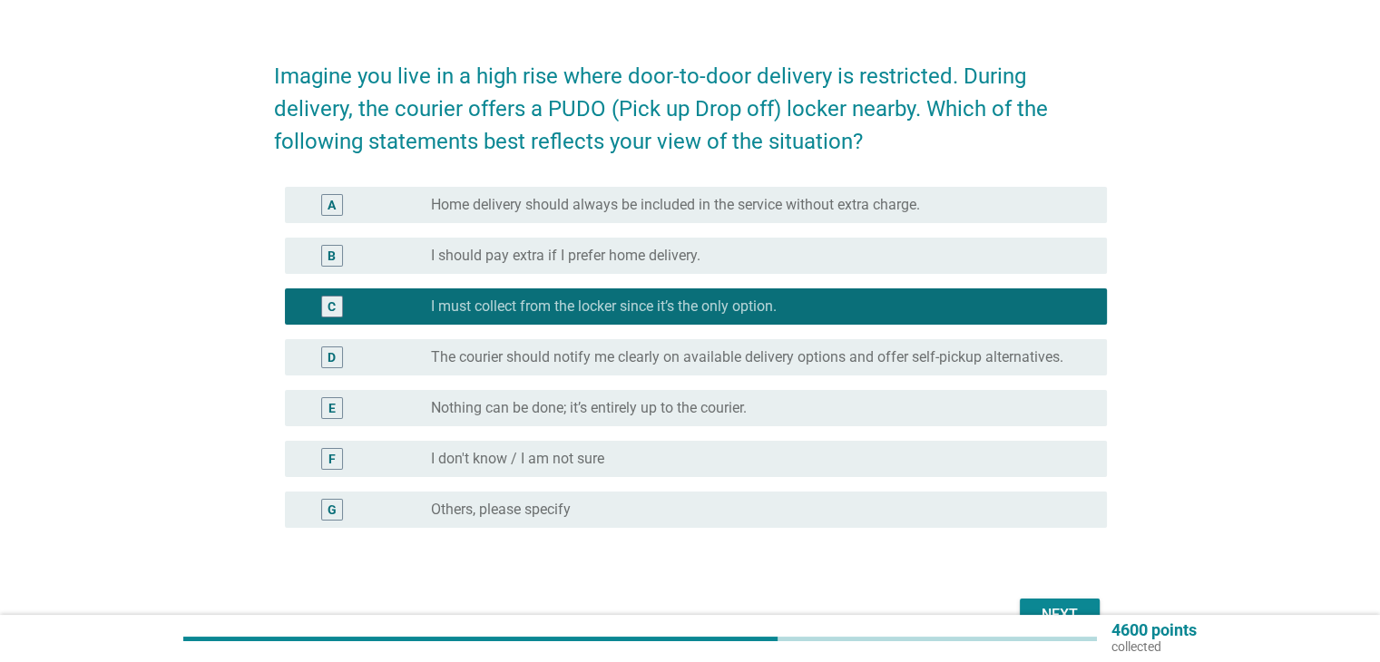
scroll to position [143, 0]
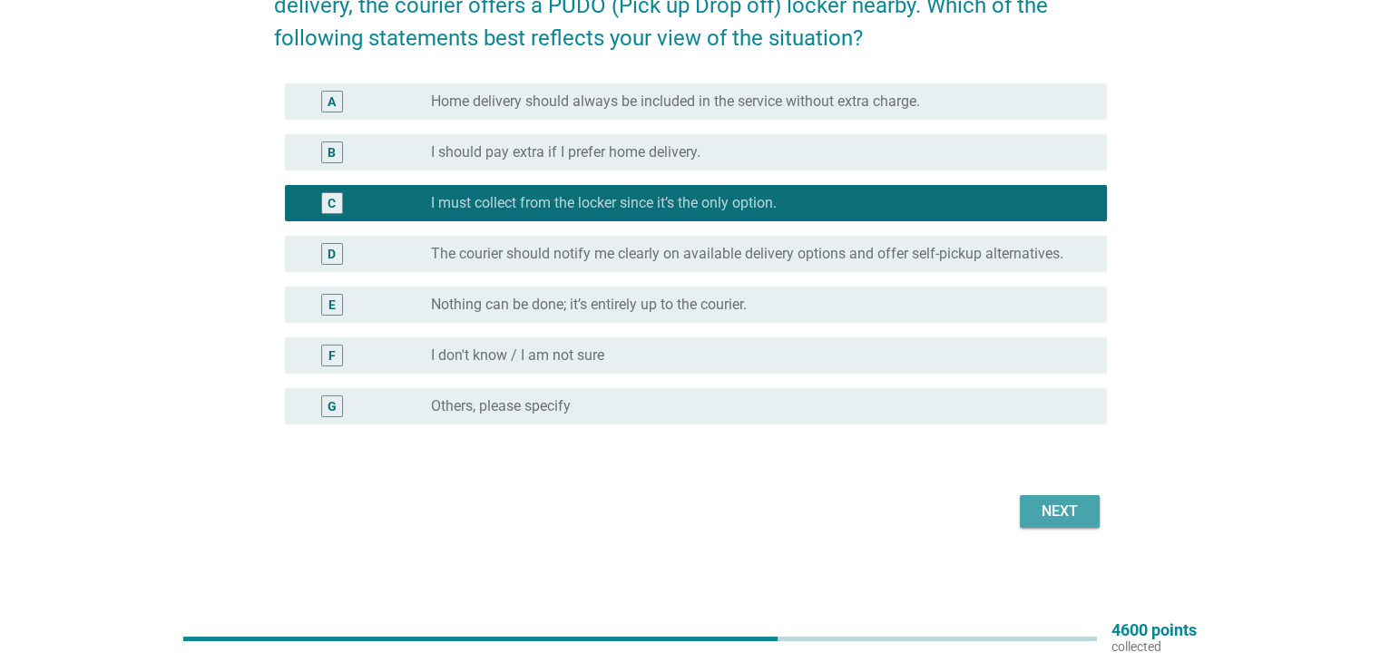
click at [1051, 516] on div "Next" at bounding box center [1059, 512] width 51 height 22
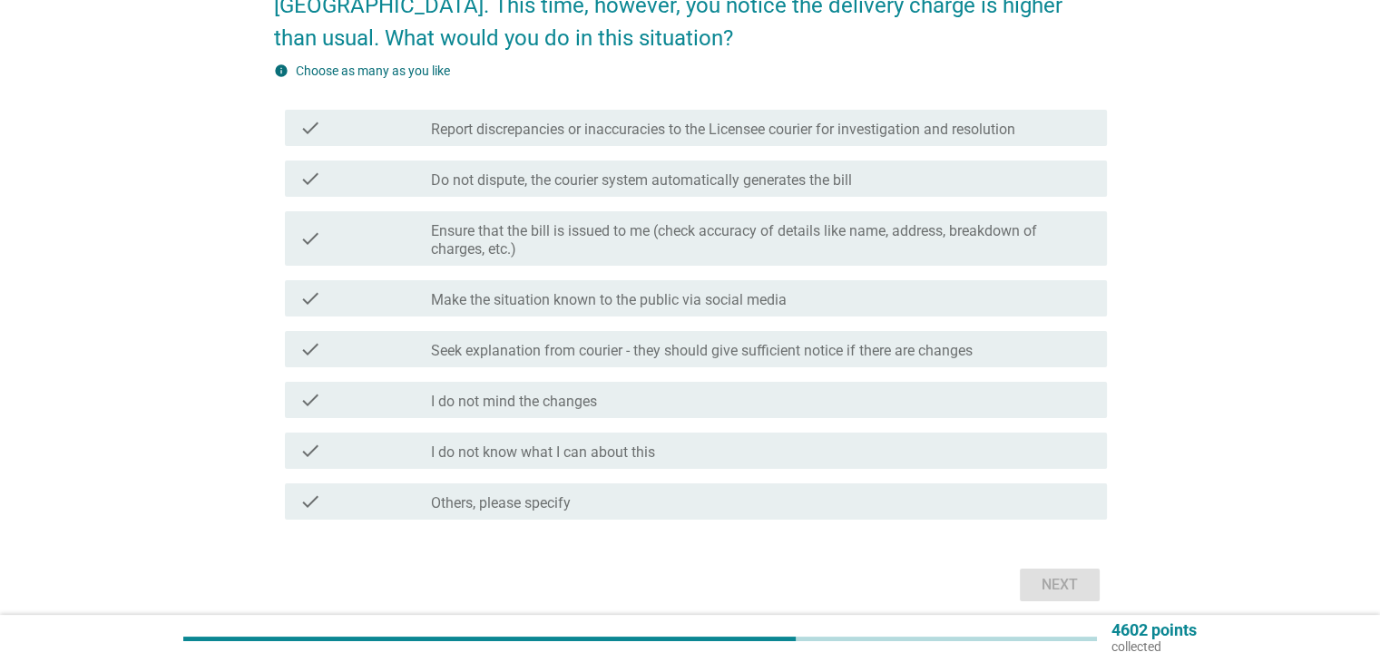
scroll to position [0, 0]
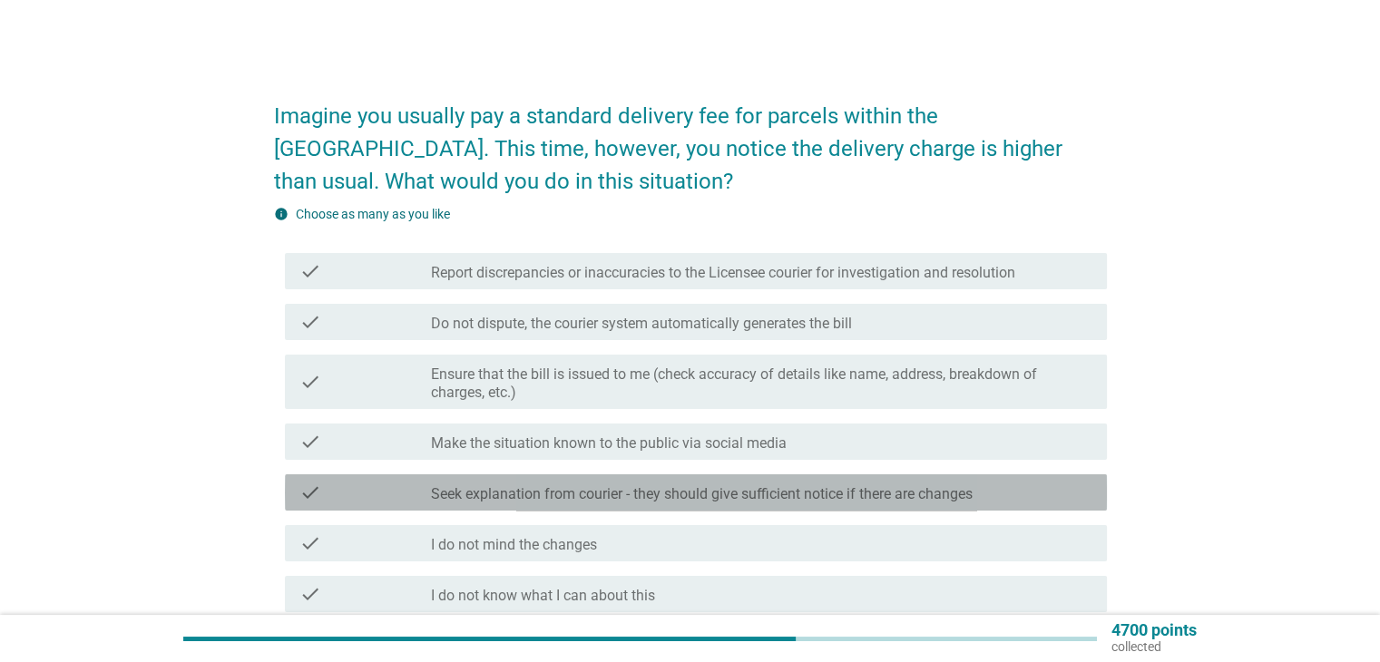
click at [595, 502] on label "Seek explanation from courier - they should give sufficient notice if there are…" at bounding box center [702, 494] width 542 height 18
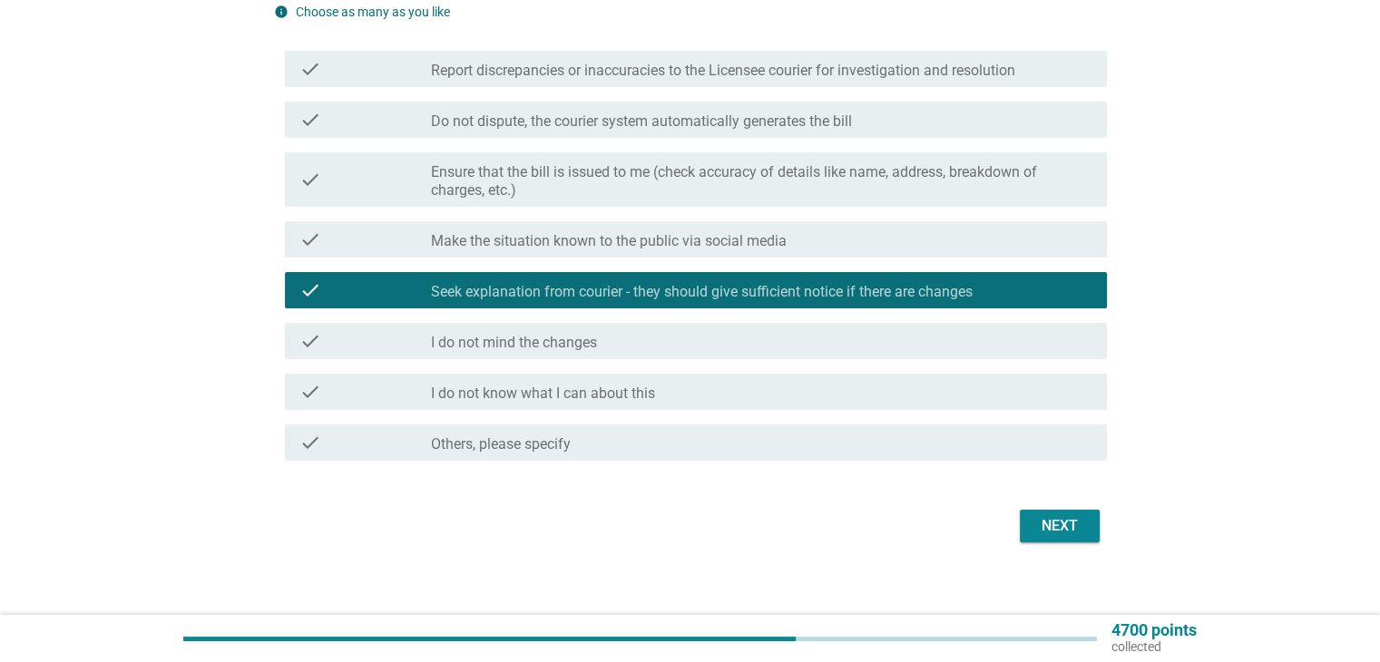
scroll to position [217, 0]
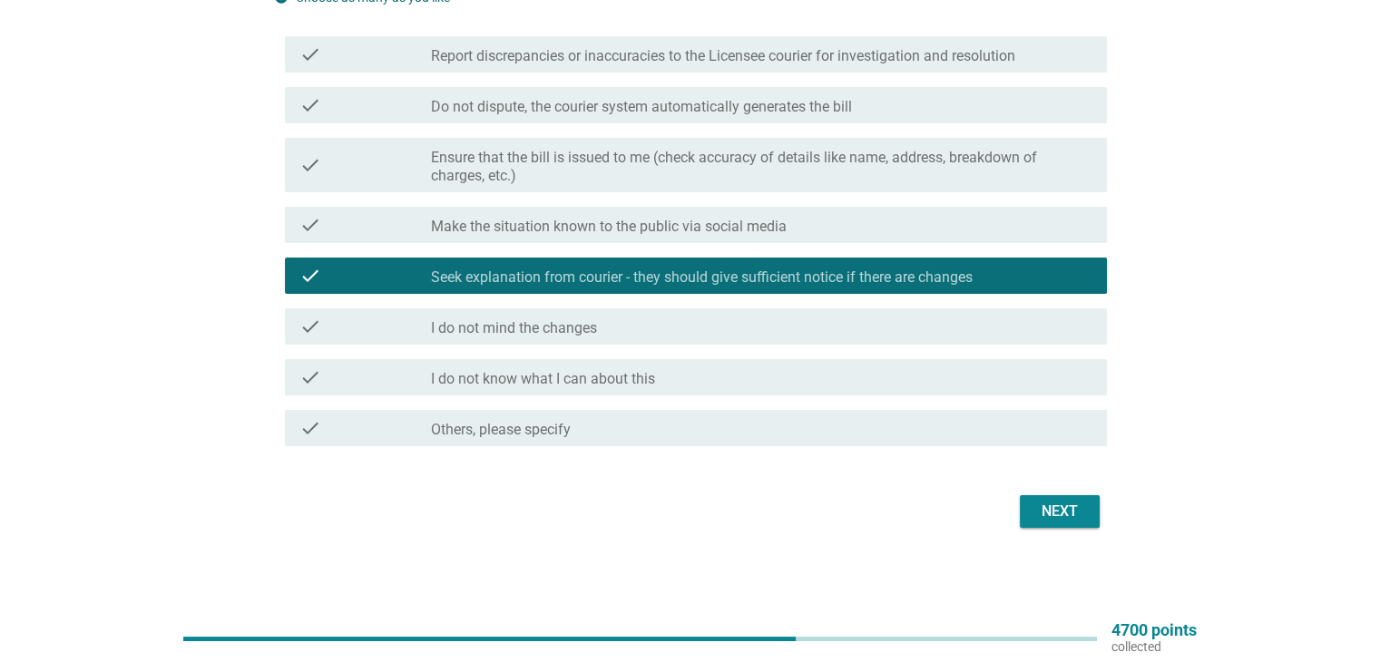
click at [1063, 501] on div "Next" at bounding box center [1059, 512] width 51 height 22
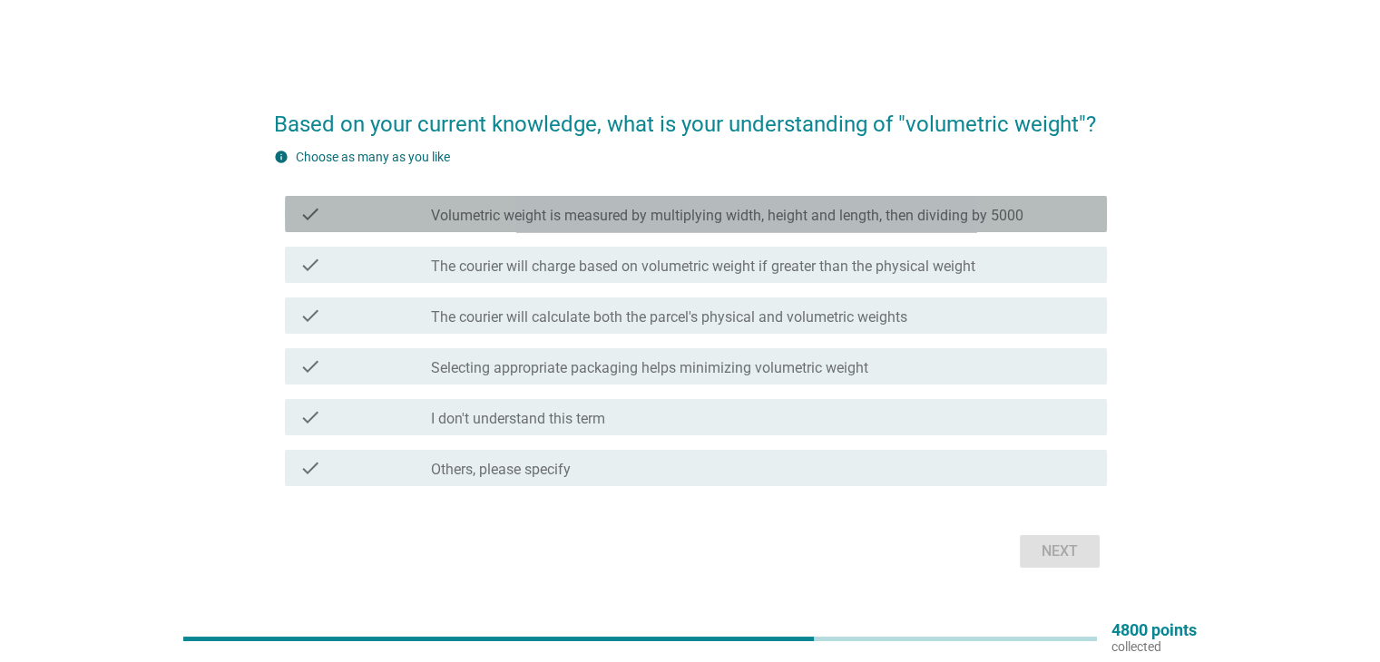
click at [657, 221] on label "Volumetric weight is measured by multiplying width, height and length, then div…" at bounding box center [727, 216] width 593 height 18
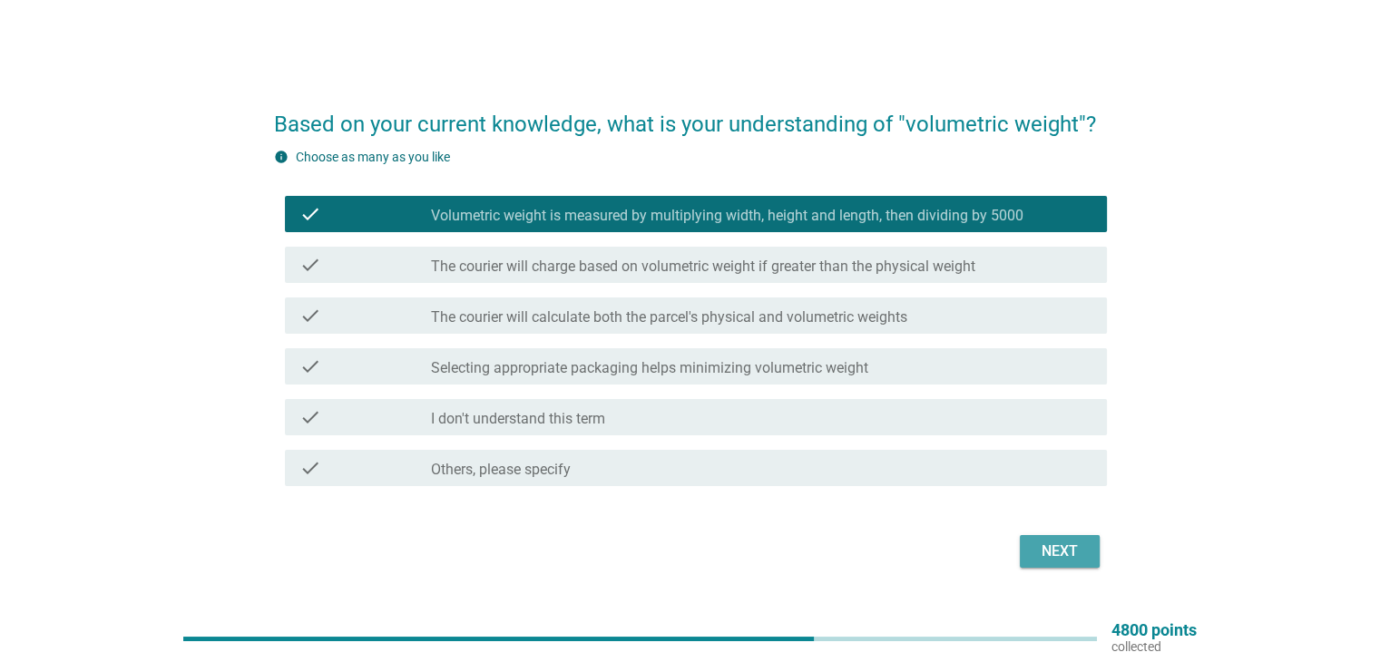
click at [1068, 556] on div "Next" at bounding box center [1059, 552] width 51 height 22
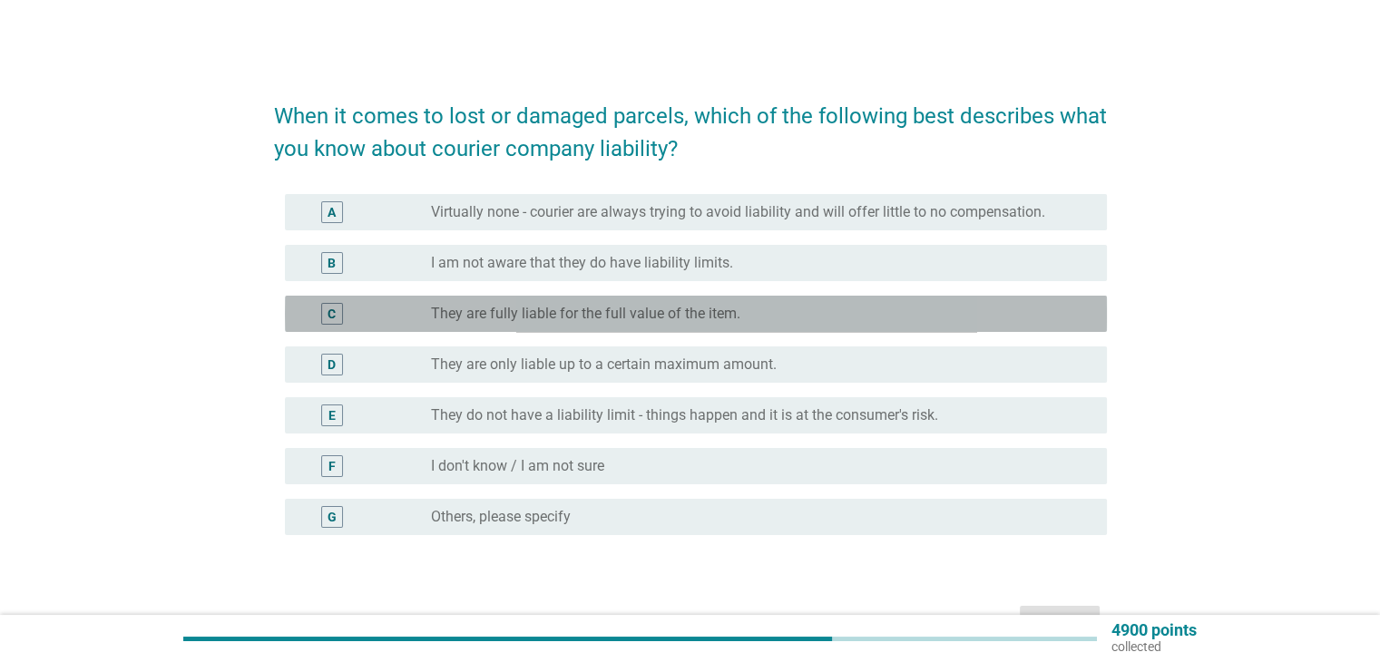
click at [570, 317] on label "They are fully liable for the full value of the item." at bounding box center [585, 314] width 309 height 18
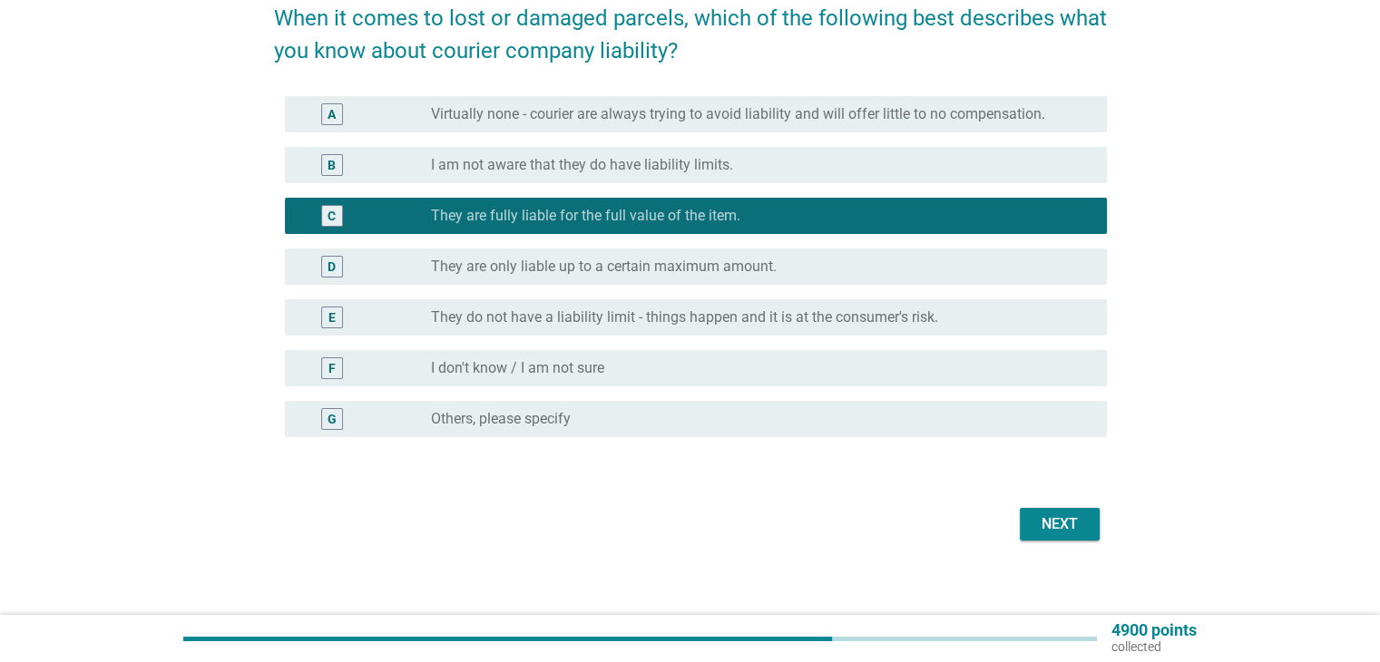
scroll to position [111, 0]
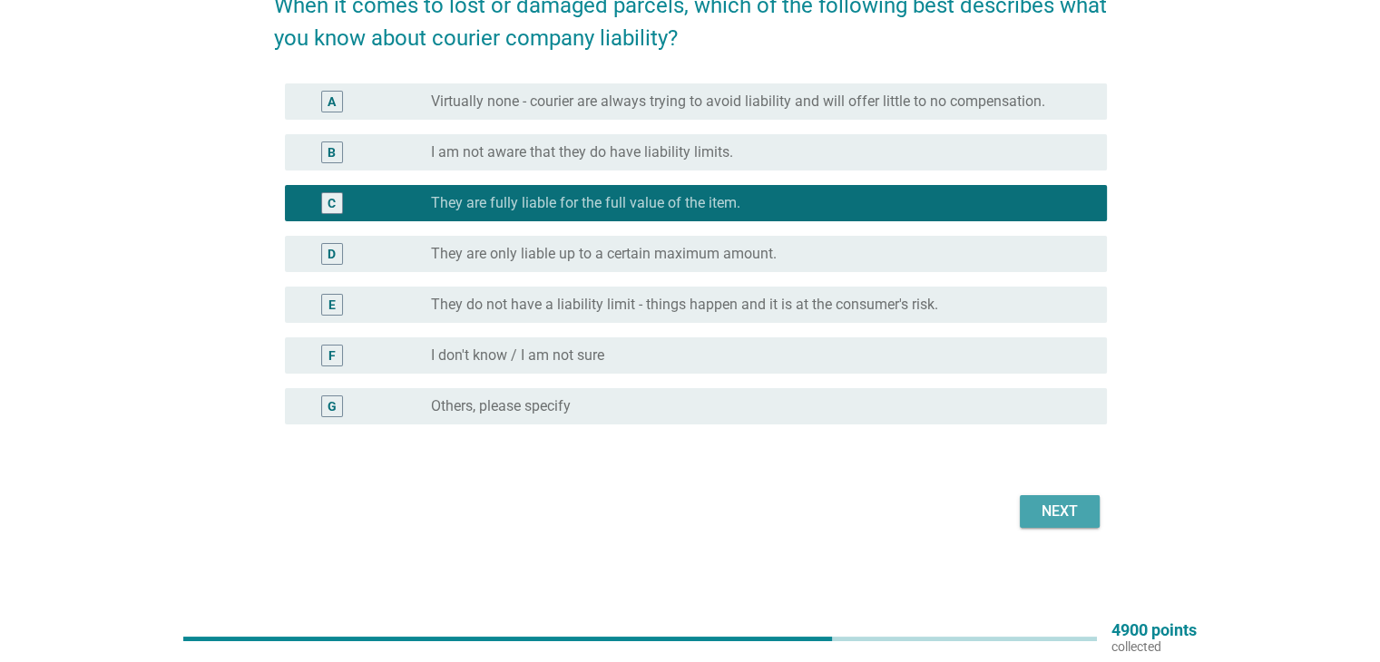
click at [1063, 511] on div "Next" at bounding box center [1059, 512] width 51 height 22
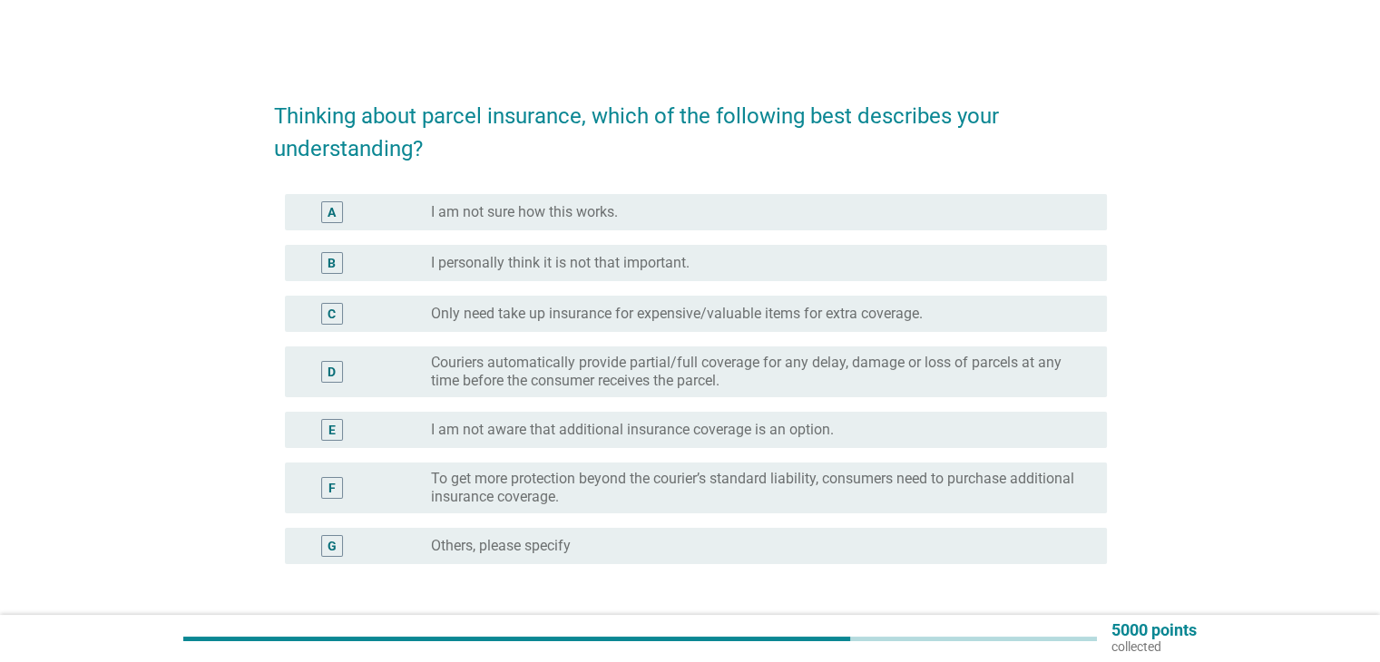
click at [509, 321] on label "Only need take up insurance for expensive/valuable items for extra coverage." at bounding box center [677, 314] width 492 height 18
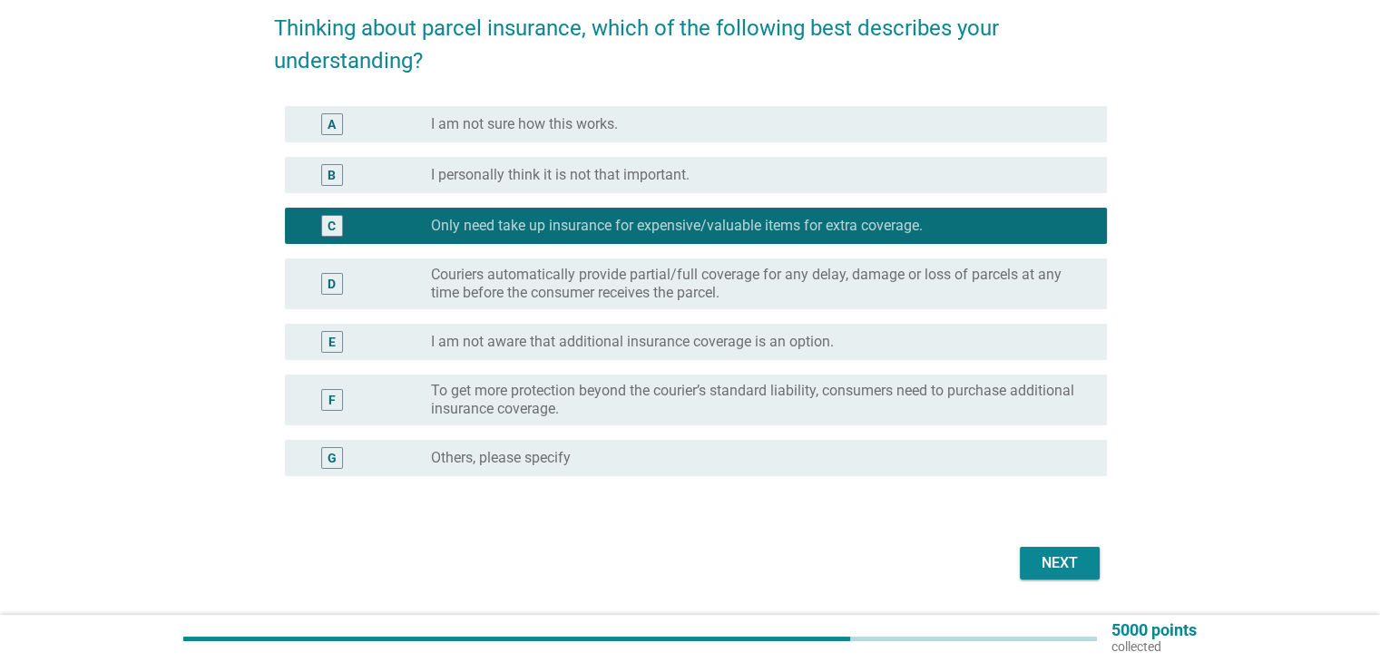
scroll to position [91, 0]
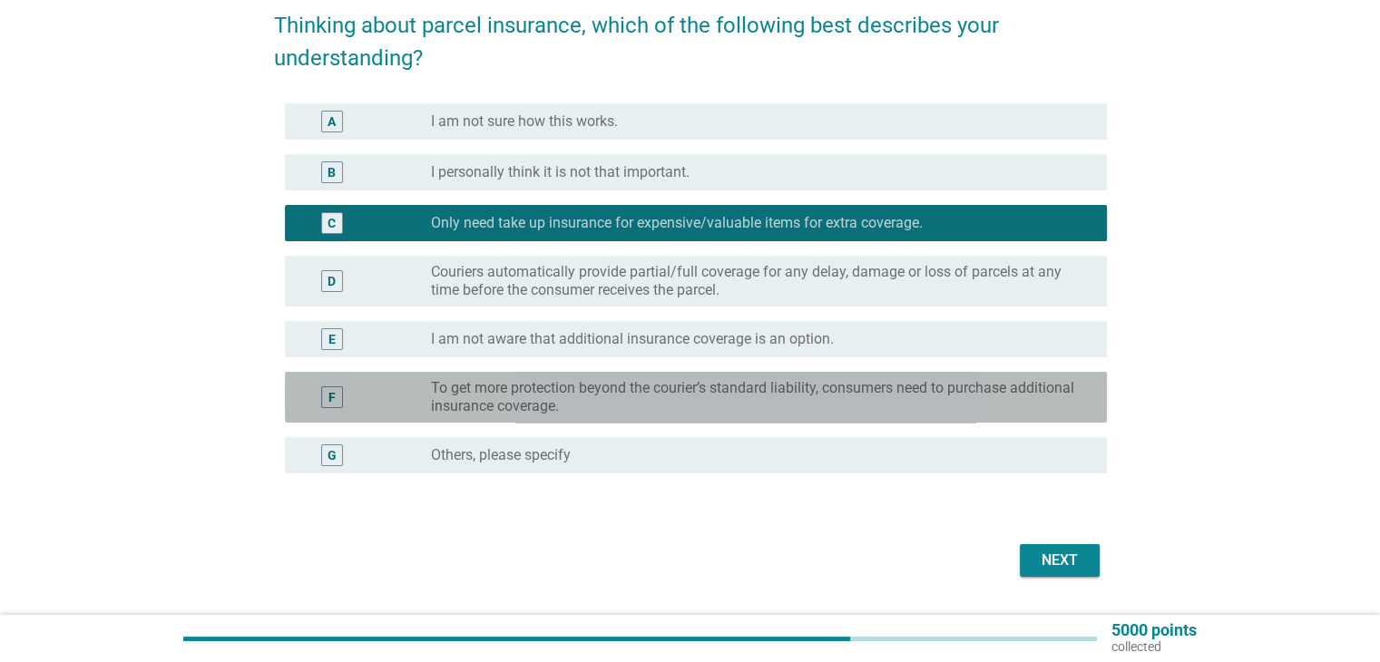
click at [820, 404] on label "To get more protection beyond the courier’s standard liability, consumers need …" at bounding box center [754, 397] width 646 height 36
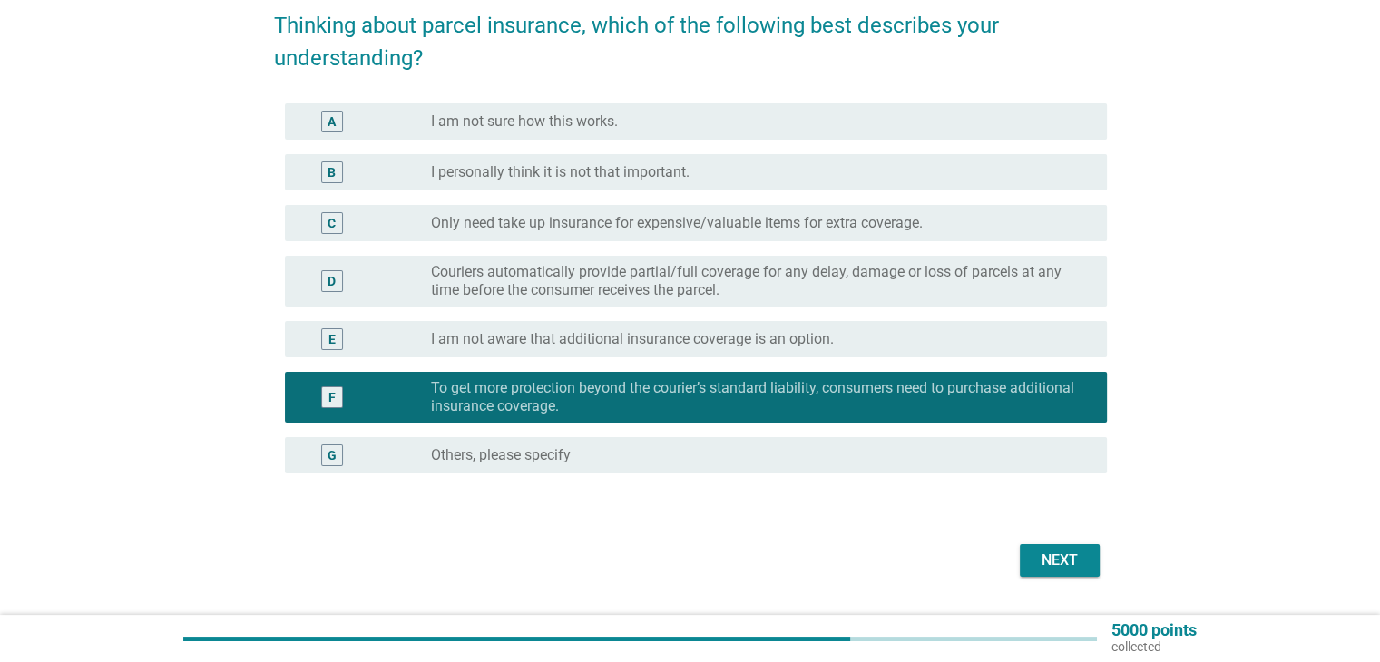
click at [649, 224] on label "Only need take up insurance for expensive/valuable items for extra coverage." at bounding box center [677, 223] width 492 height 18
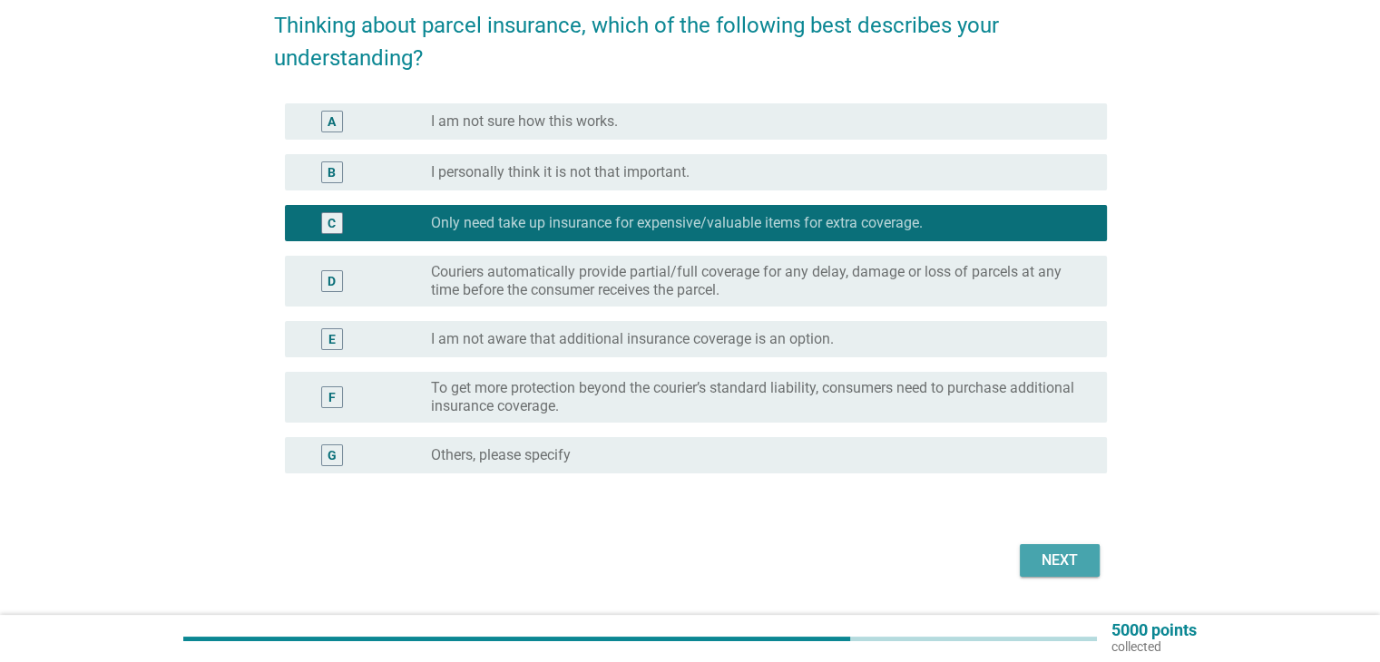
click at [1061, 556] on div "Next" at bounding box center [1059, 561] width 51 height 22
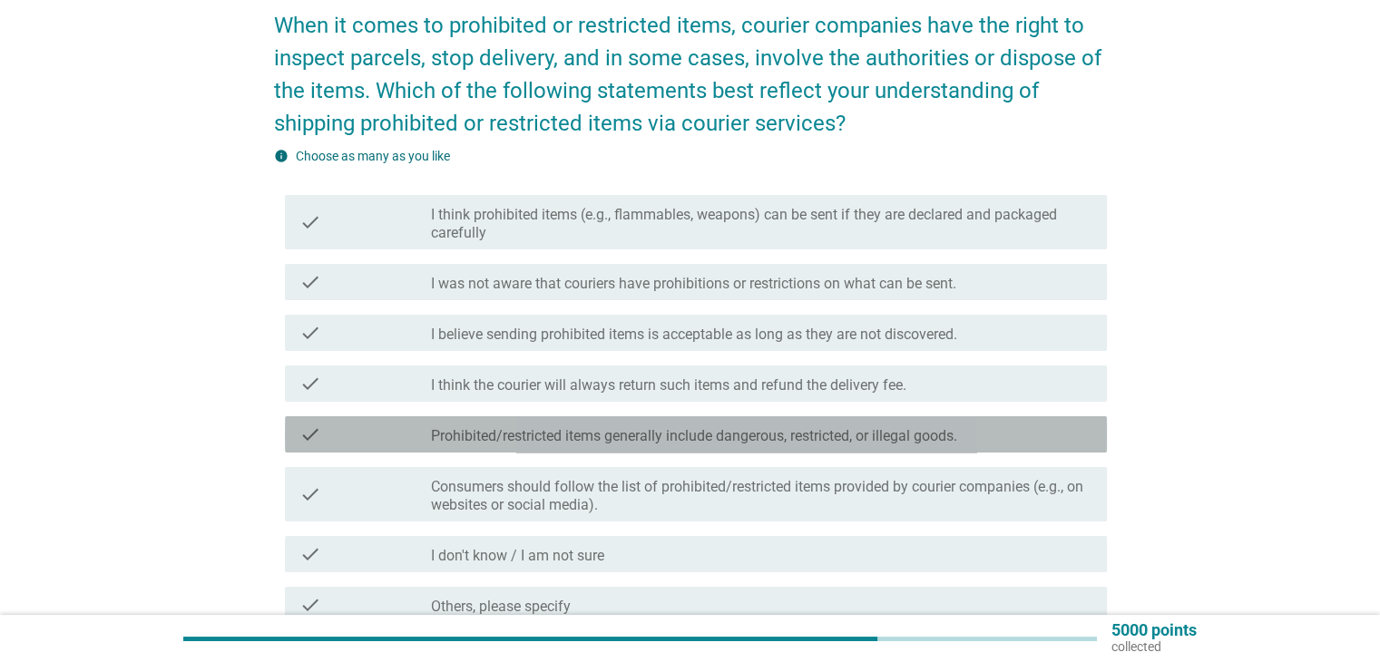
click at [544, 435] on label "Prohibited/restricted items generally include dangerous, restricted, or illegal…" at bounding box center [694, 436] width 526 height 18
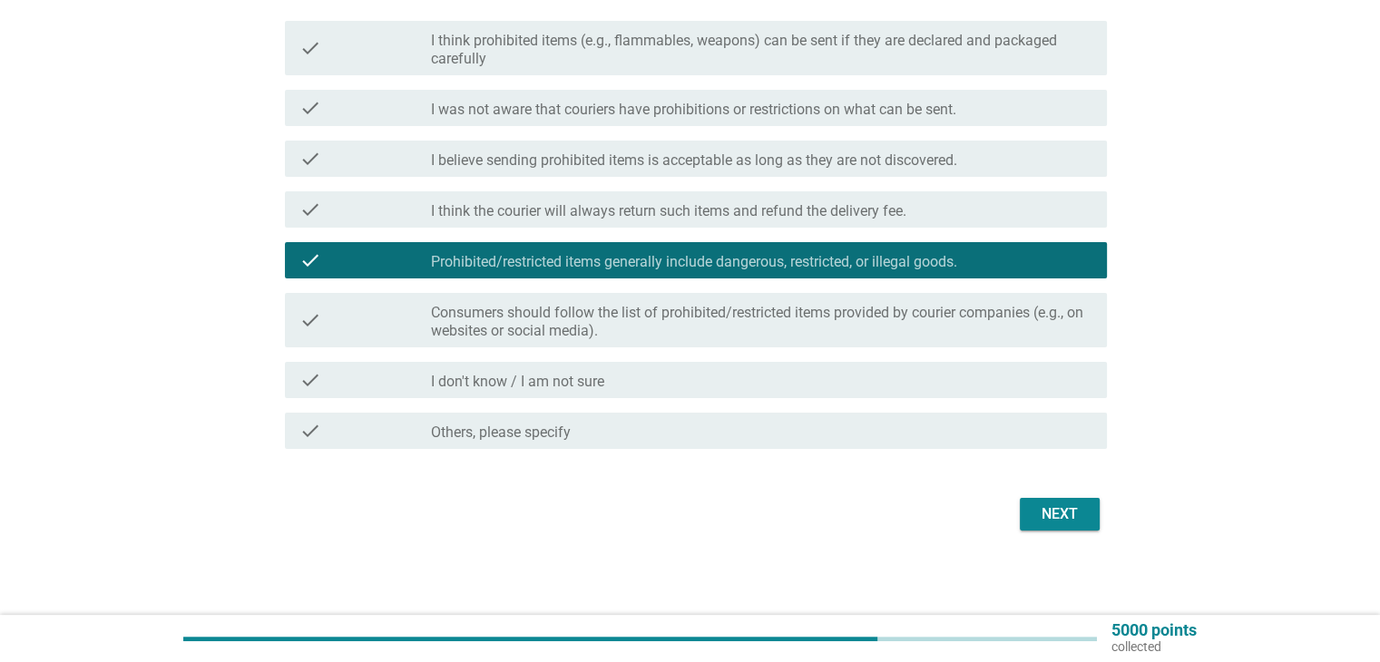
scroll to position [268, 0]
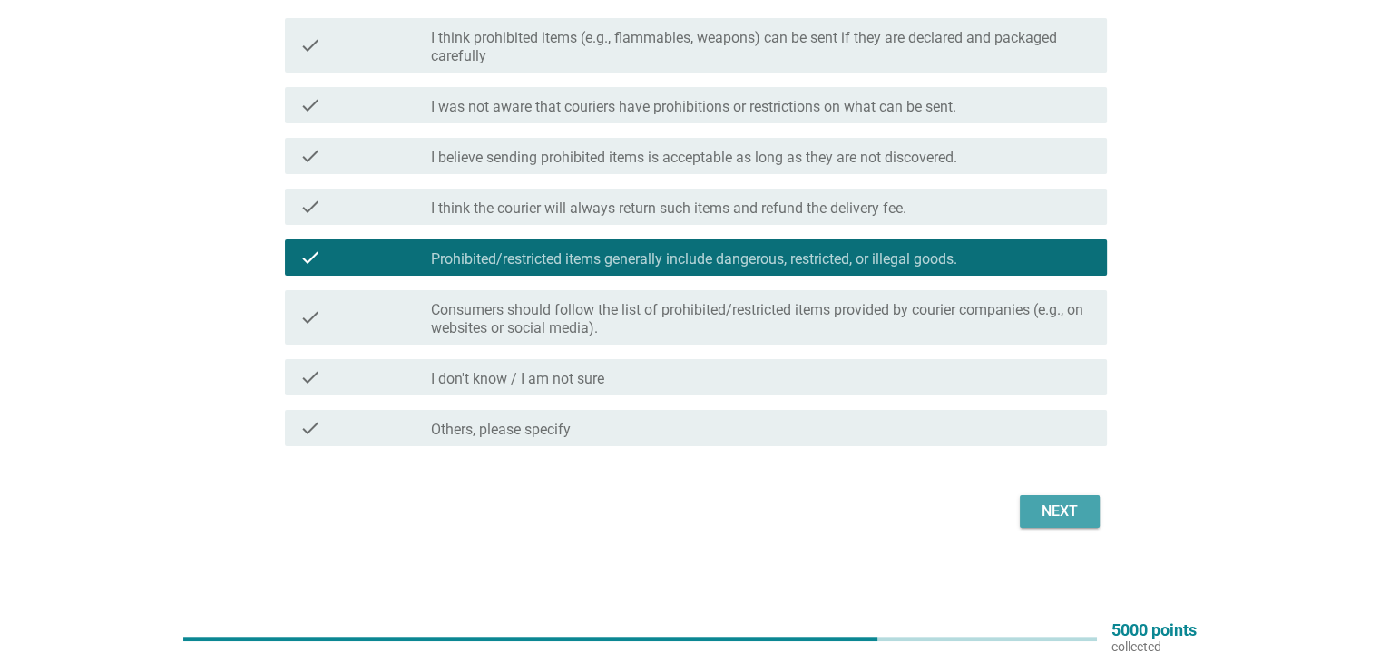
click at [1080, 515] on div "Next" at bounding box center [1059, 512] width 51 height 22
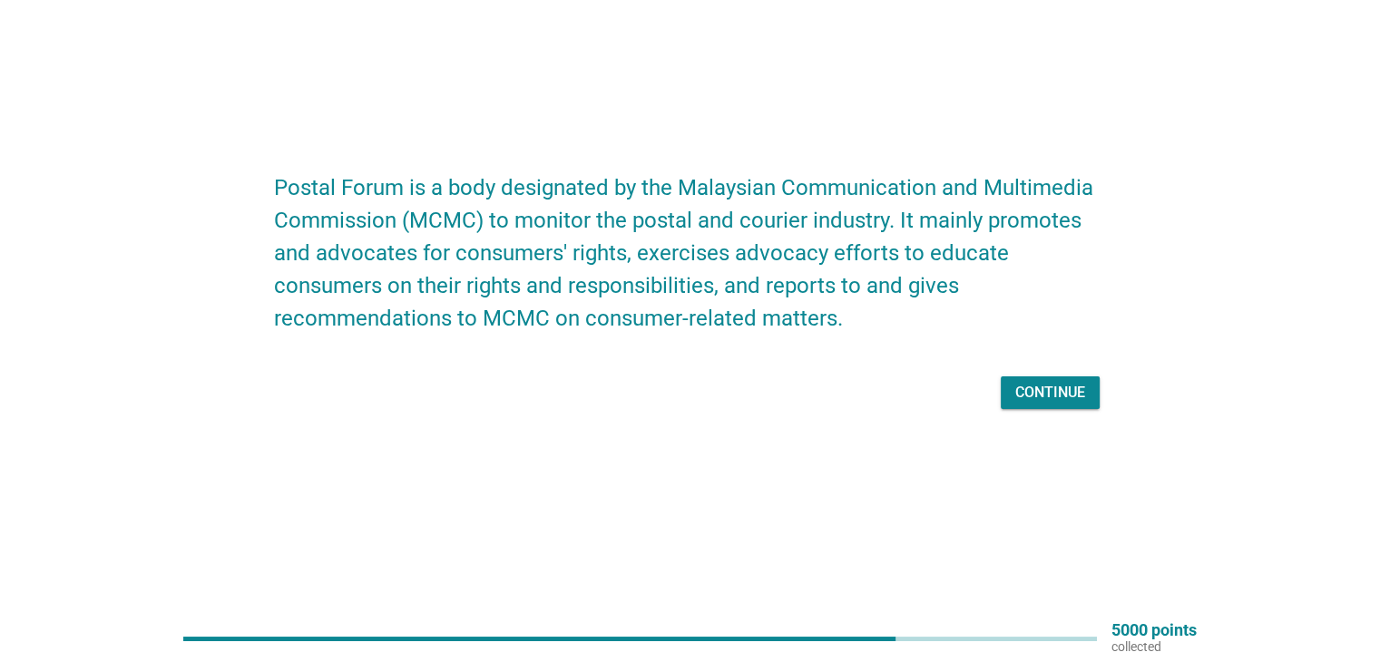
scroll to position [0, 0]
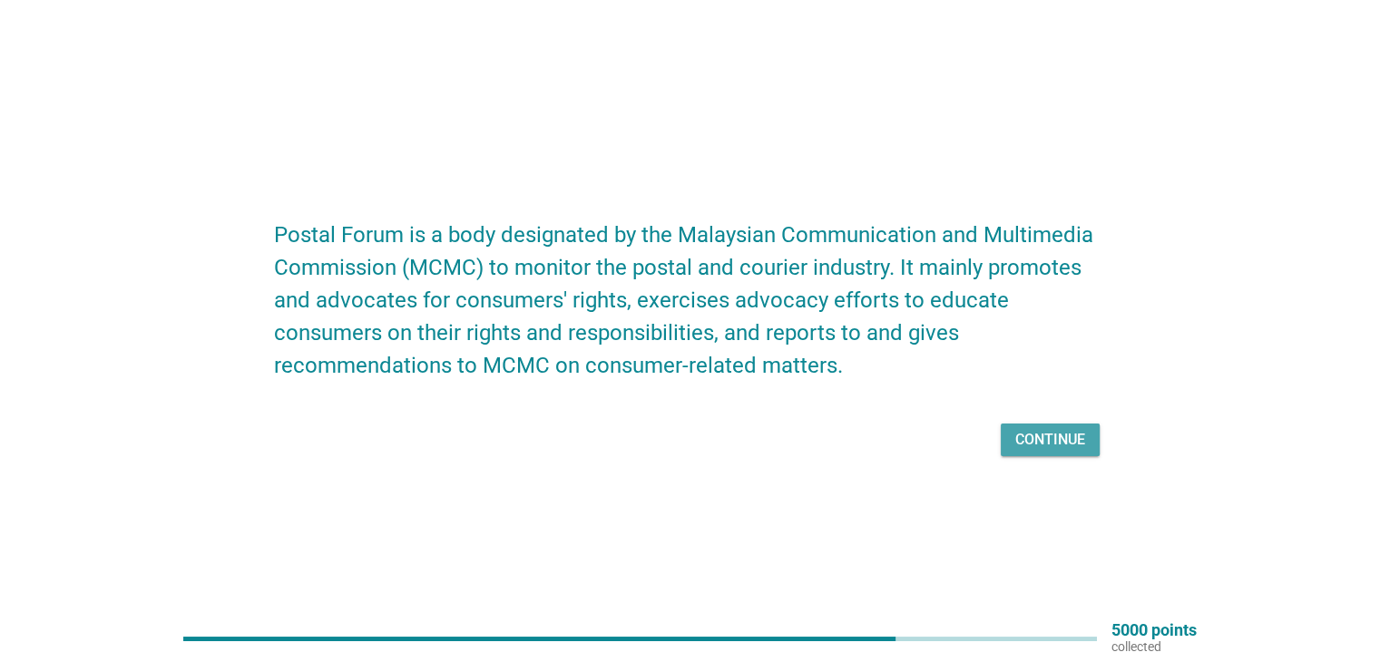
click at [1050, 439] on div "Continue" at bounding box center [1050, 440] width 70 height 22
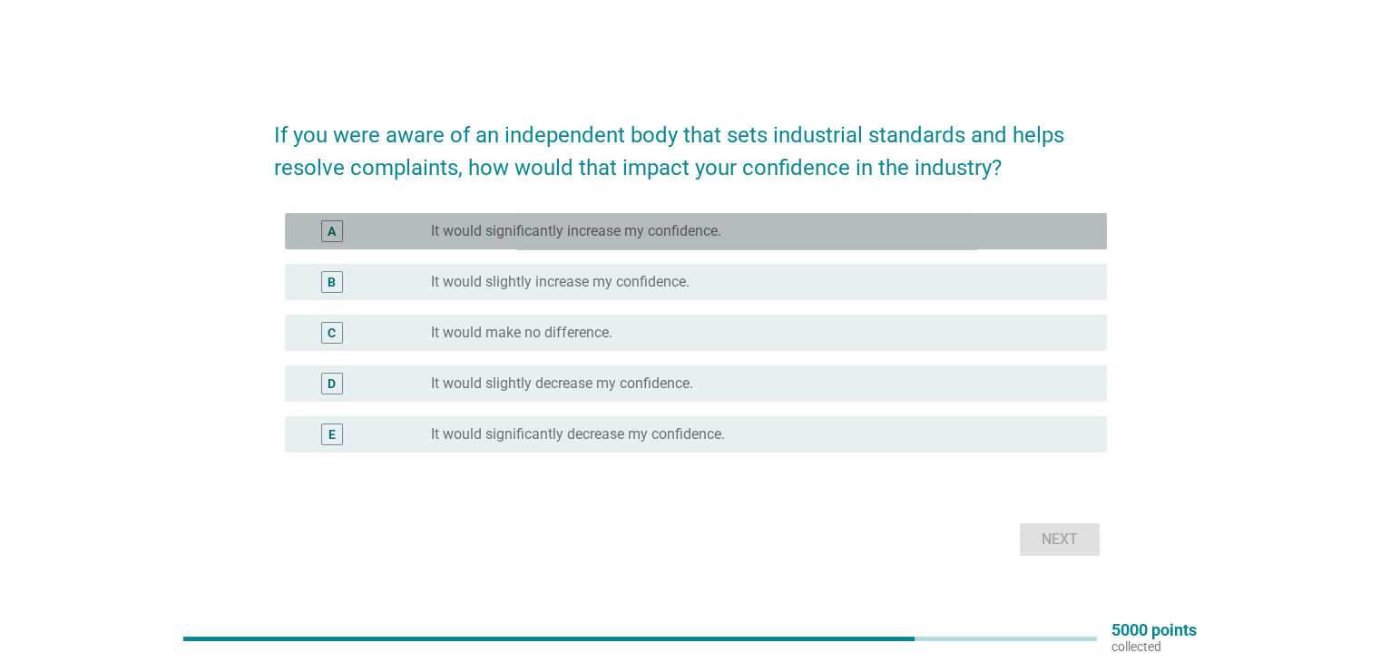
click at [550, 238] on label "It would significantly increase my confidence." at bounding box center [576, 231] width 290 height 18
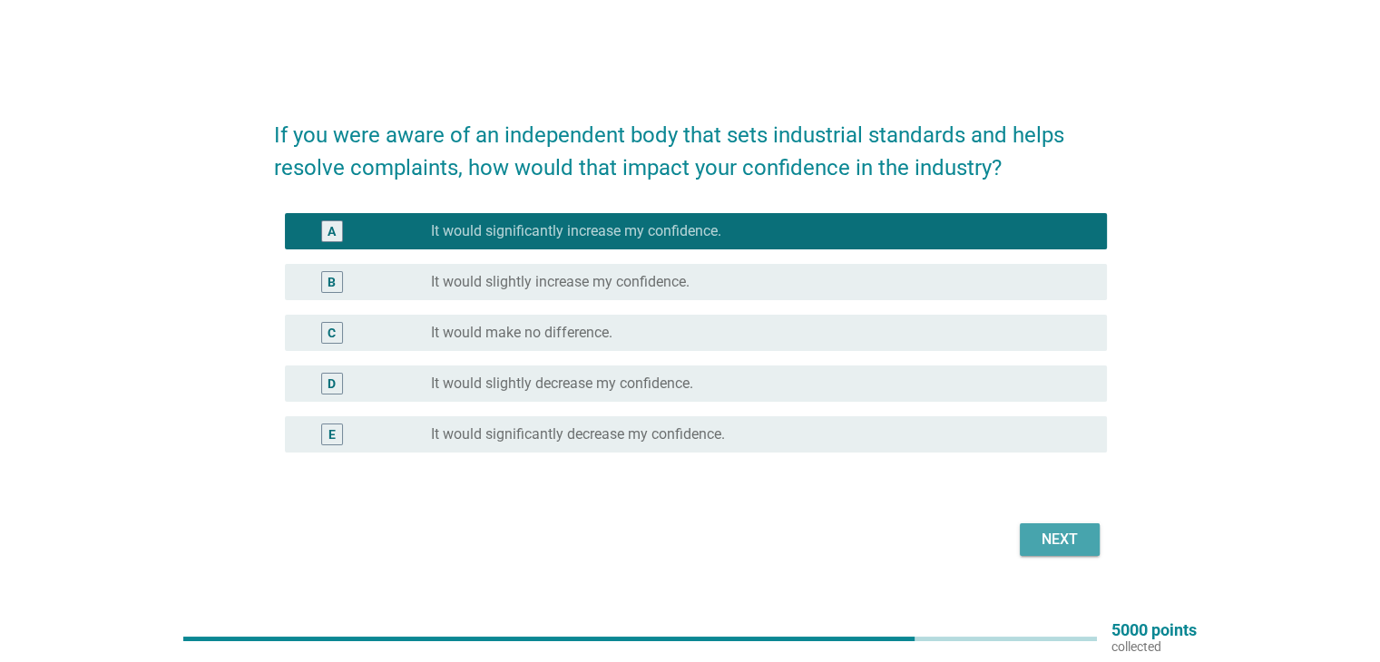
click at [1078, 537] on div "Next" at bounding box center [1059, 540] width 51 height 22
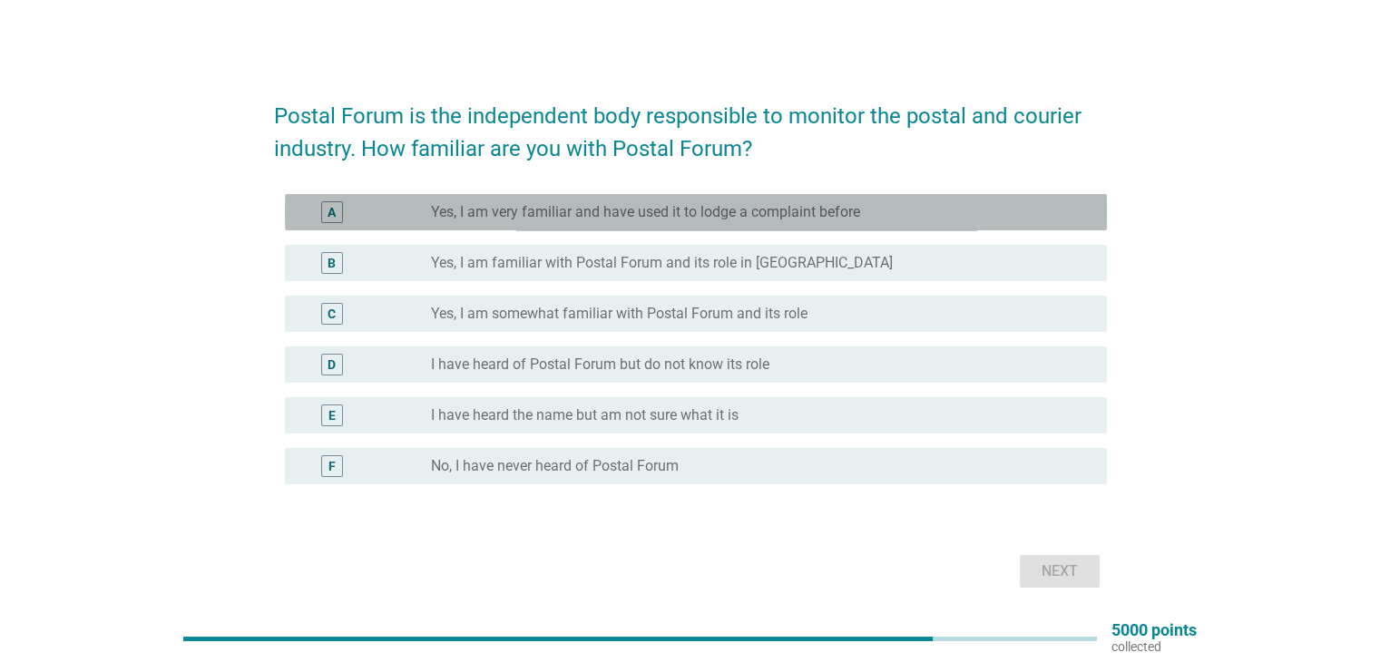
click at [530, 219] on label "Yes, I am very familiar and have used it to lodge a complaint before" at bounding box center [645, 212] width 429 height 18
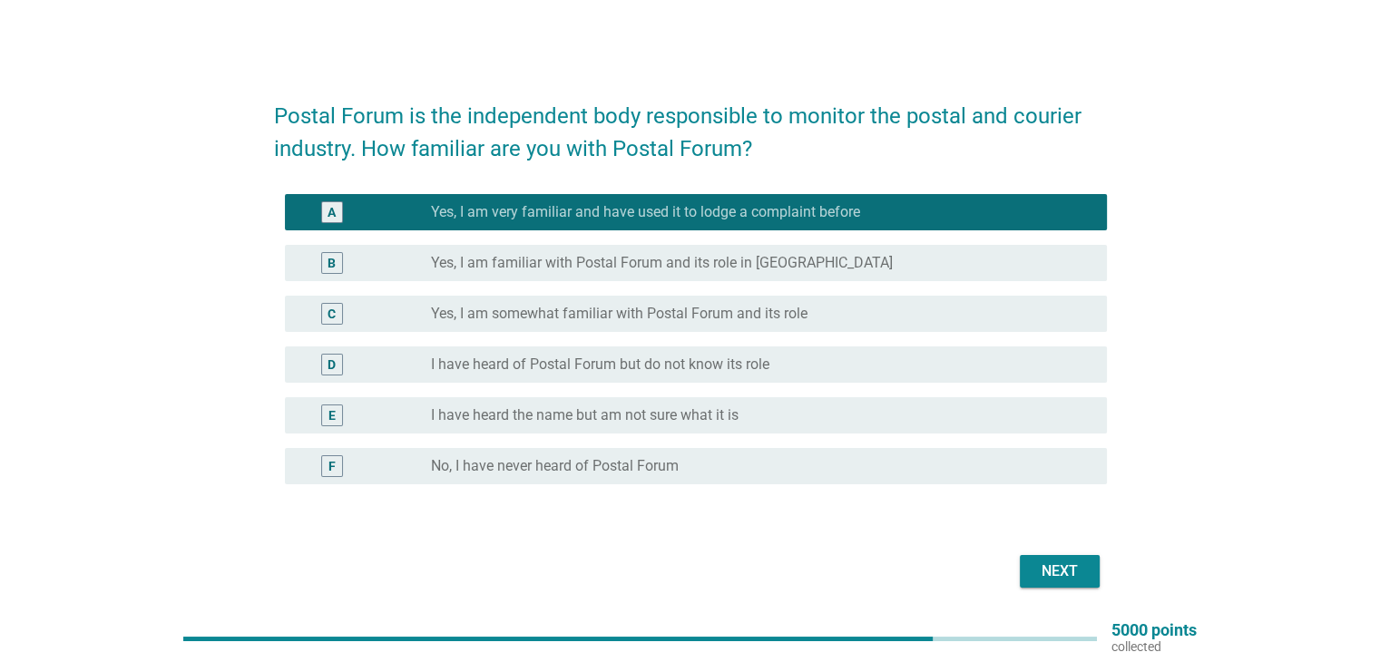
click at [524, 262] on label "Yes, I am familiar with Postal Forum and its role in [GEOGRAPHIC_DATA]" at bounding box center [662, 263] width 462 height 18
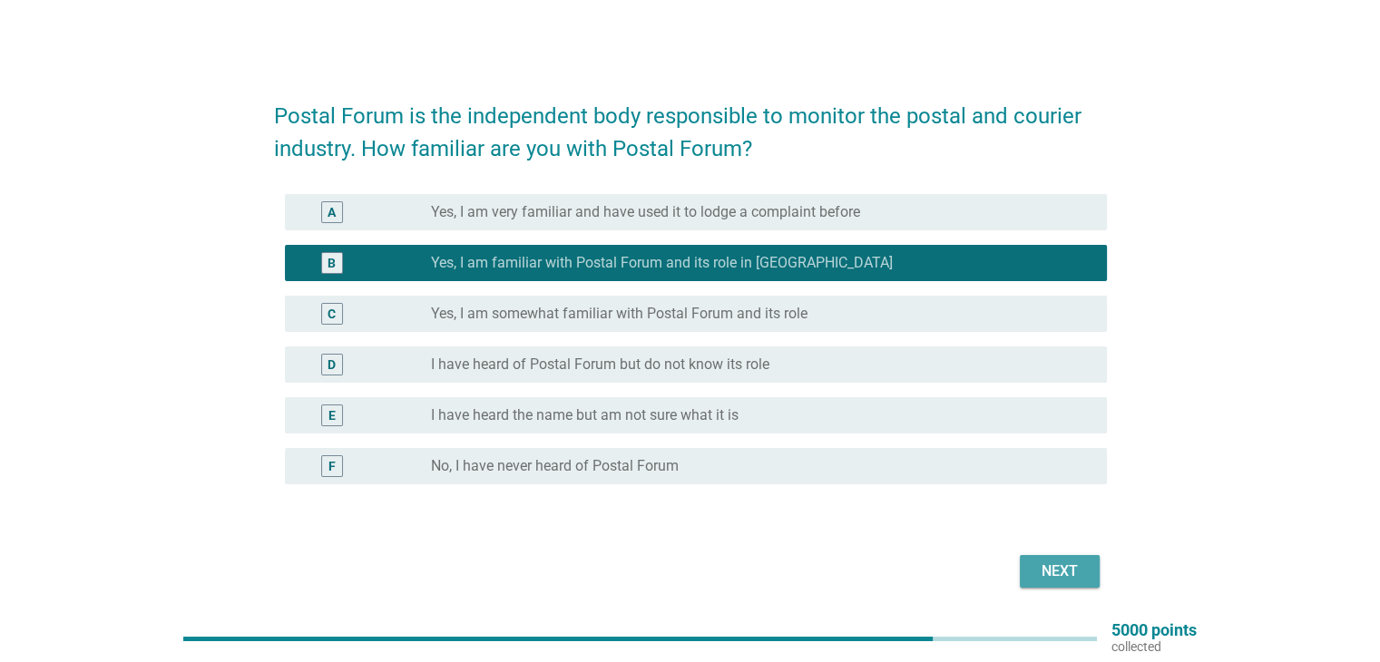
click at [1063, 573] on div "Next" at bounding box center [1059, 572] width 51 height 22
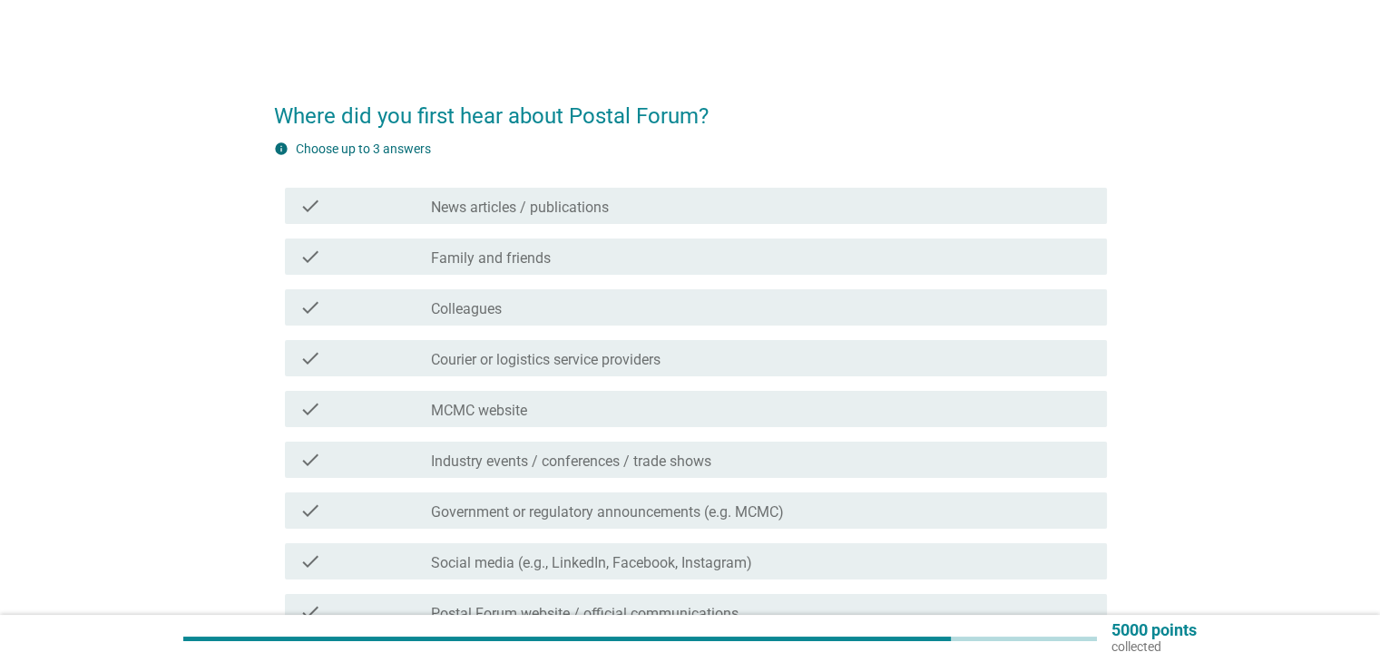
click at [521, 258] on label "Family and friends" at bounding box center [491, 259] width 120 height 18
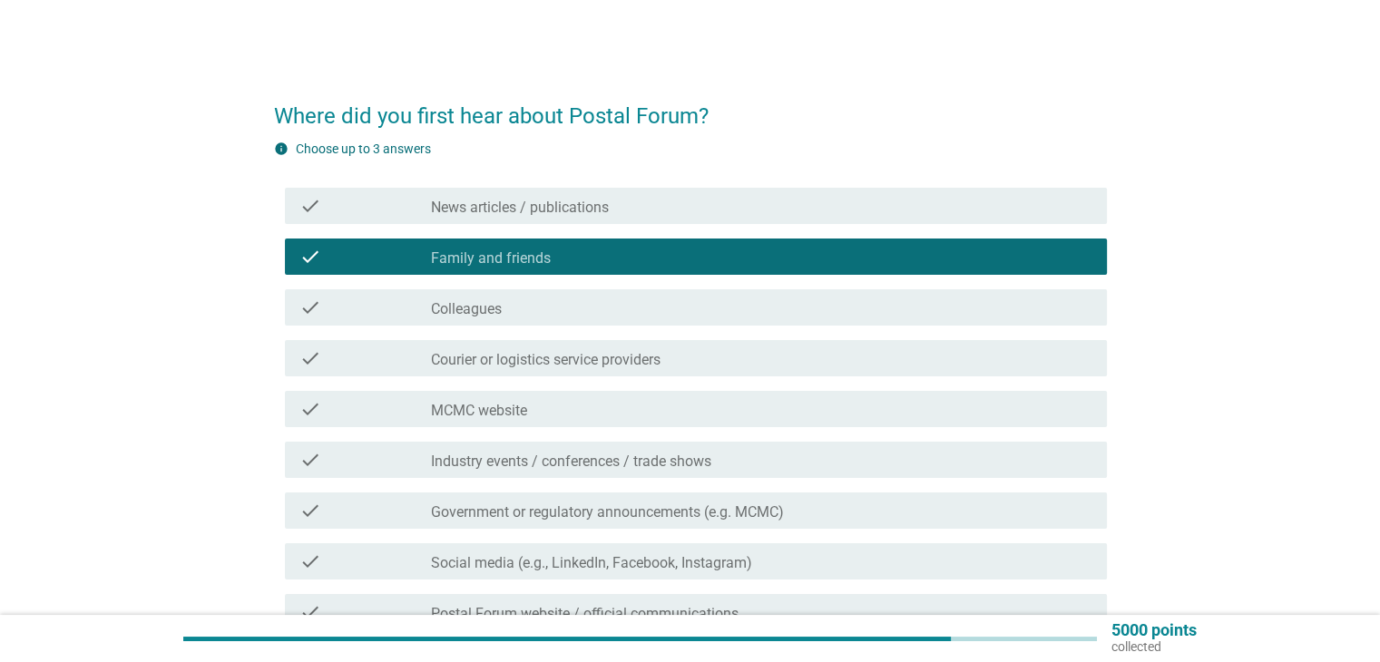
click at [515, 310] on div "check_box_outline_blank Colleagues" at bounding box center [761, 308] width 661 height 22
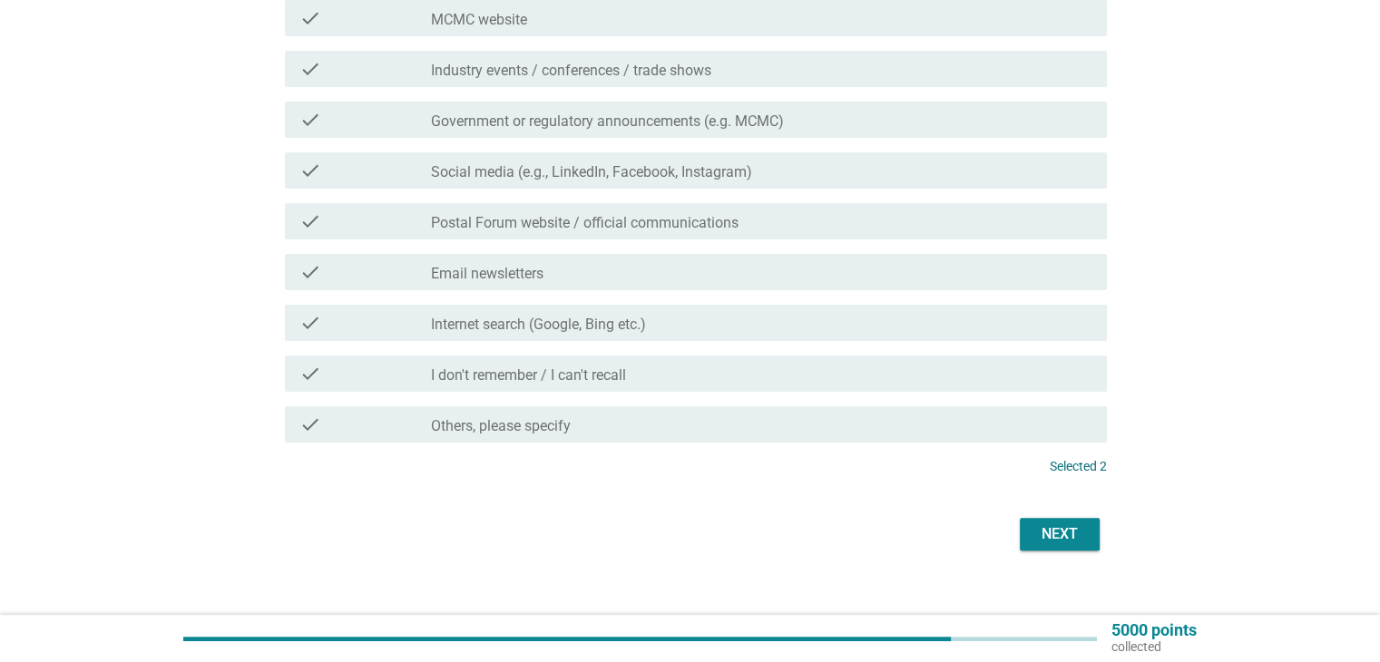
scroll to position [414, 0]
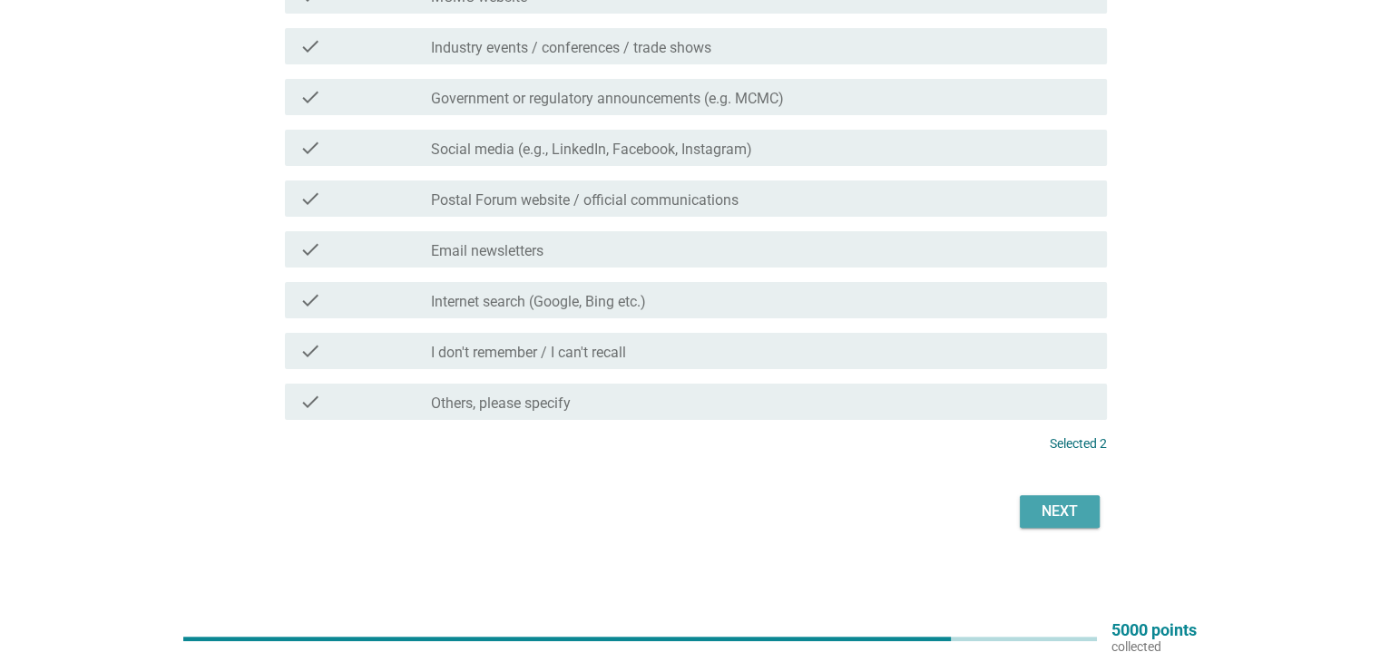
click at [1053, 516] on div "Next" at bounding box center [1059, 512] width 51 height 22
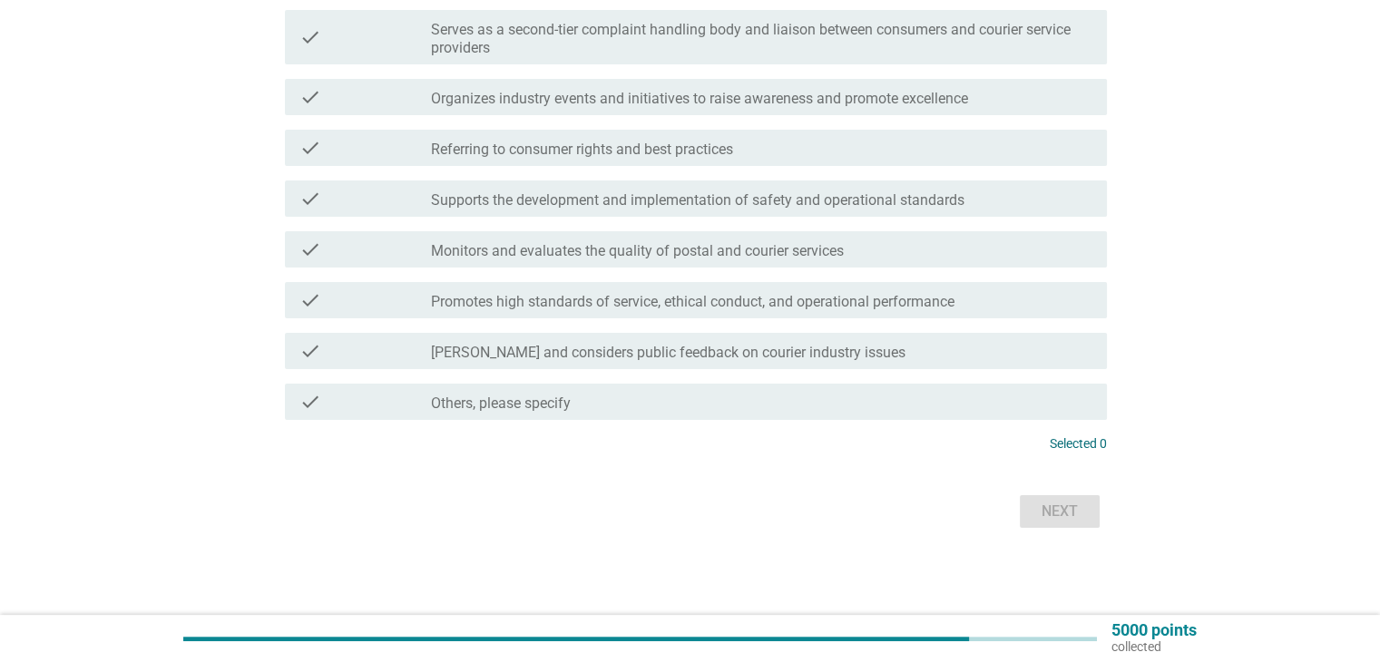
scroll to position [0, 0]
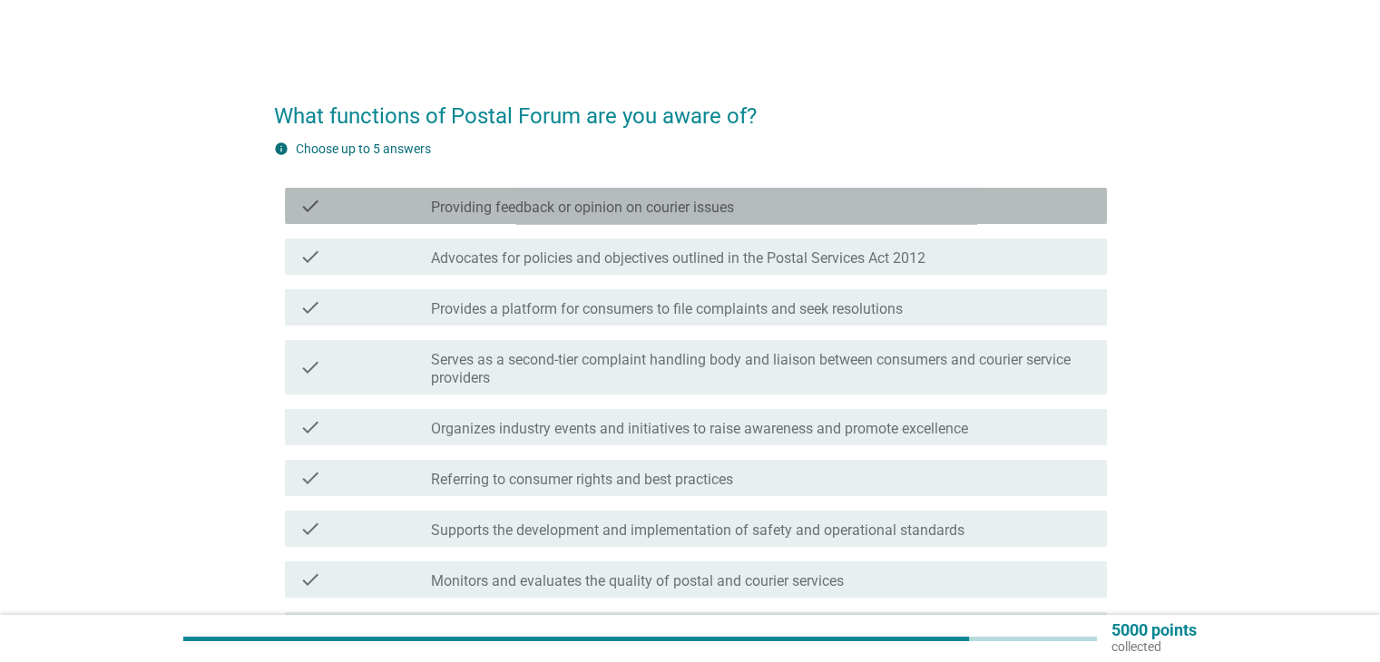
click at [670, 205] on label "Providing feedback or opinion on courier issues" at bounding box center [582, 208] width 303 height 18
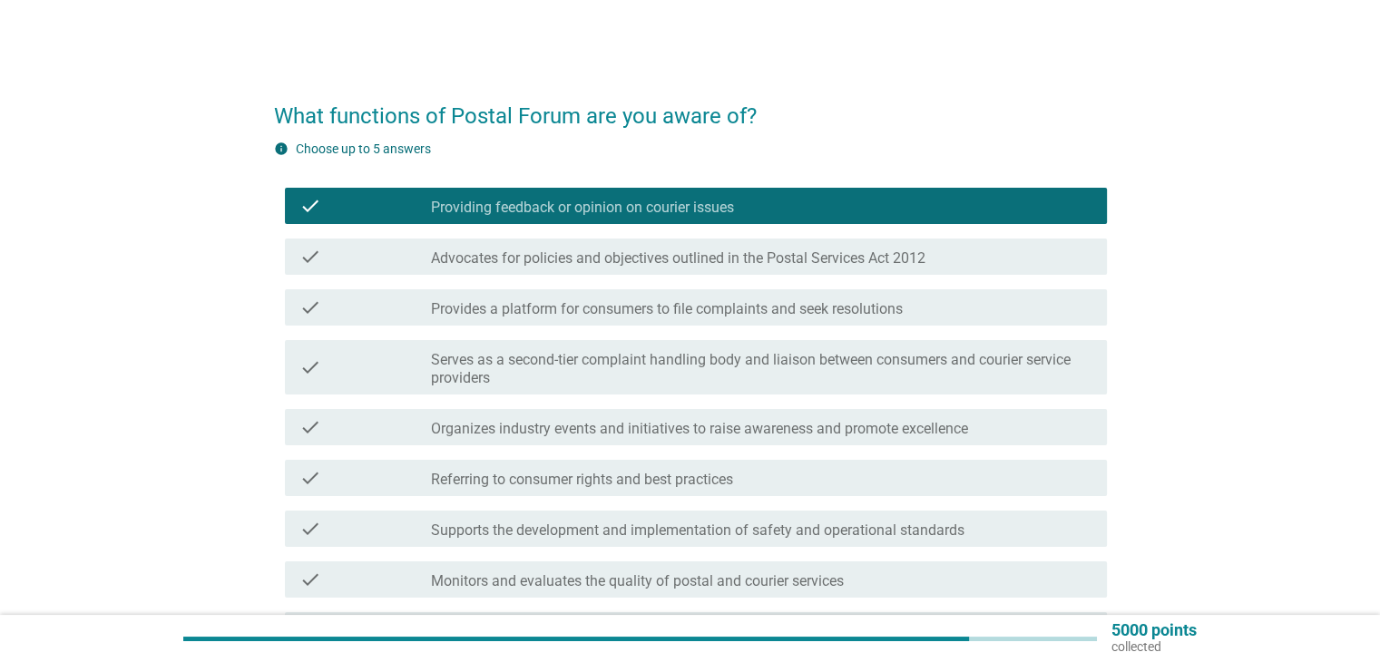
click at [650, 260] on label "Advocates for policies and objectives outlined in the Postal Services Act 2012" at bounding box center [678, 259] width 495 height 18
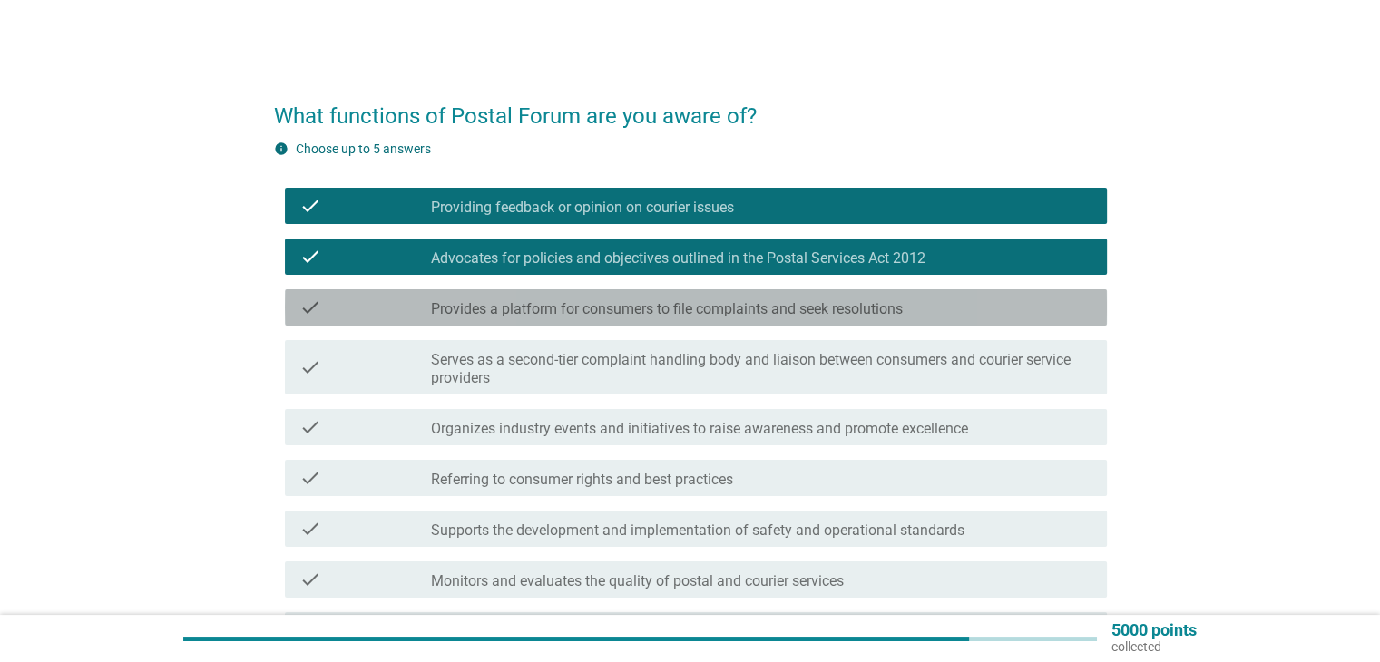
click at [627, 310] on label "Provides a platform for consumers to file complaints and seek resolutions" at bounding box center [667, 309] width 472 height 18
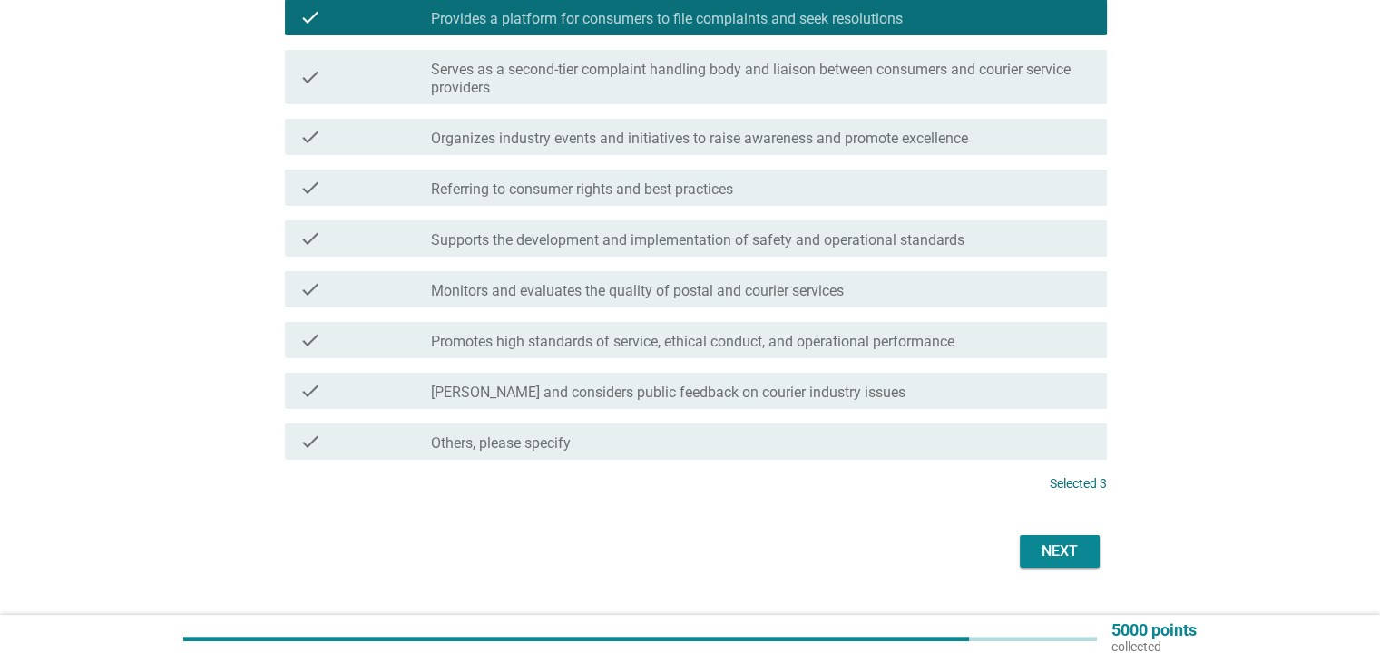
scroll to position [330, 0]
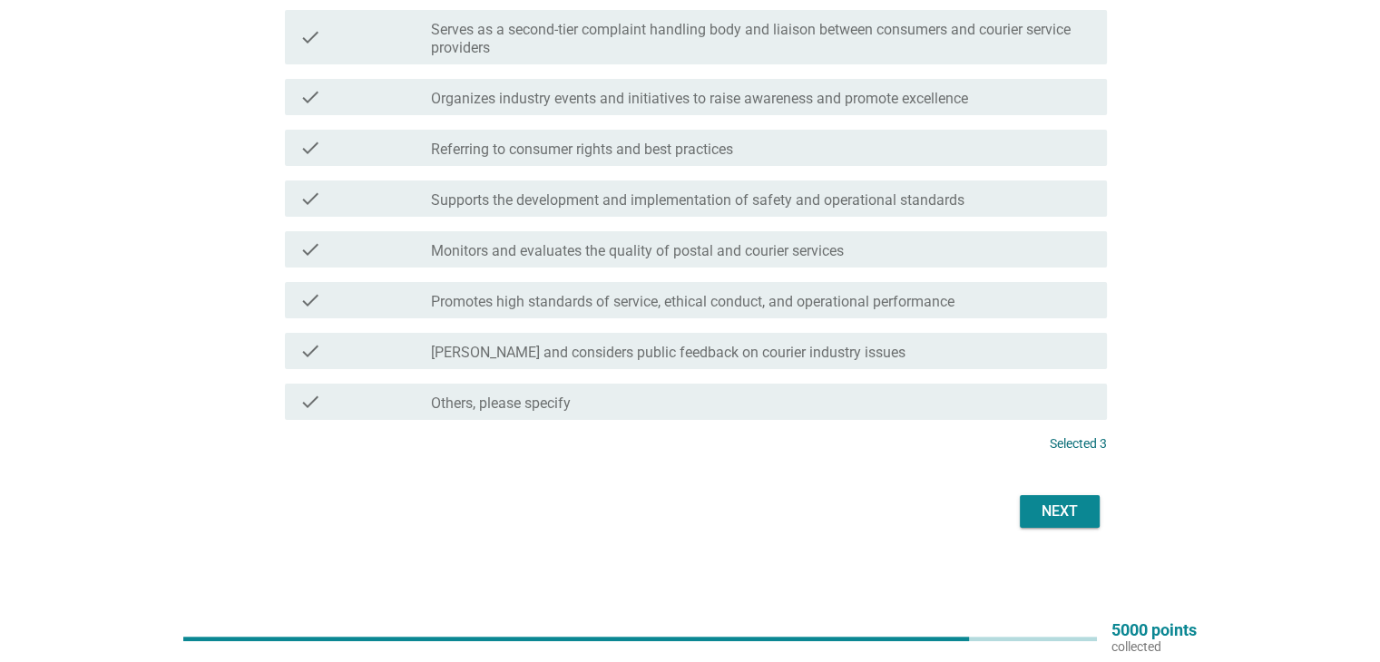
click at [1053, 507] on div "Next" at bounding box center [1059, 512] width 51 height 22
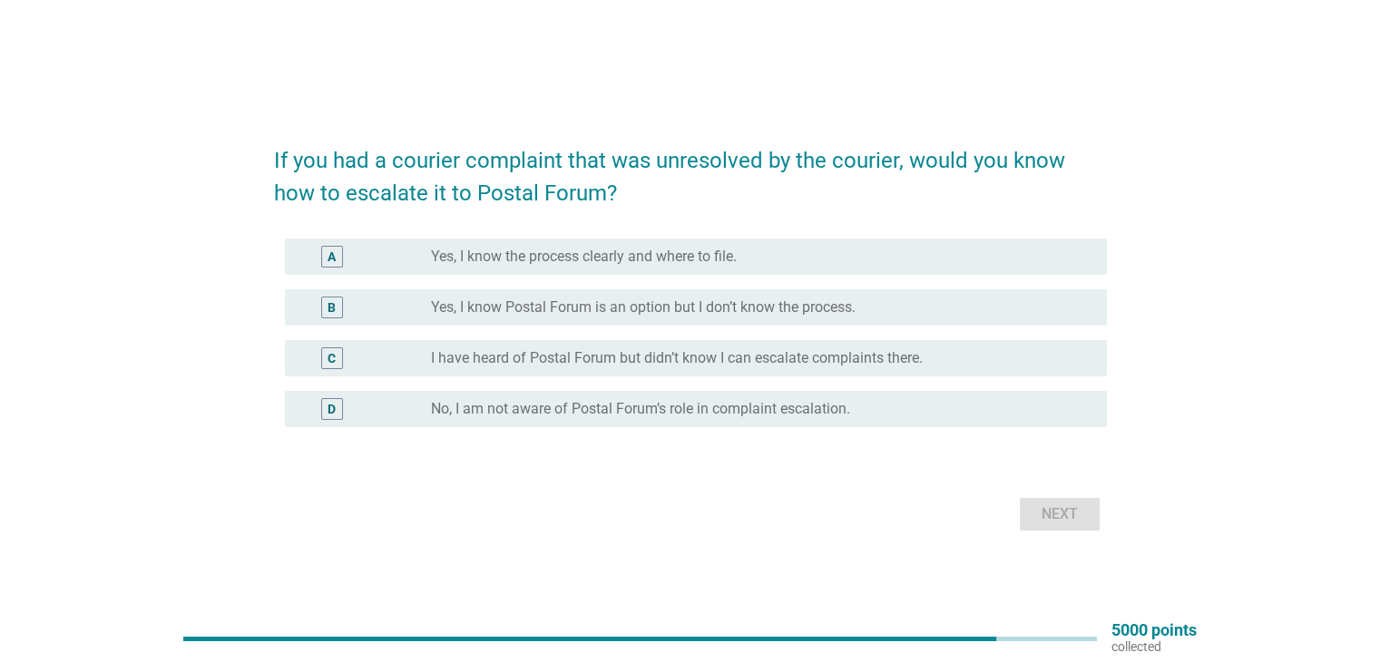
click at [499, 252] on label "Yes, I know the process clearly and where to file." at bounding box center [584, 257] width 306 height 18
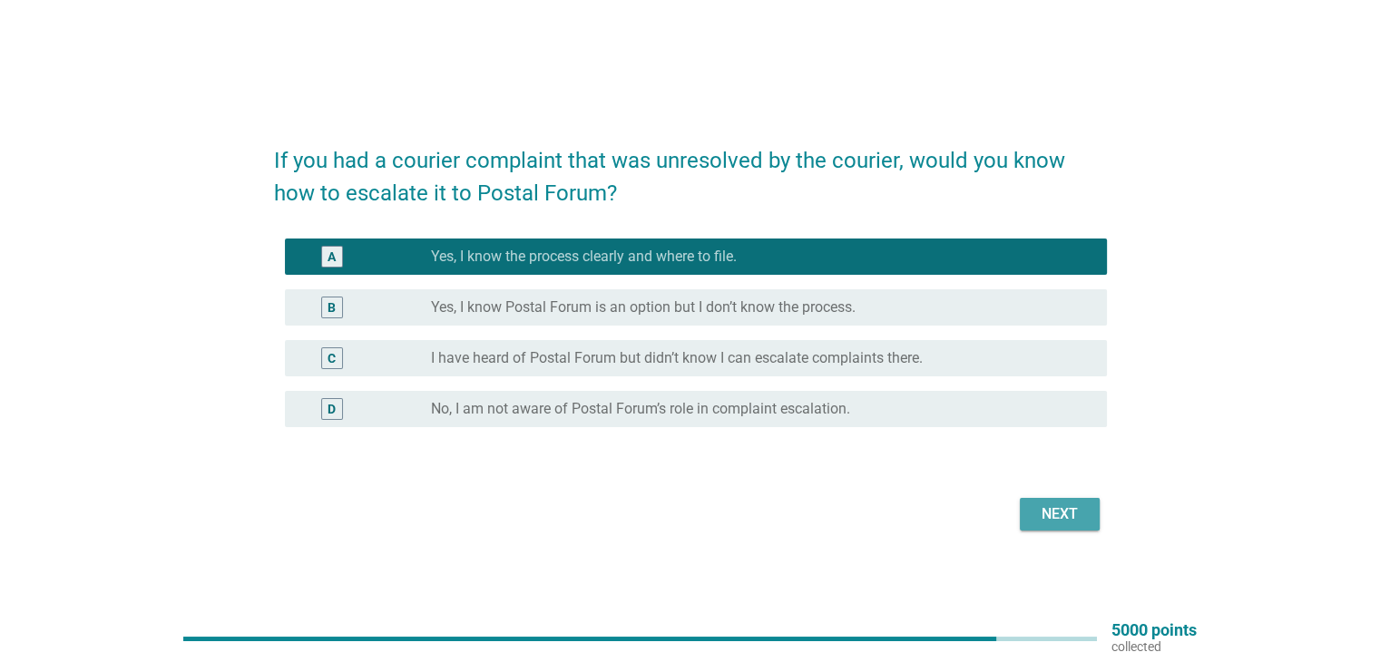
click at [1052, 520] on div "Next" at bounding box center [1059, 515] width 51 height 22
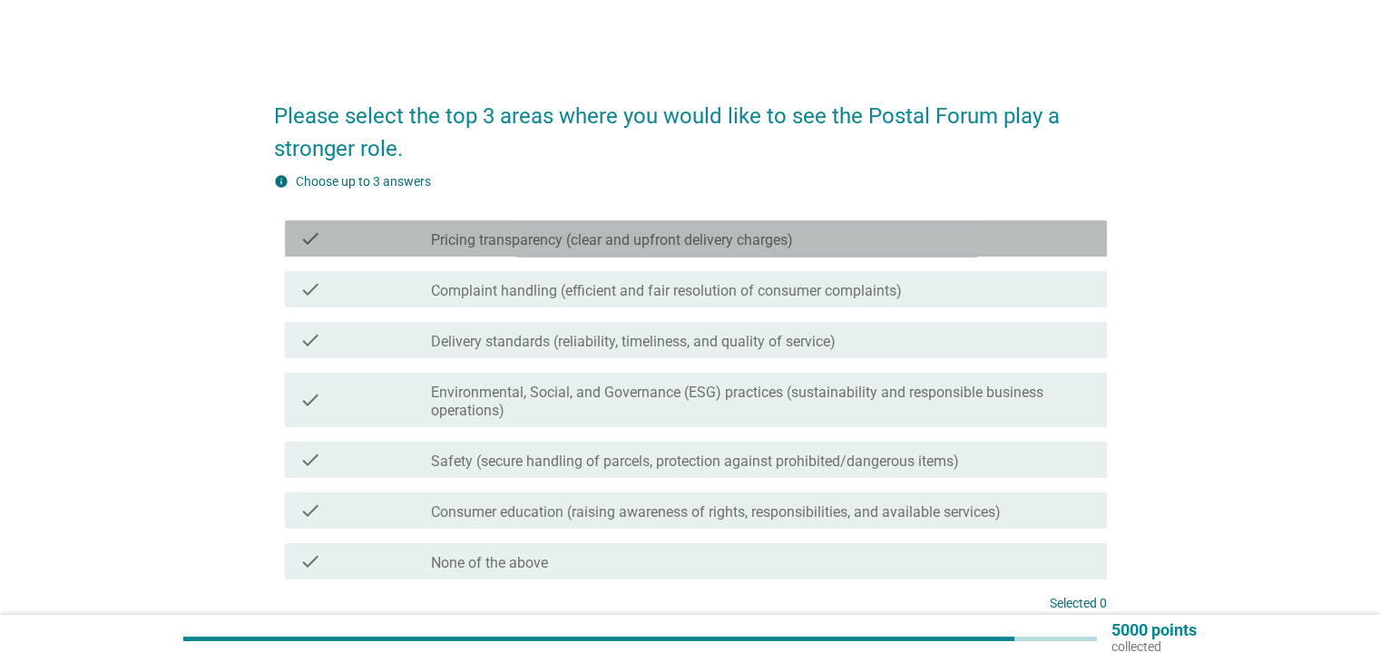
click at [508, 244] on label "Pricing transparency (clear and upfront delivery charges)" at bounding box center [612, 240] width 362 height 18
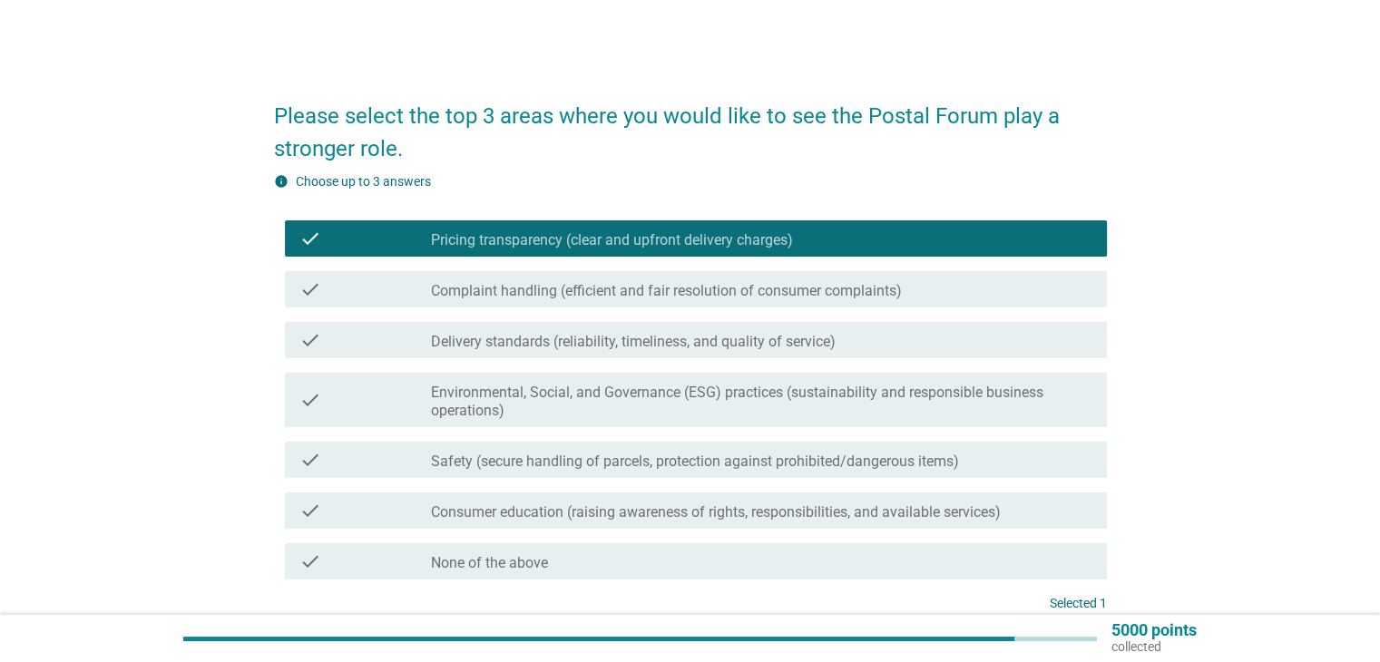
click at [501, 287] on label "Complaint handling (efficient and fair resolution of consumer complaints)" at bounding box center [666, 291] width 471 height 18
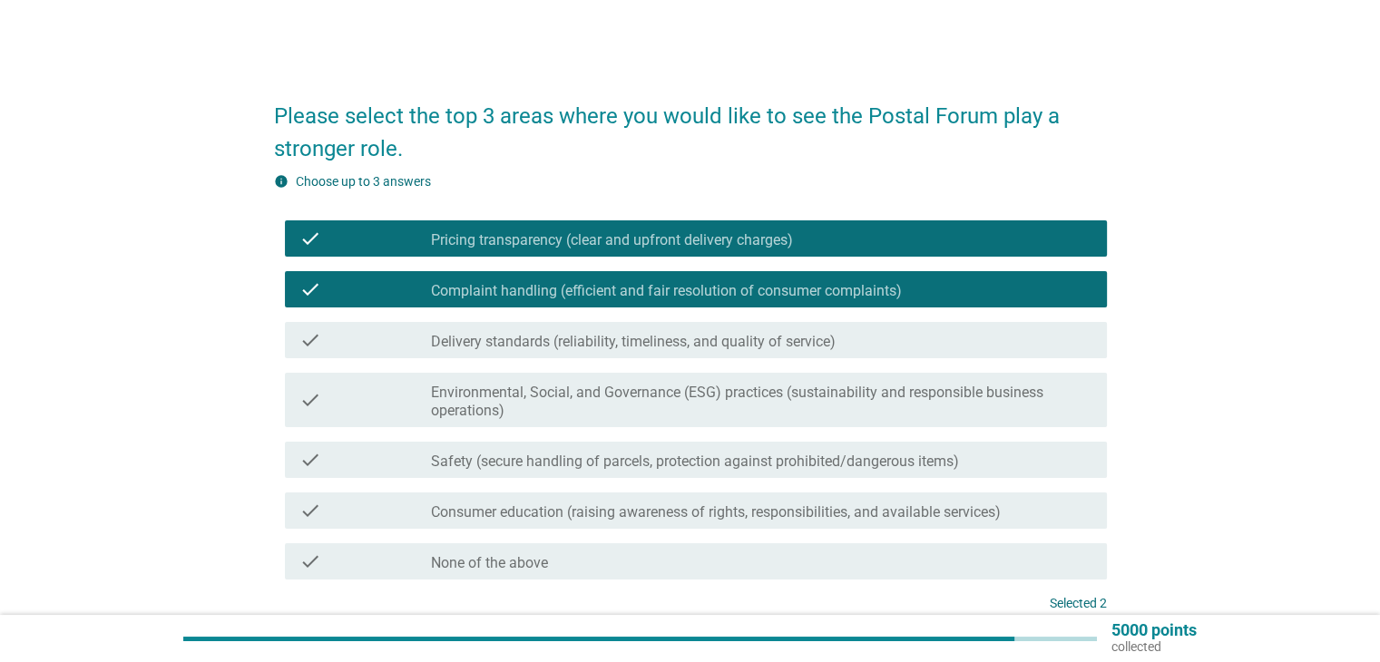
click at [519, 466] on label "Safety (secure handling of parcels, protection against prohibited/dangerous ite…" at bounding box center [695, 462] width 528 height 18
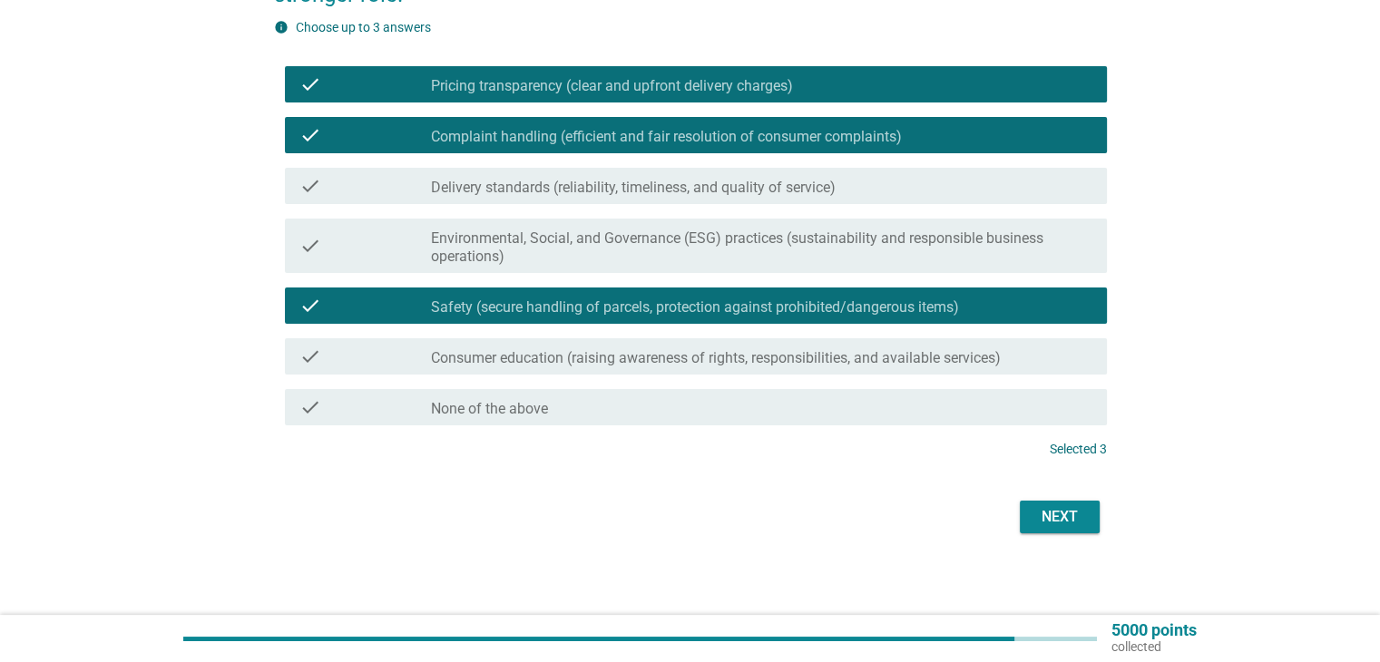
scroll to position [160, 0]
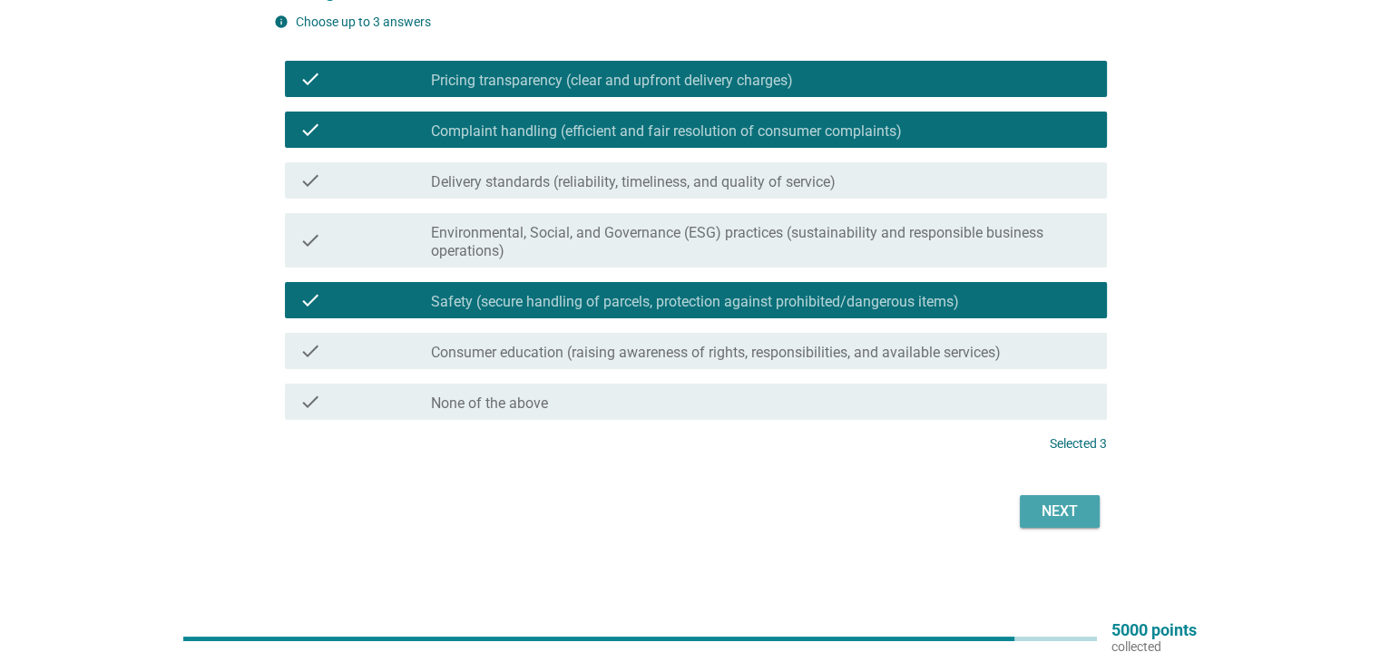
click at [1059, 509] on div "Next" at bounding box center [1059, 512] width 51 height 22
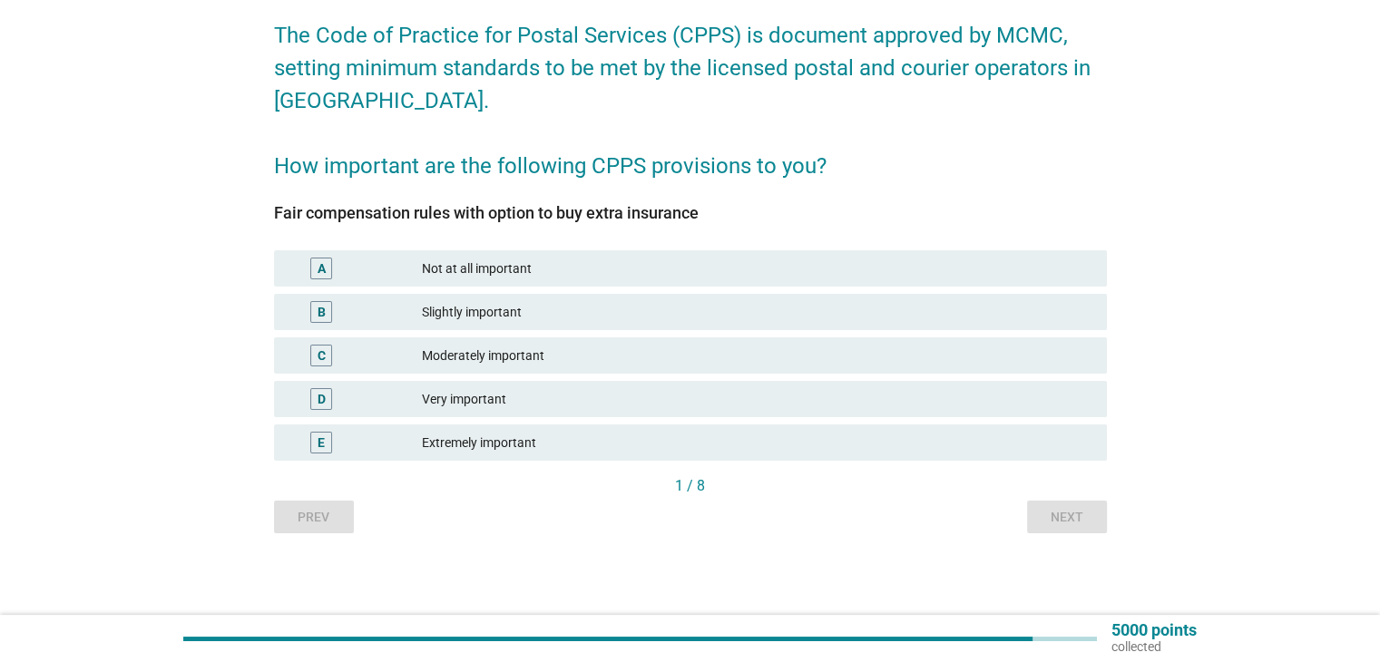
scroll to position [0, 0]
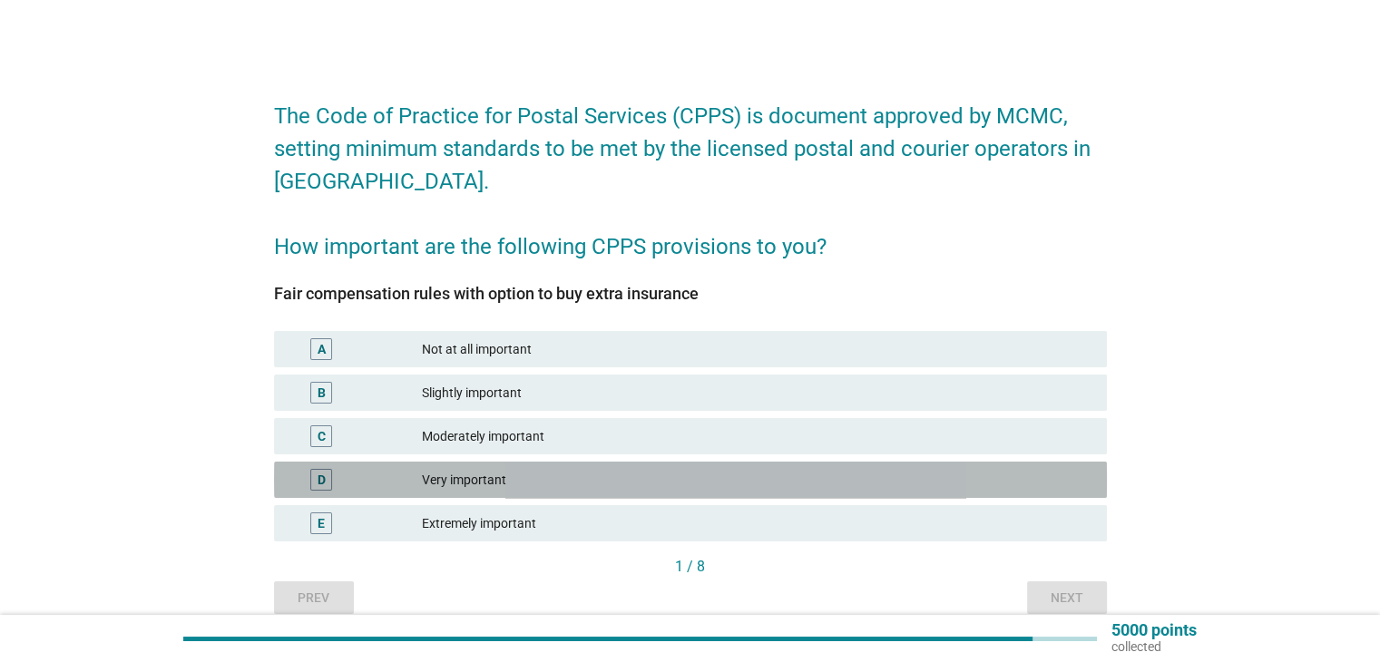
click at [488, 478] on div "Very important" at bounding box center [757, 480] width 670 height 22
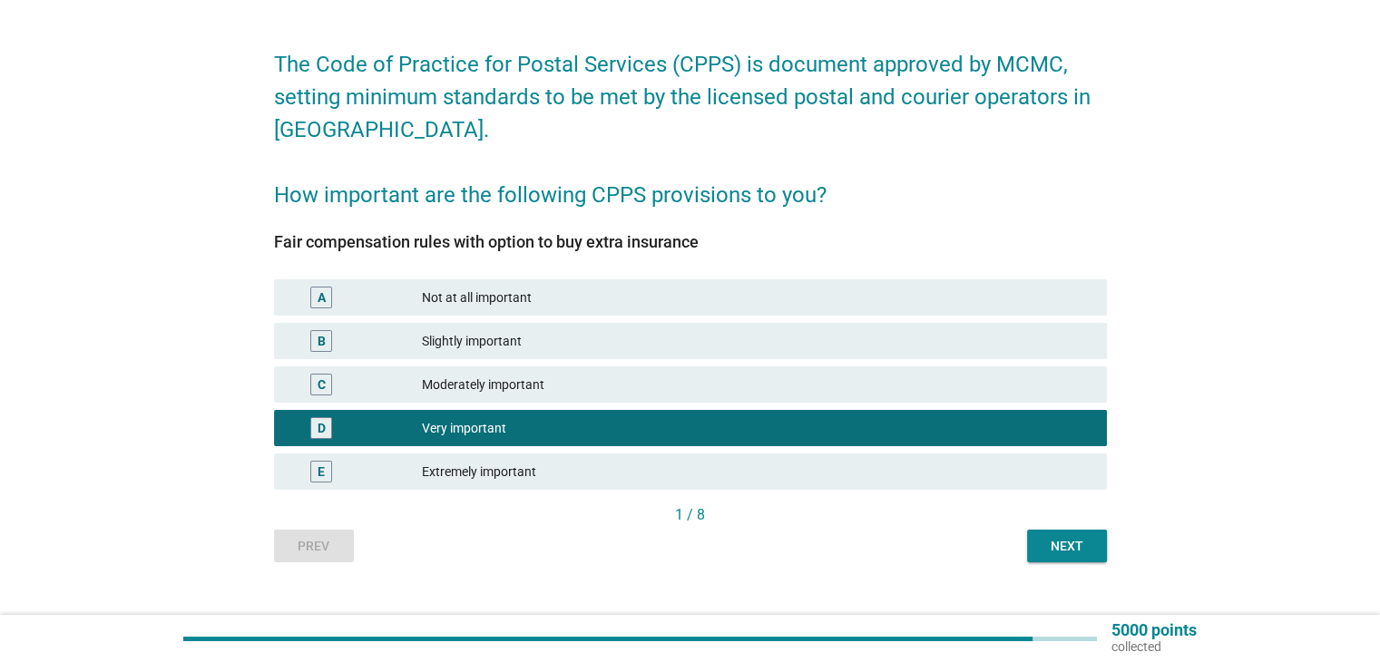
scroll to position [81, 0]
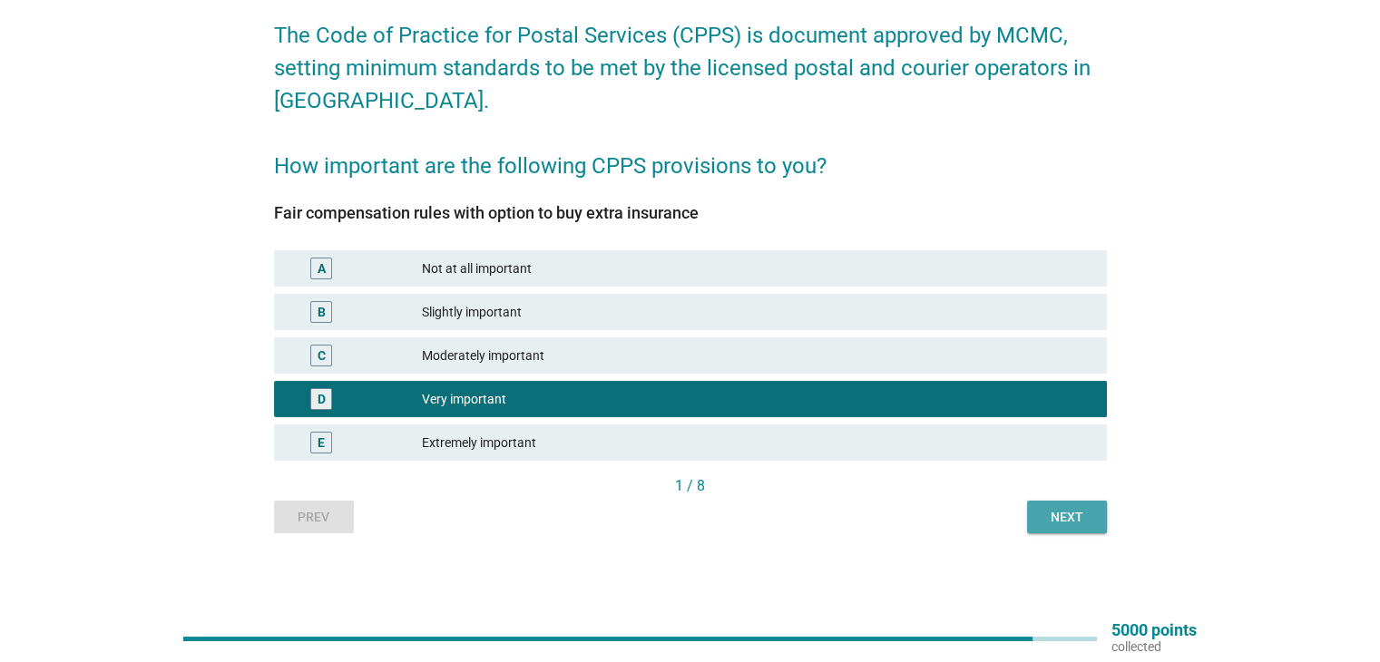
click at [1076, 524] on div "Next" at bounding box center [1067, 517] width 51 height 19
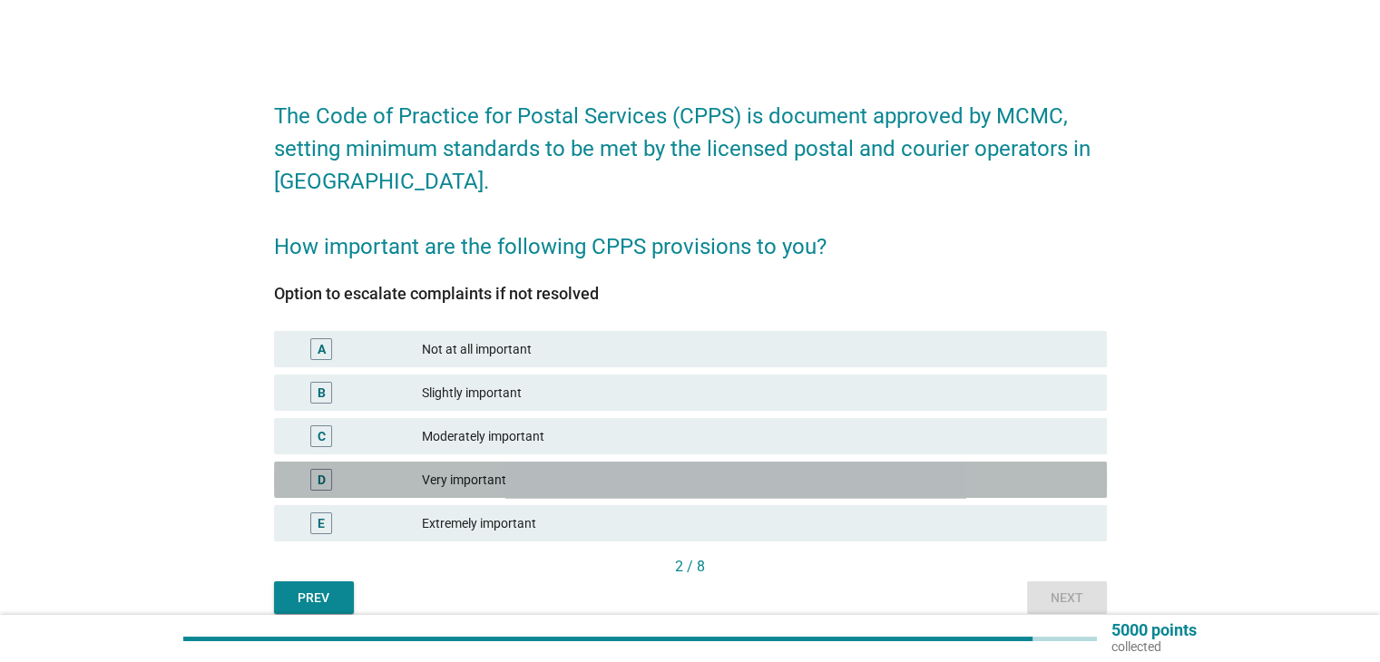
click at [472, 479] on div "Very important" at bounding box center [757, 480] width 670 height 22
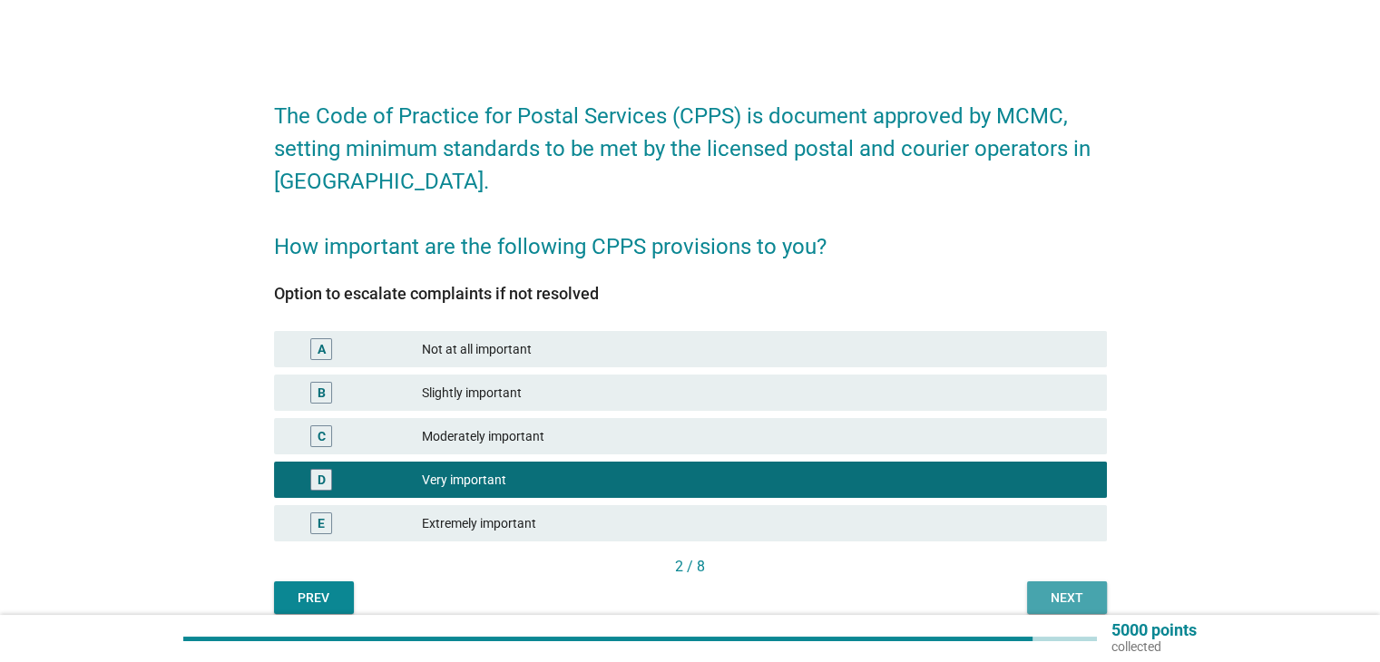
click at [1085, 586] on button "Next" at bounding box center [1067, 598] width 80 height 33
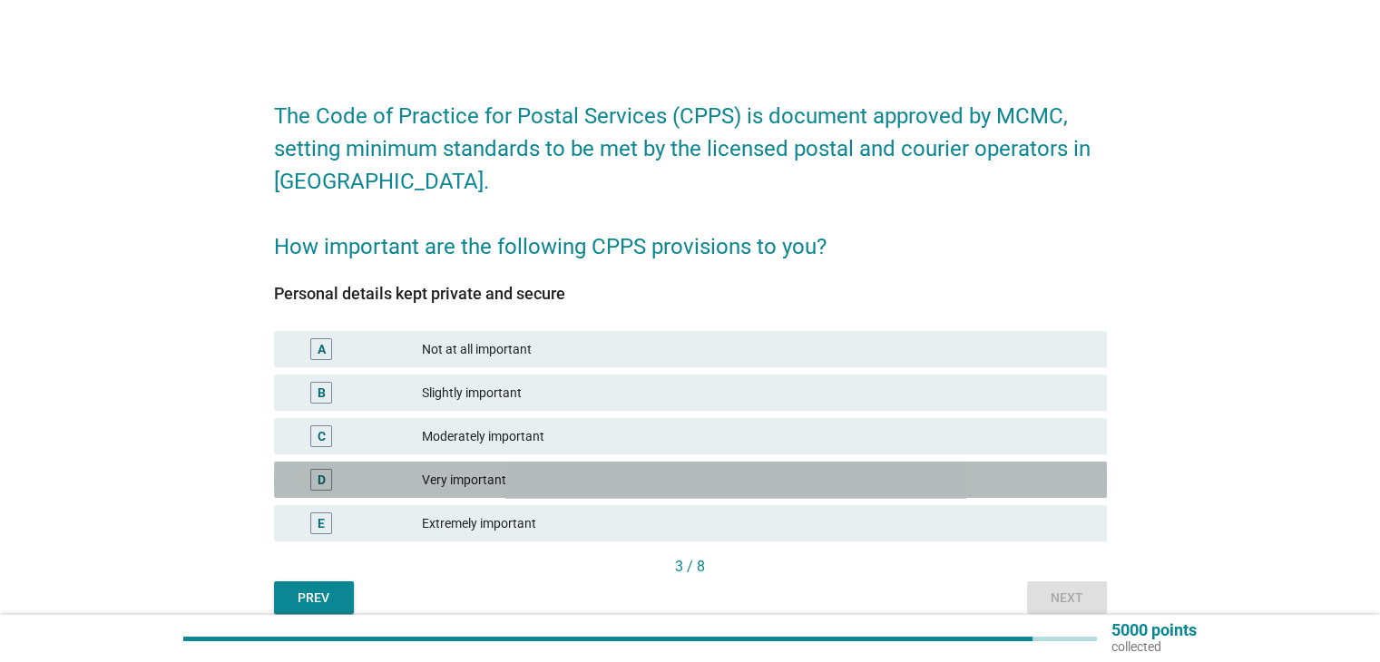
click at [590, 481] on div "Very important" at bounding box center [757, 480] width 670 height 22
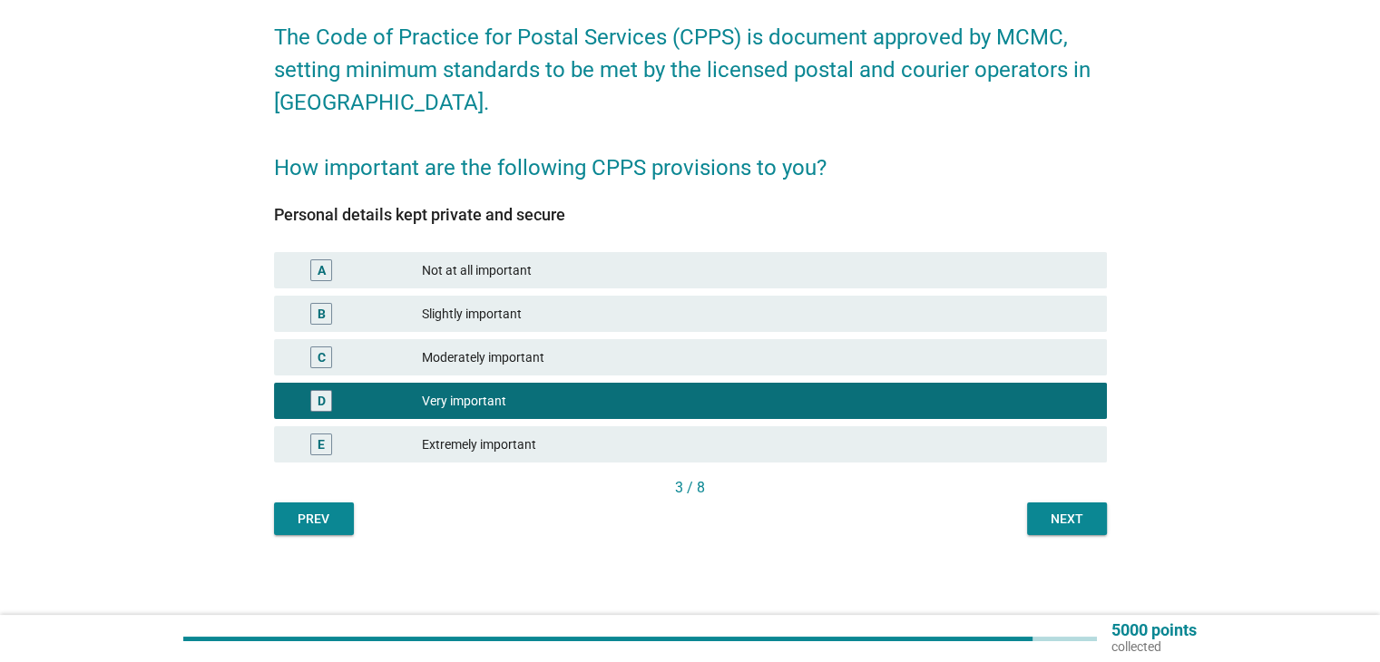
scroll to position [81, 0]
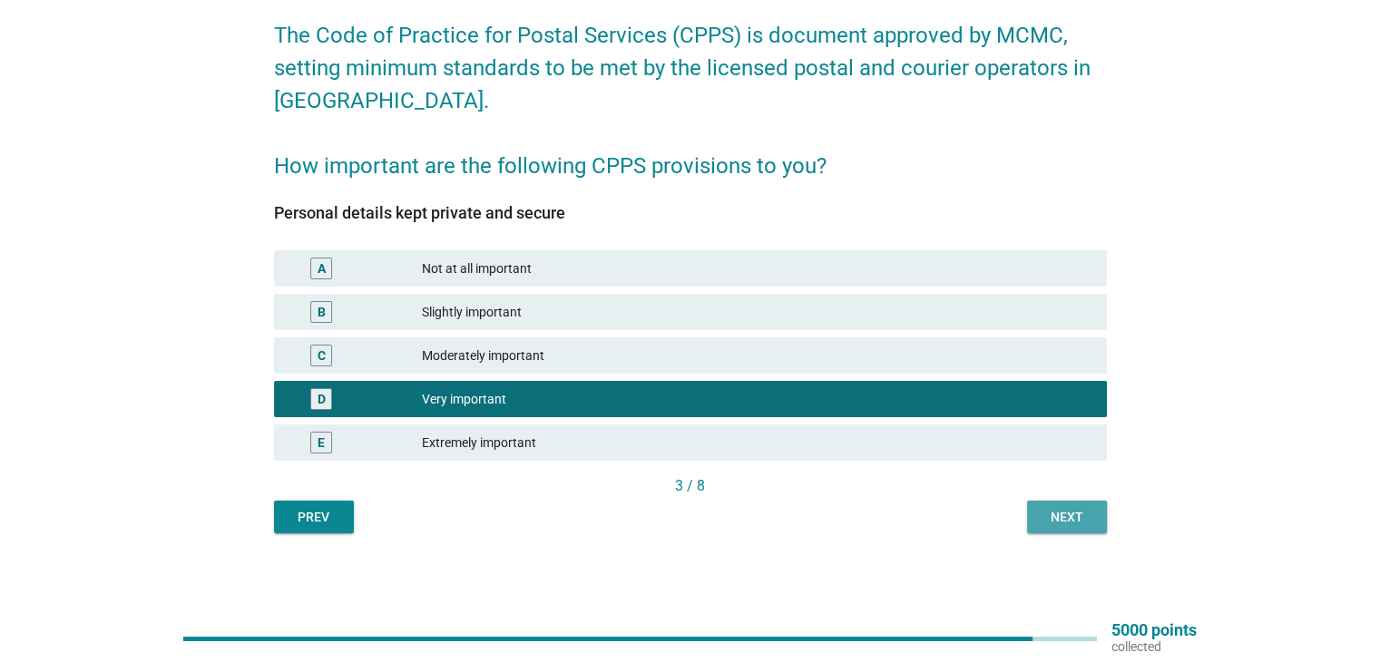
click at [1088, 514] on div "Next" at bounding box center [1067, 517] width 51 height 19
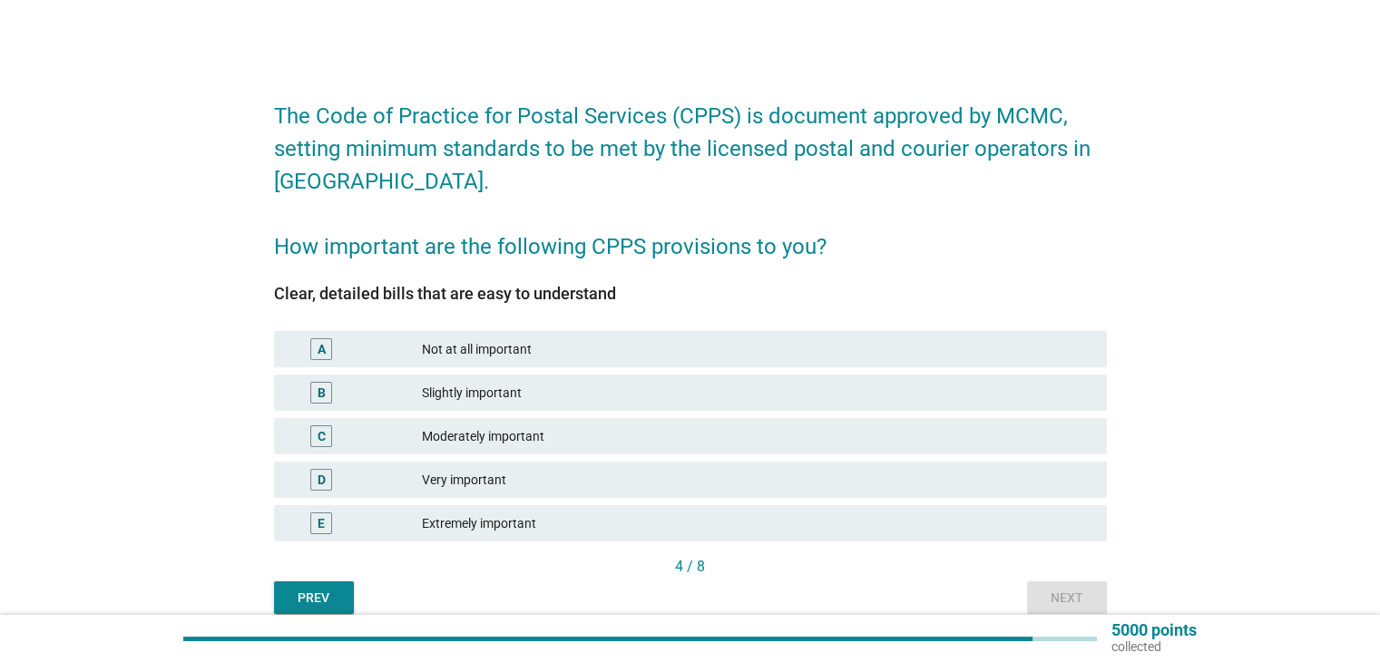
click at [622, 481] on div "Very important" at bounding box center [757, 480] width 670 height 22
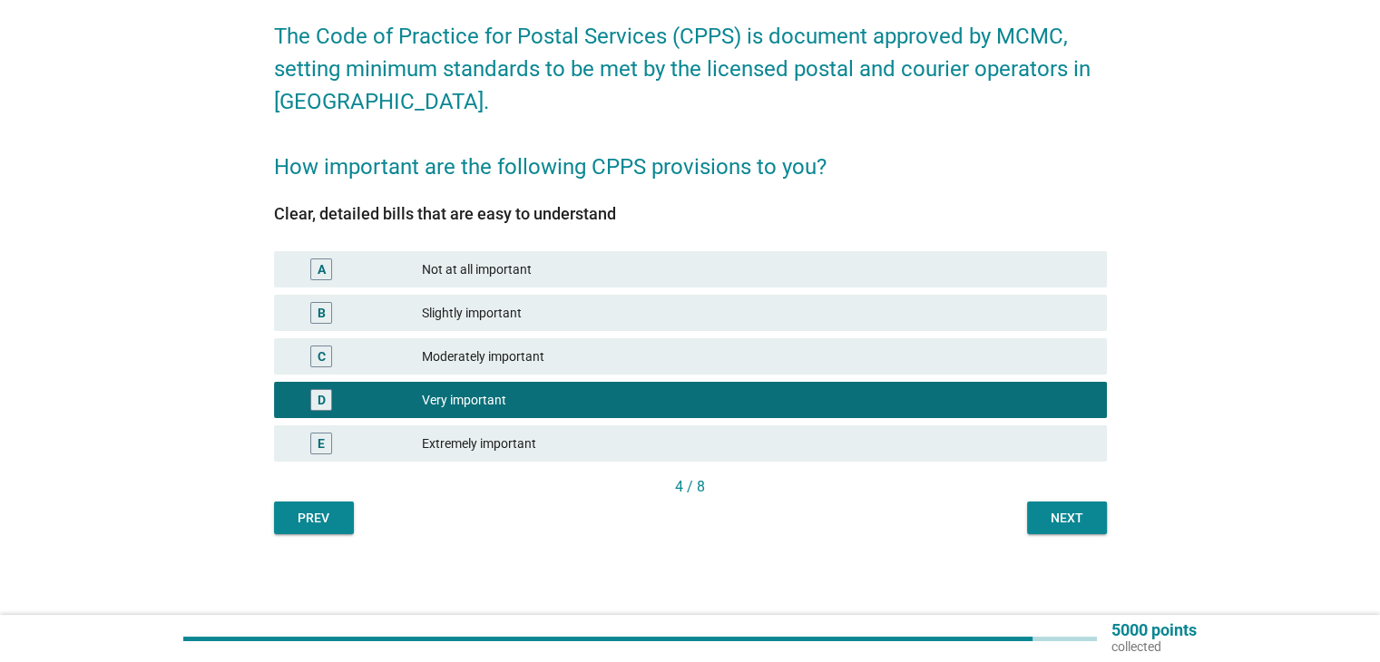
scroll to position [81, 0]
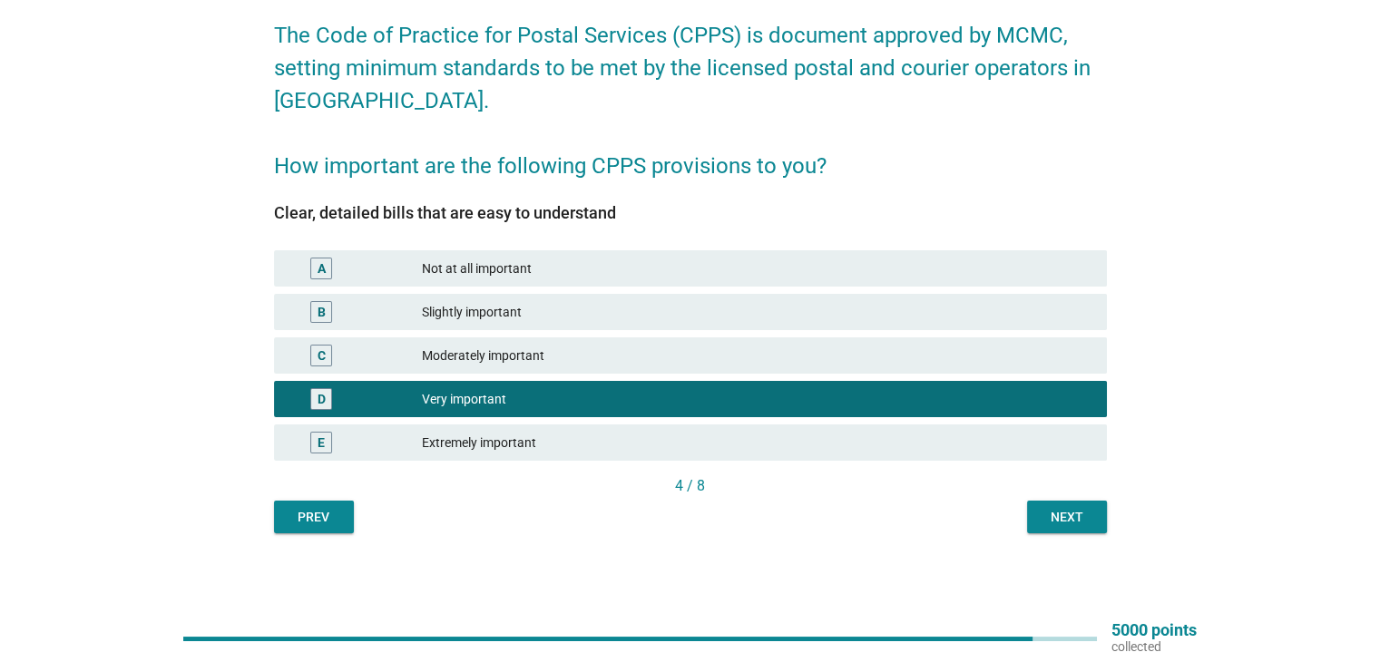
click at [1061, 517] on div "Next" at bounding box center [1067, 517] width 51 height 19
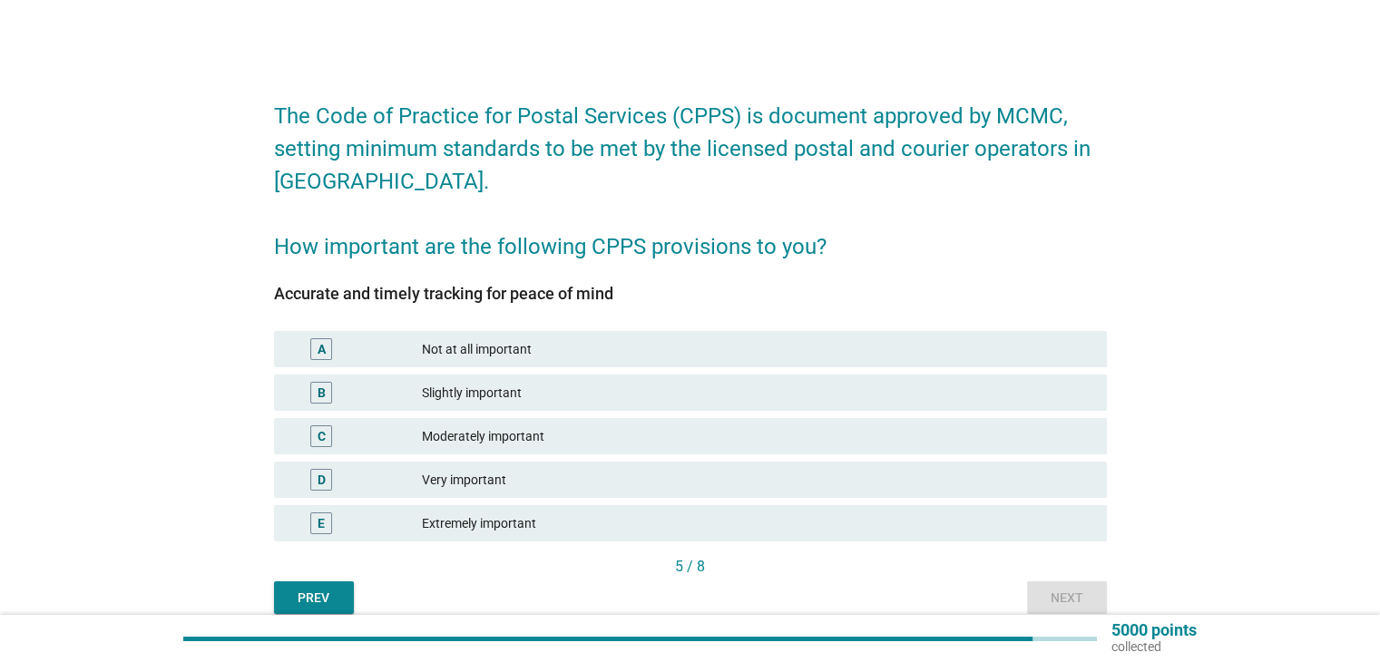
click at [486, 471] on div "Very important" at bounding box center [757, 480] width 670 height 22
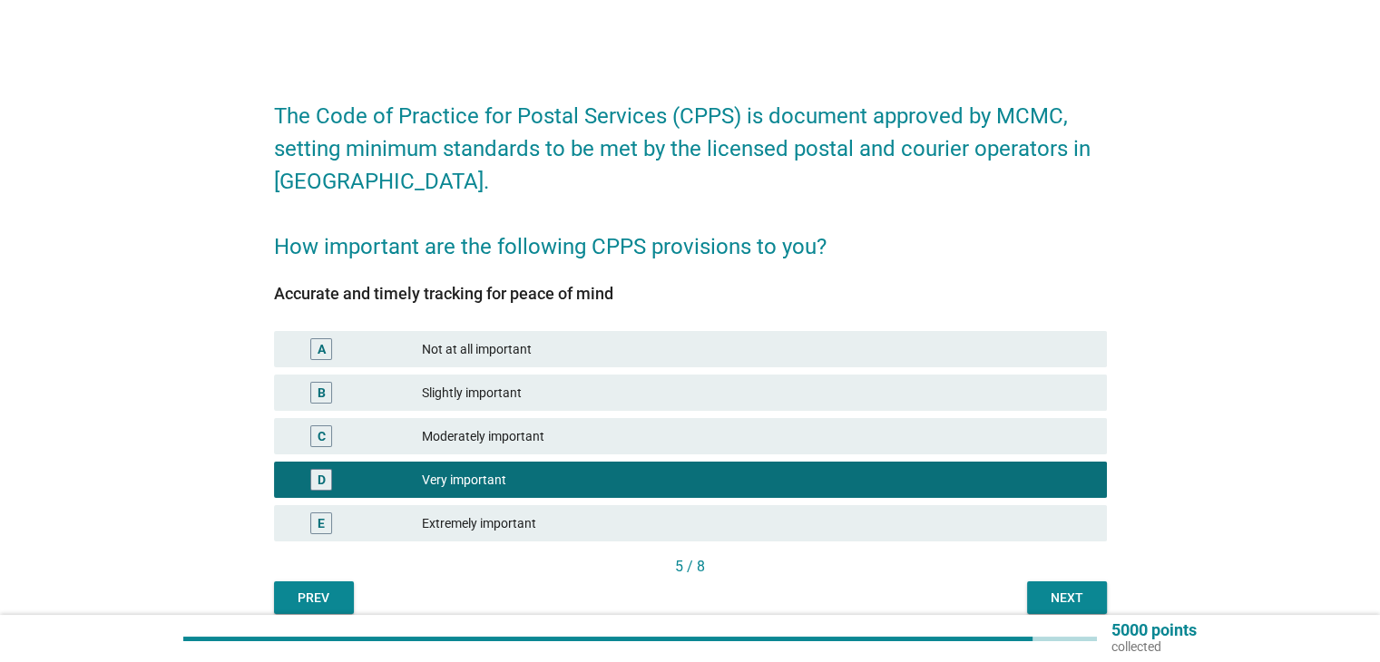
click at [1067, 597] on div "Next" at bounding box center [1067, 598] width 51 height 19
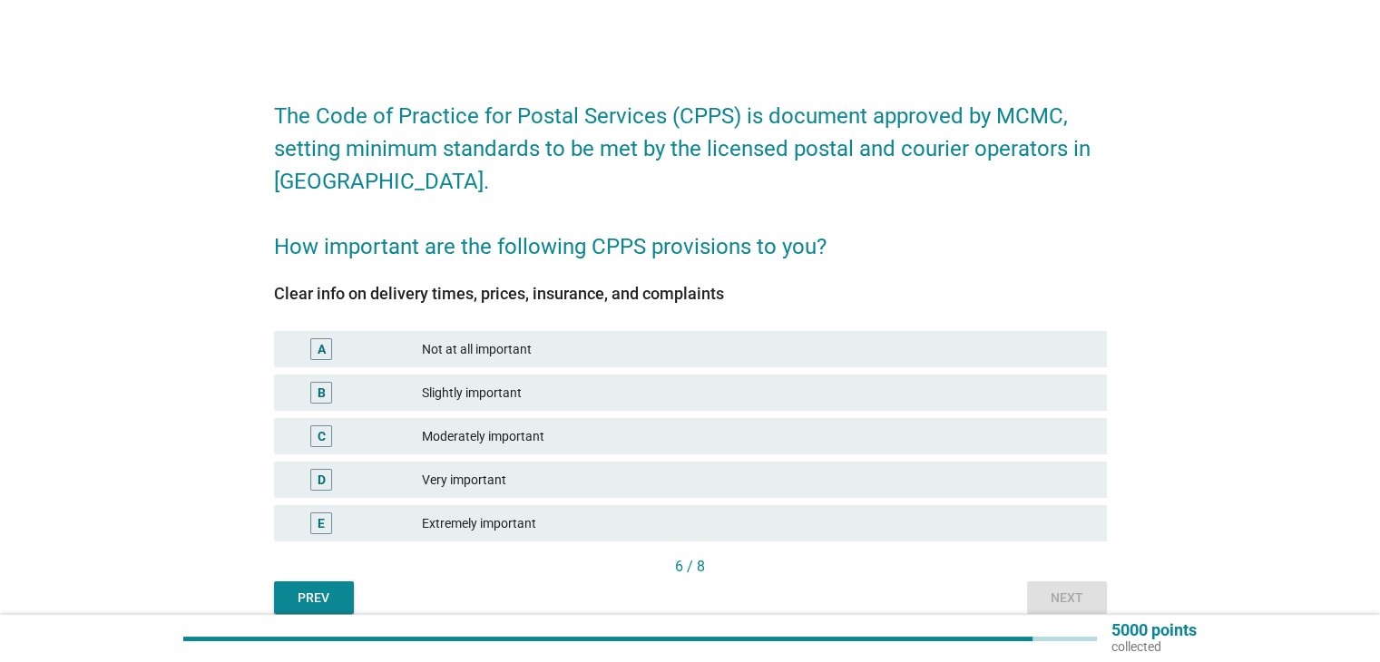
click at [515, 475] on div "Very important" at bounding box center [757, 480] width 670 height 22
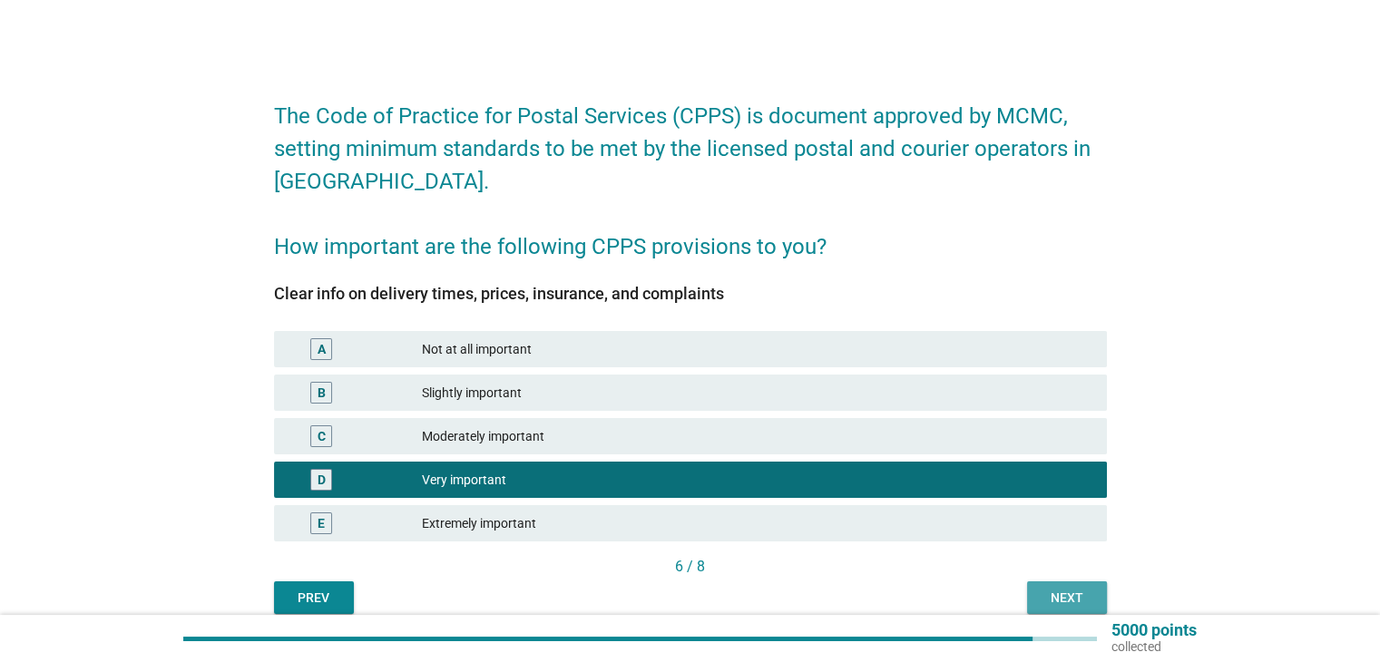
click at [1076, 593] on div "Next" at bounding box center [1067, 598] width 51 height 19
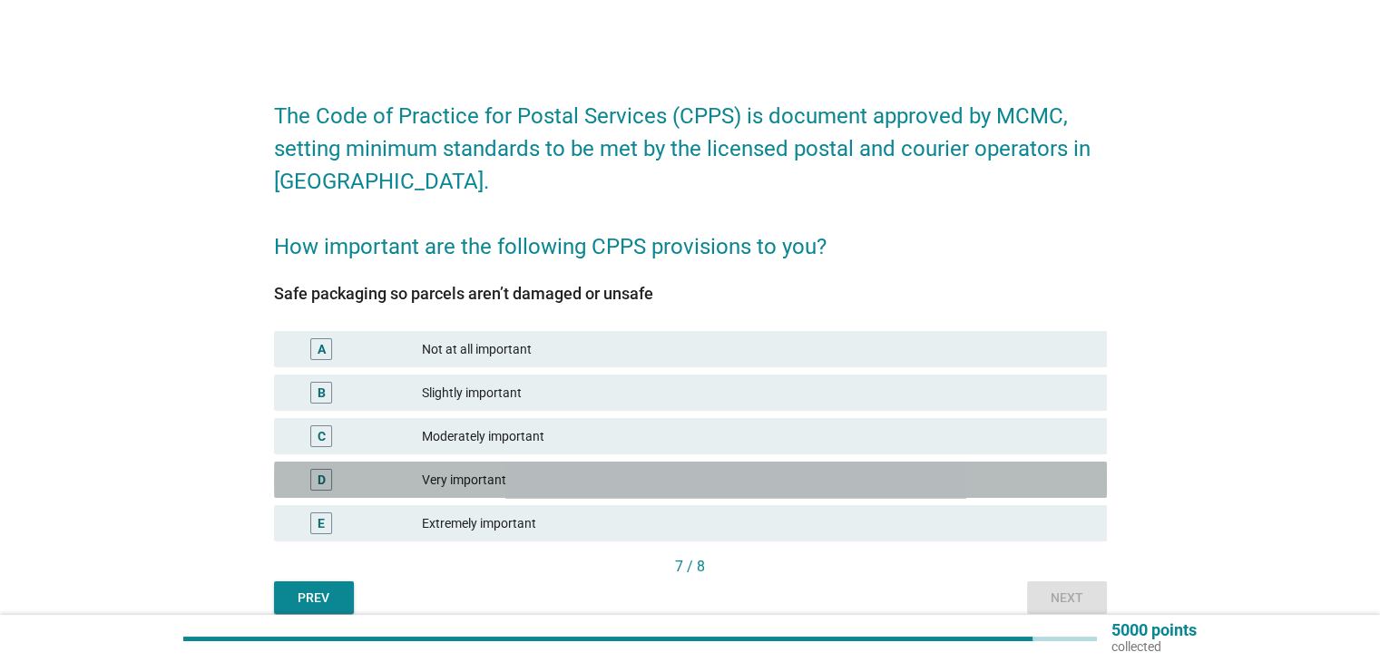
click at [552, 490] on div "Very important" at bounding box center [757, 480] width 670 height 22
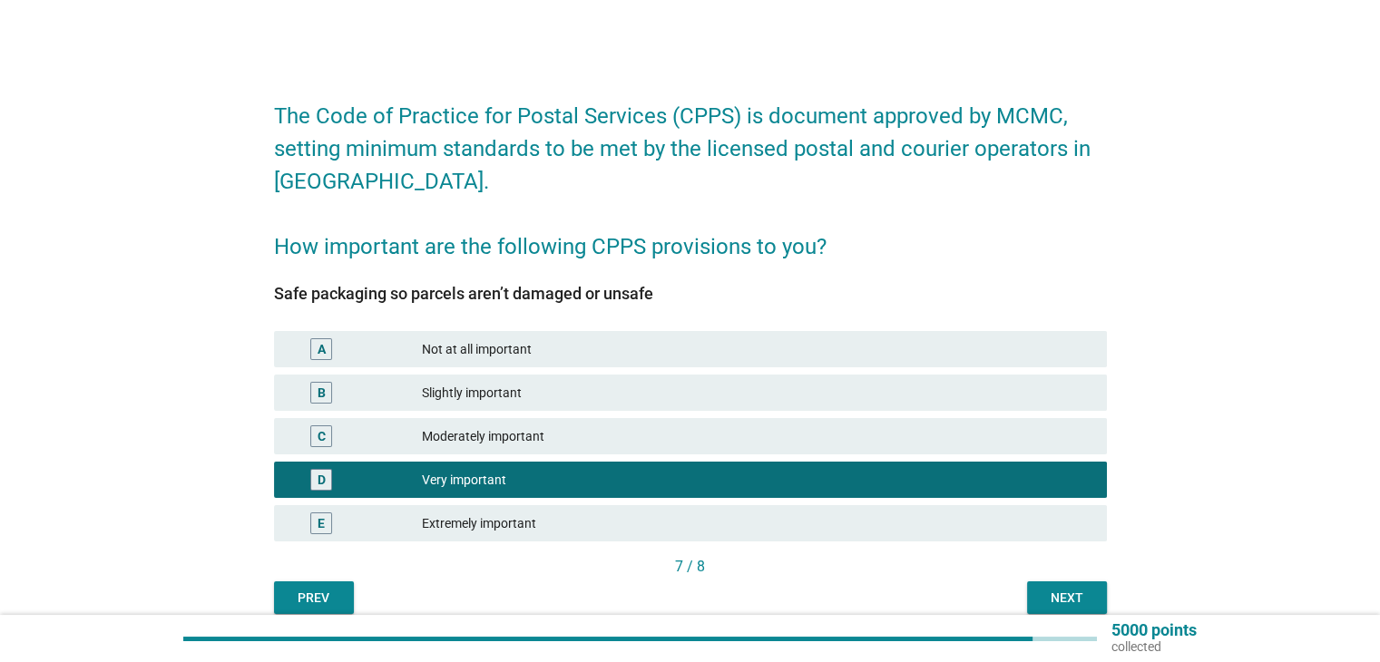
click at [1121, 604] on div "The Code of Practice for Postal Services (CPPS) is document approved by MCMC, s…" at bounding box center [691, 348] width 862 height 562
click at [1052, 594] on div "Next" at bounding box center [1067, 598] width 51 height 19
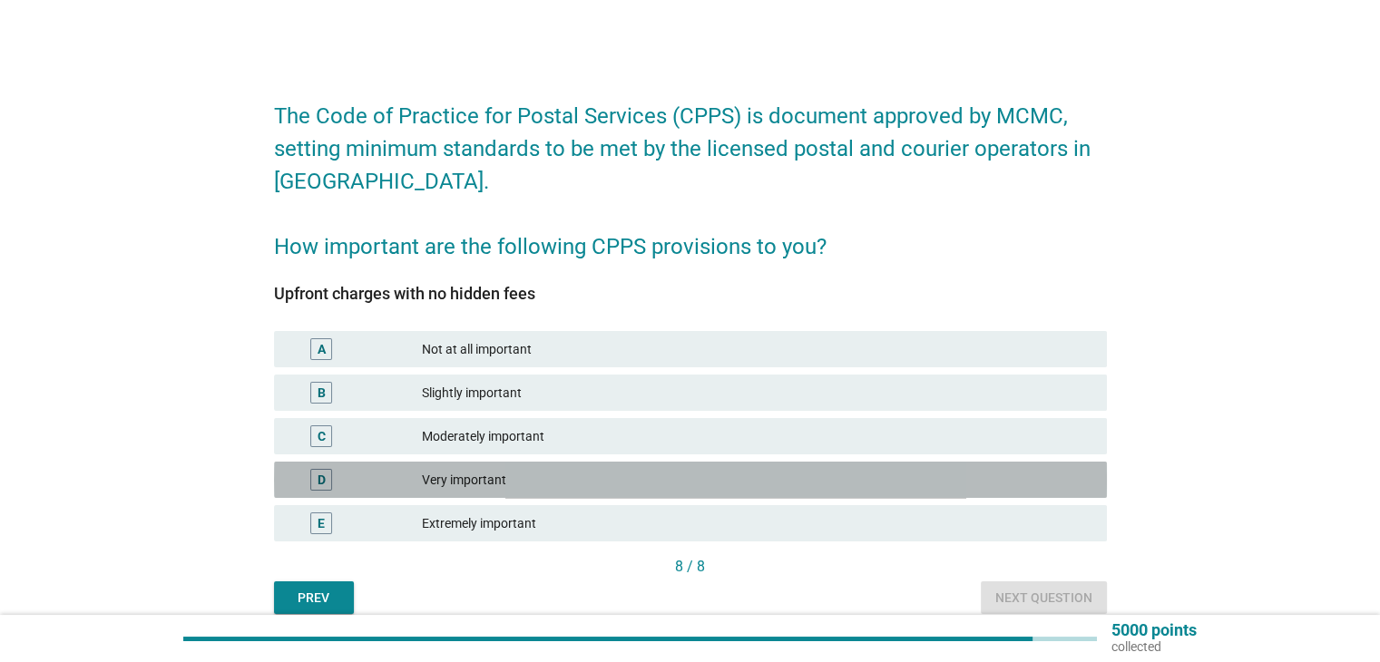
click at [606, 469] on div "Very important" at bounding box center [757, 480] width 670 height 22
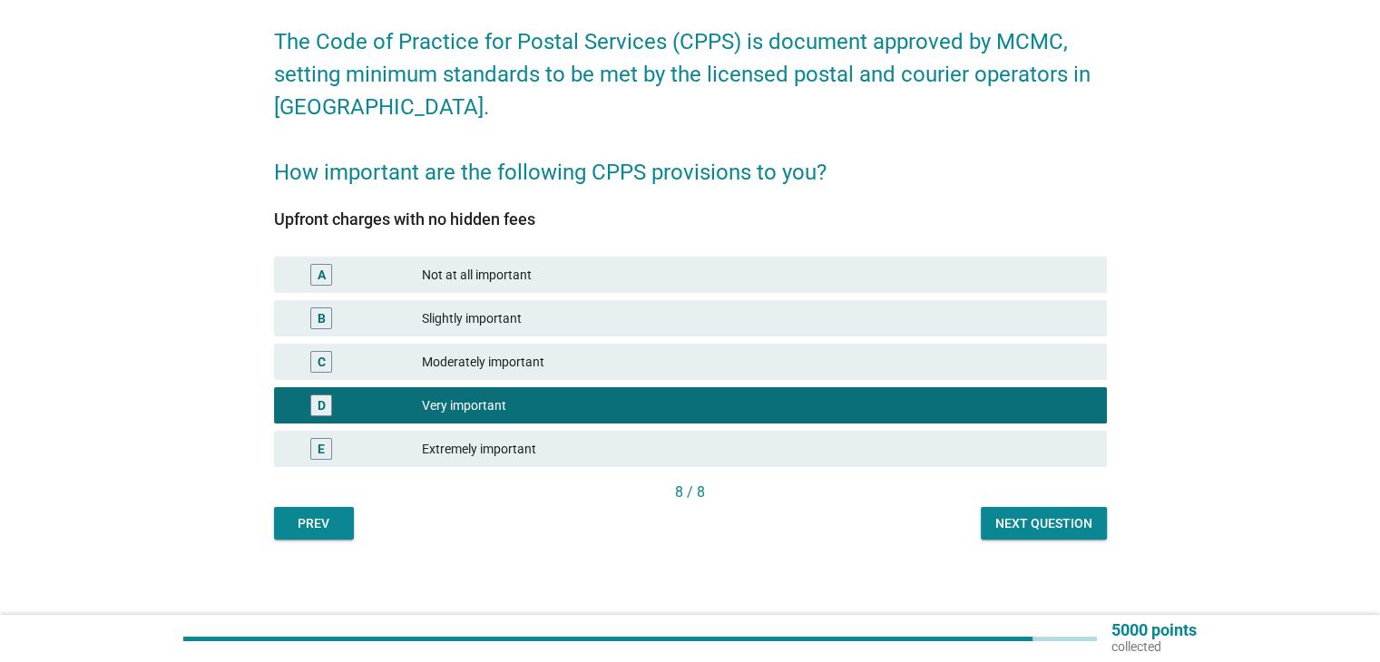
scroll to position [81, 0]
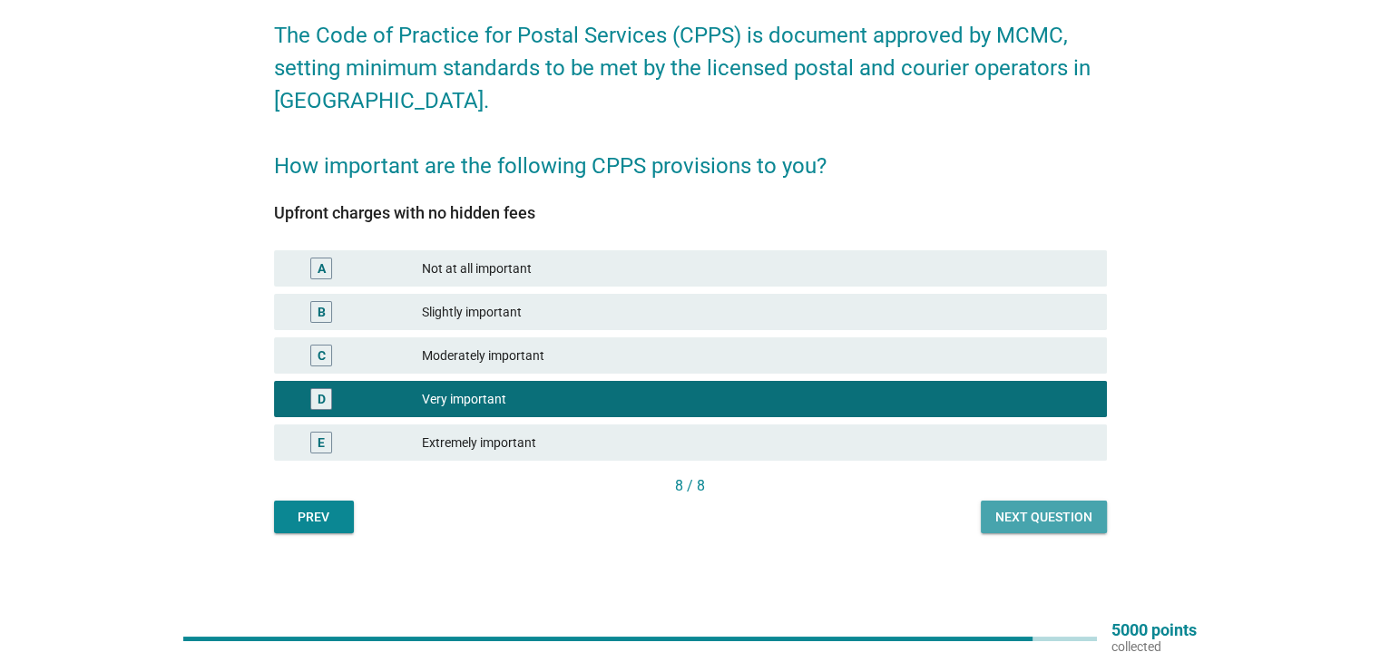
click at [1027, 514] on div "Next question" at bounding box center [1043, 517] width 97 height 19
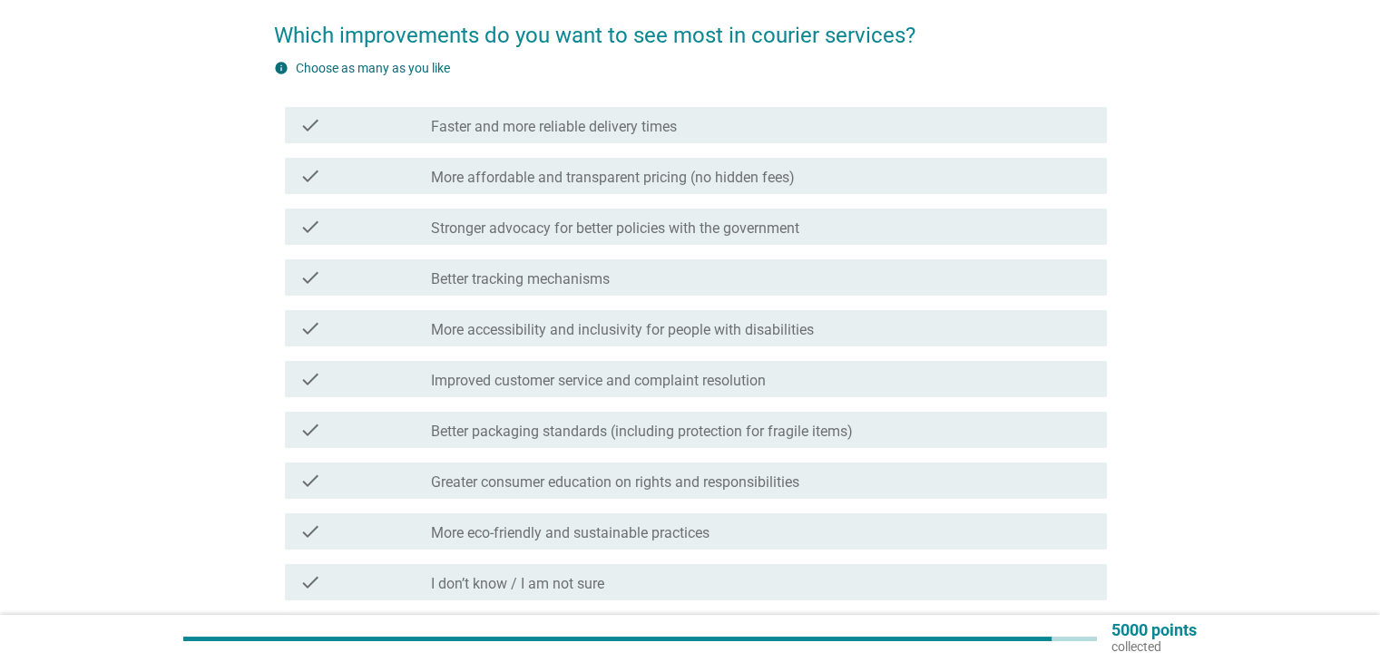
scroll to position [0, 0]
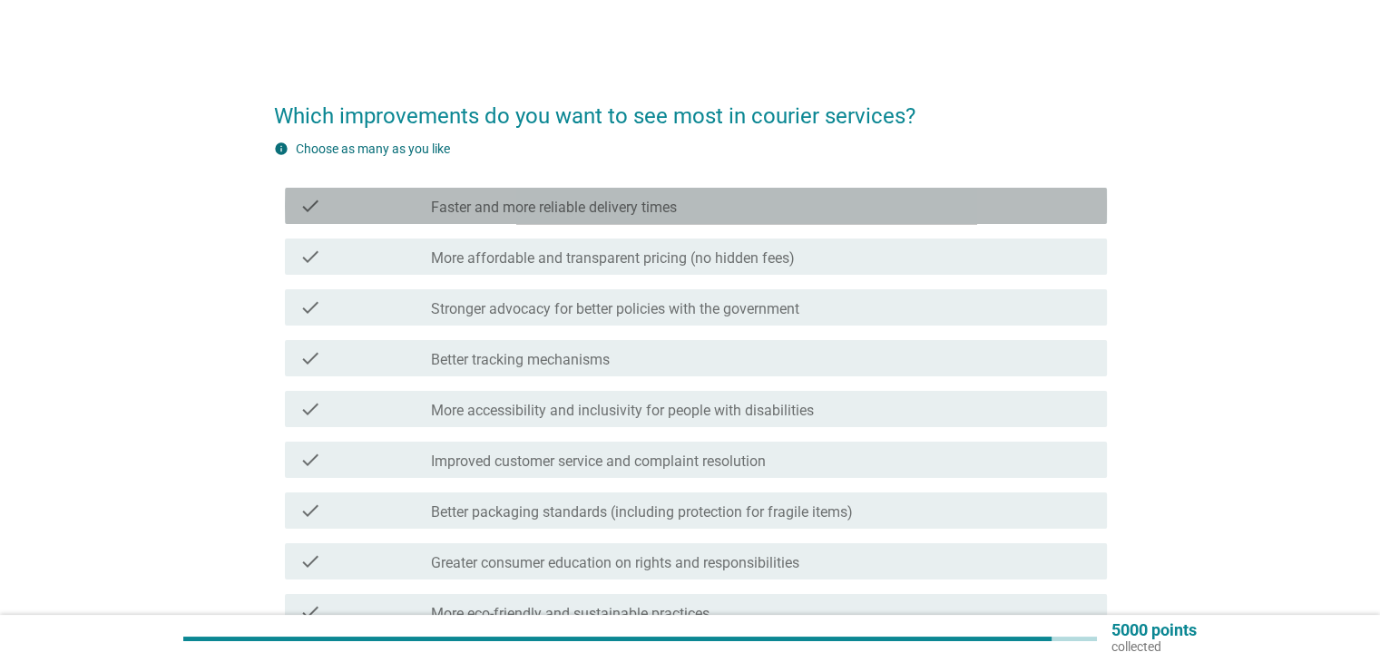
click at [613, 211] on label "Faster and more reliable delivery times" at bounding box center [554, 208] width 246 height 18
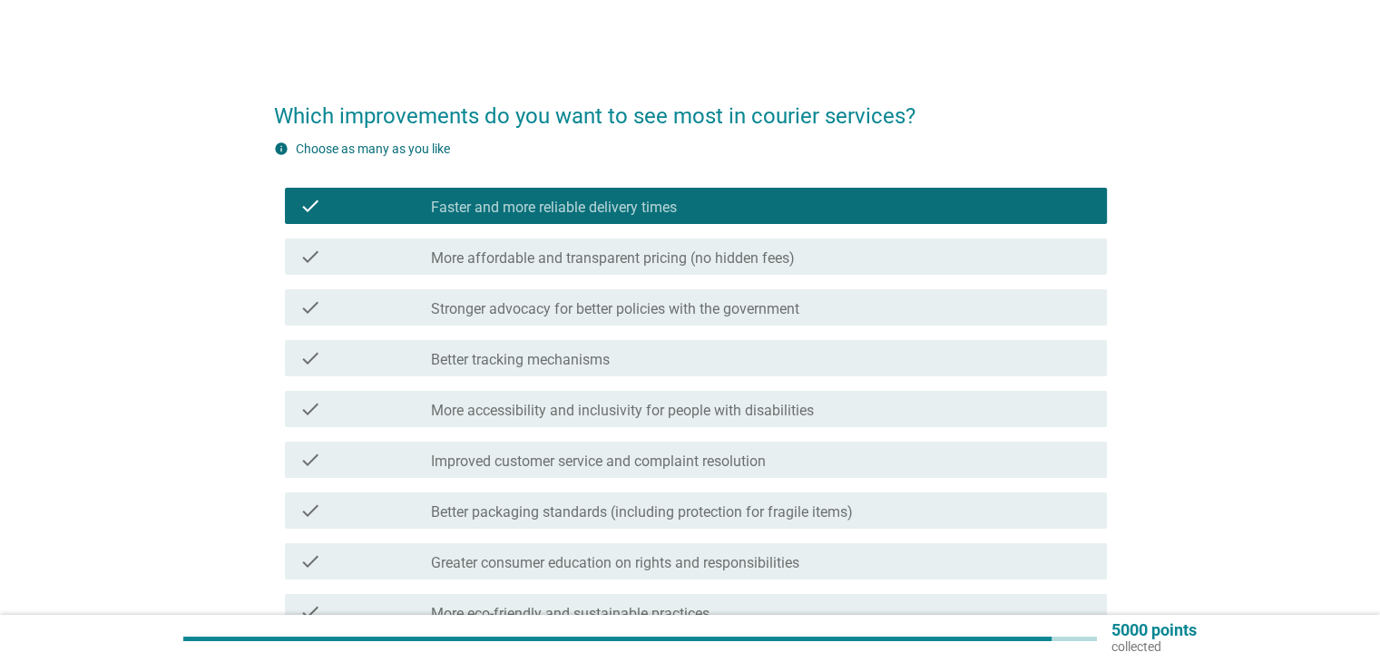
click at [589, 269] on div "check check_box_outline_blank More affordable and transparent pricing (no hidde…" at bounding box center [696, 257] width 822 height 36
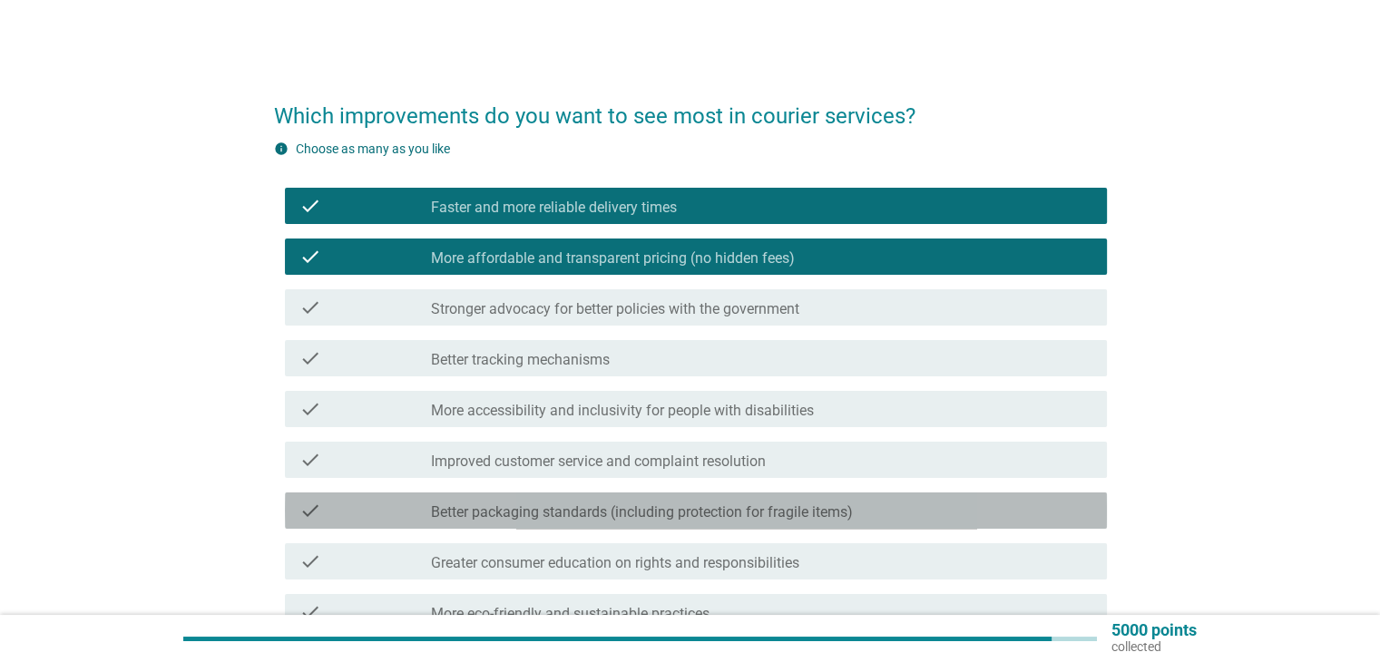
click at [570, 510] on label "Better packaging standards (including protection for fragile items)" at bounding box center [642, 513] width 422 height 18
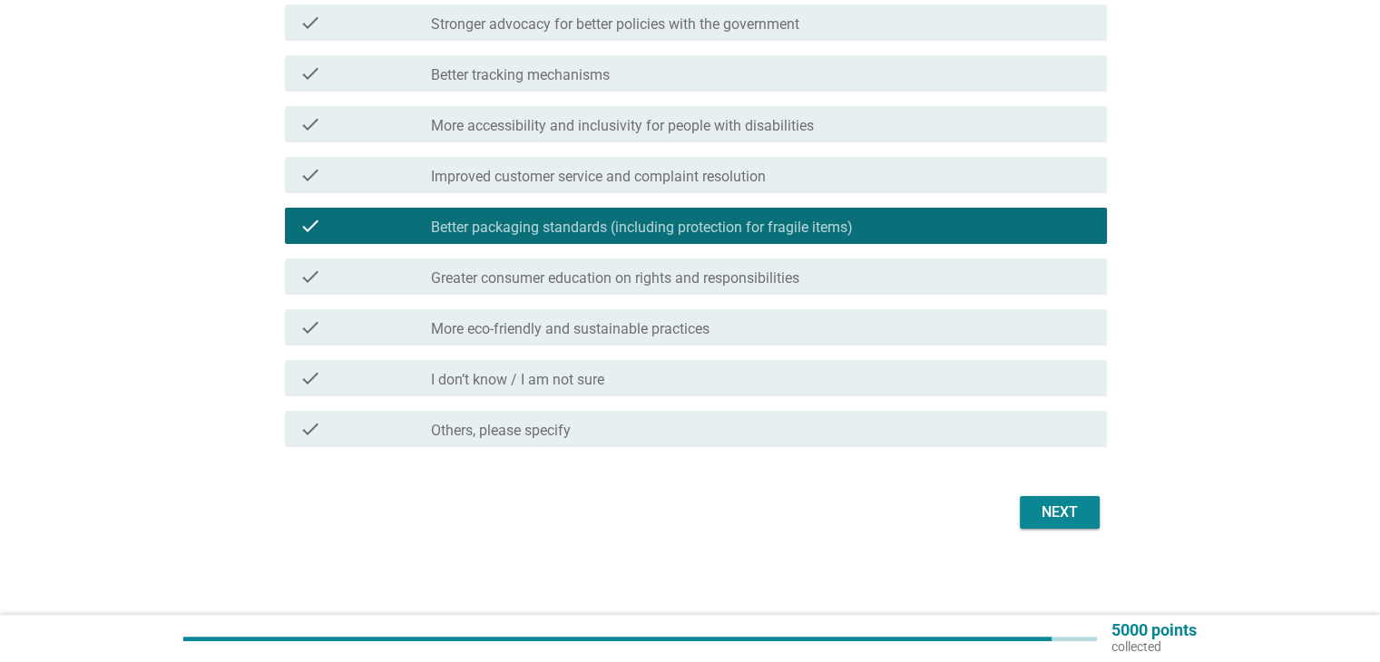
scroll to position [286, 0]
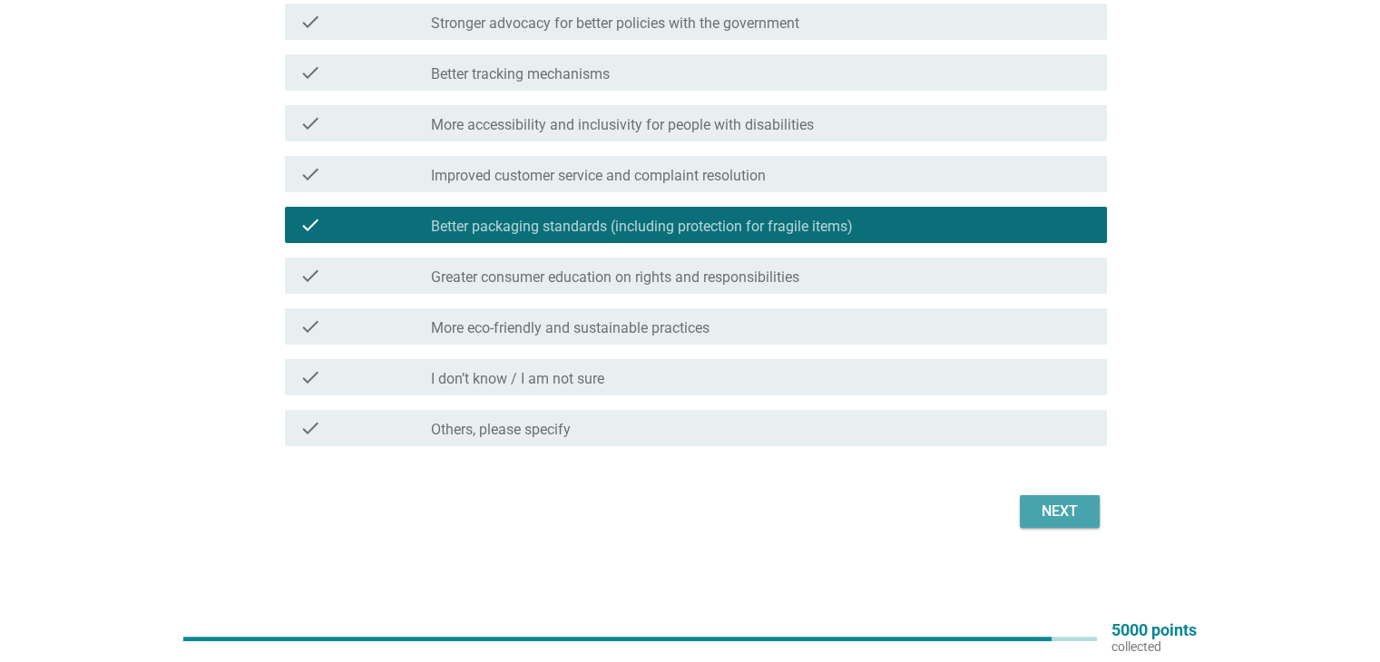
click at [1066, 509] on div "Next" at bounding box center [1059, 512] width 51 height 22
